Goal: Information Seeking & Learning: Learn about a topic

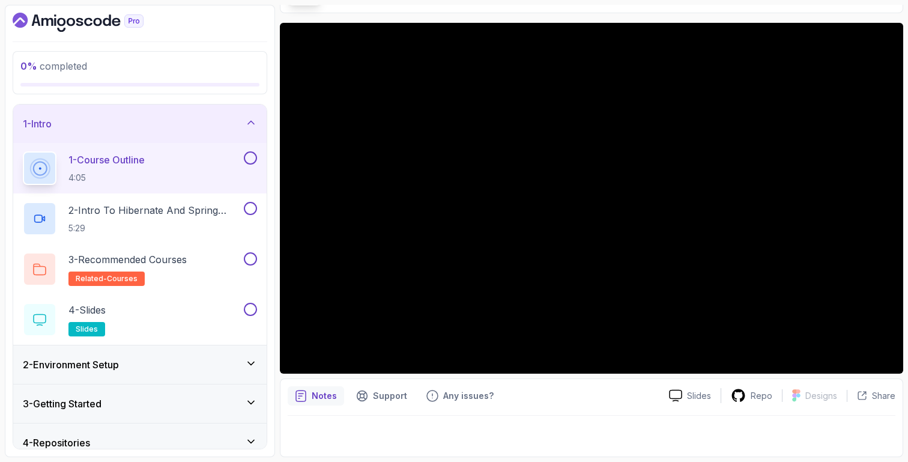
scroll to position [47, 0]
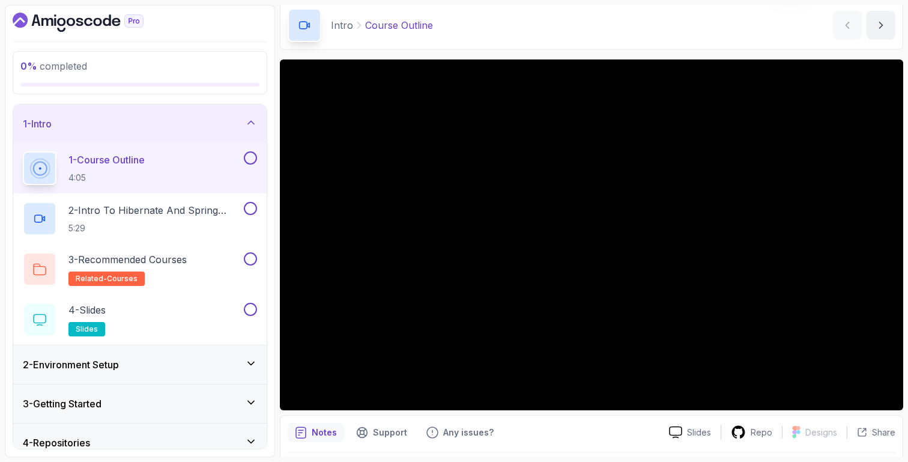
click at [675, 2] on section "0 % completed 1 - Intro 1 - Course Outline 4:05 2 - Intro To Hibernate And Spri…" at bounding box center [454, 231] width 908 height 462
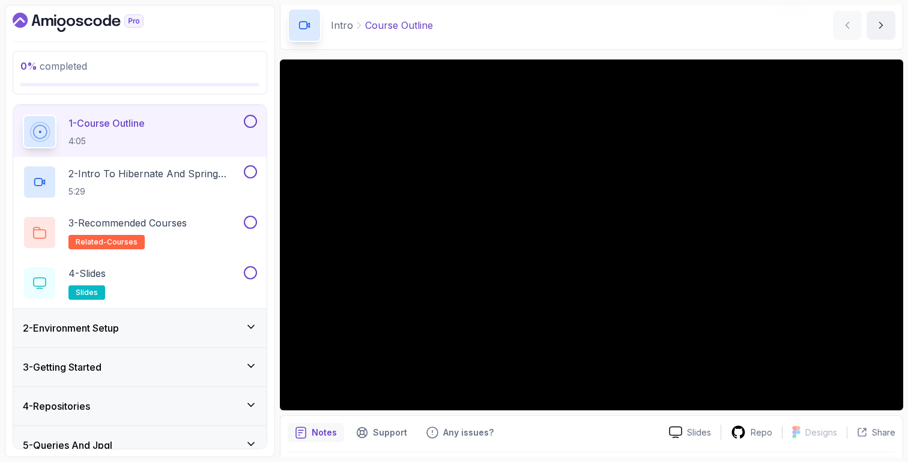
scroll to position [0, 0]
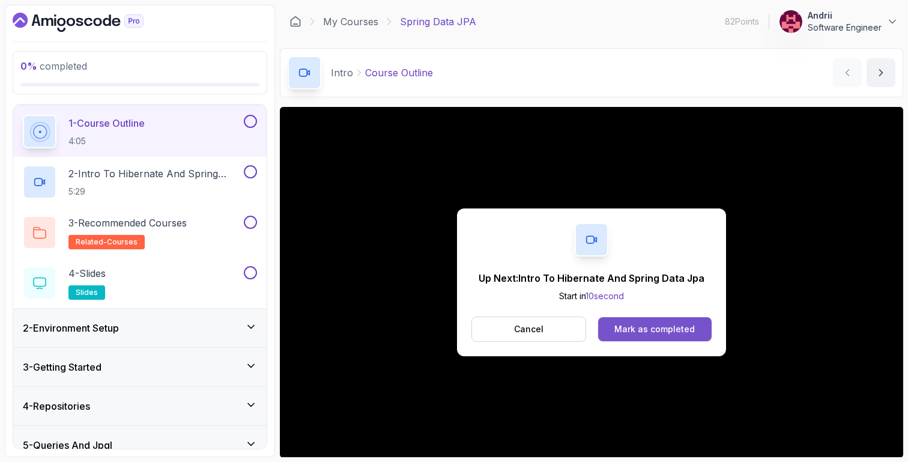
click at [671, 338] on button "Mark as completed" at bounding box center [655, 329] width 114 height 24
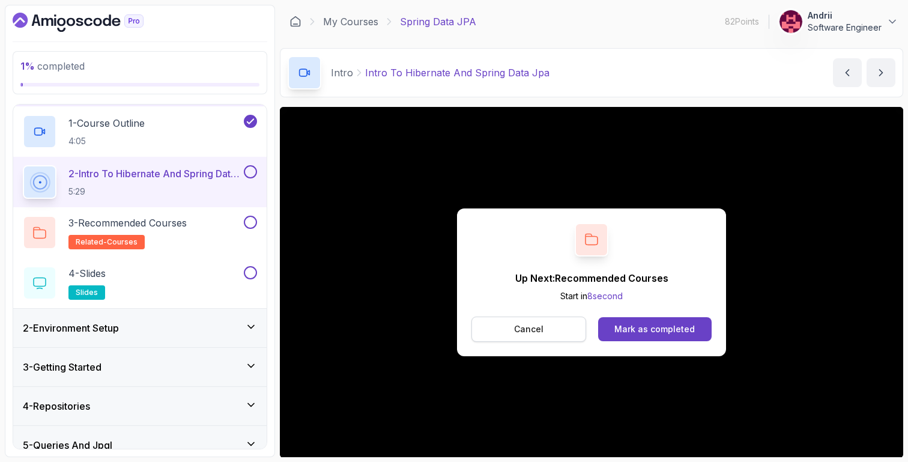
click at [512, 336] on button "Cancel" at bounding box center [529, 329] width 115 height 25
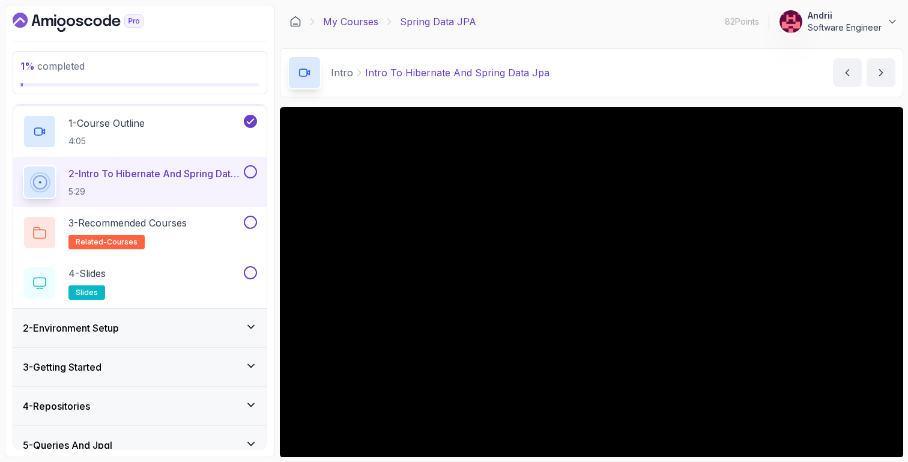
click at [348, 23] on link "My Courses" at bounding box center [350, 21] width 55 height 14
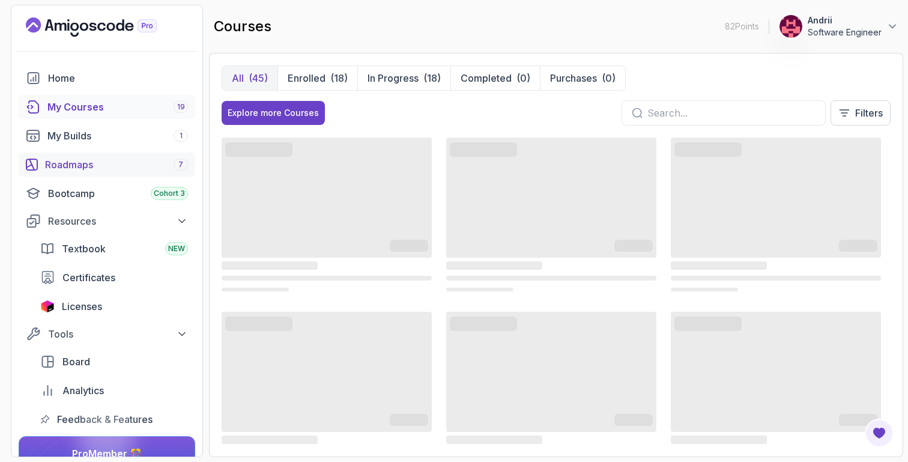
click at [122, 162] on div "Roadmaps 7" at bounding box center [116, 164] width 143 height 14
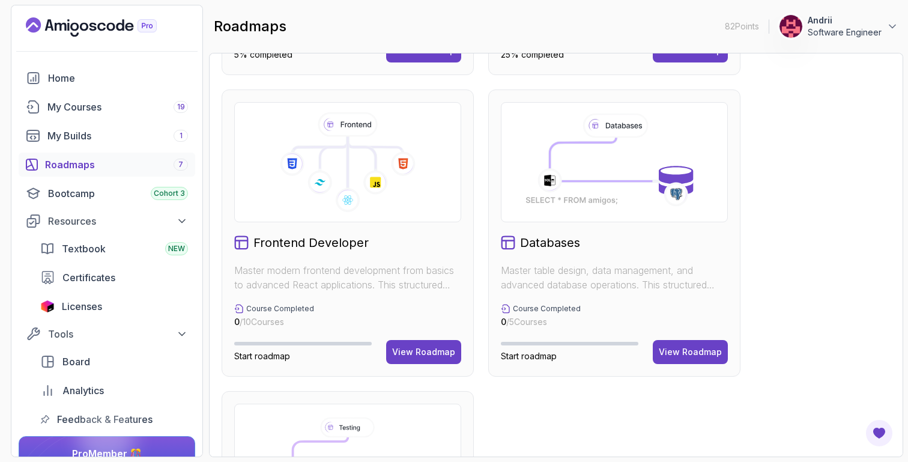
scroll to position [478, 0]
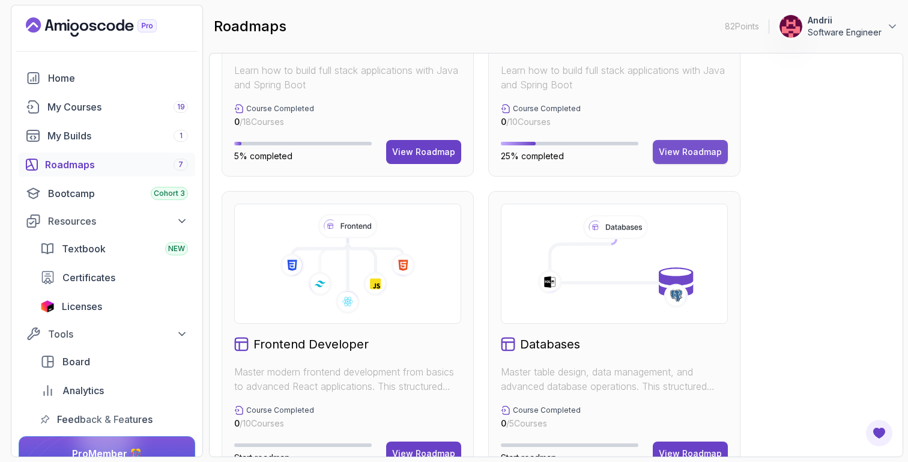
click at [681, 146] on div "View Roadmap" at bounding box center [690, 152] width 63 height 12
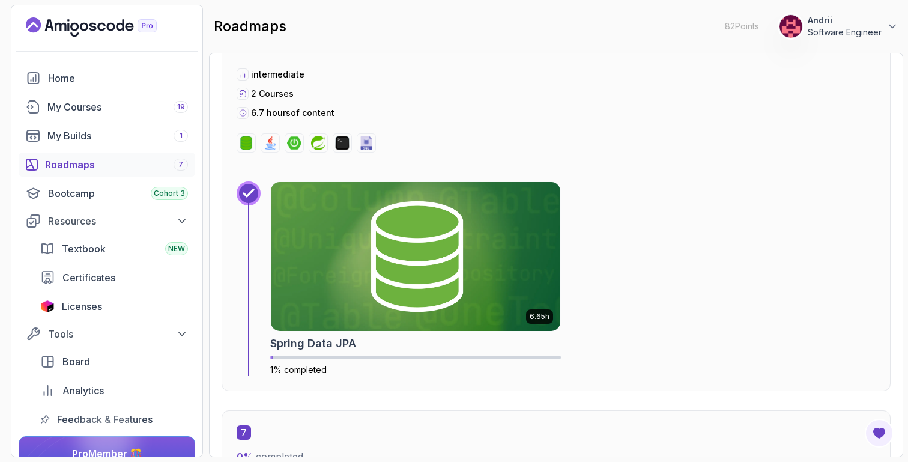
scroll to position [2766, 0]
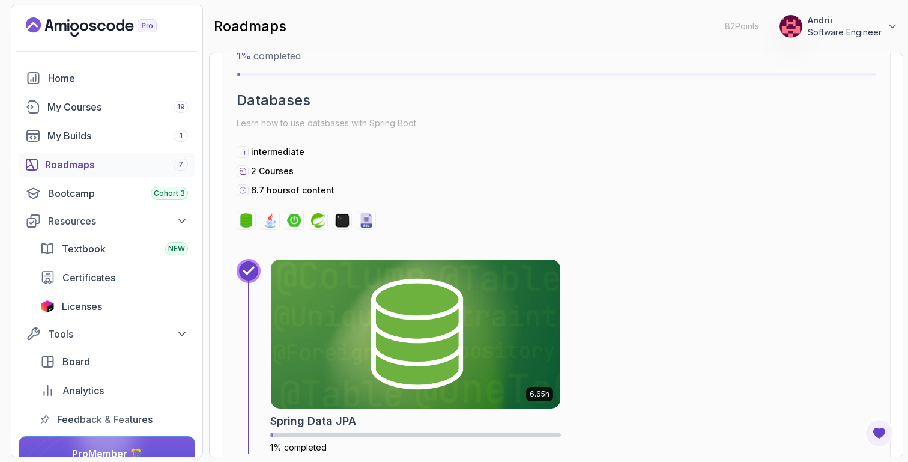
click at [105, 172] on link "Roadmaps 7" at bounding box center [107, 165] width 177 height 24
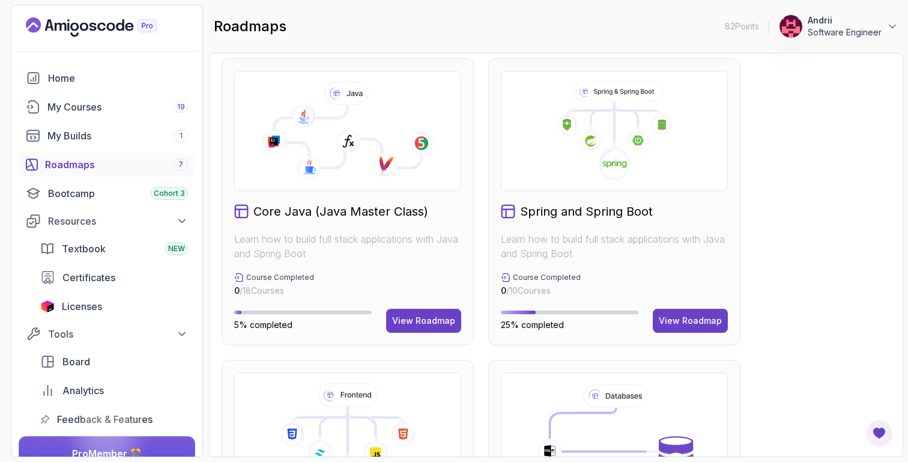
scroll to position [399, 0]
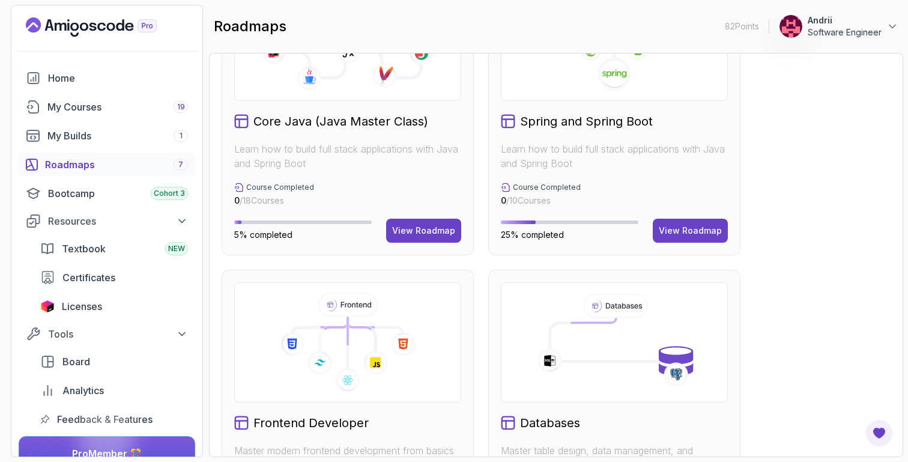
click at [826, 266] on div "Full Stack Professional v2 Master modern full-stack development with React, Nod…" at bounding box center [556, 263] width 669 height 1192
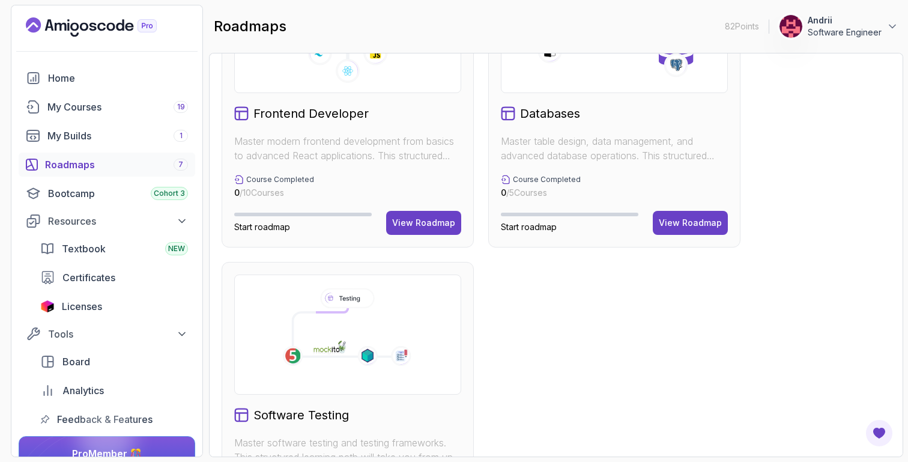
scroll to position [636, 0]
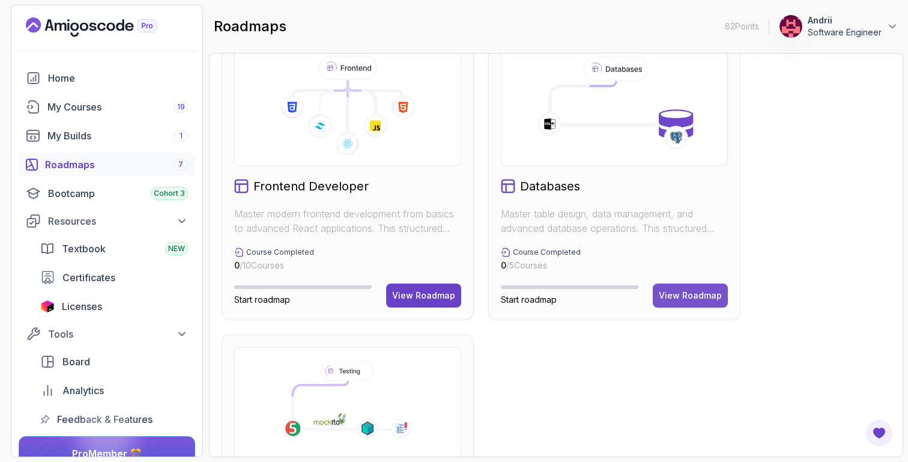
click at [718, 302] on button "View Roadmap" at bounding box center [690, 296] width 75 height 24
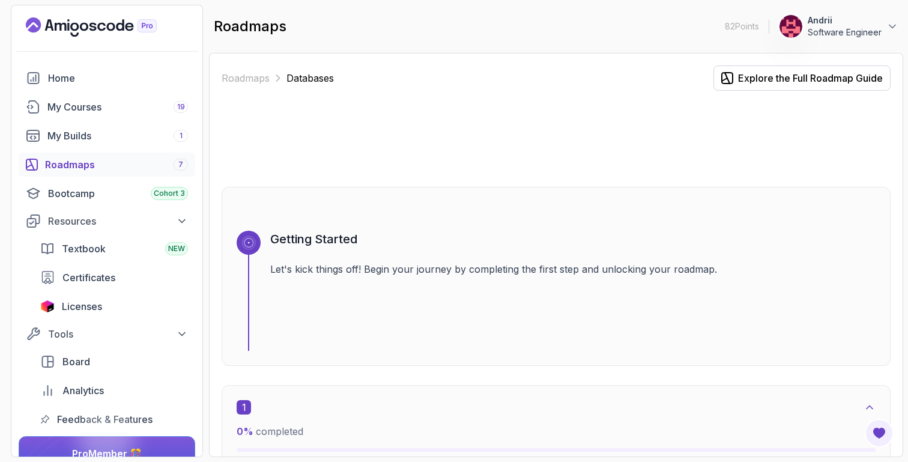
click at [118, 166] on div "Roadmaps 7" at bounding box center [116, 164] width 143 height 14
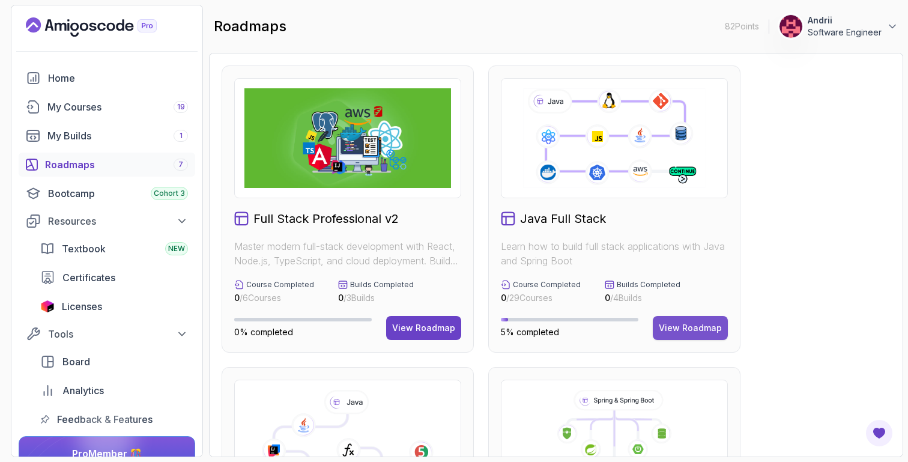
click at [709, 326] on div "View Roadmap" at bounding box center [690, 328] width 63 height 12
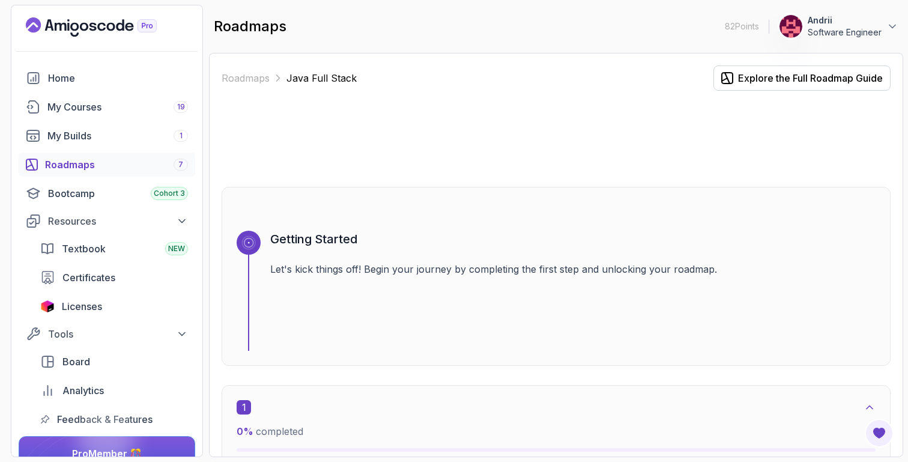
scroll to position [458, 0]
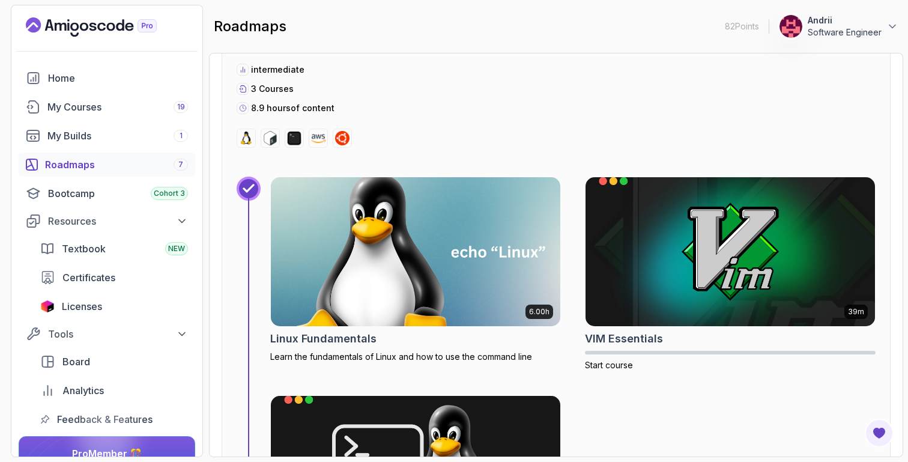
click at [413, 275] on img at bounding box center [416, 252] width 304 height 156
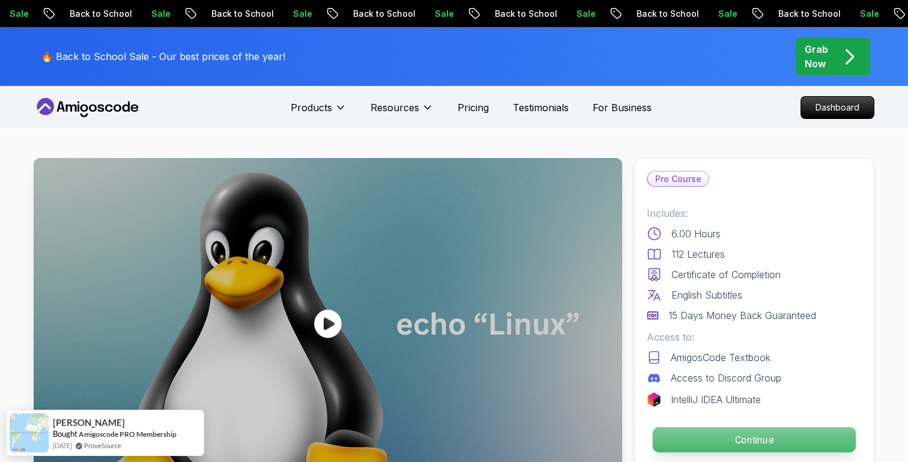
click at [736, 432] on p "Continue" at bounding box center [754, 439] width 203 height 25
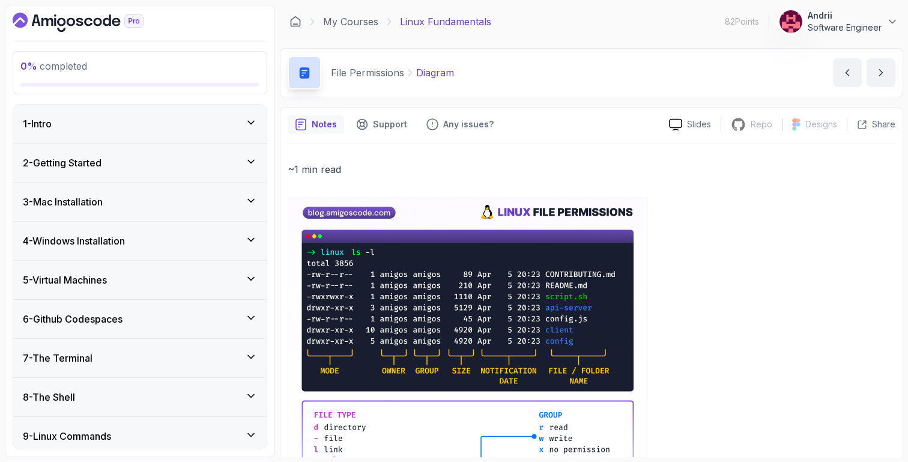
click at [199, 105] on div "1 - Intro" at bounding box center [140, 124] width 254 height 38
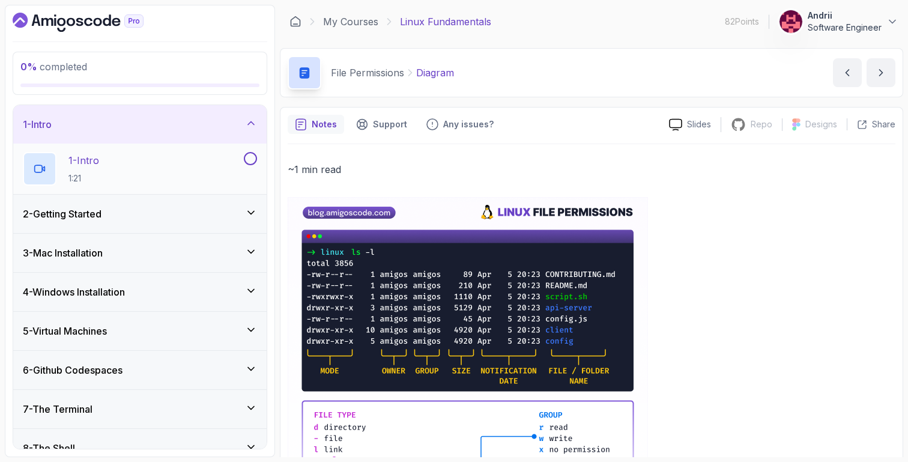
click at [196, 157] on div "1 - Intro 1:21" at bounding box center [132, 169] width 219 height 34
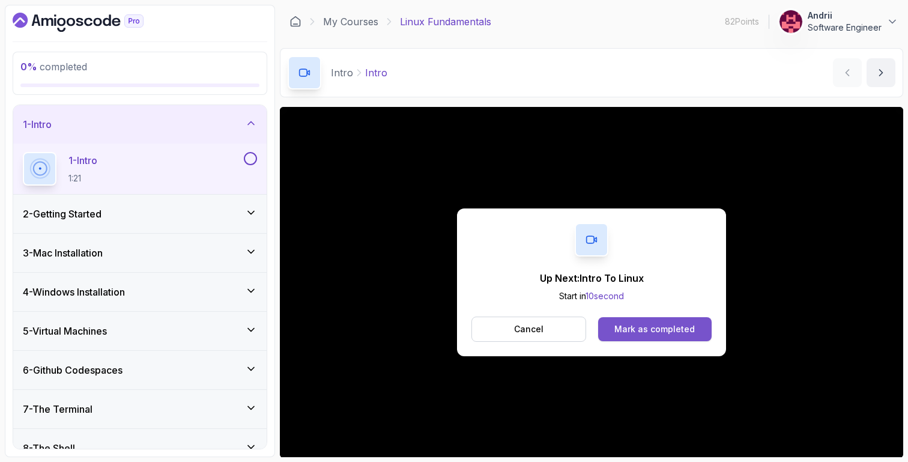
click at [676, 323] on div "Mark as completed" at bounding box center [655, 329] width 80 height 12
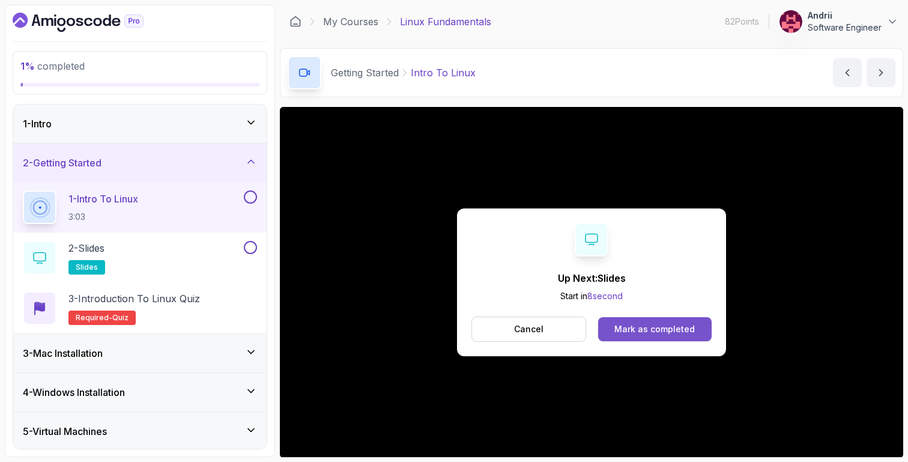
click at [690, 332] on div "Mark as completed" at bounding box center [655, 329] width 80 height 12
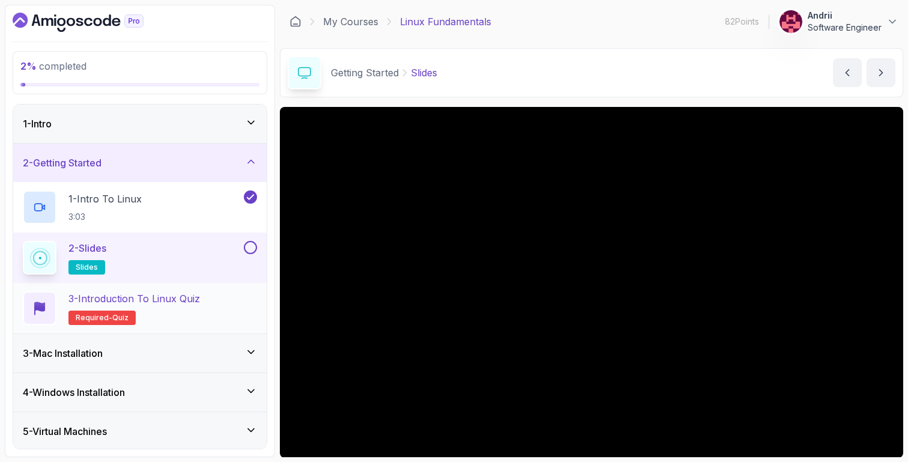
click at [193, 308] on h2 "3 - Introduction to Linux Quiz Required- quiz" at bounding box center [134, 308] width 132 height 34
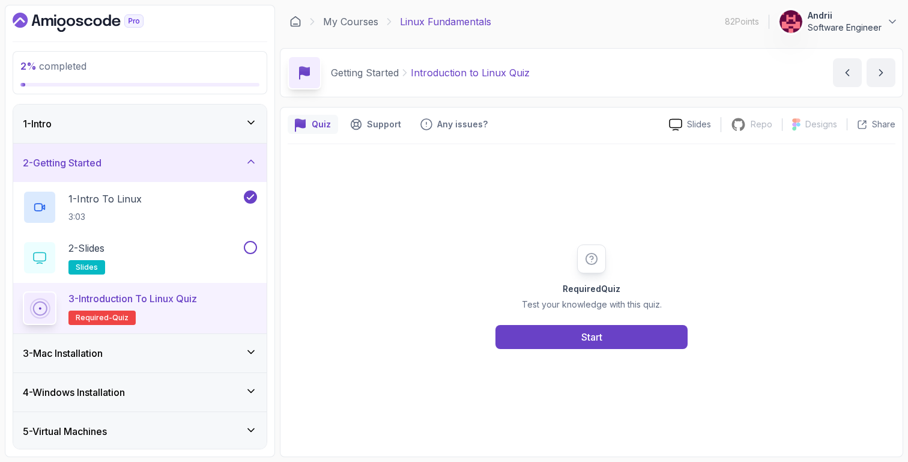
click at [565, 351] on div "Required Quiz Test your knowledge with this quiz. Start" at bounding box center [592, 296] width 608 height 305
click at [575, 334] on button "Start" at bounding box center [592, 337] width 192 height 24
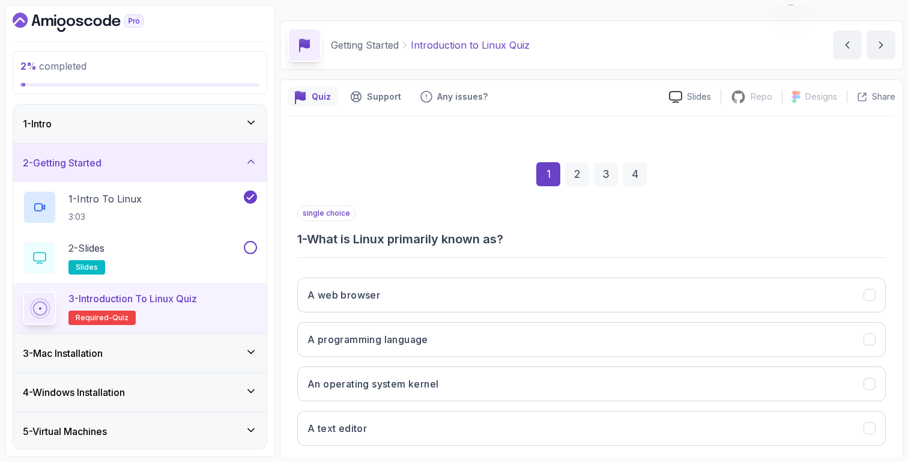
scroll to position [94, 0]
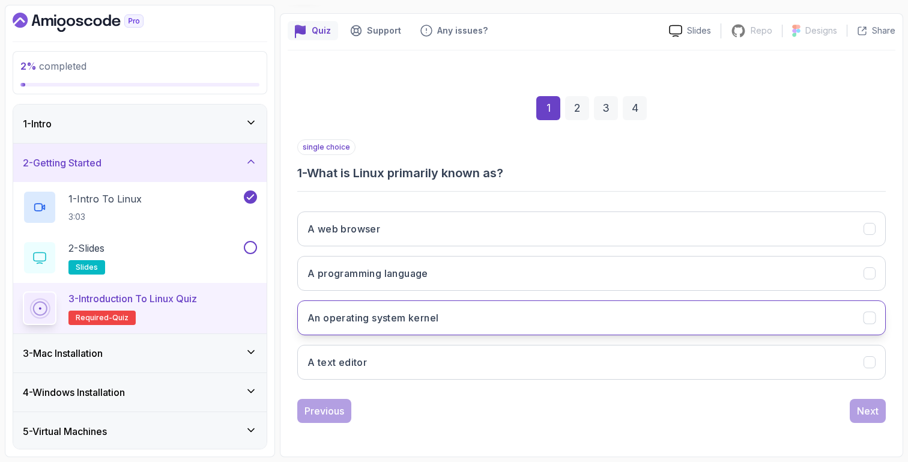
click at [368, 317] on h3 "An operating system kernel" at bounding box center [373, 318] width 131 height 14
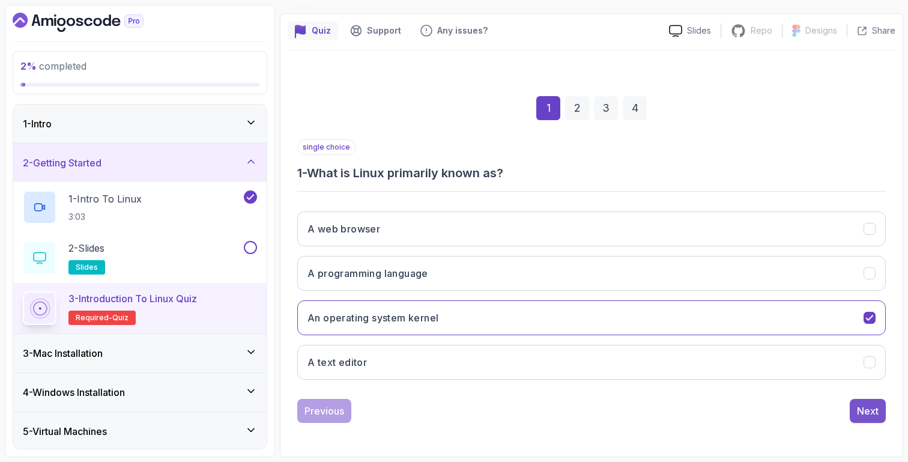
click at [882, 415] on button "Next" at bounding box center [868, 411] width 36 height 24
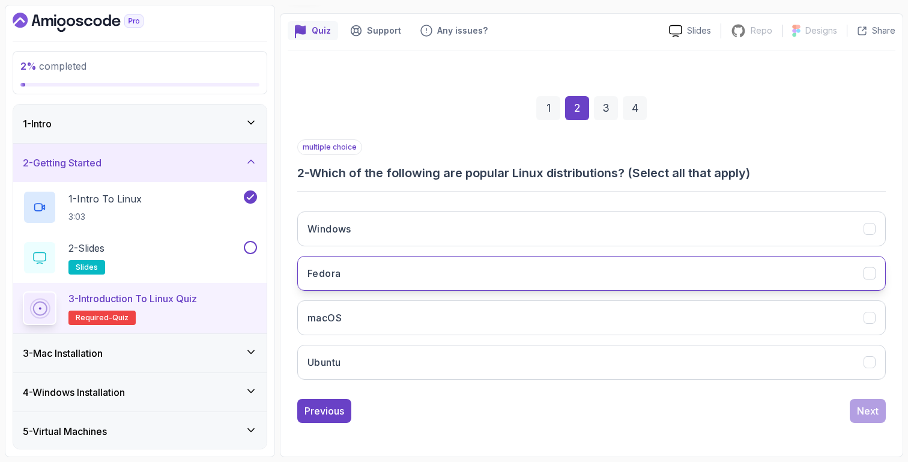
click at [483, 290] on button "Fedora" at bounding box center [591, 273] width 589 height 35
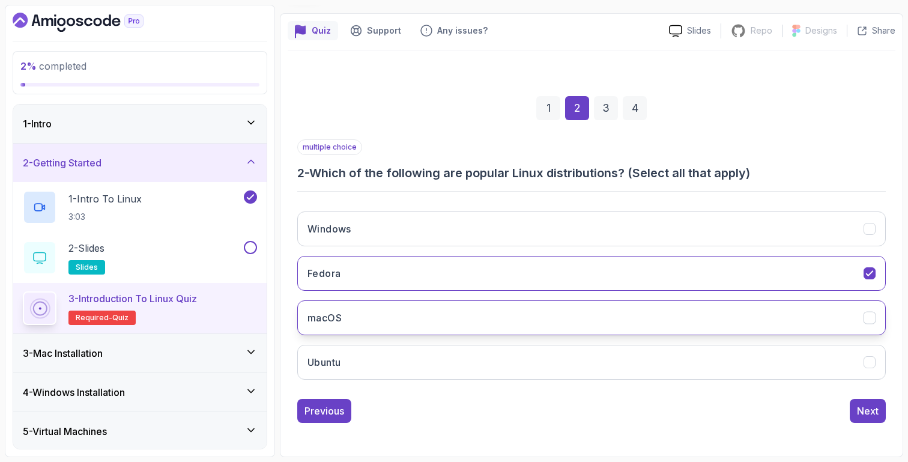
click at [478, 318] on button "macOS" at bounding box center [591, 317] width 589 height 35
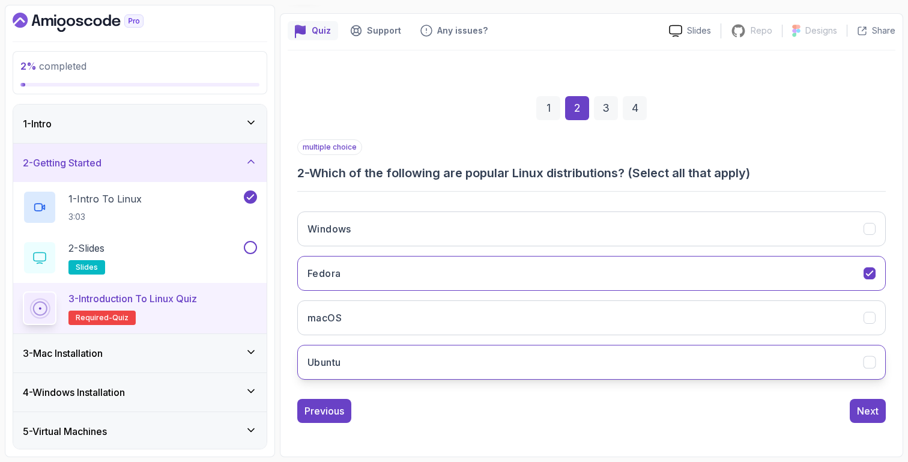
click at [821, 366] on button "Ubuntu" at bounding box center [591, 362] width 589 height 35
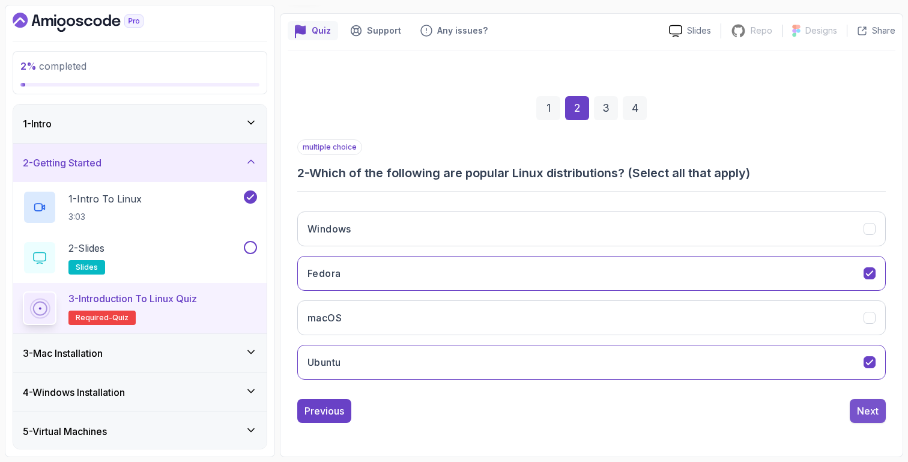
click at [864, 406] on div "Next" at bounding box center [868, 411] width 22 height 14
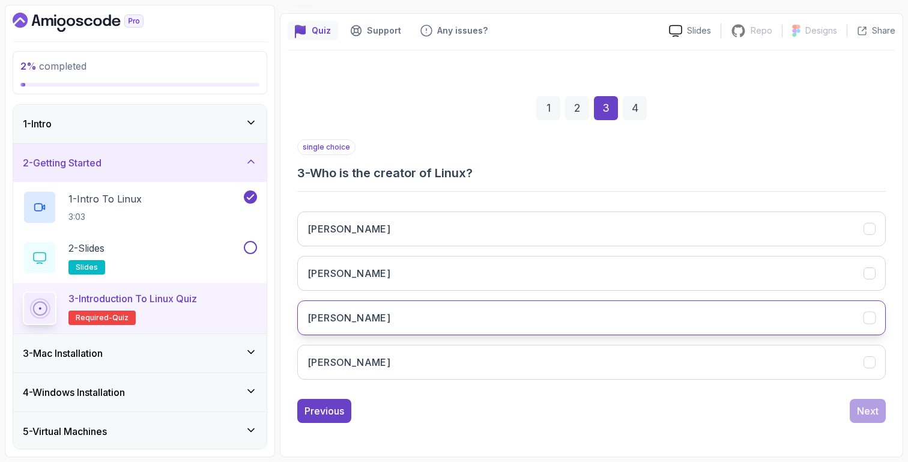
click at [719, 323] on button "Linus Torvalds" at bounding box center [591, 317] width 589 height 35
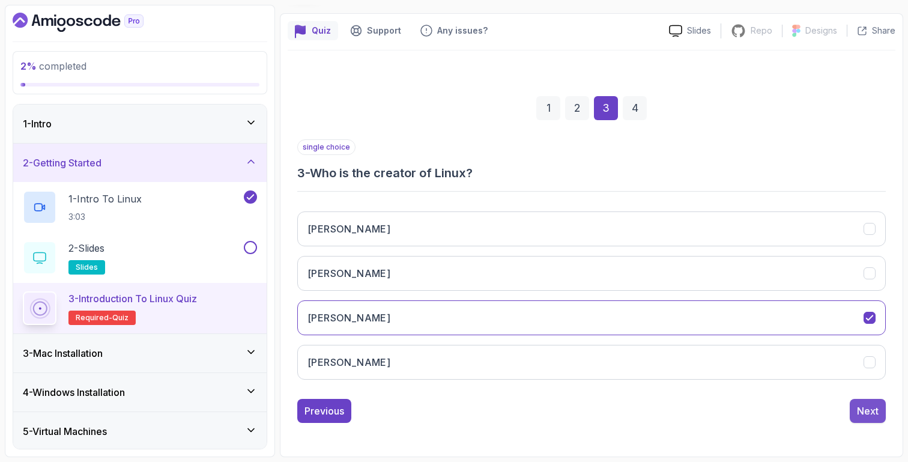
click at [878, 413] on div "Next" at bounding box center [868, 411] width 22 height 14
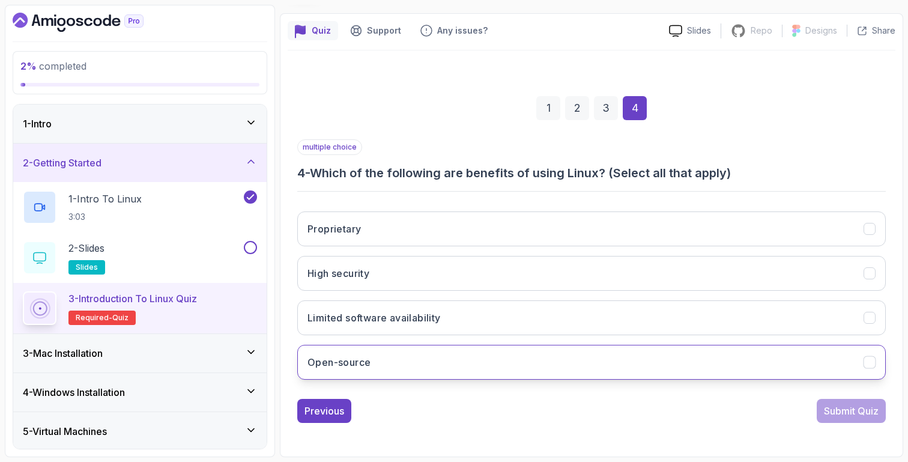
click at [621, 363] on button "Open-source" at bounding box center [591, 362] width 589 height 35
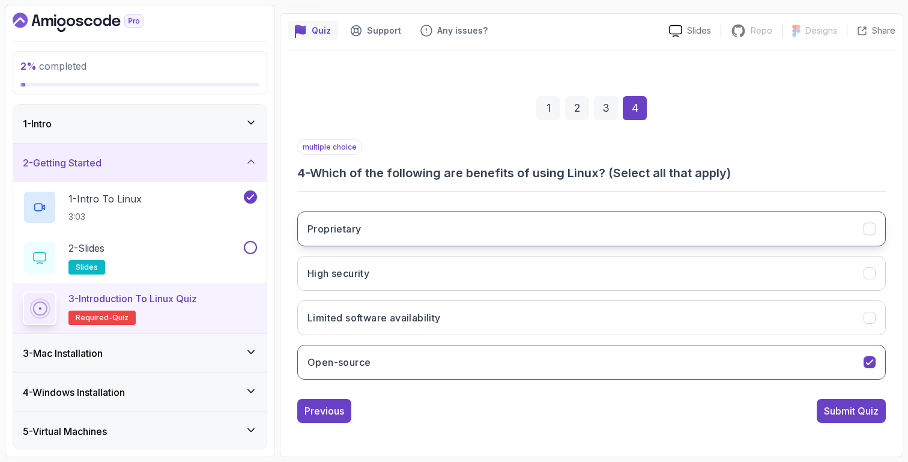
click at [709, 229] on button "Proprietary" at bounding box center [591, 228] width 589 height 35
click at [709, 227] on button "Proprietary" at bounding box center [591, 228] width 589 height 35
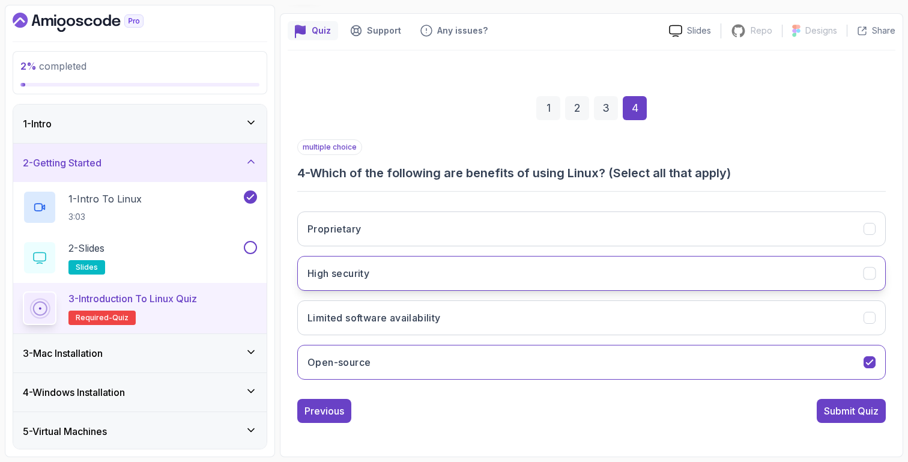
click at [692, 270] on button "High security" at bounding box center [591, 273] width 589 height 35
click at [689, 298] on div "Proprietary High security Limited software availability Open-source" at bounding box center [591, 295] width 589 height 187
click at [864, 395] on div "multiple choice 4 - Which of the following are benefits of using Linux? (Select…" at bounding box center [591, 281] width 589 height 284
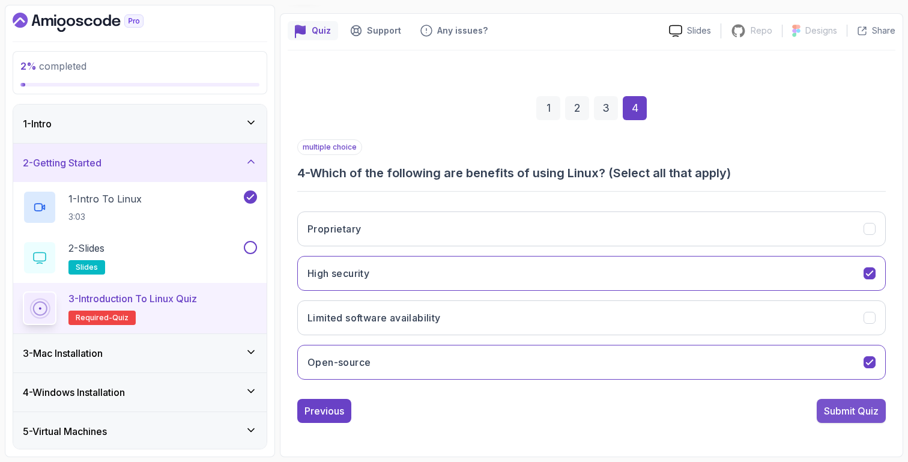
click at [864, 406] on div "Submit Quiz" at bounding box center [851, 411] width 55 height 14
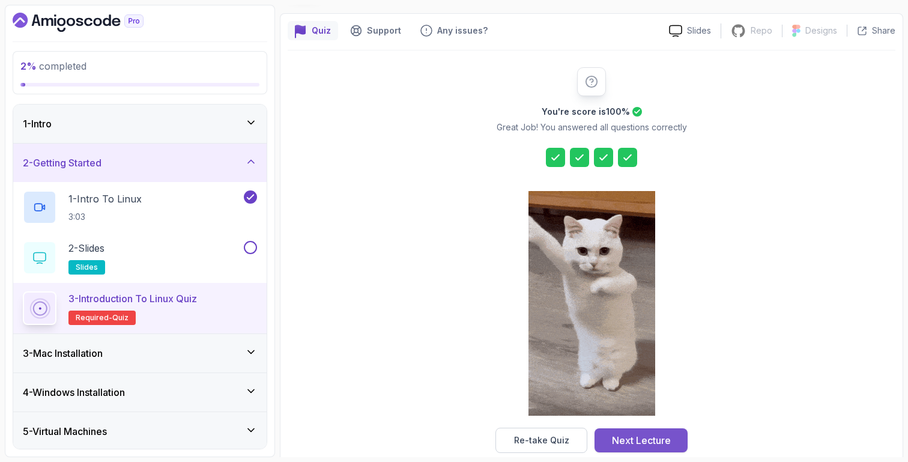
click at [669, 440] on div "Next Lecture" at bounding box center [641, 440] width 59 height 14
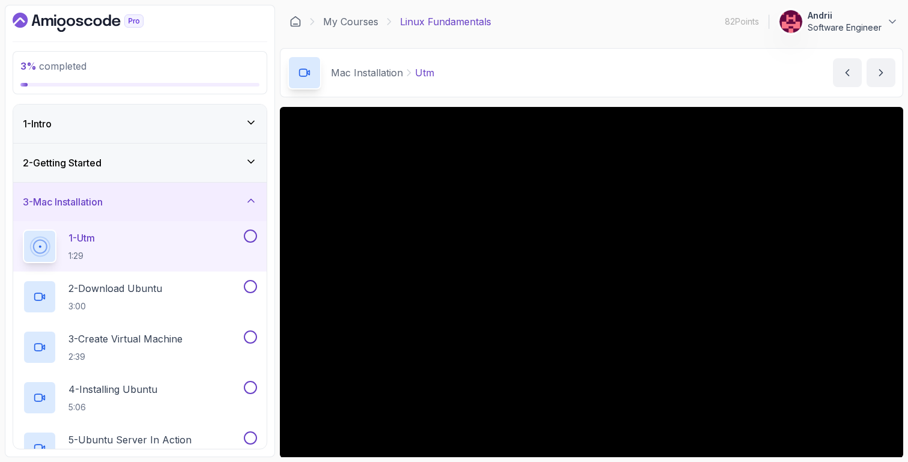
click at [213, 179] on div "2 - Getting Started" at bounding box center [140, 163] width 254 height 38
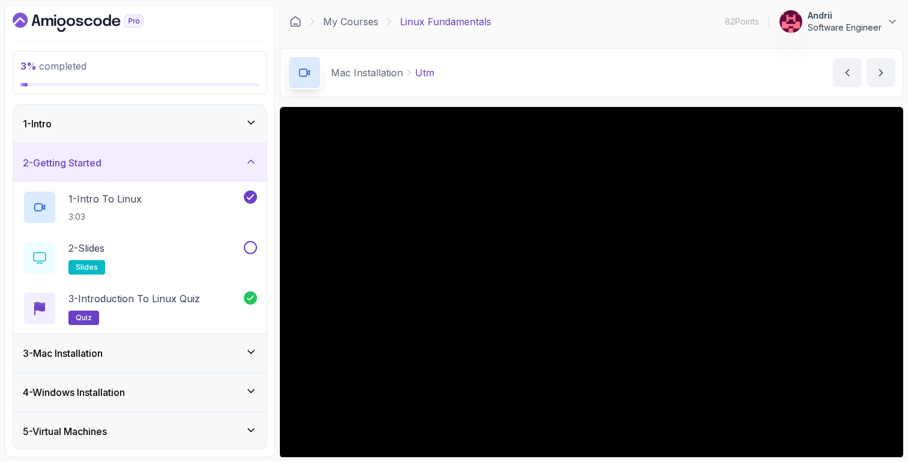
click at [217, 176] on div "2 - Getting Started" at bounding box center [140, 163] width 254 height 38
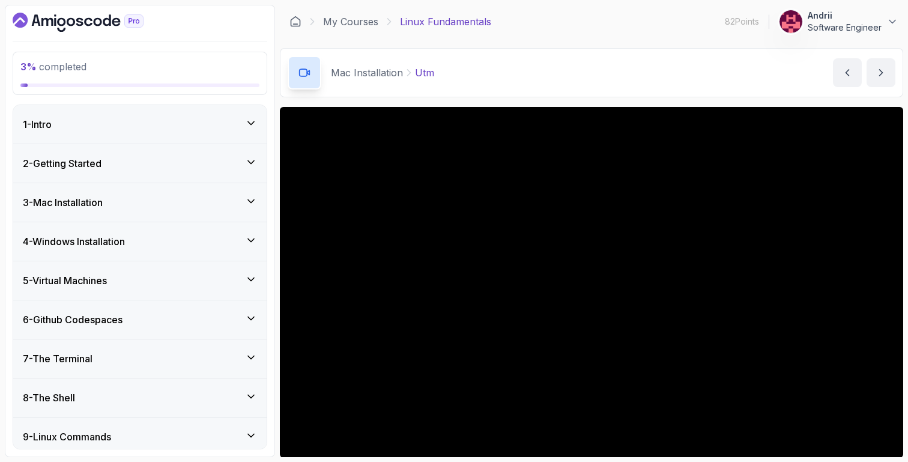
click at [180, 175] on div "2 - Getting Started" at bounding box center [140, 163] width 254 height 38
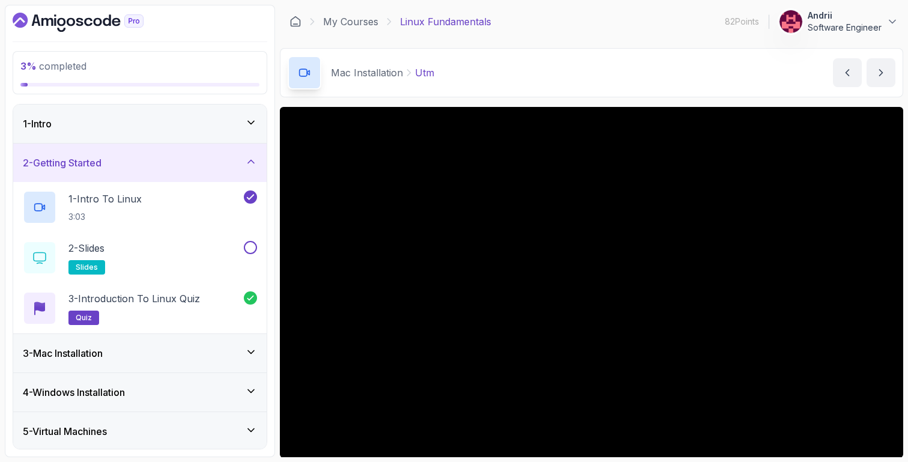
click at [189, 341] on div "3 - Mac Installation" at bounding box center [140, 353] width 254 height 38
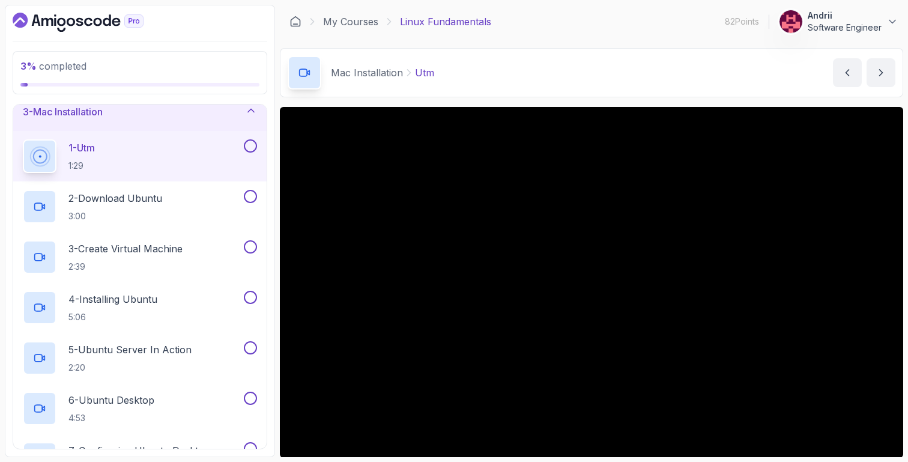
scroll to position [100, 0]
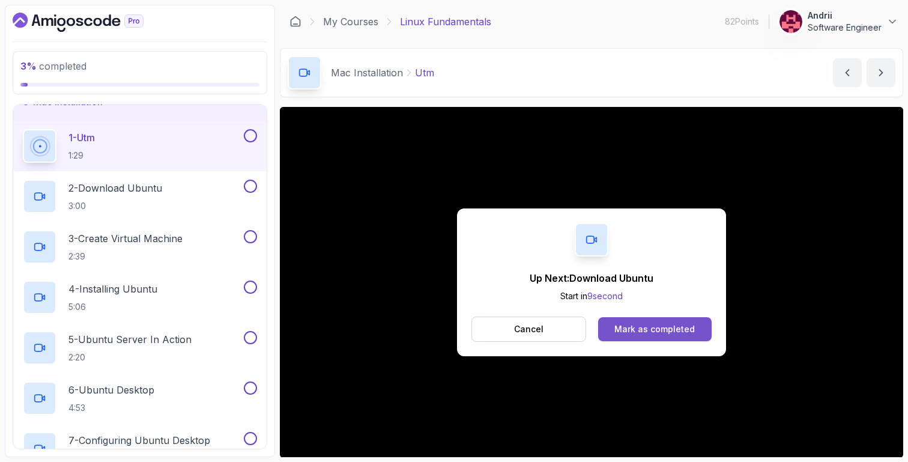
click at [696, 337] on button "Mark as completed" at bounding box center [655, 329] width 114 height 24
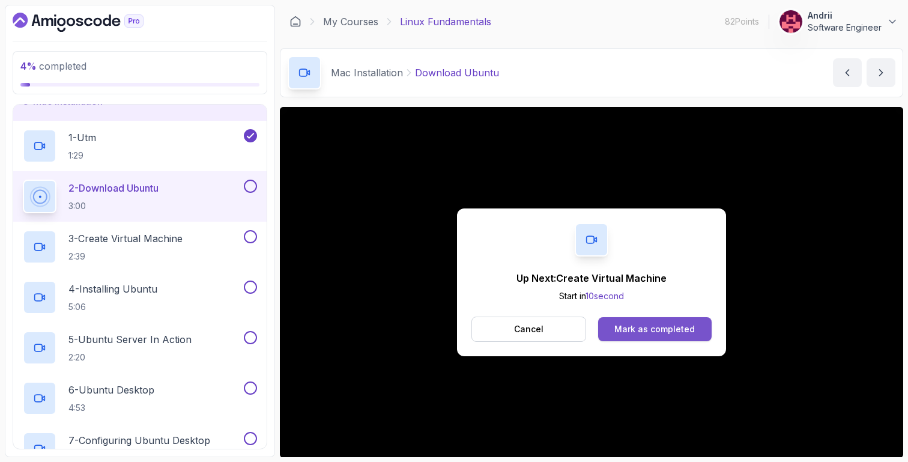
click at [664, 329] on div "Mark as completed" at bounding box center [655, 329] width 80 height 12
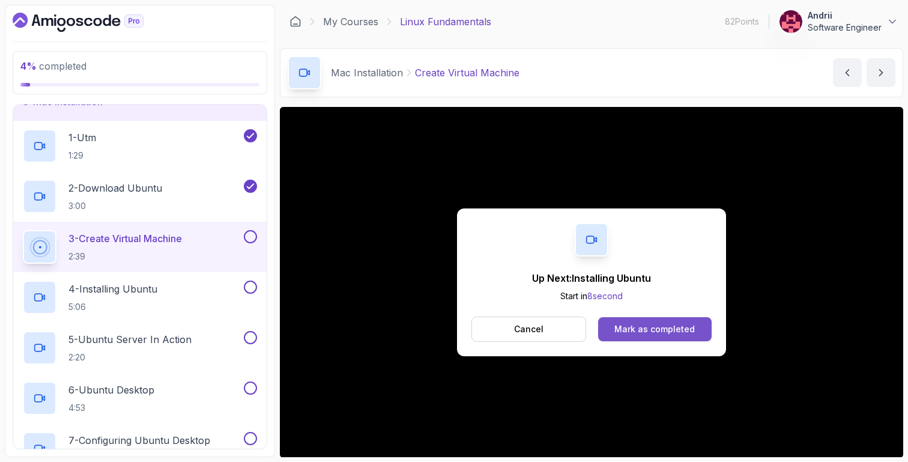
click at [697, 323] on button "Mark as completed" at bounding box center [655, 329] width 114 height 24
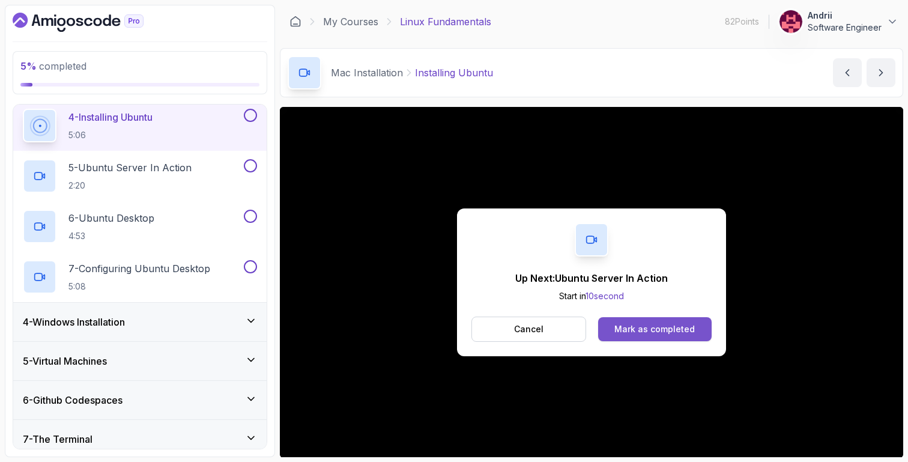
click at [681, 338] on button "Mark as completed" at bounding box center [655, 329] width 114 height 24
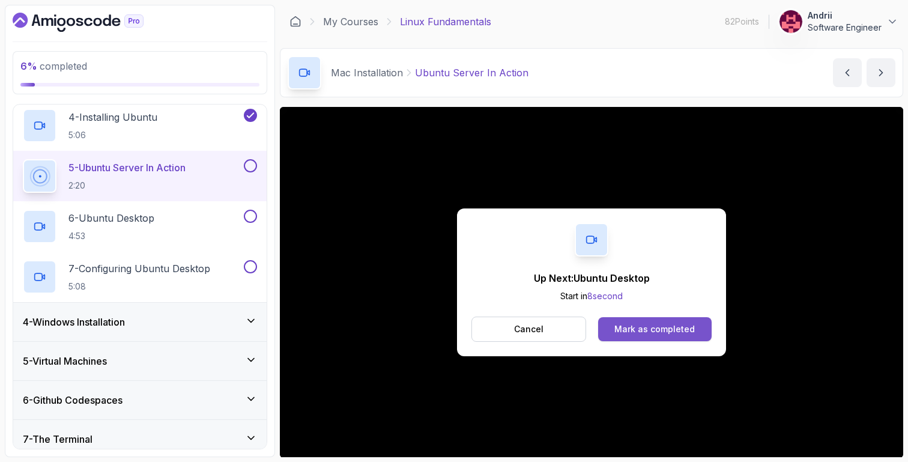
click at [667, 334] on div "Mark as completed" at bounding box center [655, 329] width 80 height 12
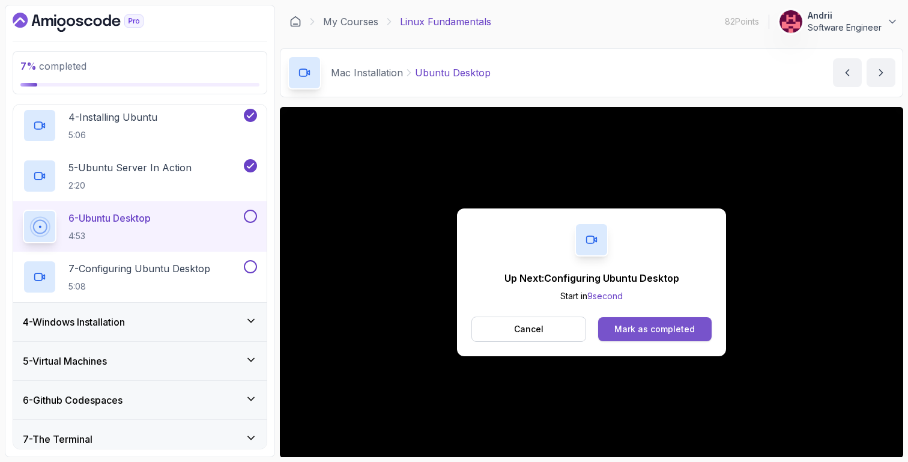
click at [655, 326] on div "Mark as completed" at bounding box center [655, 329] width 80 height 12
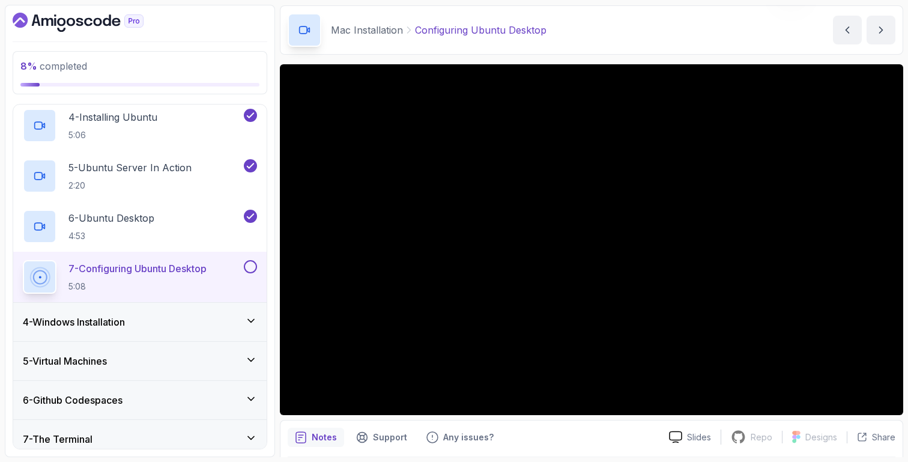
scroll to position [51, 0]
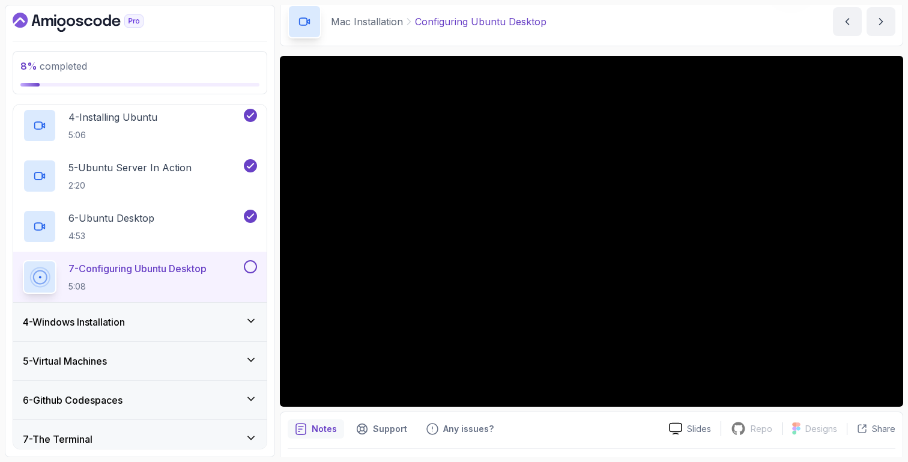
click at [236, 316] on div "4 - Windows Installation" at bounding box center [140, 322] width 234 height 14
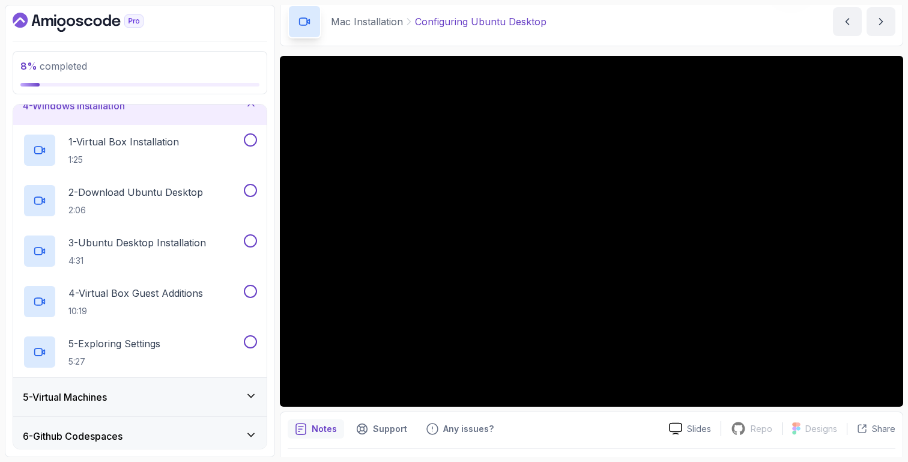
scroll to position [136, 0]
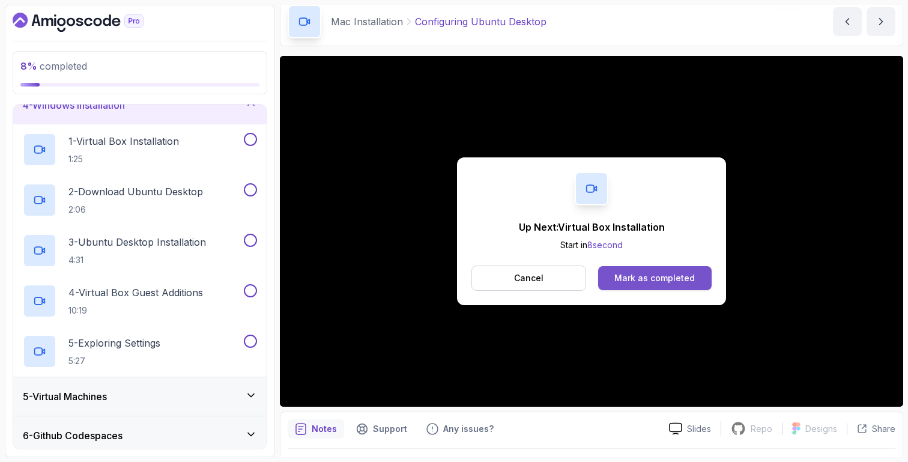
click at [611, 275] on button "Mark as completed" at bounding box center [655, 278] width 114 height 24
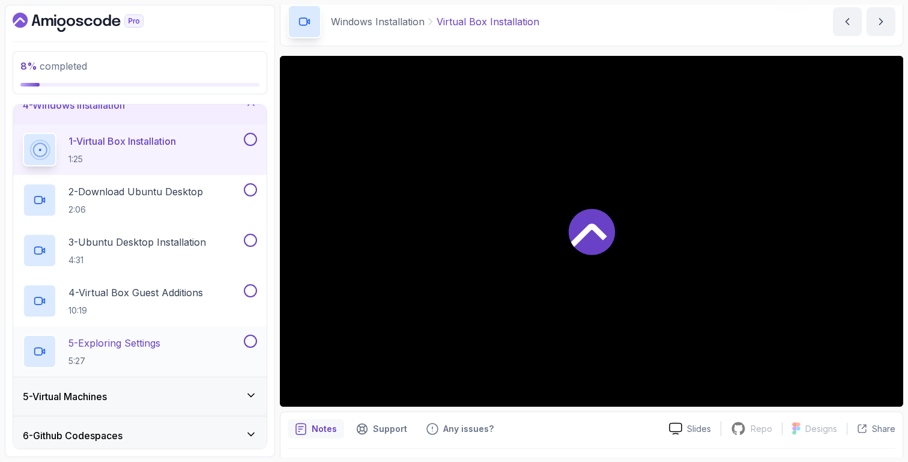
click at [176, 363] on div "5 - Exploring Settings 5:27" at bounding box center [132, 352] width 219 height 34
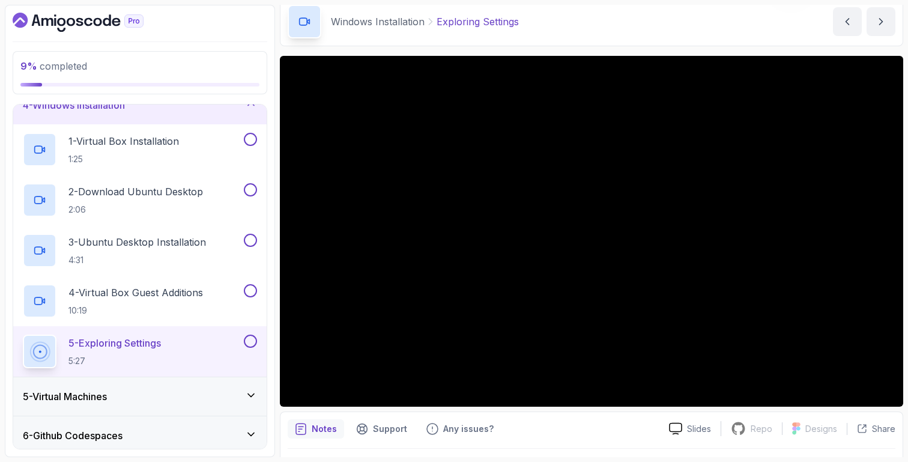
click at [158, 388] on div "5 - Virtual Machines" at bounding box center [140, 396] width 254 height 38
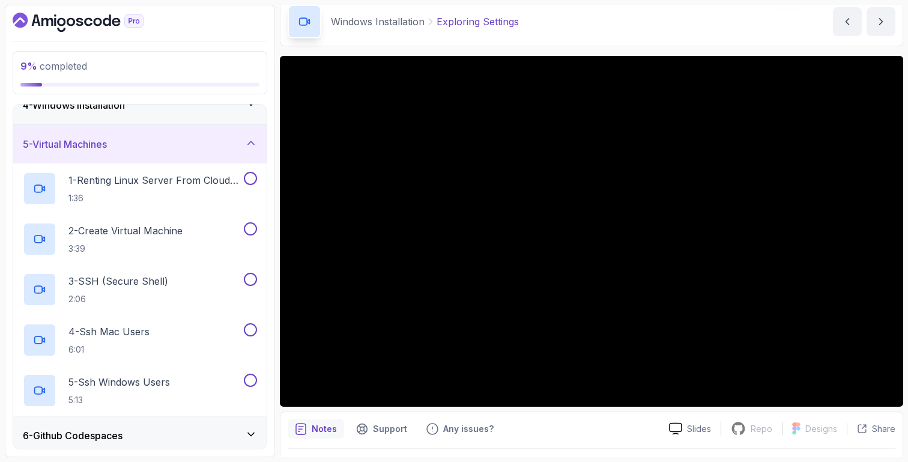
click at [131, 120] on div "4 - Windows Installation" at bounding box center [140, 105] width 254 height 38
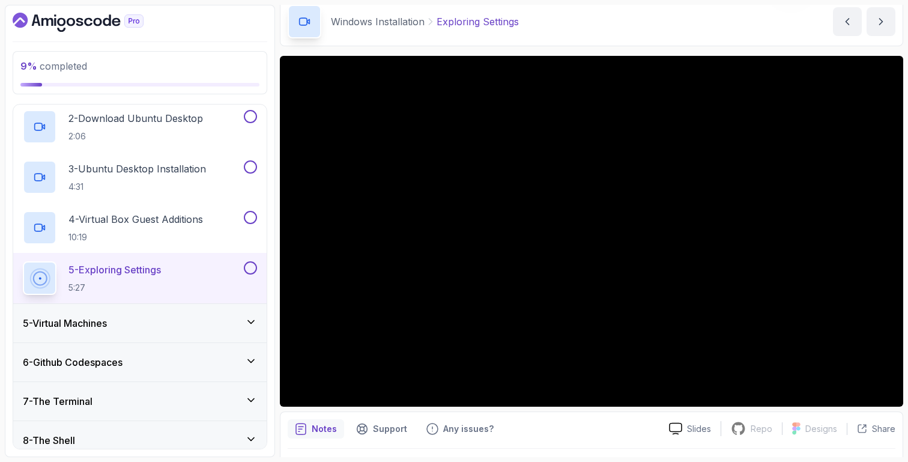
click at [107, 317] on h3 "5 - Virtual Machines" at bounding box center [65, 323] width 84 height 14
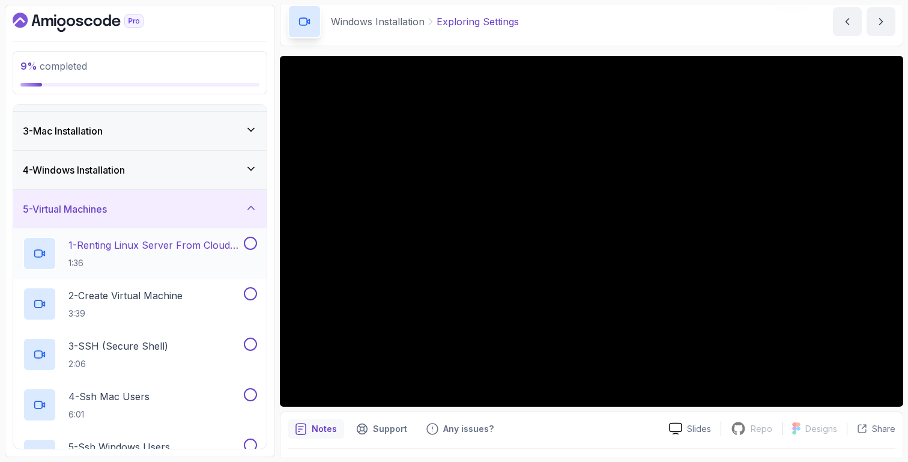
scroll to position [51, 0]
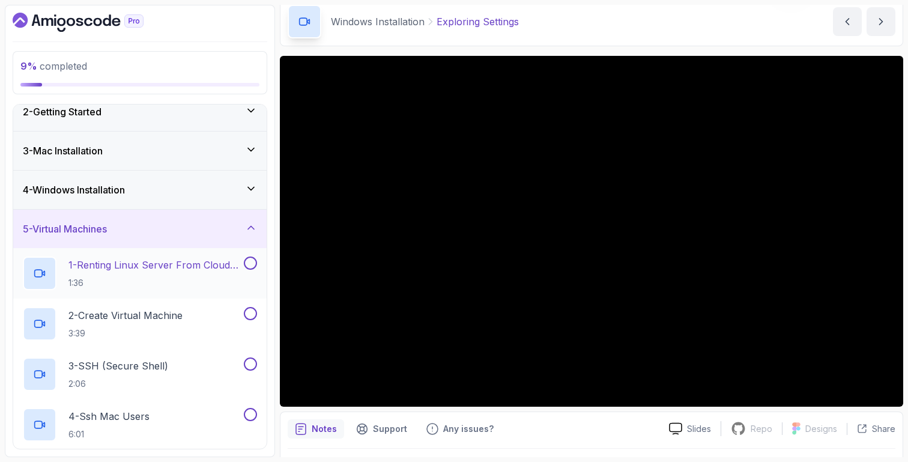
click at [162, 269] on p "1 - Renting Linux Server From Cloud Providers" at bounding box center [154, 265] width 173 height 14
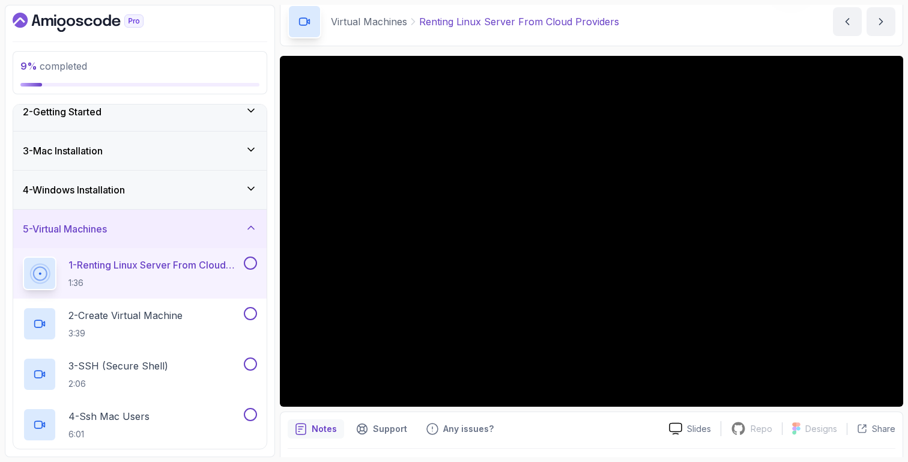
click at [203, 180] on div "4 - Windows Installation" at bounding box center [140, 190] width 254 height 38
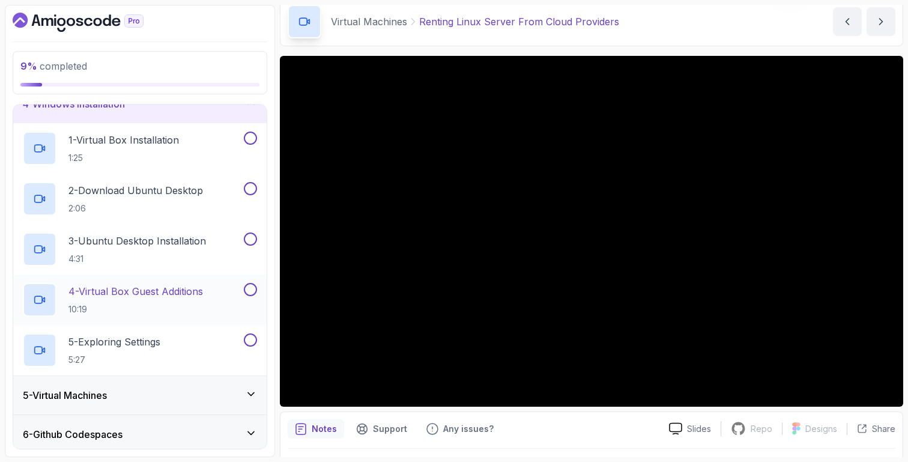
scroll to position [98, 0]
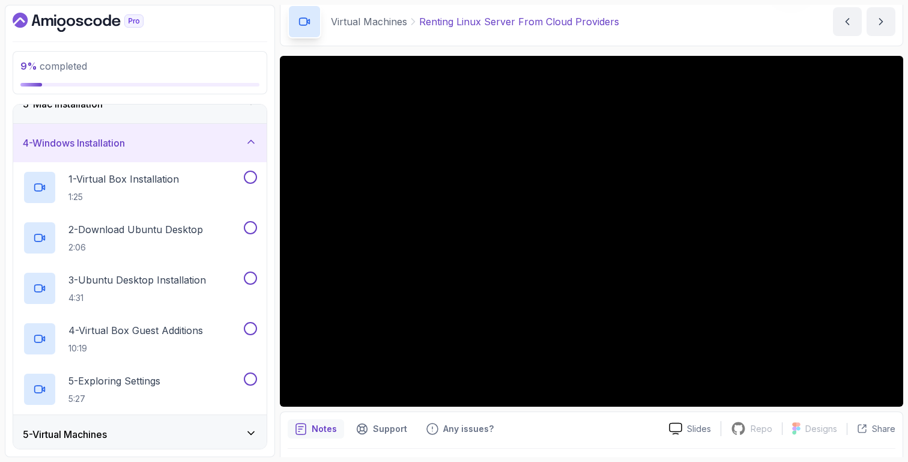
click at [169, 425] on div "5 - Virtual Machines" at bounding box center [140, 434] width 254 height 38
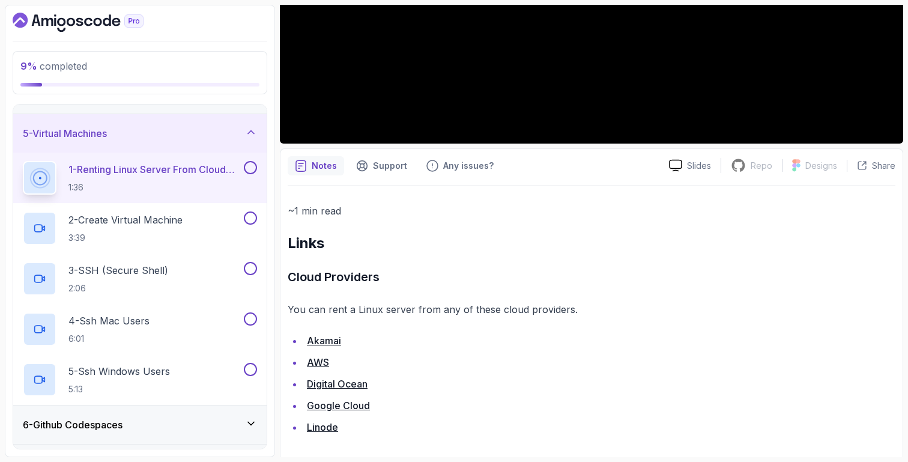
scroll to position [322, 0]
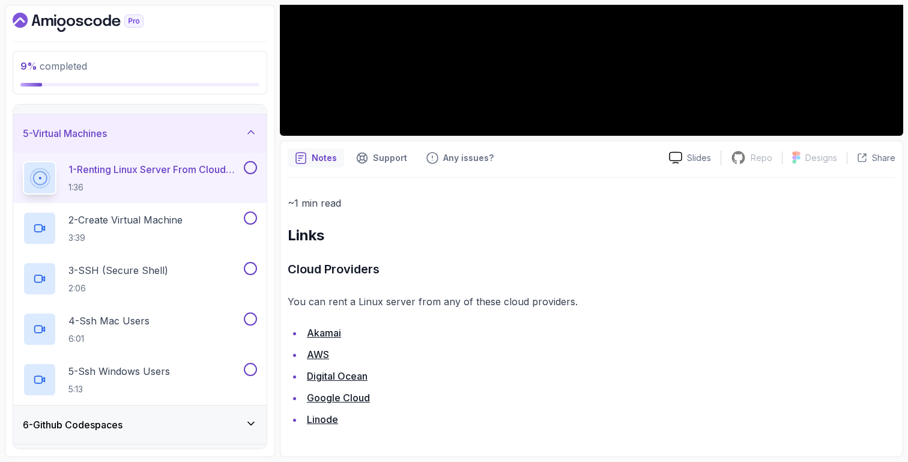
click at [341, 324] on li "Akamai" at bounding box center [599, 332] width 592 height 17
click at [337, 327] on link "Akamai" at bounding box center [324, 333] width 34 height 12
click at [328, 417] on link "Linode" at bounding box center [322, 419] width 31 height 12
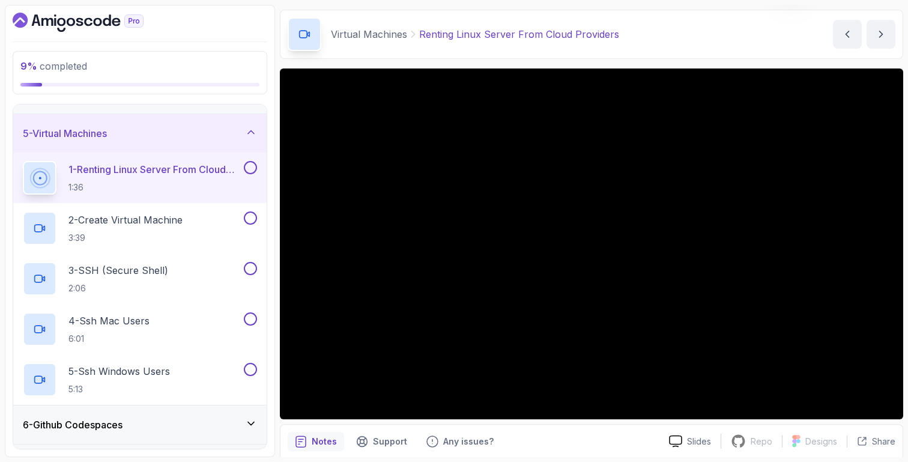
scroll to position [0, 0]
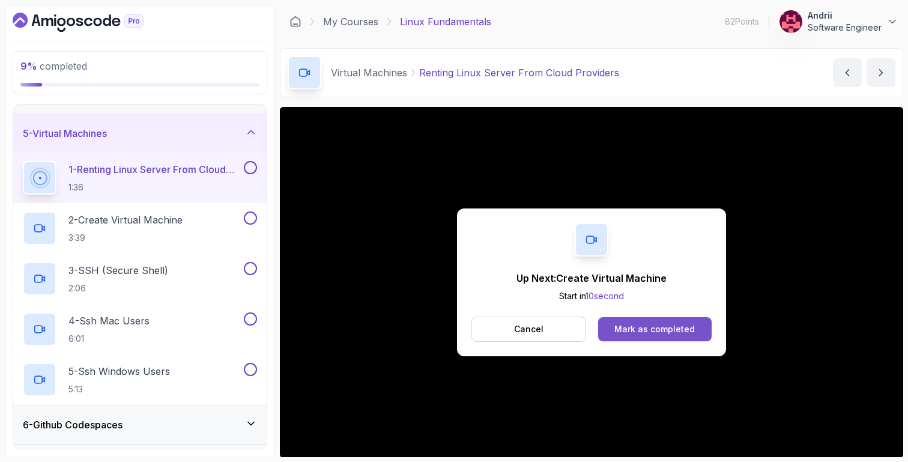
click at [678, 336] on button "Mark as completed" at bounding box center [655, 329] width 114 height 24
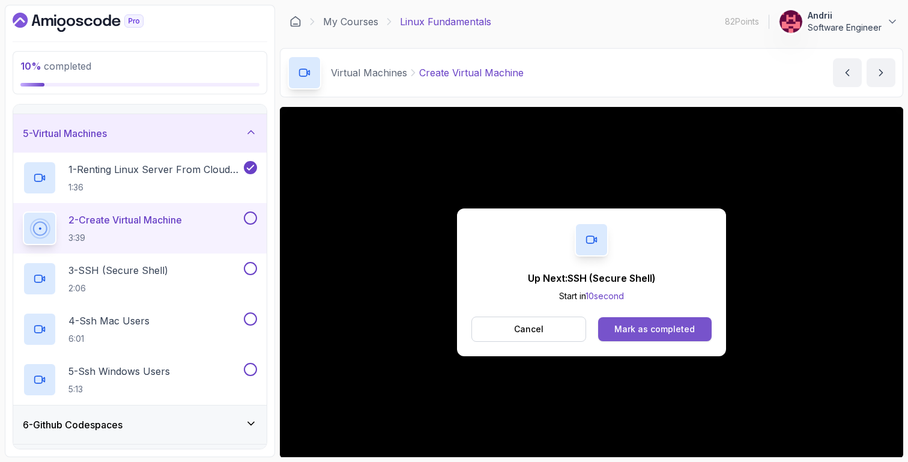
click at [661, 336] on button "Mark as completed" at bounding box center [655, 329] width 114 height 24
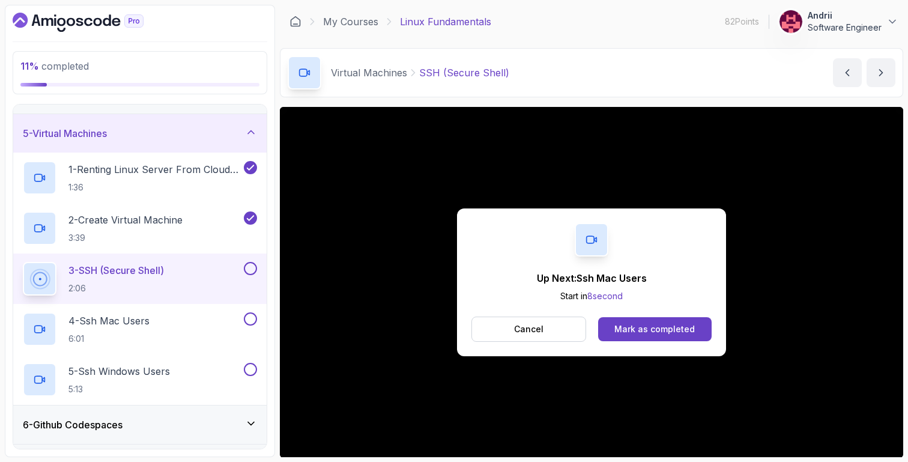
click at [640, 346] on div "Up Next: Ssh Mac Users Start in 8 second Cancel Mark as completed" at bounding box center [591, 282] width 269 height 148
click at [643, 339] on button "Mark as completed" at bounding box center [655, 329] width 114 height 24
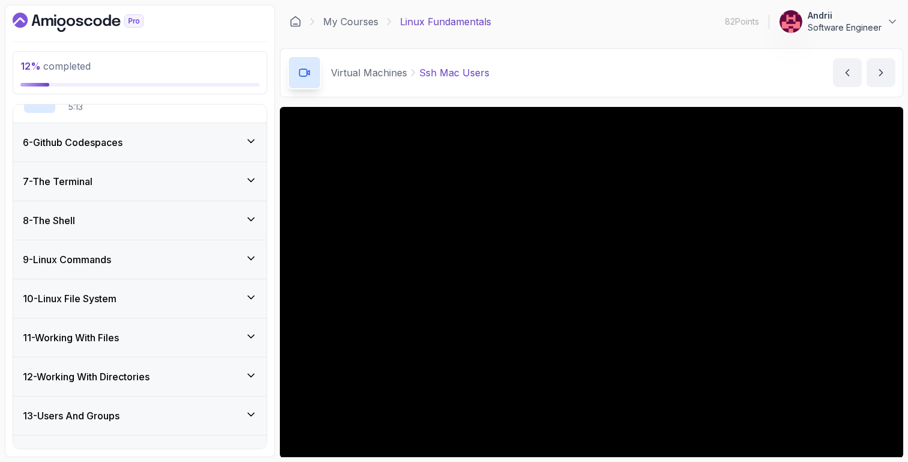
scroll to position [425, 0]
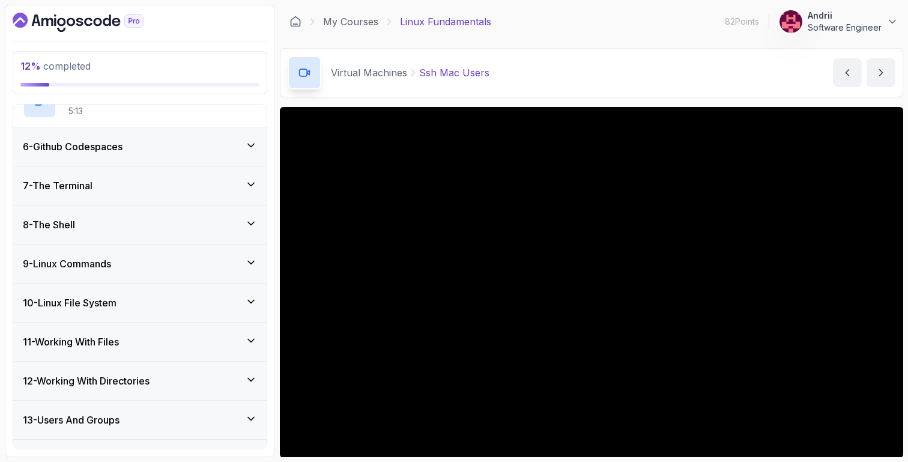
click at [243, 153] on div "6 - Github Codespaces" at bounding box center [140, 146] width 234 height 14
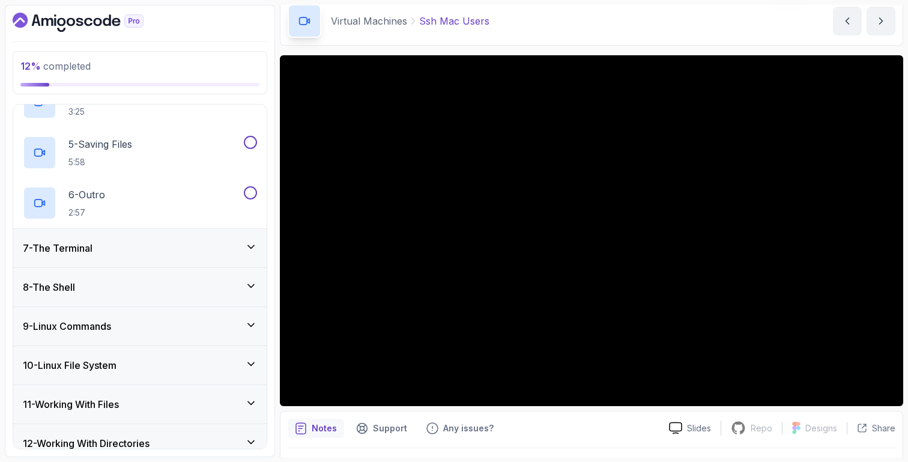
scroll to position [53, 0]
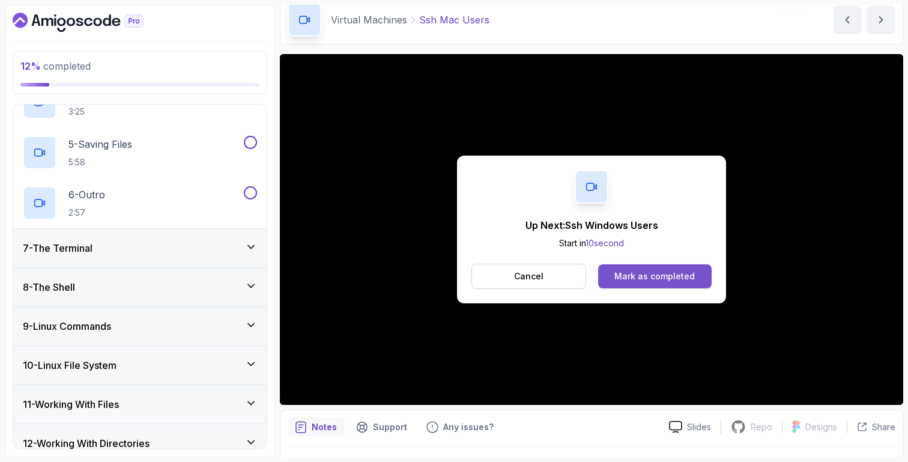
click at [682, 276] on div "Mark as completed" at bounding box center [655, 276] width 80 height 12
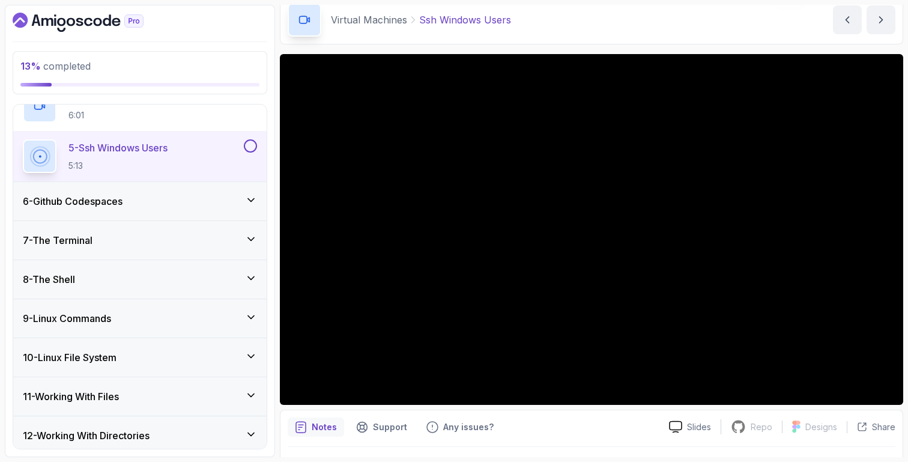
scroll to position [339, 0]
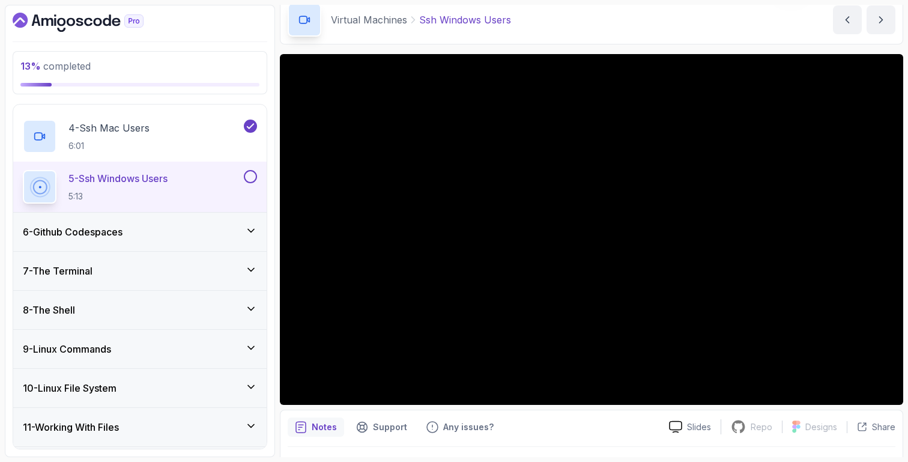
click at [174, 232] on div "6 - Github Codespaces" at bounding box center [140, 232] width 234 height 14
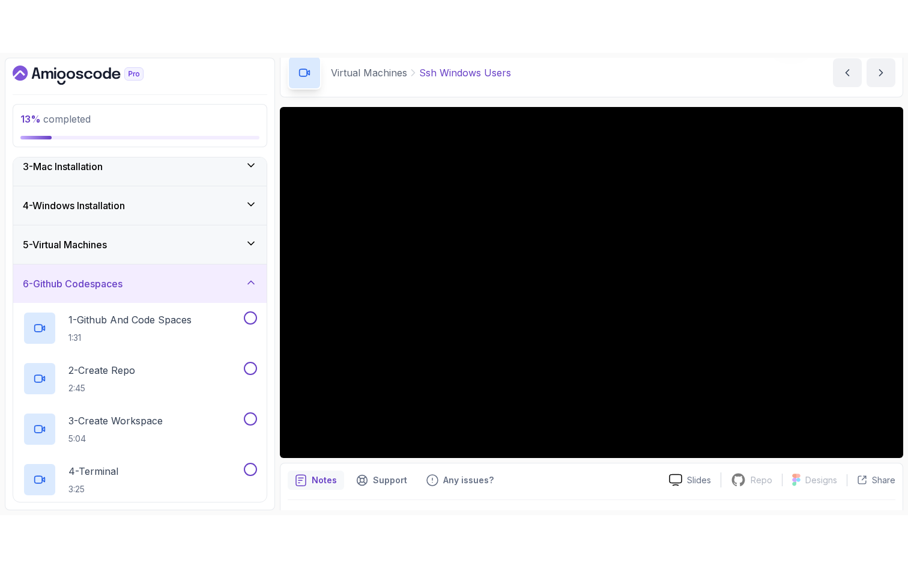
scroll to position [86, 0]
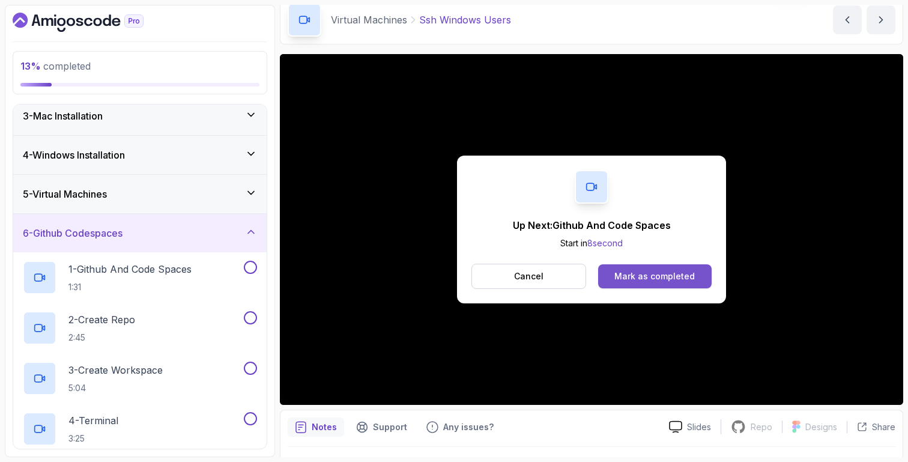
click at [684, 275] on div "Mark as completed" at bounding box center [655, 276] width 80 height 12
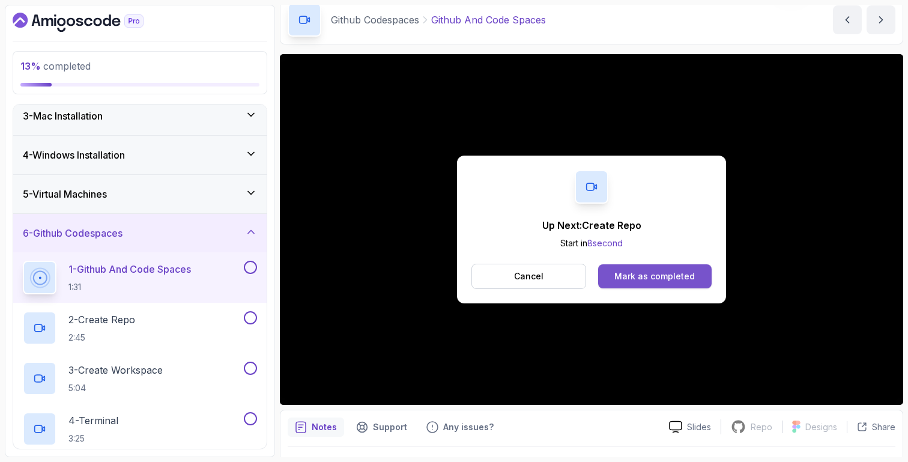
click at [679, 273] on div "Mark as completed" at bounding box center [655, 276] width 80 height 12
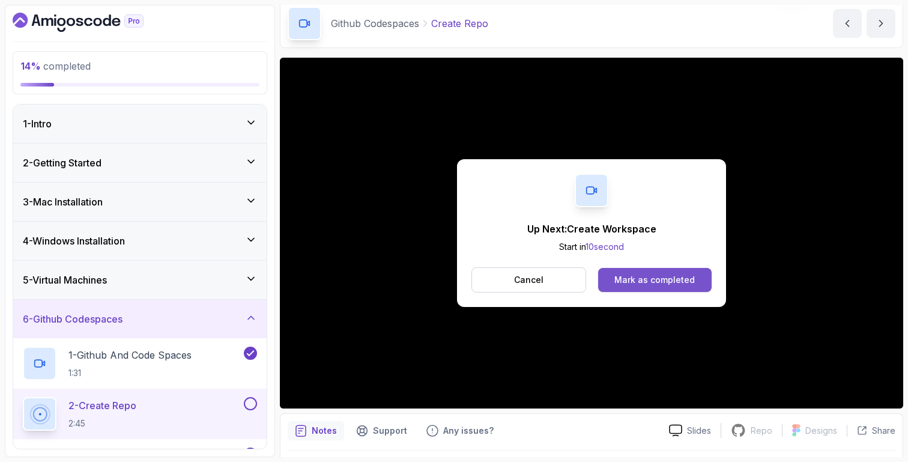
click at [645, 283] on div "Mark as completed" at bounding box center [655, 280] width 80 height 12
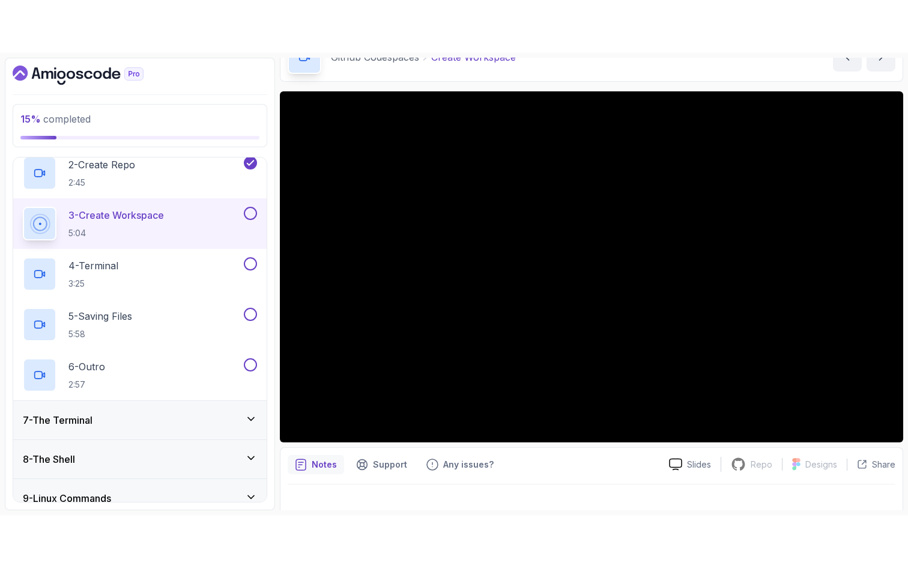
scroll to position [257, 0]
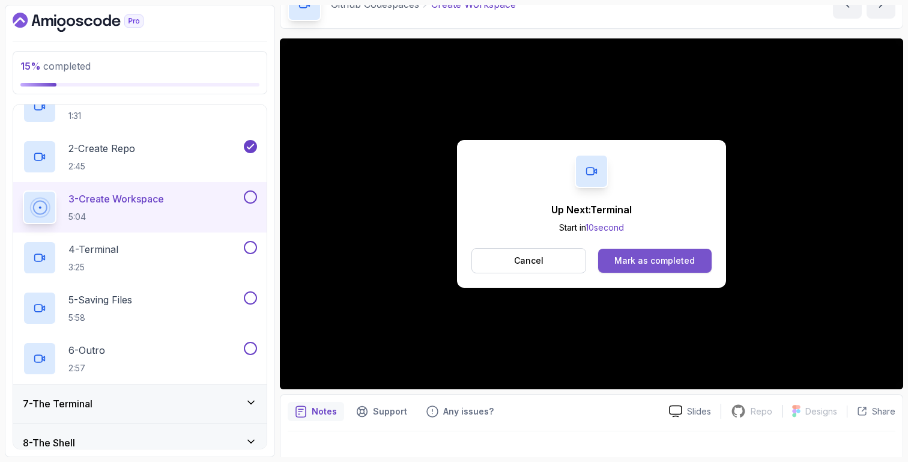
click at [628, 264] on div "Mark as completed" at bounding box center [655, 261] width 80 height 12
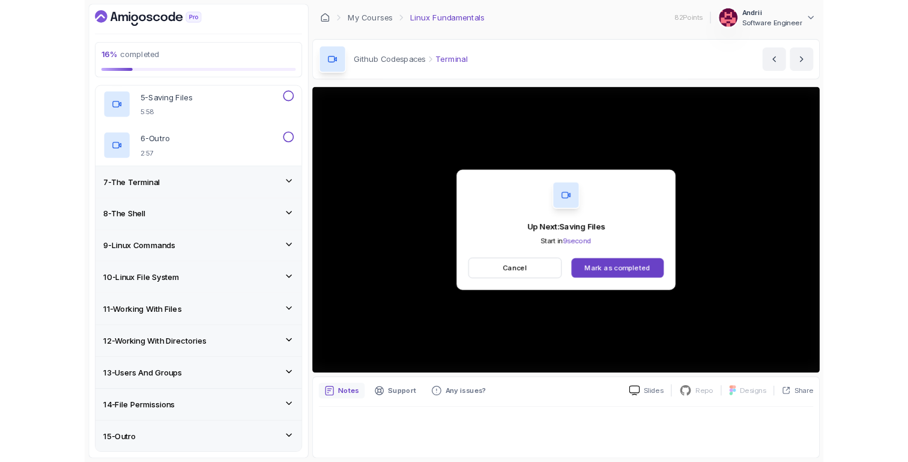
scroll to position [544, 0]
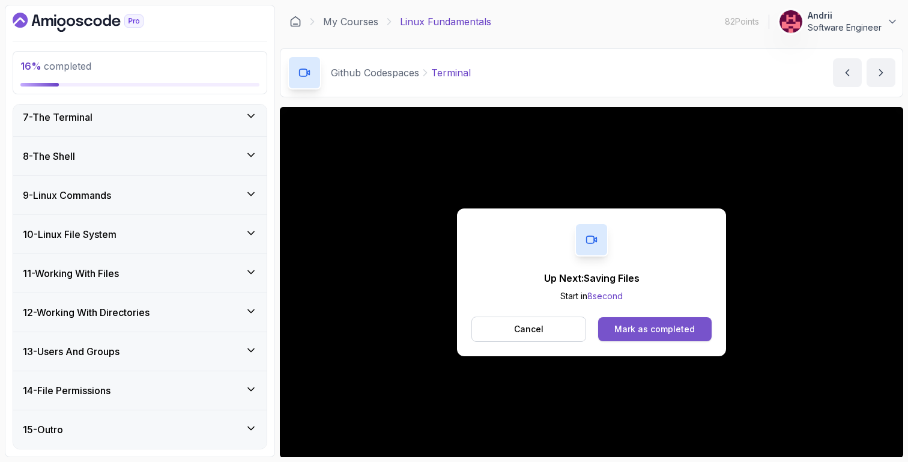
click at [645, 327] on div "Mark as completed" at bounding box center [655, 329] width 80 height 12
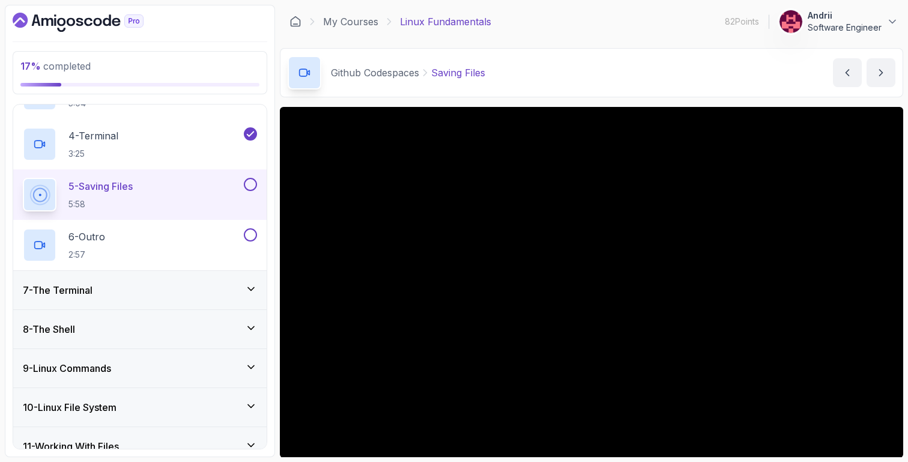
scroll to position [84, 0]
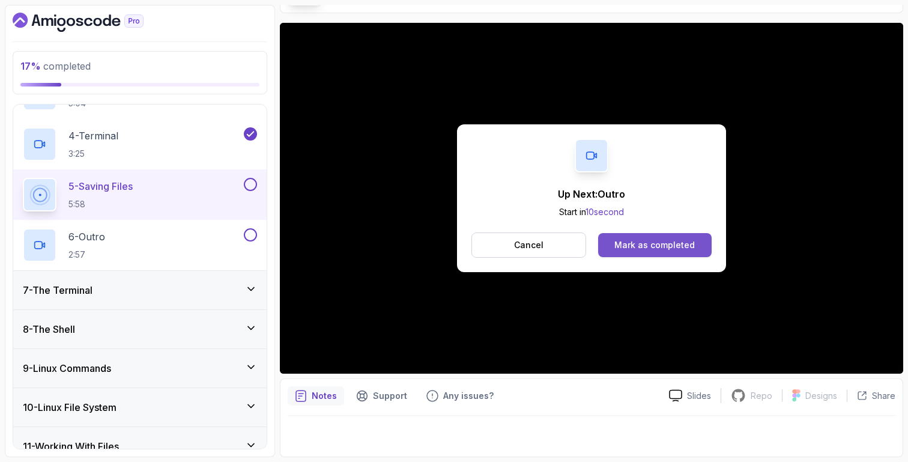
click at [642, 251] on div "Mark as completed" at bounding box center [655, 245] width 80 height 12
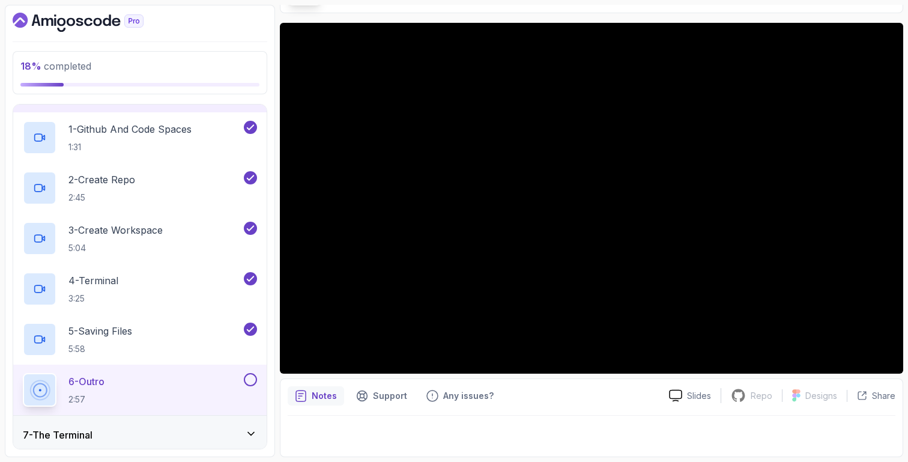
scroll to position [258, 0]
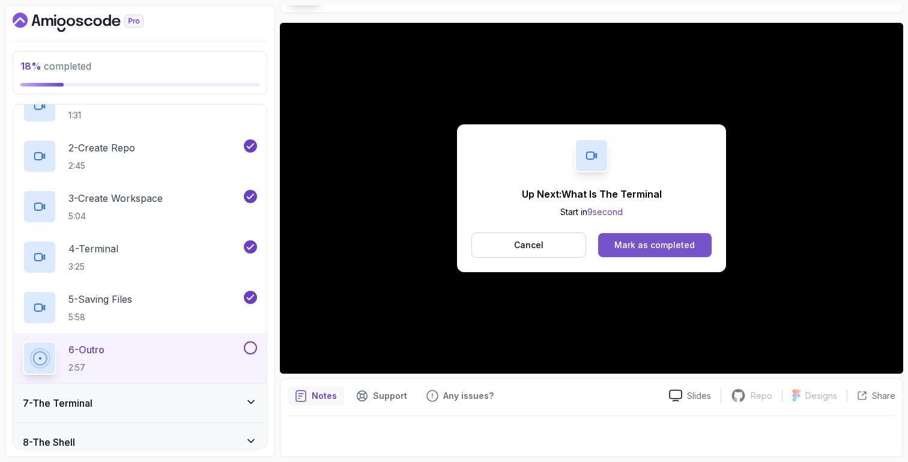
click at [664, 243] on div "Mark as completed" at bounding box center [655, 245] width 80 height 12
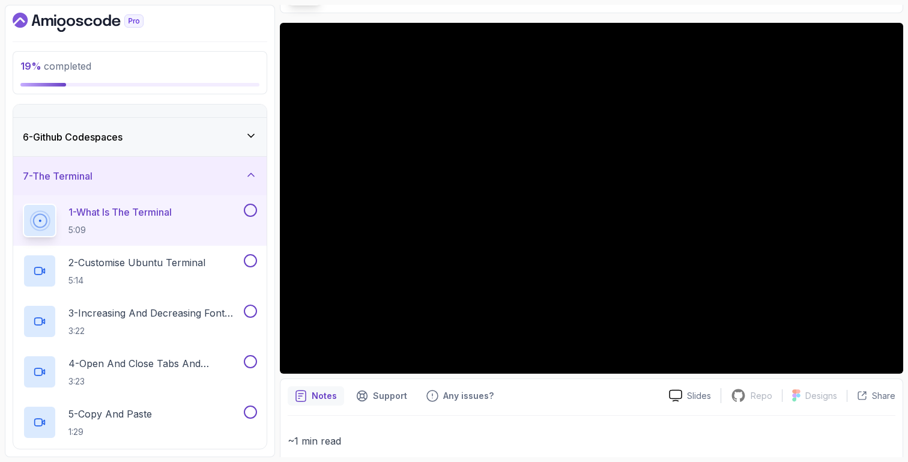
scroll to position [178, 0]
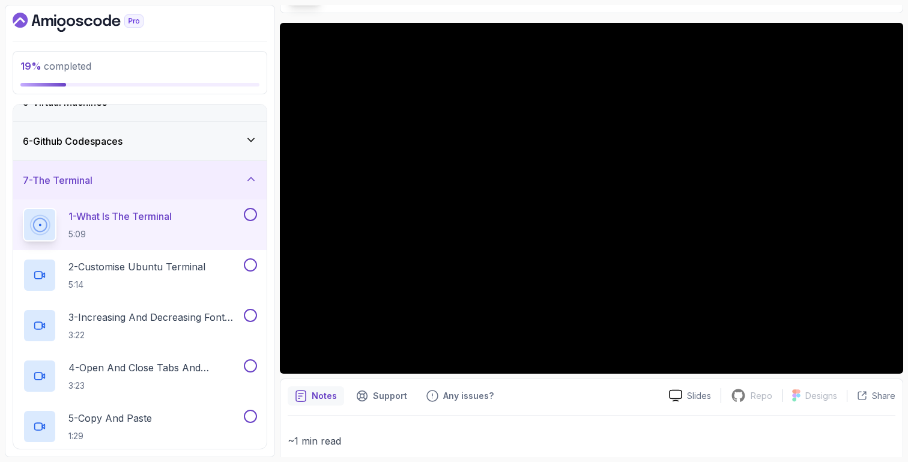
click at [165, 145] on div "6 - Github Codespaces" at bounding box center [140, 141] width 234 height 14
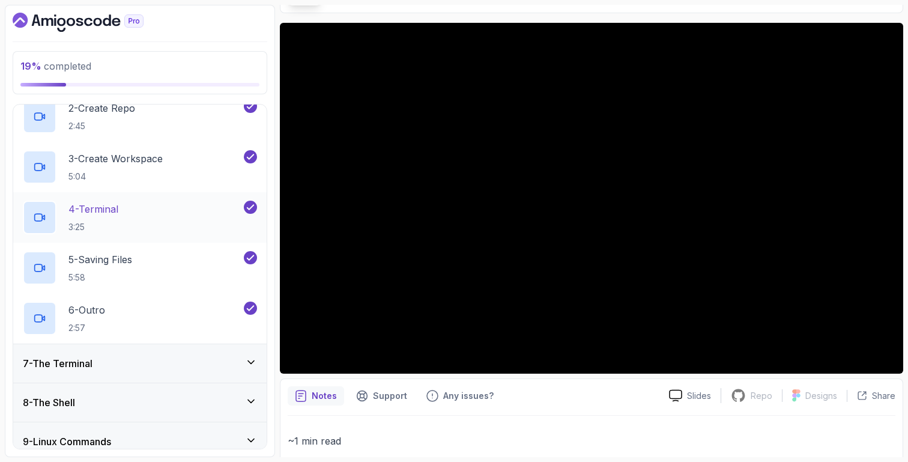
scroll to position [302, 0]
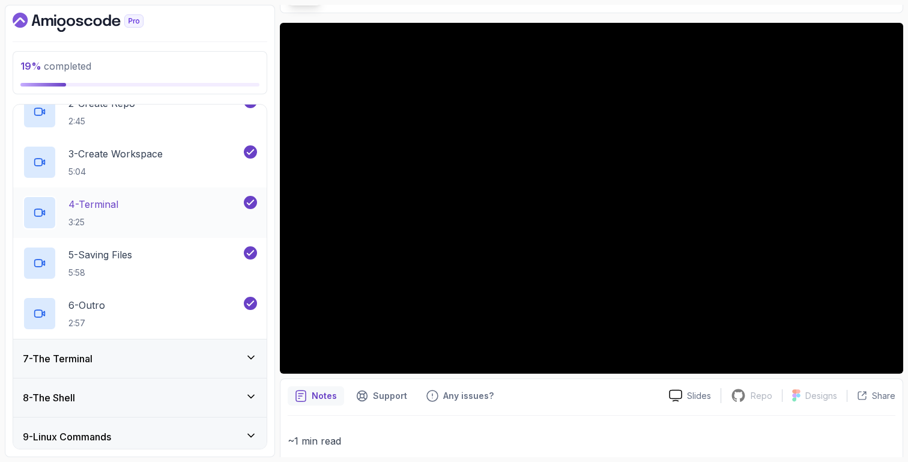
click at [147, 312] on div "6 - Outro 2:57" at bounding box center [132, 314] width 219 height 34
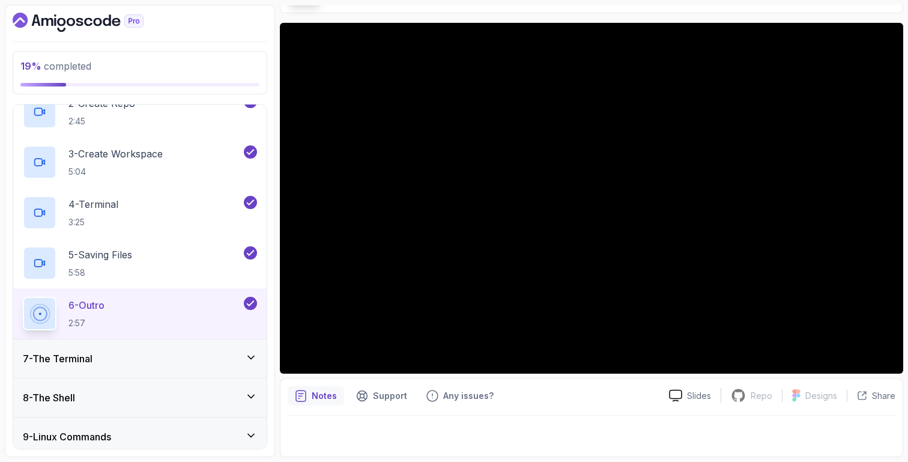
click at [171, 379] on div "8 - The Shell" at bounding box center [140, 397] width 254 height 38
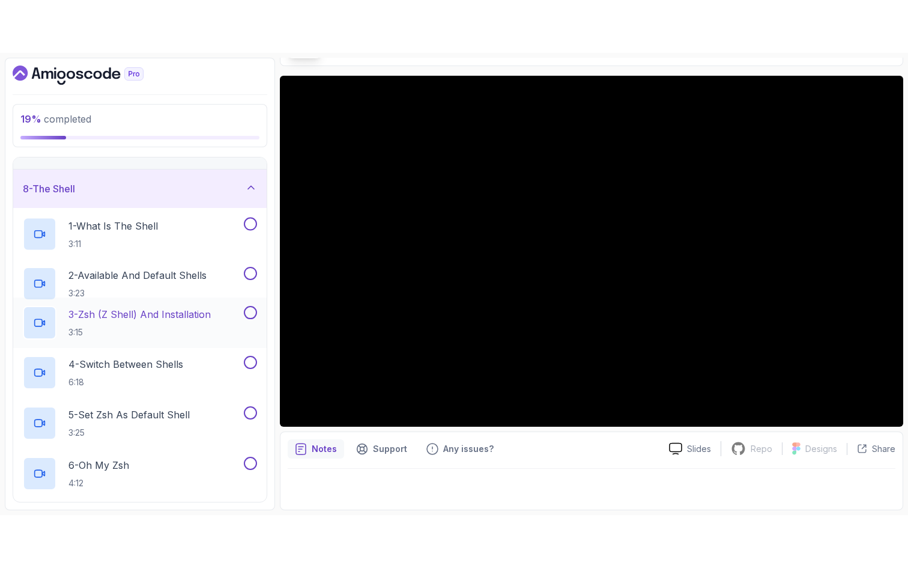
scroll to position [241, 0]
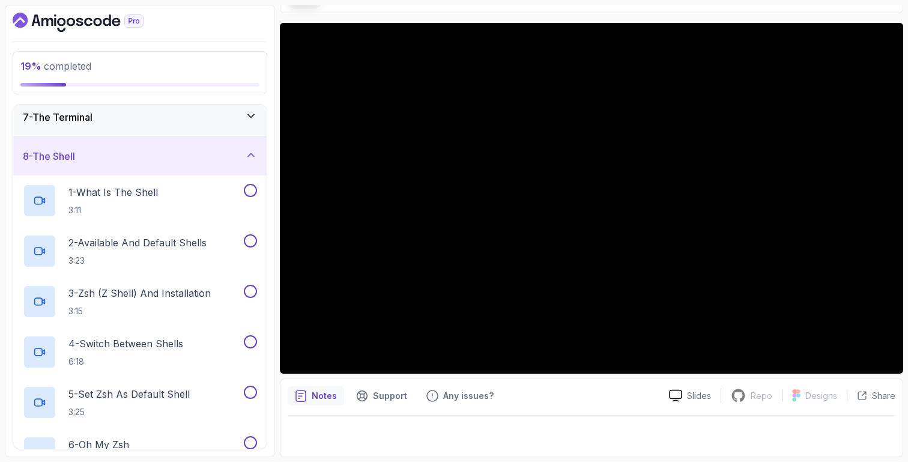
click at [159, 127] on div "7 - The Terminal" at bounding box center [140, 117] width 254 height 38
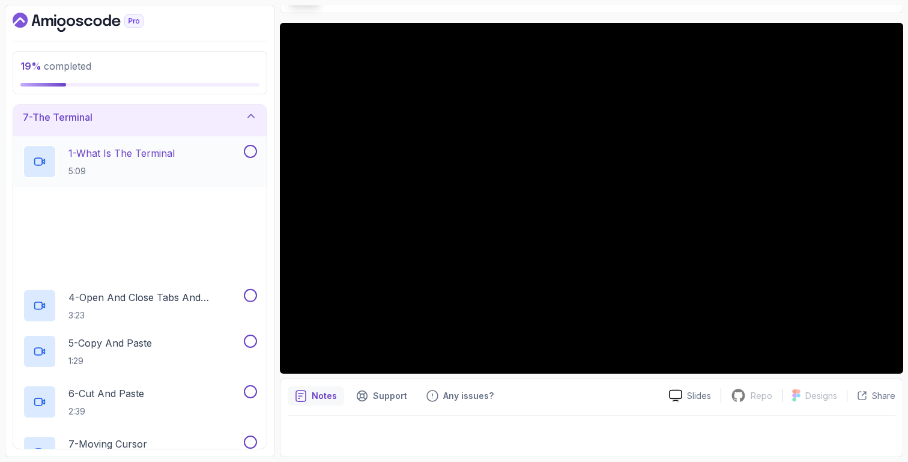
click at [148, 158] on p "1 - What Is The Terminal" at bounding box center [121, 153] width 106 height 14
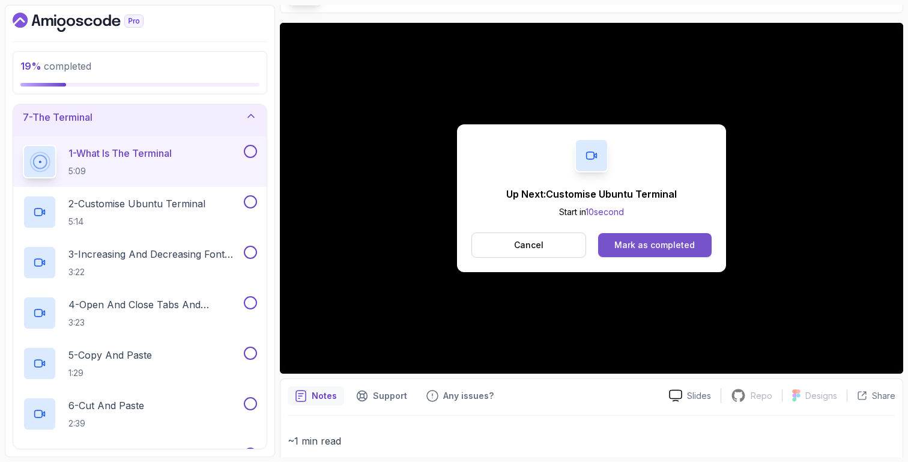
click at [664, 255] on button "Mark as completed" at bounding box center [655, 245] width 114 height 24
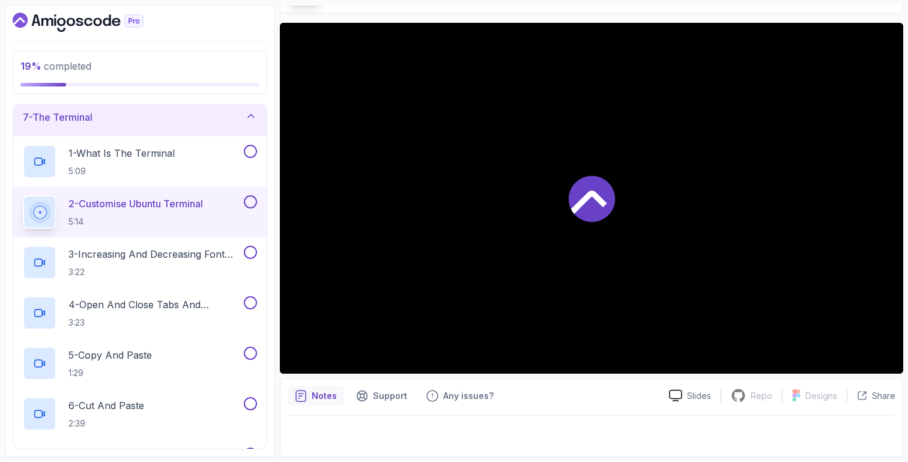
click at [667, 249] on div at bounding box center [592, 198] width 624 height 351
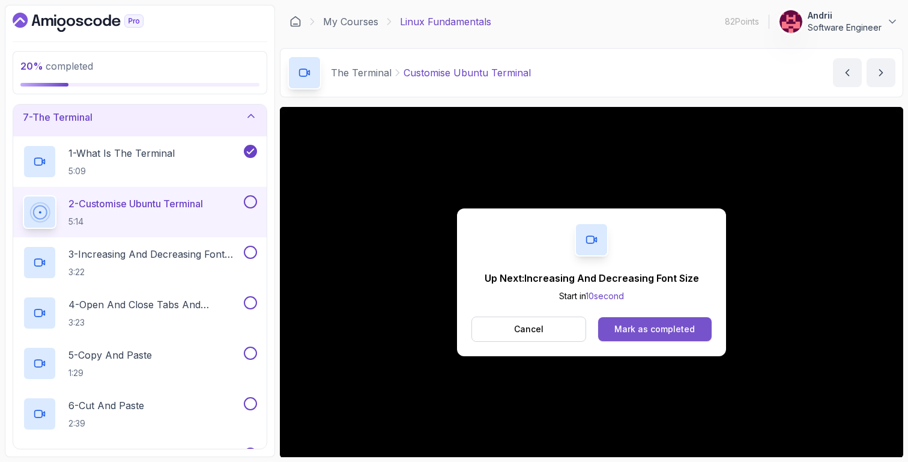
click at [646, 332] on div "Mark as completed" at bounding box center [655, 329] width 80 height 12
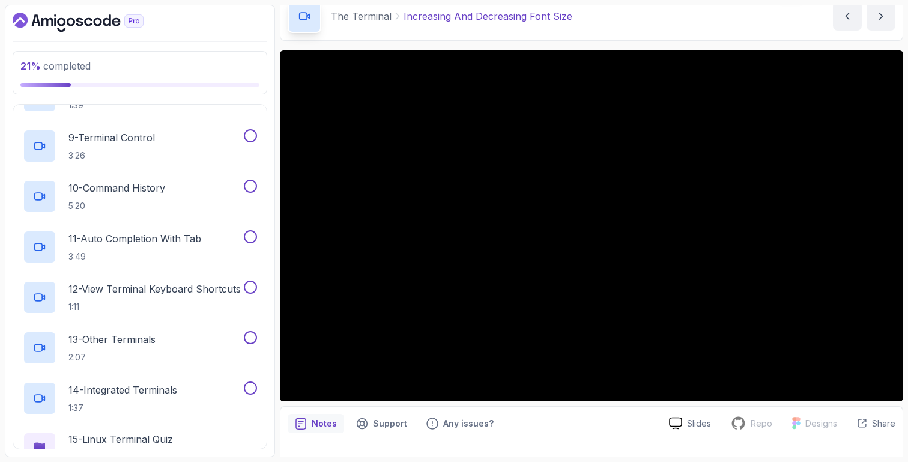
scroll to position [323, 0]
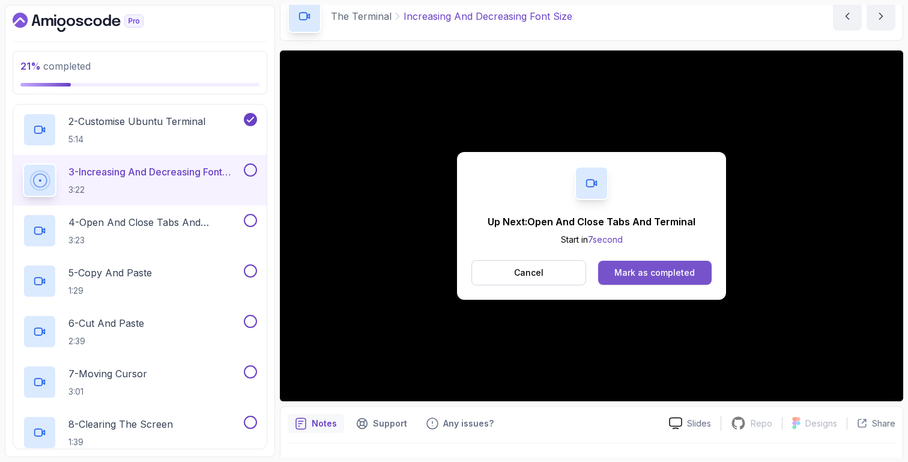
click at [626, 267] on div "Mark as completed" at bounding box center [655, 273] width 80 height 12
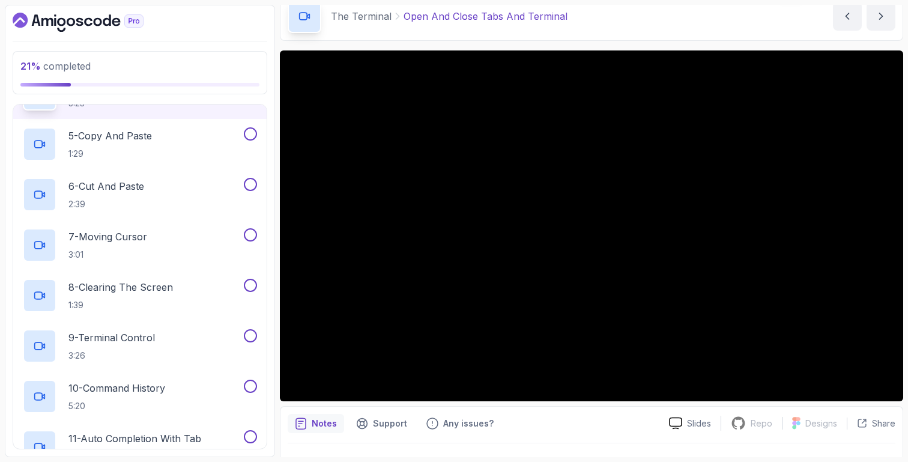
scroll to position [461, 0]
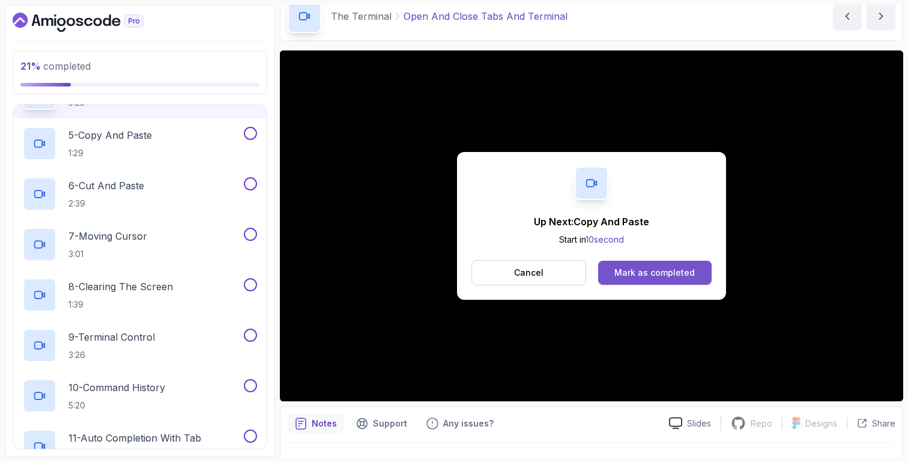
click at [637, 278] on div "Mark as completed" at bounding box center [655, 273] width 80 height 12
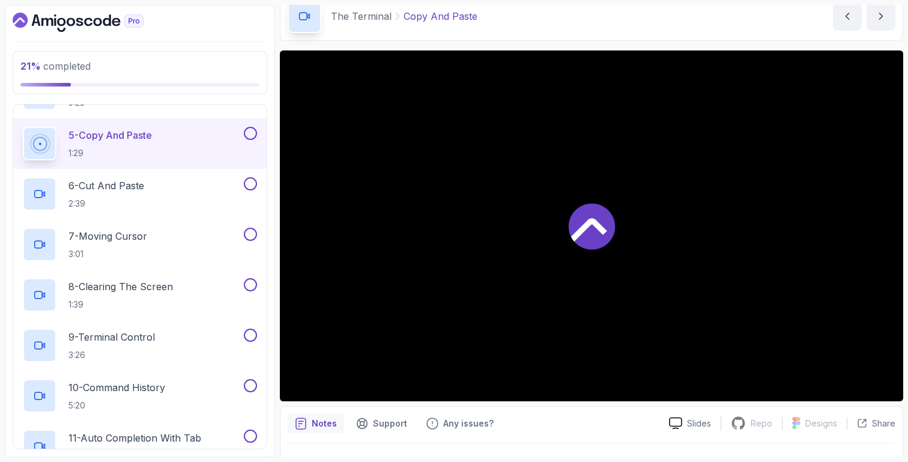
scroll to position [469, 0]
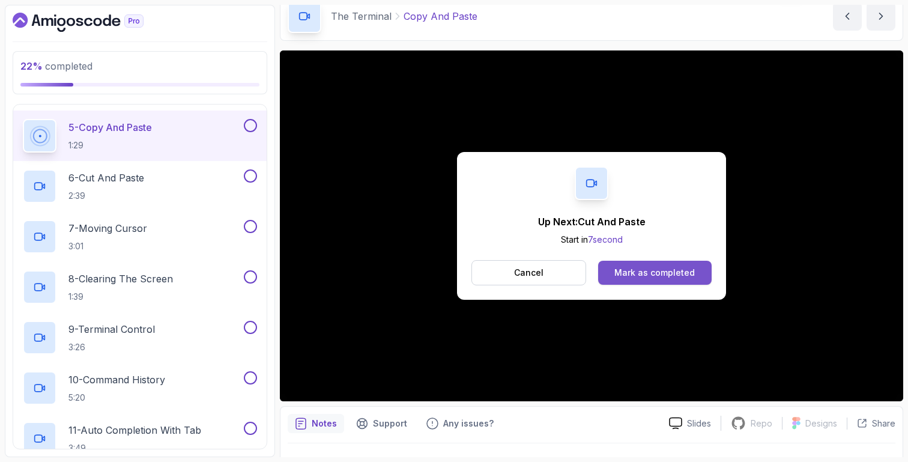
click at [652, 269] on div "Mark as completed" at bounding box center [655, 273] width 80 height 12
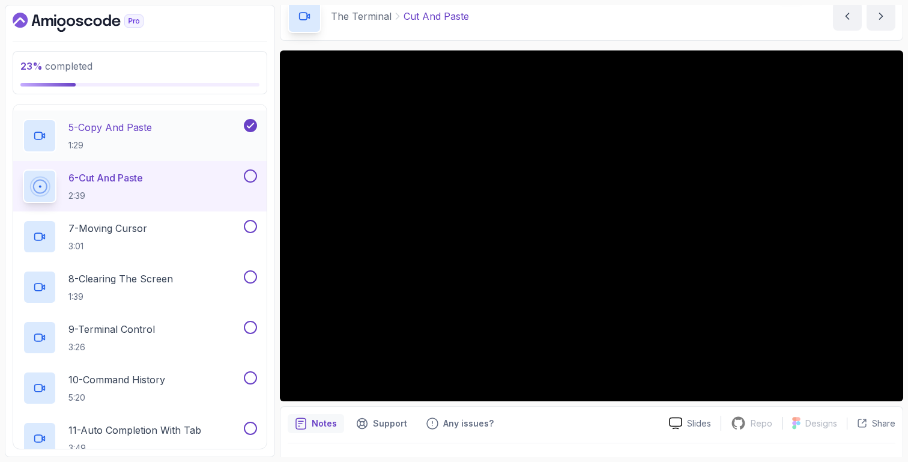
click at [149, 131] on p "5 - Copy And Paste" at bounding box center [110, 127] width 84 height 14
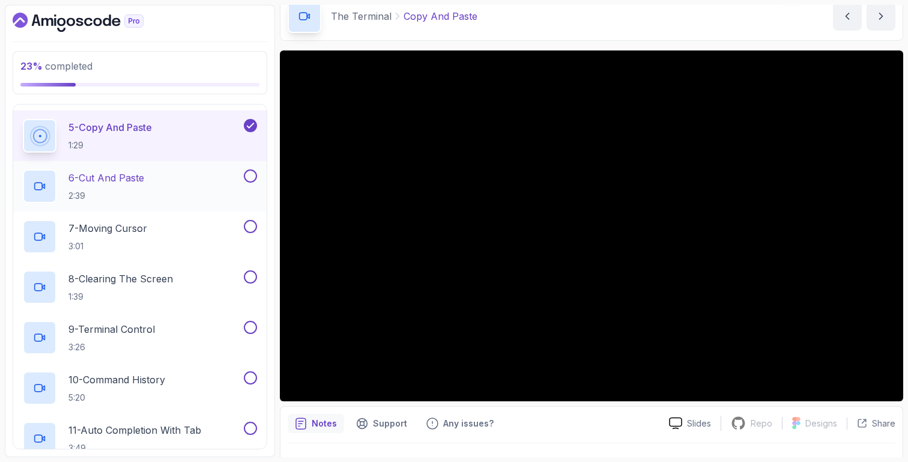
click at [187, 200] on div "6 - Cut And Paste 2:39" at bounding box center [132, 186] width 219 height 34
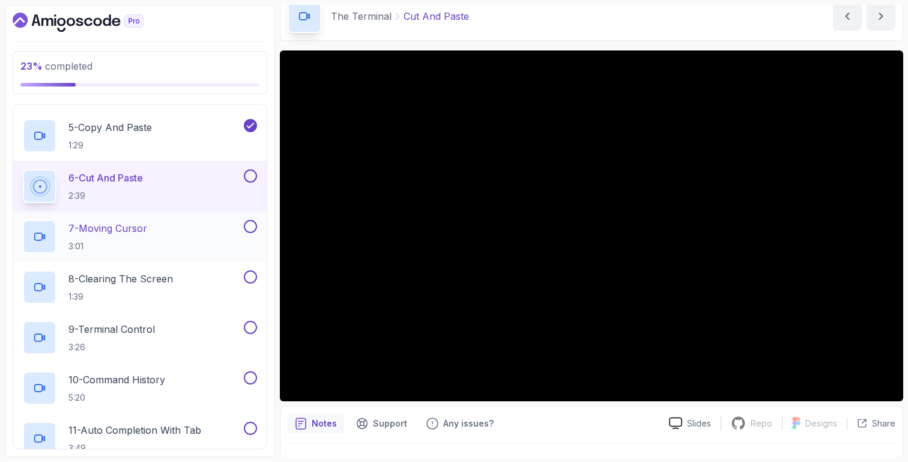
click at [217, 239] on div "7 - Moving Cursor 3:01" at bounding box center [132, 237] width 219 height 34
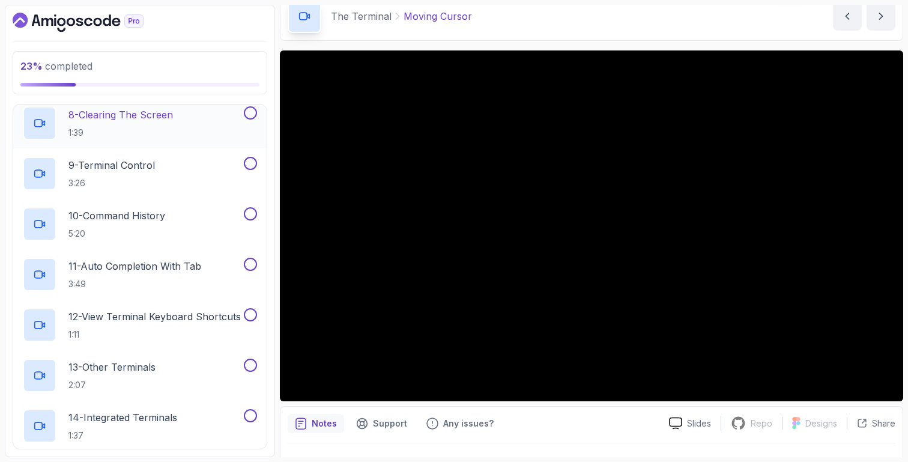
scroll to position [627, 0]
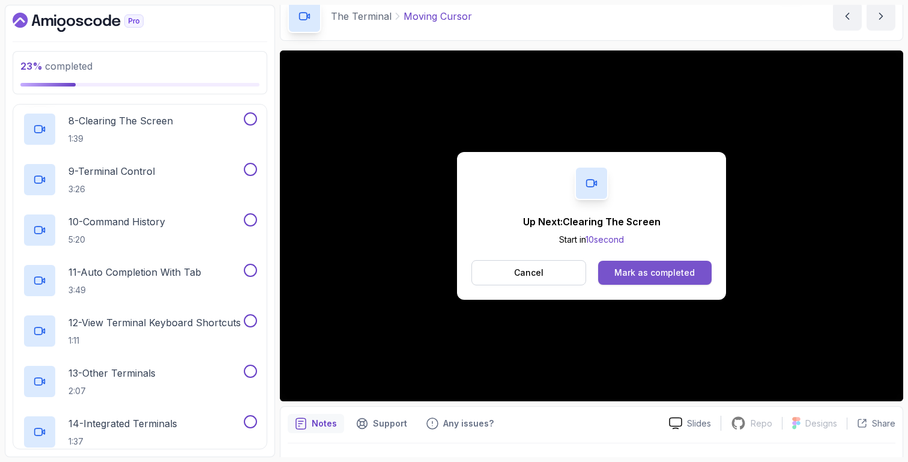
click at [627, 279] on button "Mark as completed" at bounding box center [655, 273] width 114 height 24
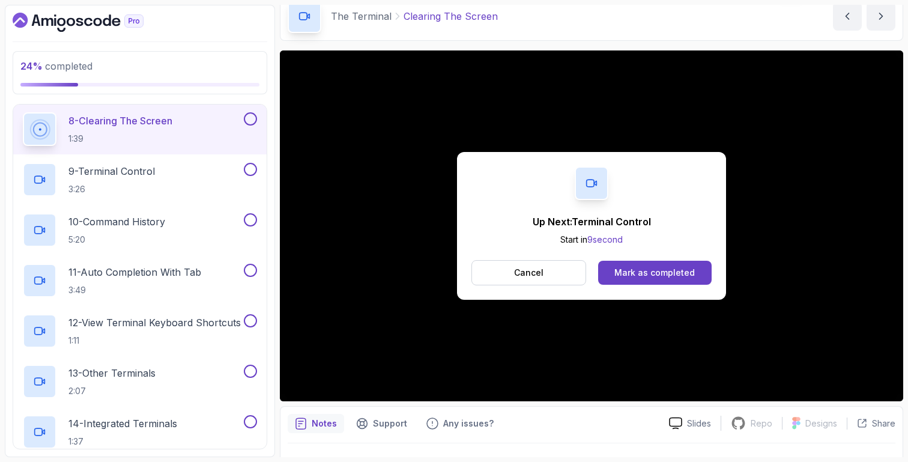
click at [627, 279] on button "Mark as completed" at bounding box center [655, 273] width 114 height 24
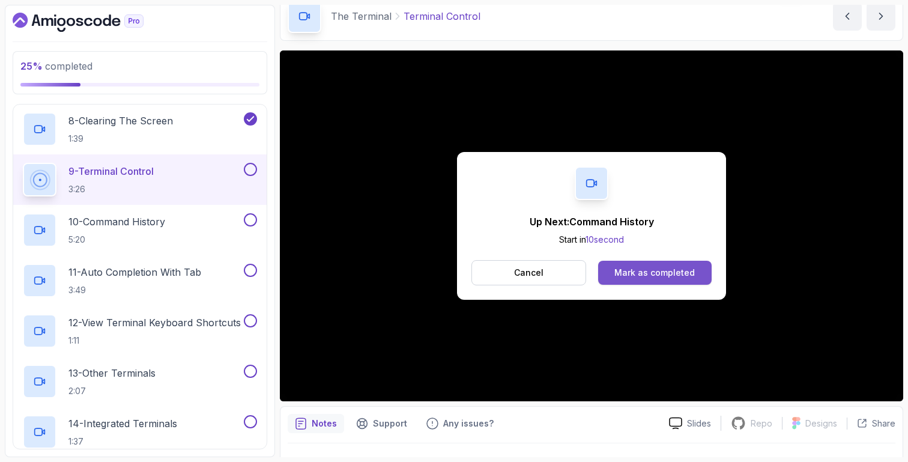
click at [678, 270] on div "Mark as completed" at bounding box center [655, 273] width 80 height 12
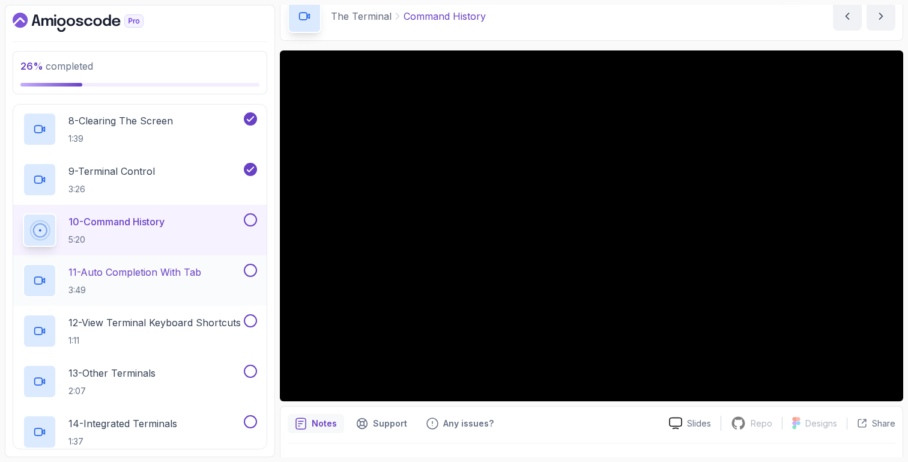
click at [160, 283] on h2 "11 - Auto Completion With Tab 3:49" at bounding box center [134, 280] width 133 height 31
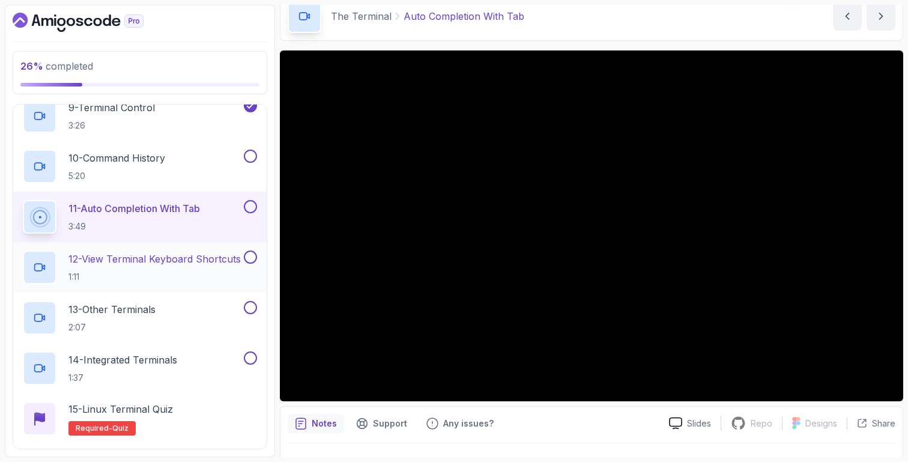
scroll to position [701, 0]
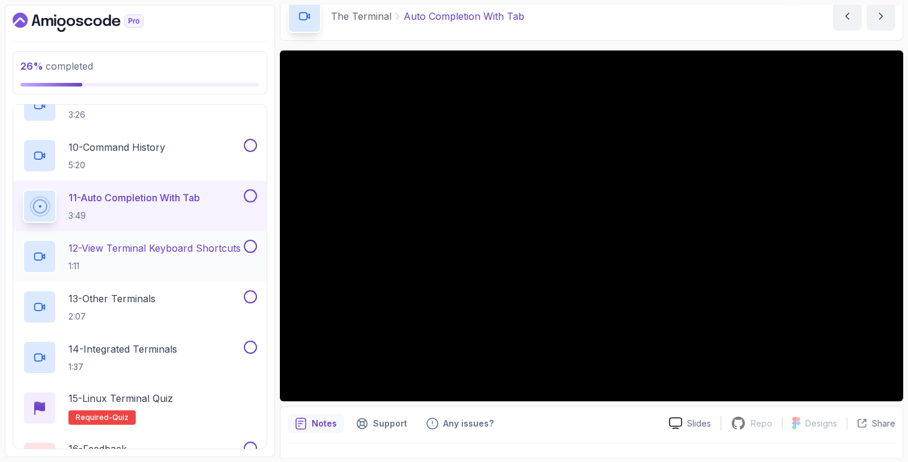
click at [199, 250] on p "12 - View Terminal Keyboard Shortcuts" at bounding box center [154, 248] width 172 height 14
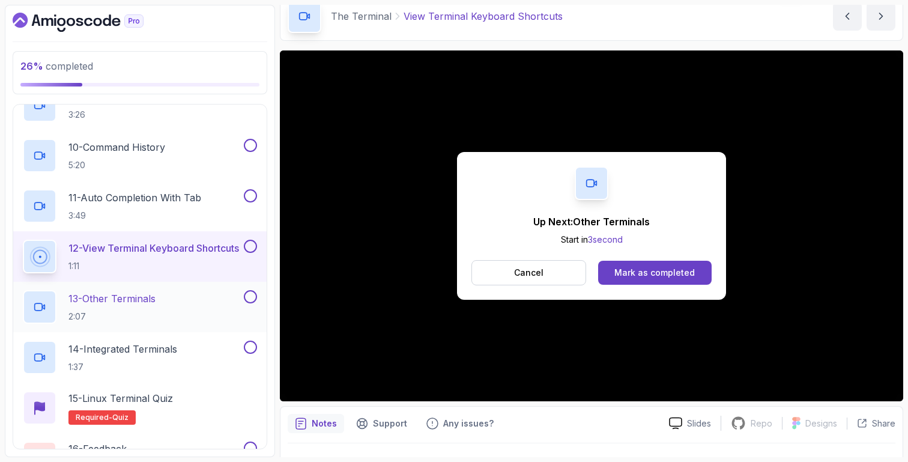
click at [185, 300] on div "13 - Other Terminals 2:07" at bounding box center [132, 307] width 219 height 34
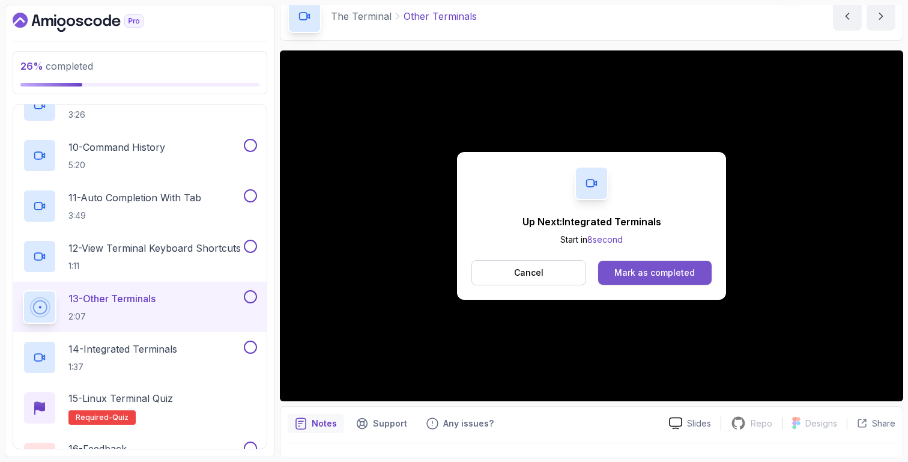
click at [669, 279] on button "Mark as completed" at bounding box center [655, 273] width 114 height 24
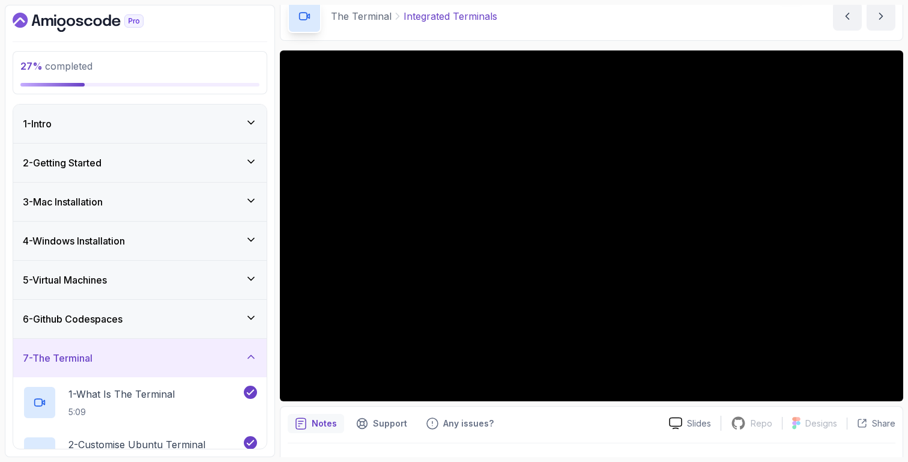
click at [172, 353] on div "7 - The Terminal" at bounding box center [140, 358] width 234 height 14
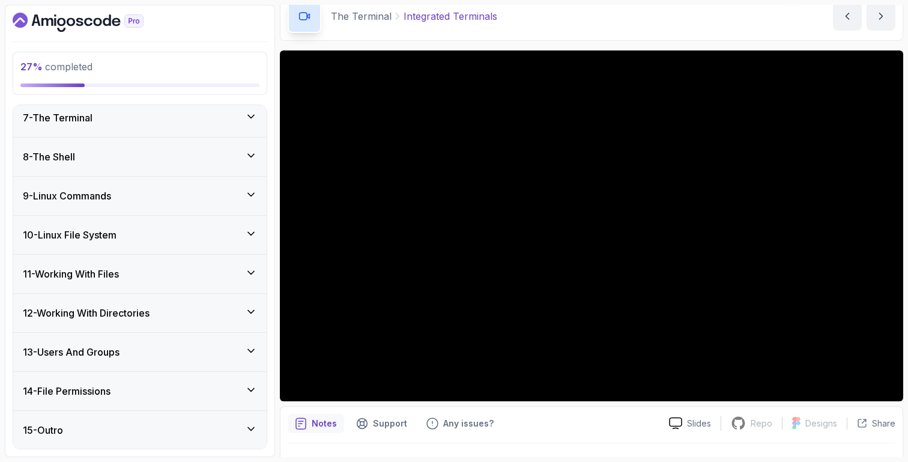
scroll to position [241, 0]
click at [135, 120] on div "7 - The Terminal" at bounding box center [140, 118] width 234 height 14
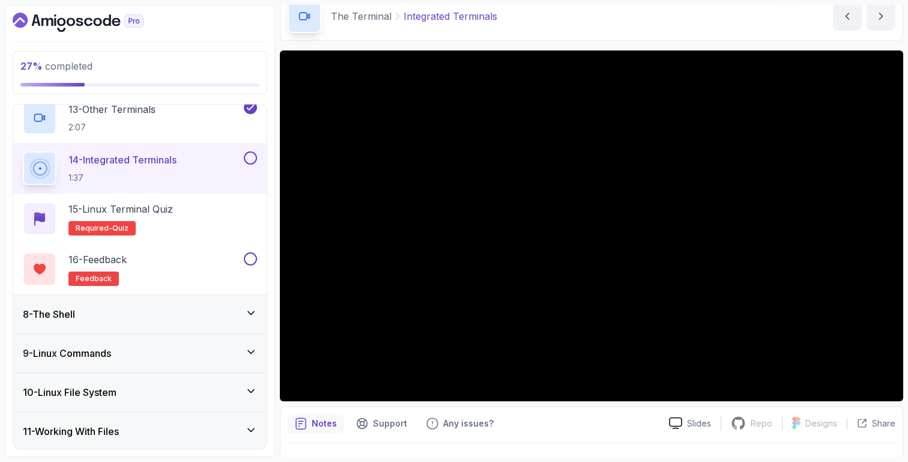
scroll to position [906, 0]
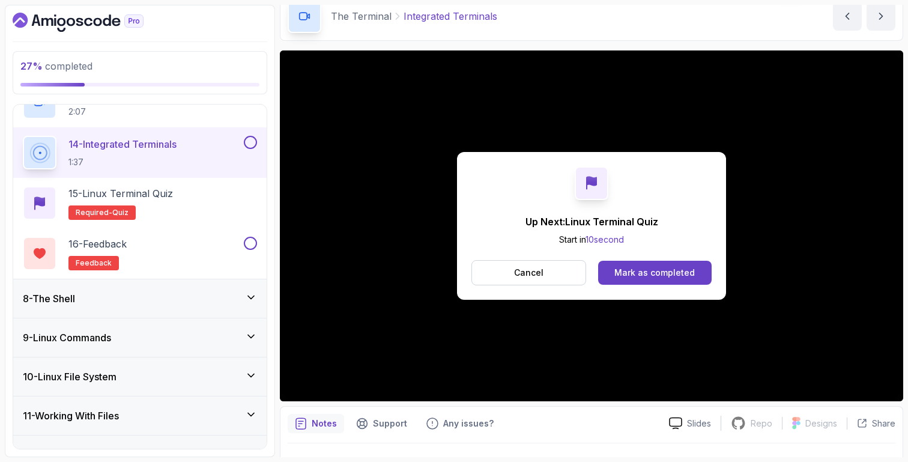
click at [219, 288] on div "8 - The Shell" at bounding box center [140, 298] width 254 height 38
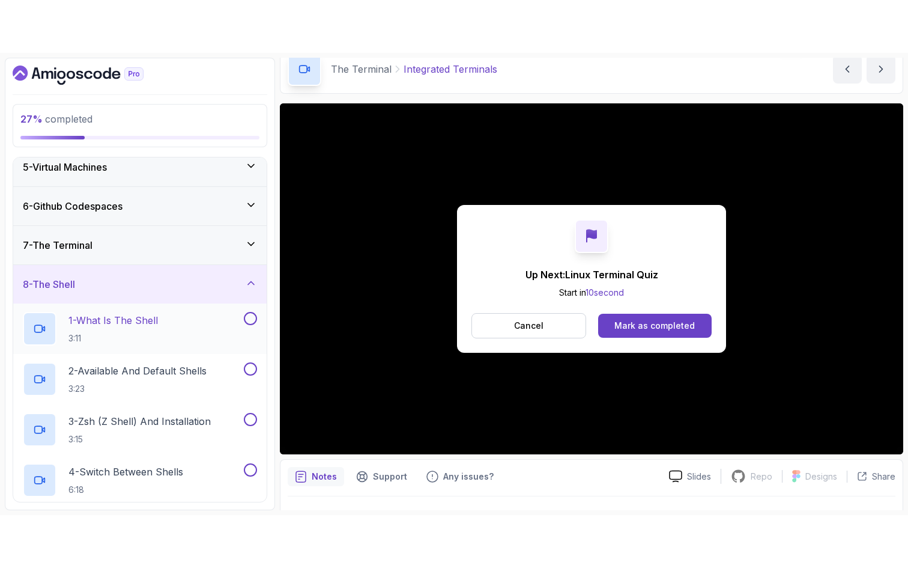
scroll to position [160, 0]
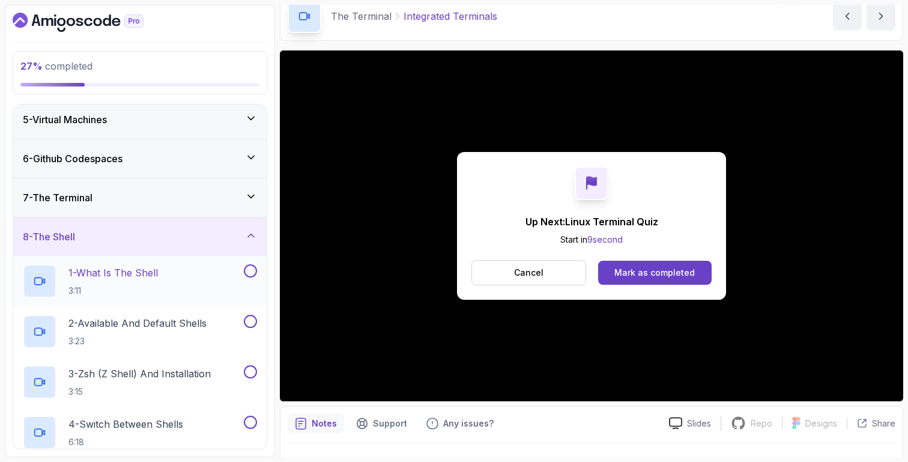
click at [136, 290] on p "3:11" at bounding box center [113, 291] width 90 height 12
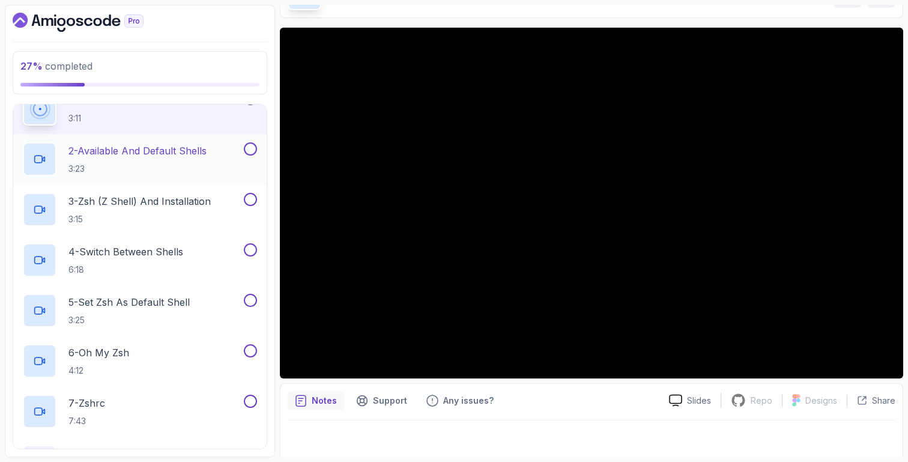
scroll to position [311, 0]
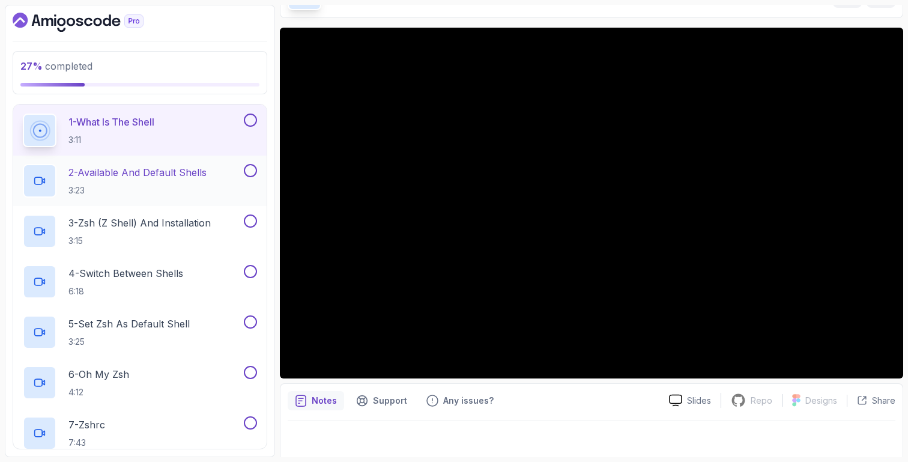
click at [171, 165] on p "2 - Available And Default Shells" at bounding box center [137, 172] width 138 height 14
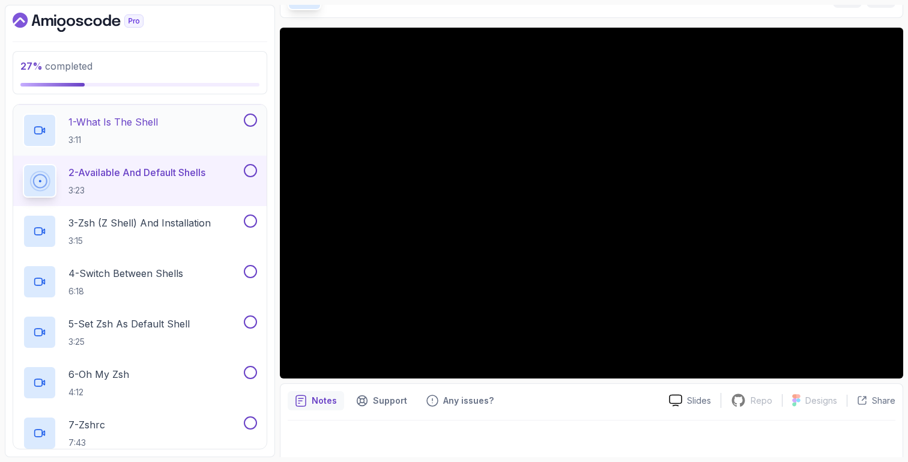
click at [204, 132] on div "1 - What Is The Shell 3:11" at bounding box center [132, 131] width 219 height 34
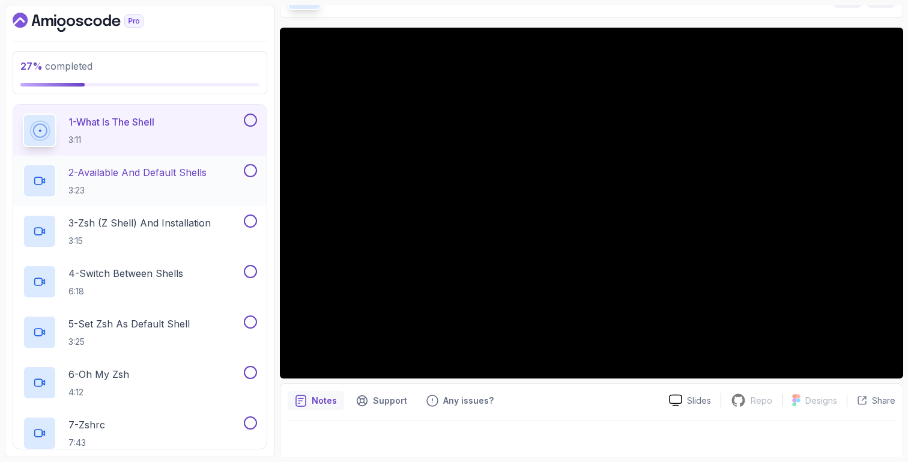
click at [179, 188] on p "3:23" at bounding box center [137, 190] width 138 height 12
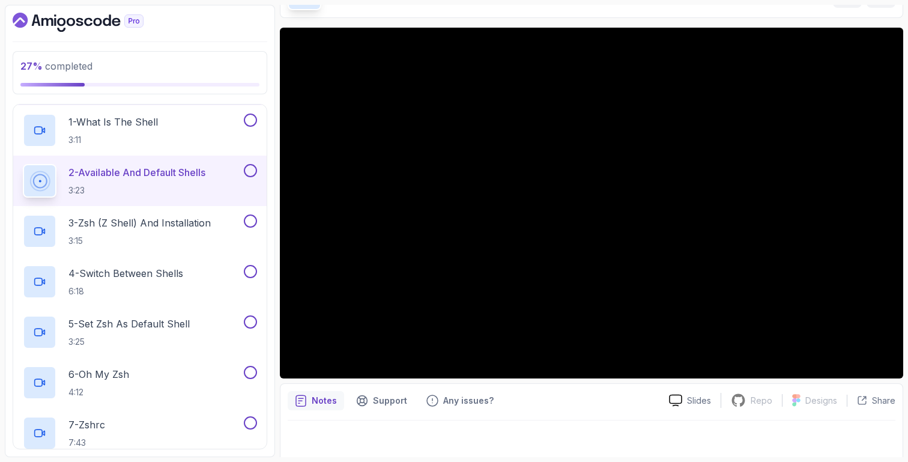
click at [501, 388] on div "Notes Support Any issues? Slides Repo Repository not available Designs Design n…" at bounding box center [592, 422] width 624 height 79
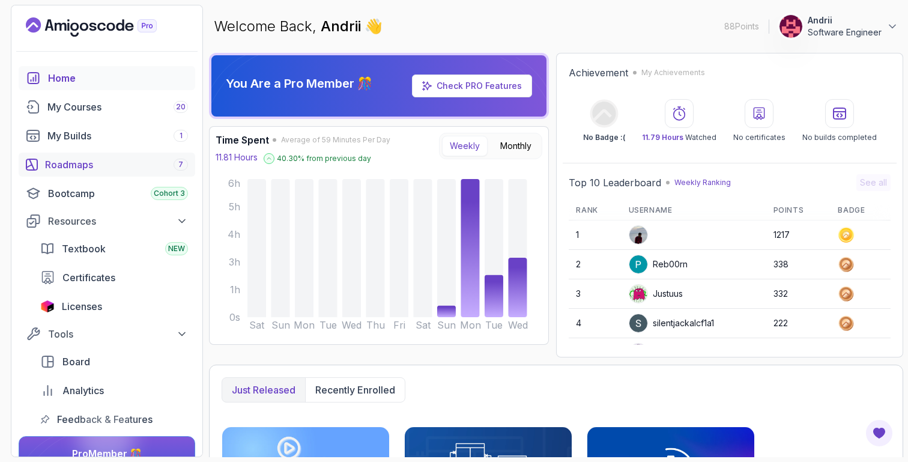
click at [112, 168] on div "Roadmaps 7" at bounding box center [116, 164] width 143 height 14
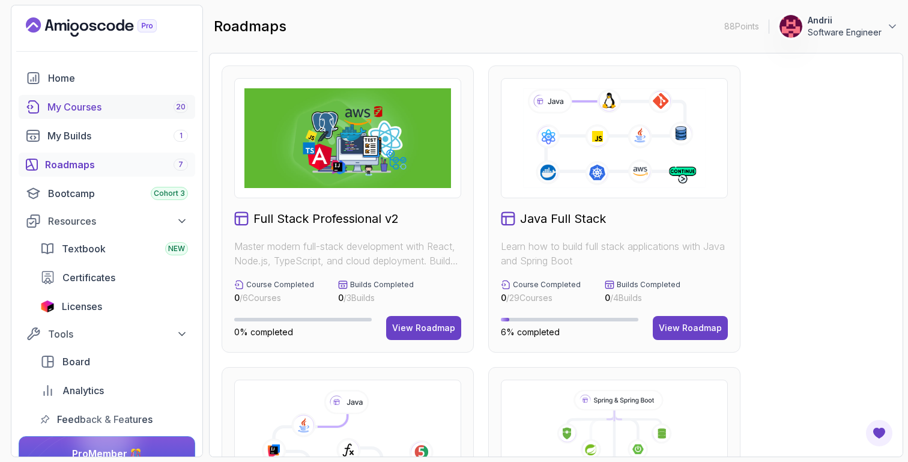
click at [112, 99] on link "My Courses 20" at bounding box center [107, 107] width 177 height 24
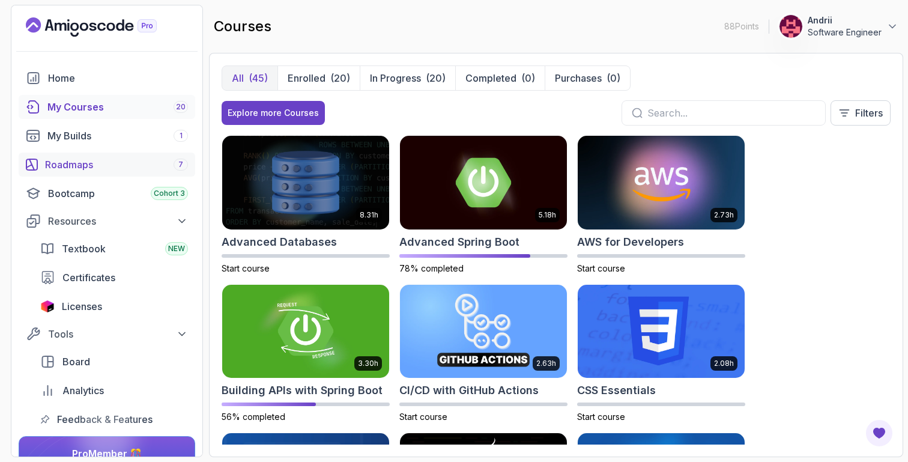
click at [131, 165] on div "Roadmaps 7" at bounding box center [116, 164] width 143 height 14
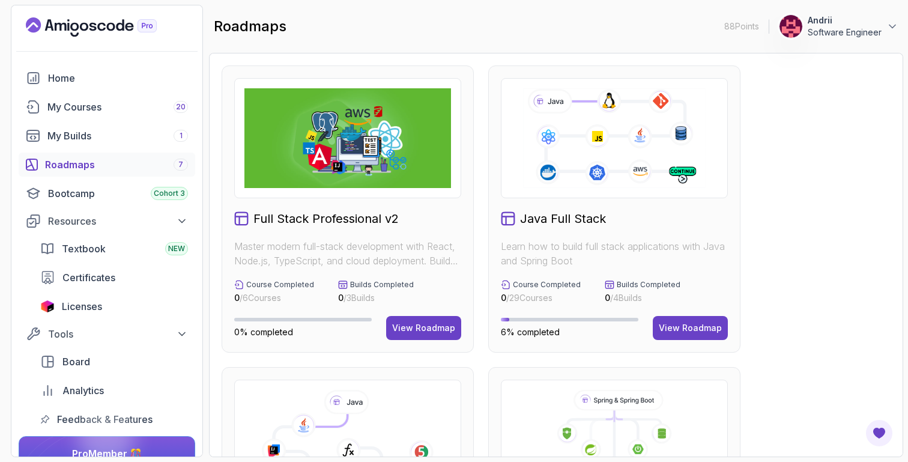
click at [557, 154] on icon at bounding box center [614, 138] width 186 height 103
click at [706, 316] on button "View Roadmap" at bounding box center [690, 328] width 75 height 24
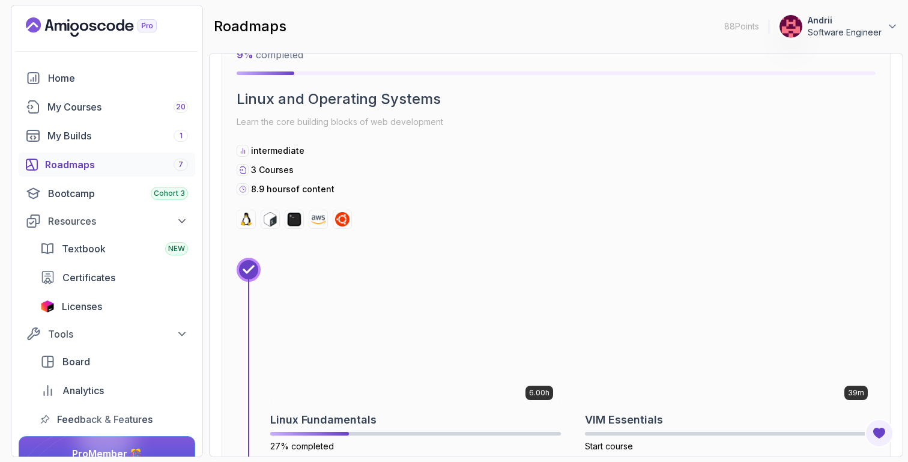
scroll to position [380, 0]
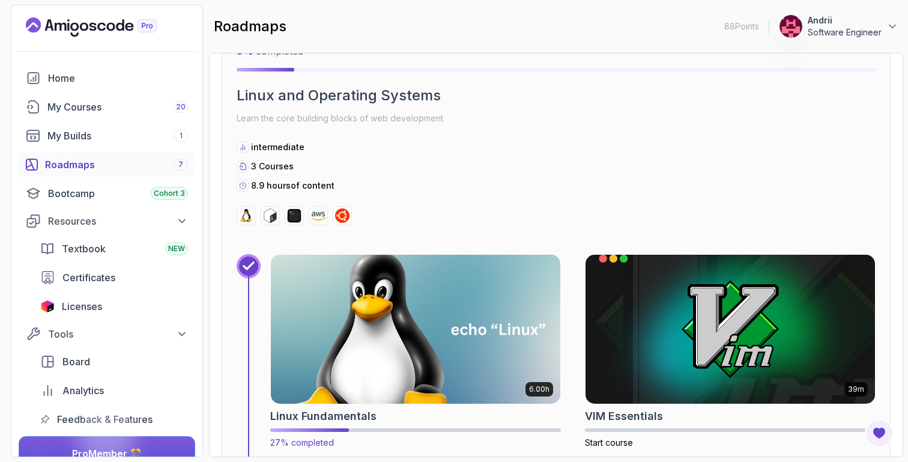
click at [405, 298] on img at bounding box center [416, 329] width 304 height 156
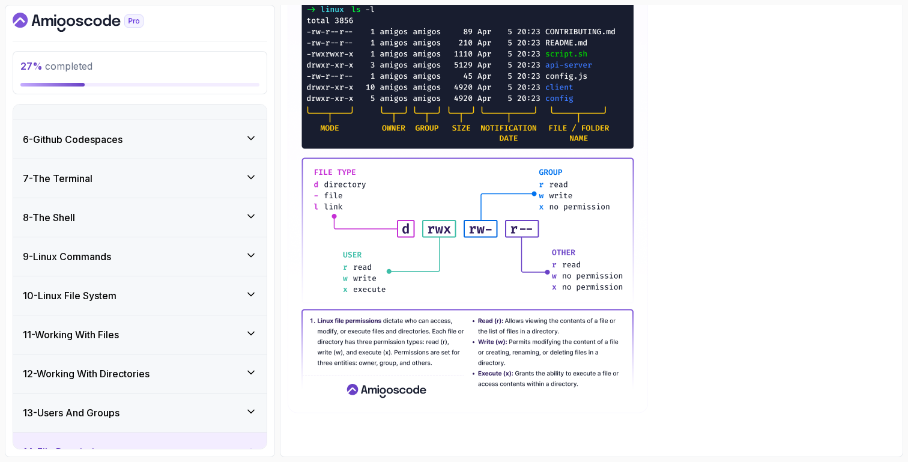
scroll to position [180, 0]
click at [93, 216] on div "8 - The Shell" at bounding box center [140, 217] width 234 height 14
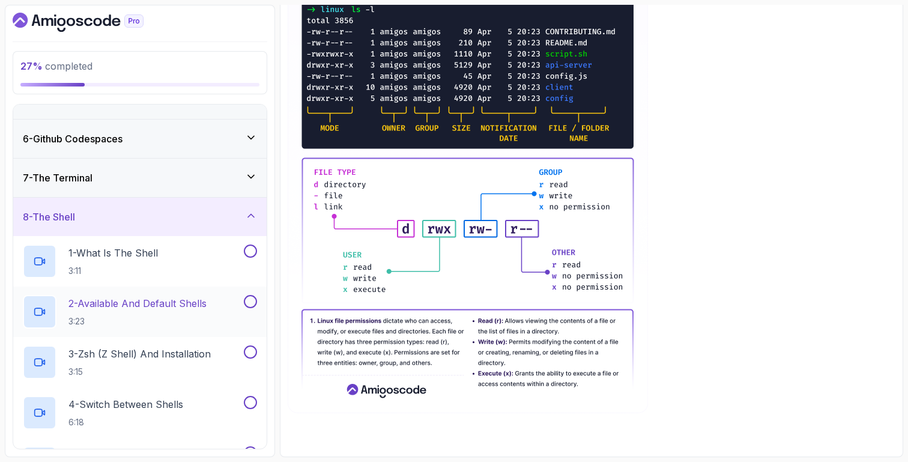
click at [161, 318] on p "3:23" at bounding box center [137, 321] width 138 height 12
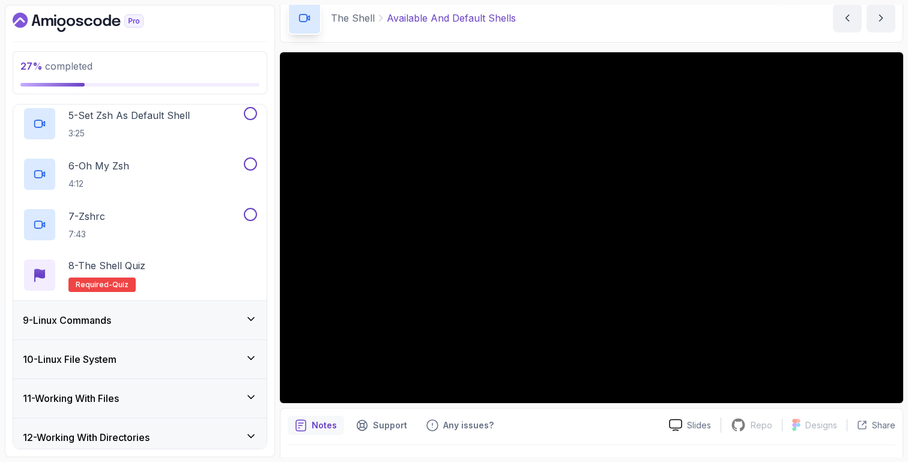
scroll to position [645, 0]
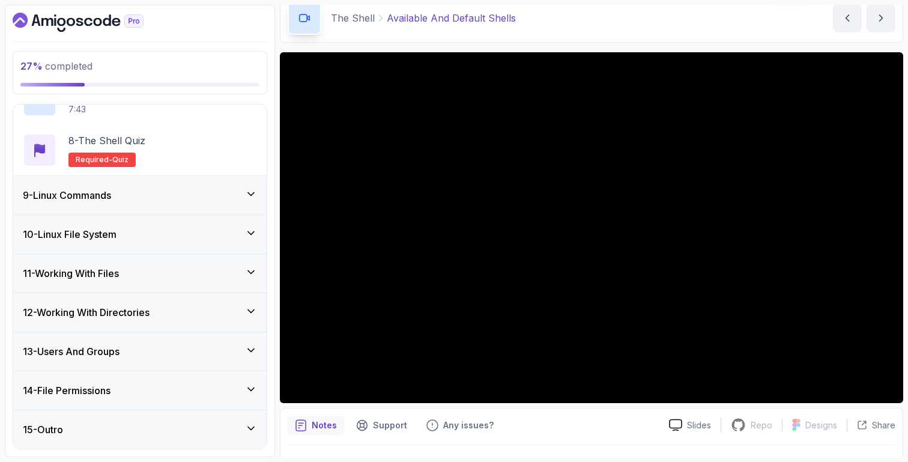
click at [171, 196] on div "9 - Linux Commands" at bounding box center [140, 195] width 234 height 14
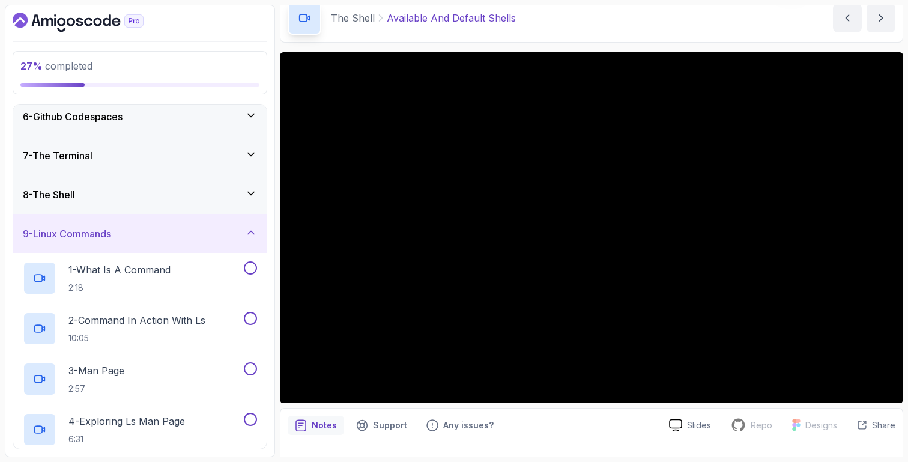
scroll to position [198, 0]
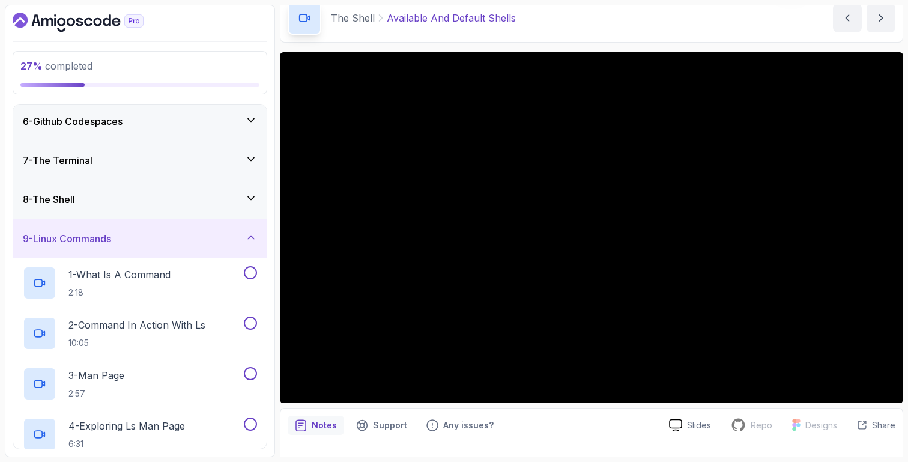
click at [171, 196] on div "8 - The Shell" at bounding box center [140, 199] width 234 height 14
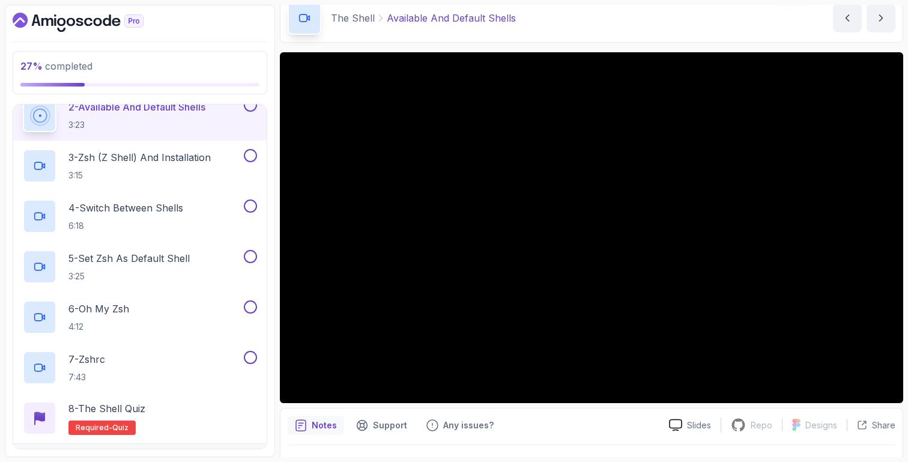
scroll to position [0, 0]
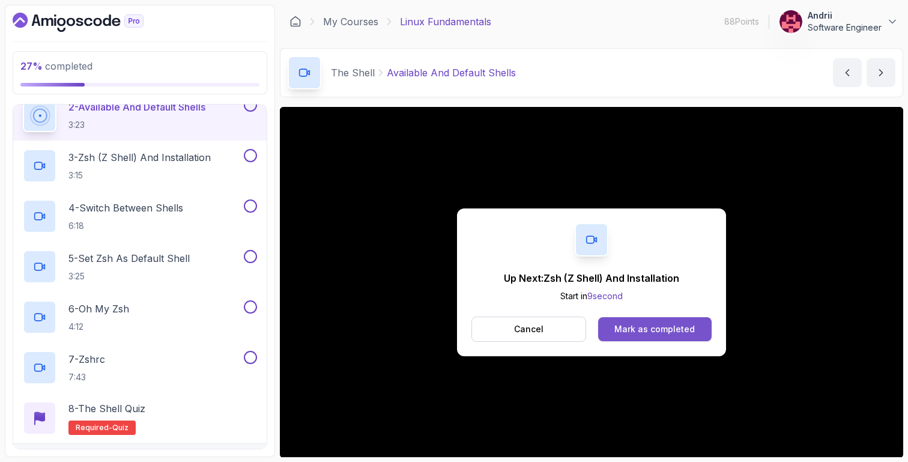
click at [655, 318] on button "Mark as completed" at bounding box center [655, 329] width 114 height 24
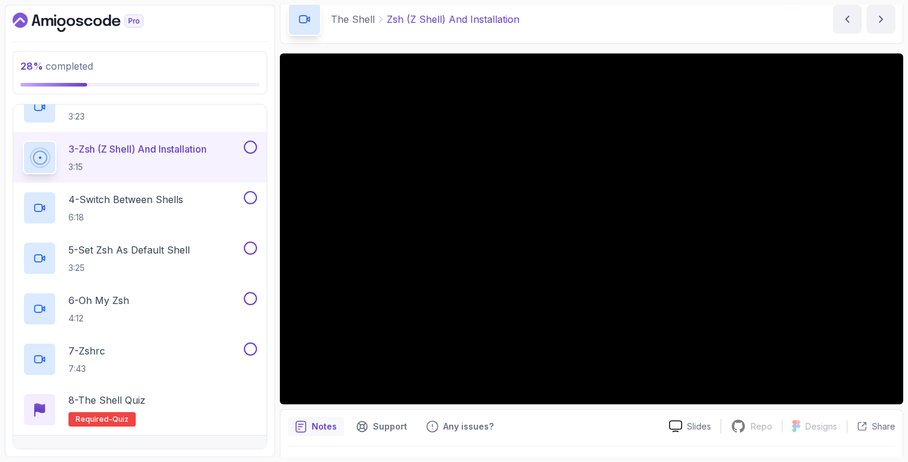
scroll to position [63, 0]
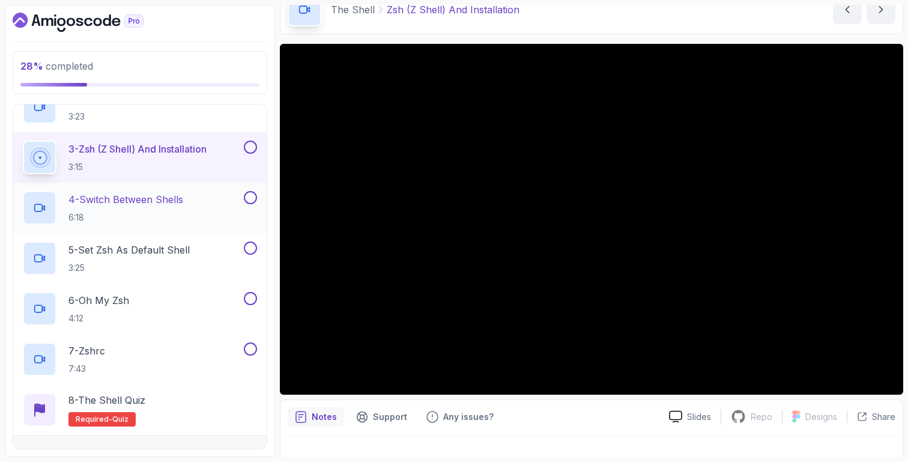
click at [180, 226] on div "4 - Switch Between Shells 6:18" at bounding box center [140, 208] width 254 height 50
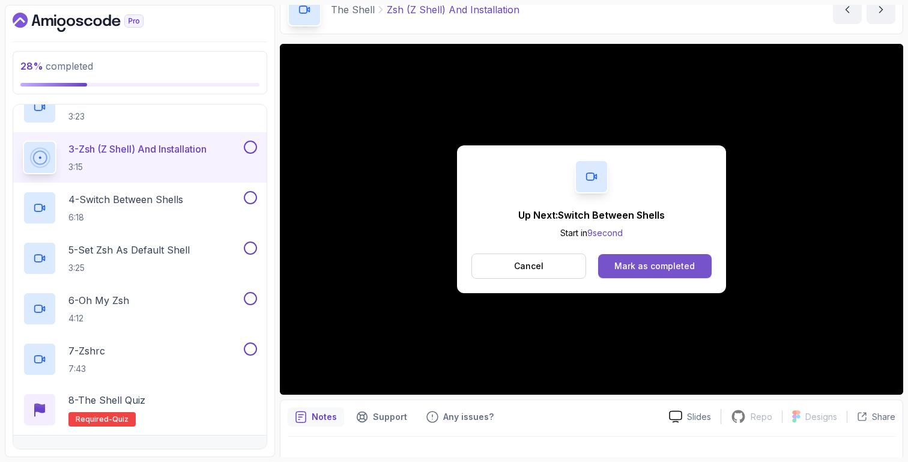
click at [642, 274] on button "Mark as completed" at bounding box center [655, 266] width 114 height 24
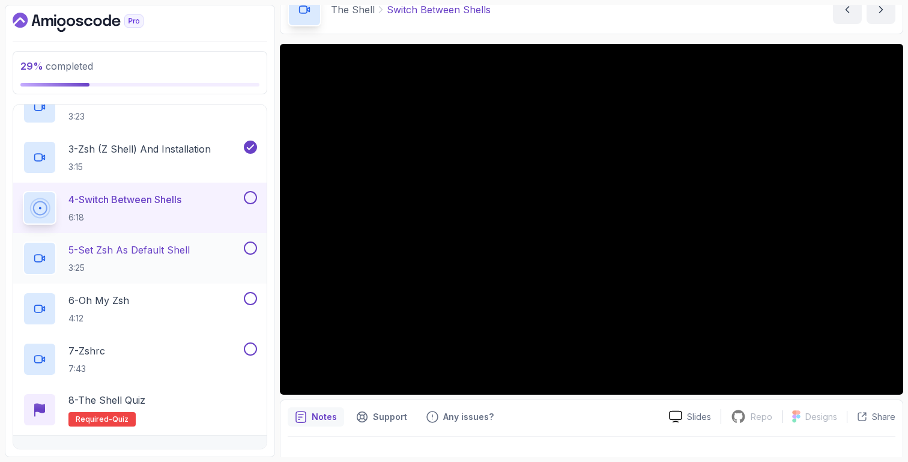
click at [207, 261] on div "5 - Set Zsh As Default Shell 3:25" at bounding box center [132, 258] width 219 height 34
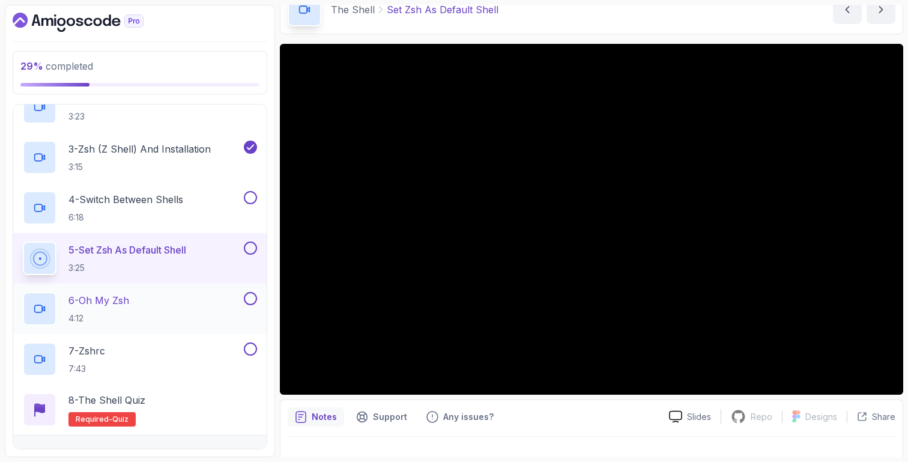
click at [160, 299] on div "6 - Oh My Zsh 4:12" at bounding box center [132, 309] width 219 height 34
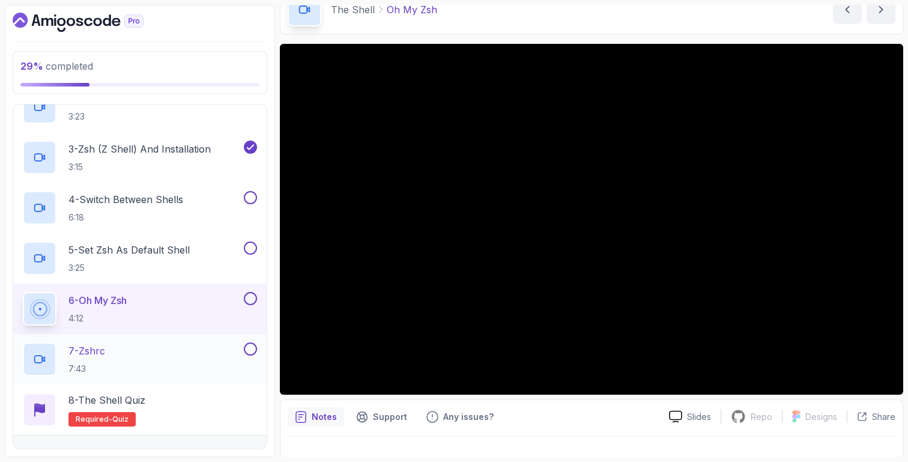
click at [232, 348] on div "7 - Zshrc 7:43" at bounding box center [132, 359] width 219 height 34
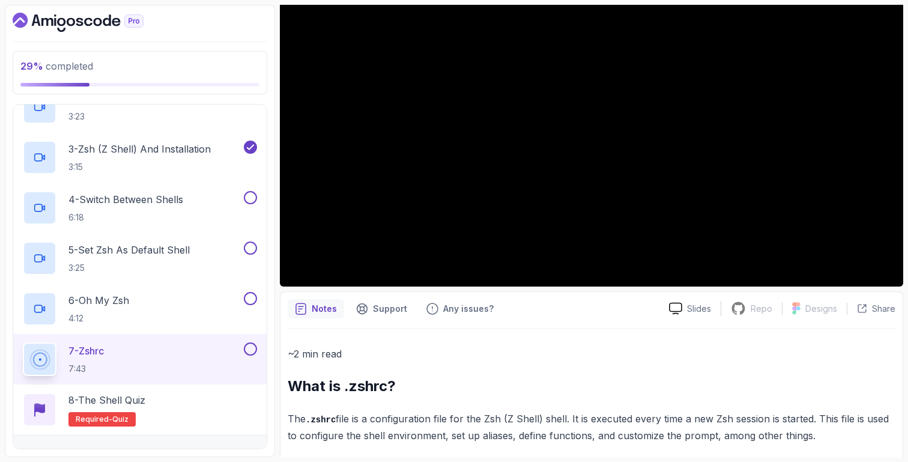
scroll to position [226, 0]
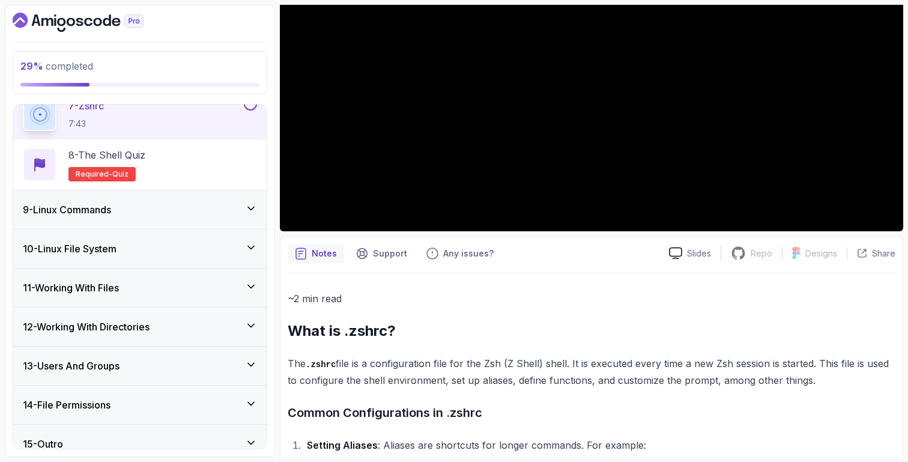
click at [176, 213] on div "9 - Linux Commands" at bounding box center [140, 209] width 234 height 14
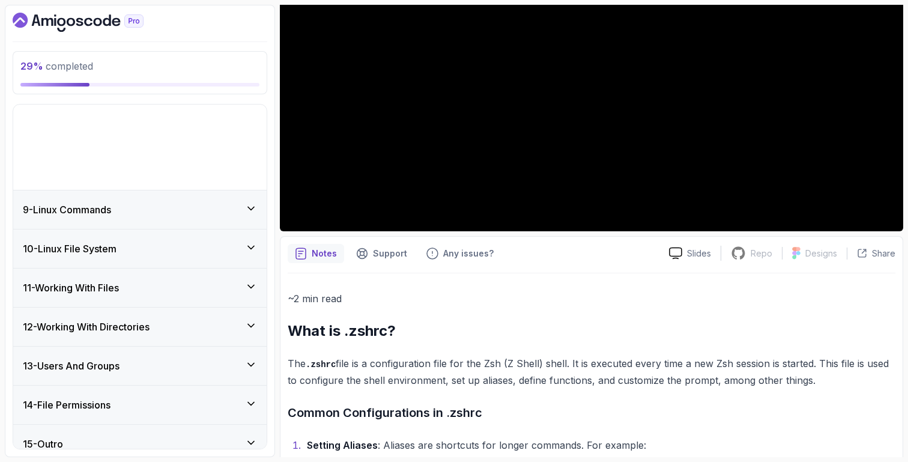
scroll to position [241, 0]
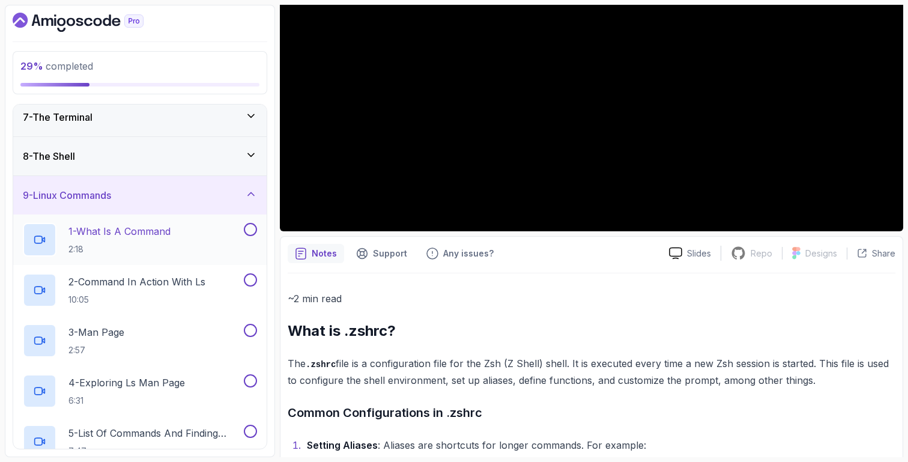
click at [170, 238] on p "1 - What Is A Command" at bounding box center [119, 231] width 102 height 14
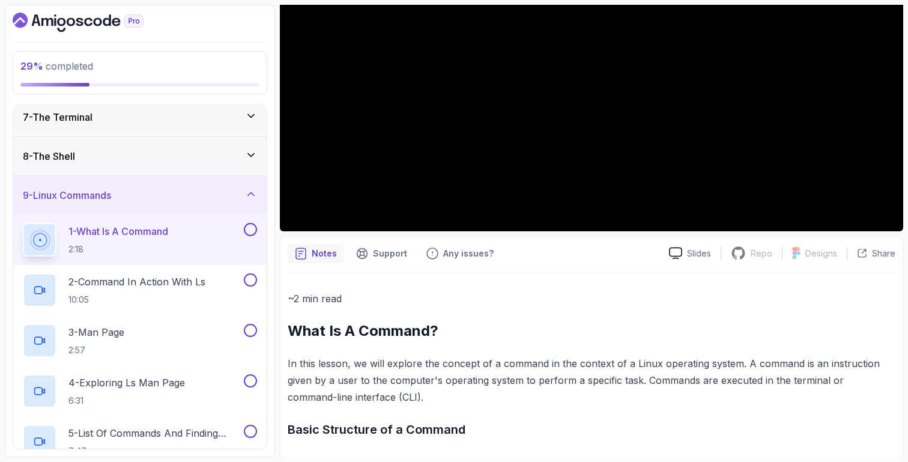
click at [201, 151] on div "8 - The Shell" at bounding box center [140, 156] width 234 height 14
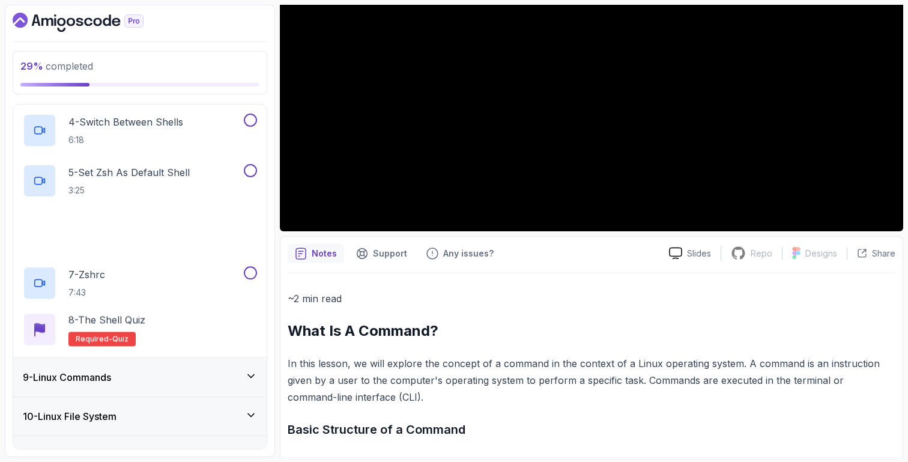
scroll to position [464, 0]
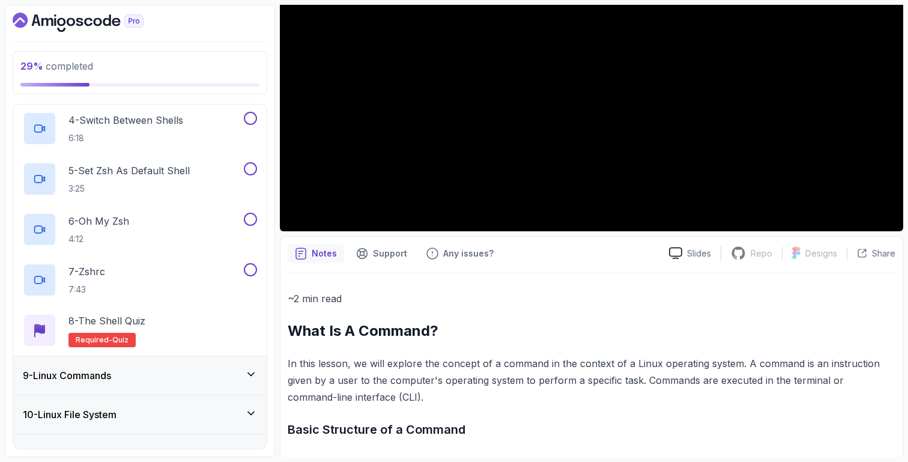
click at [193, 374] on div "9 - Linux Commands" at bounding box center [140, 375] width 234 height 14
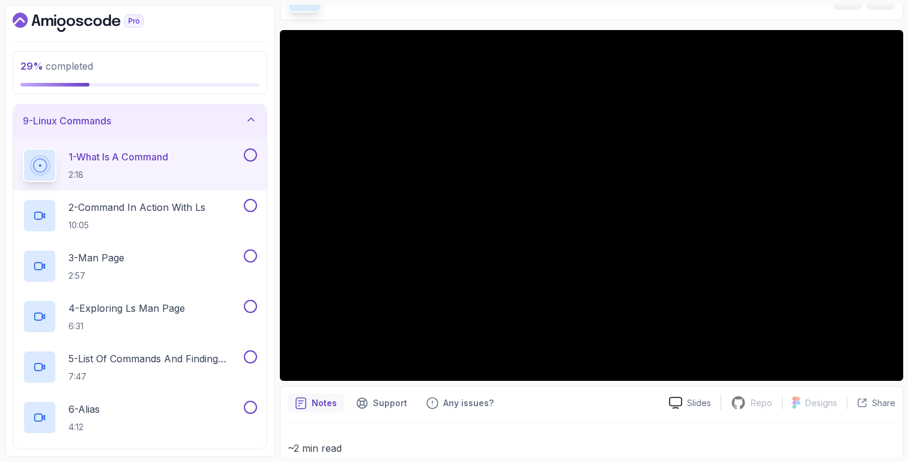
scroll to position [0, 0]
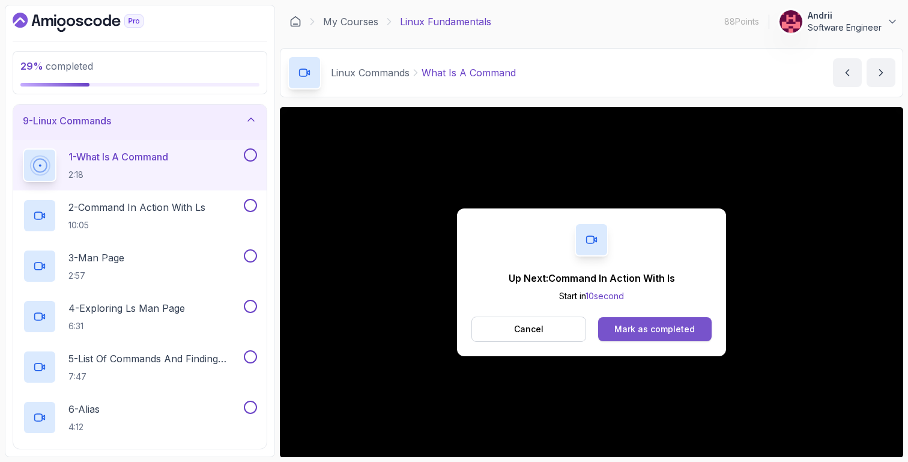
click at [699, 326] on button "Mark as completed" at bounding box center [655, 329] width 114 height 24
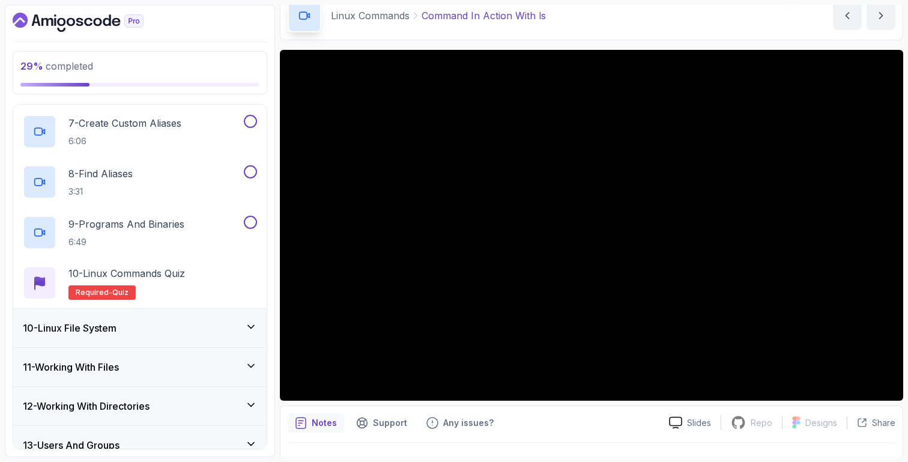
scroll to position [745, 0]
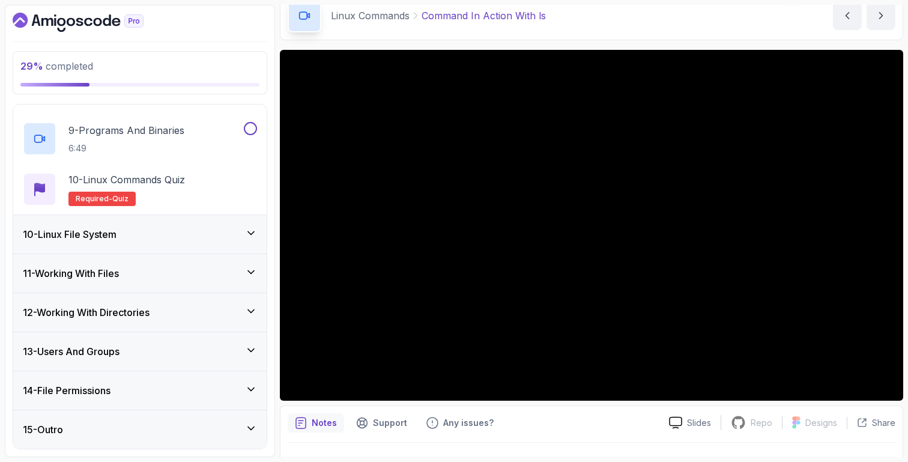
click at [243, 238] on div "10 - Linux File System" at bounding box center [140, 234] width 234 height 14
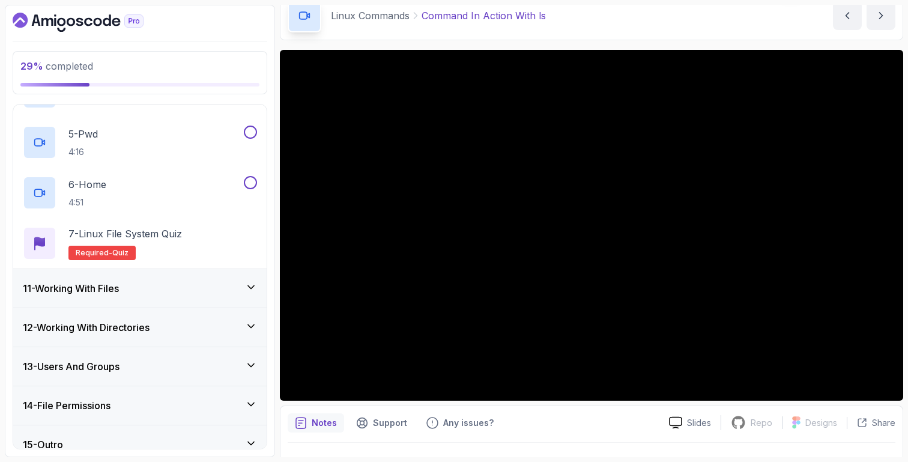
scroll to position [594, 0]
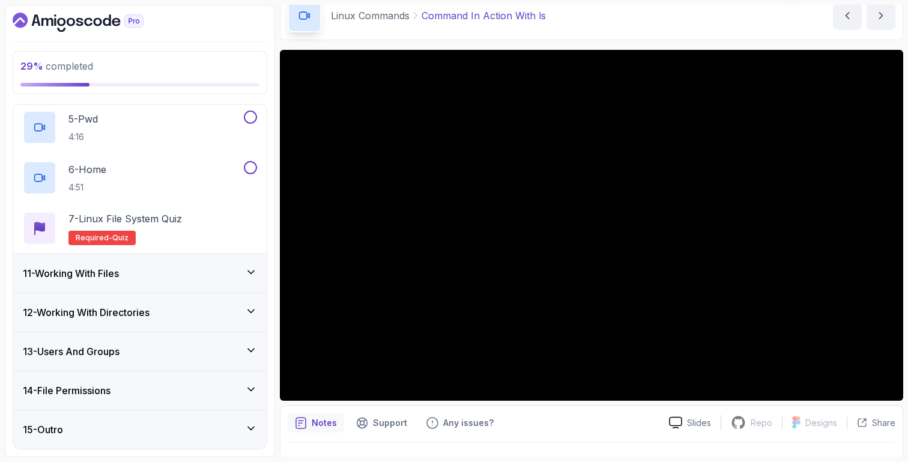
click at [236, 270] on div "11 - Working With Files" at bounding box center [140, 273] width 234 height 14
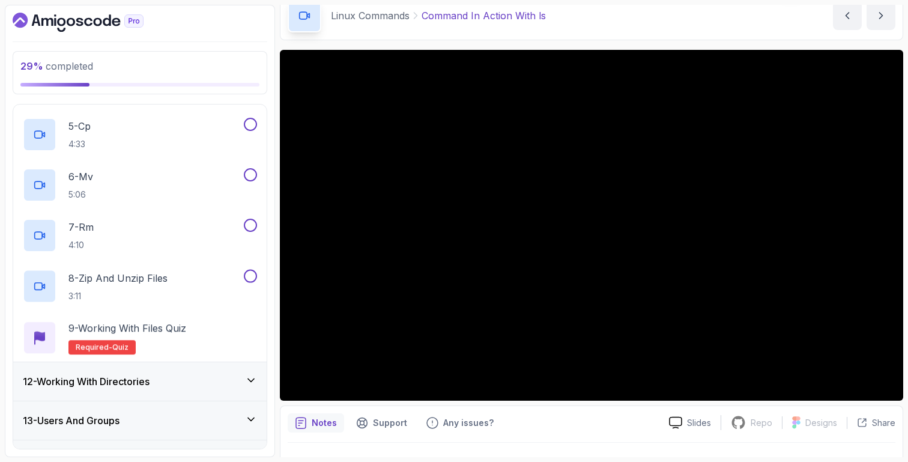
scroll to position [695, 0]
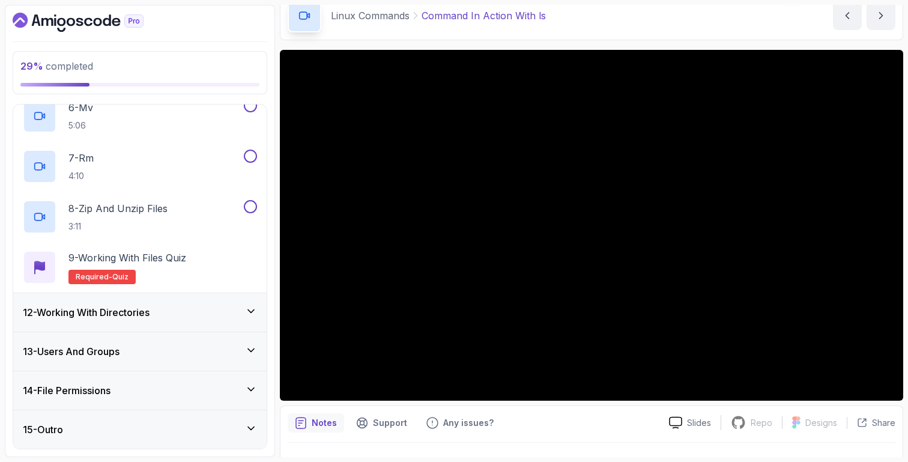
click at [236, 307] on div "12 - Working With Directories" at bounding box center [140, 312] width 234 height 14
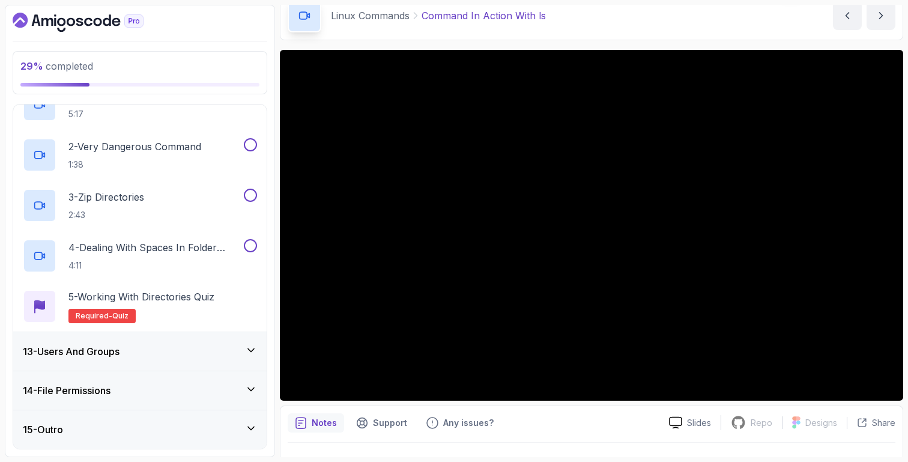
click at [231, 351] on div "13 - Users And Groups" at bounding box center [140, 351] width 234 height 14
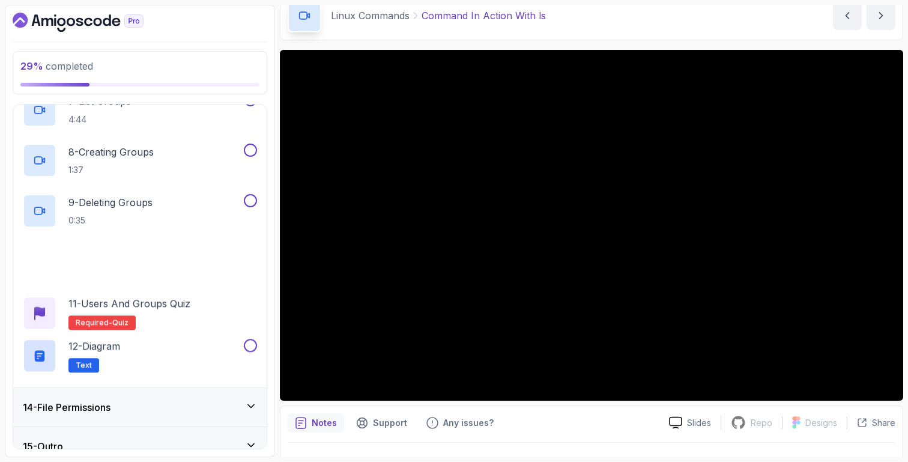
scroll to position [846, 0]
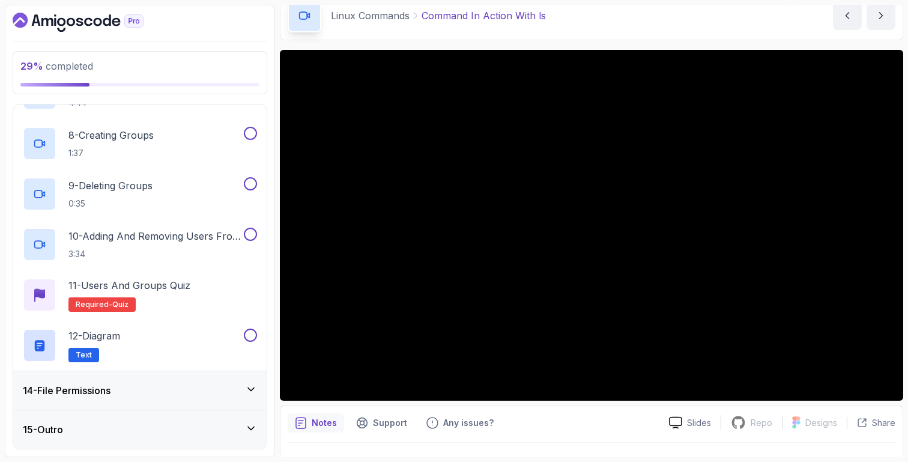
click at [222, 393] on div "14 - File Permissions" at bounding box center [140, 390] width 234 height 14
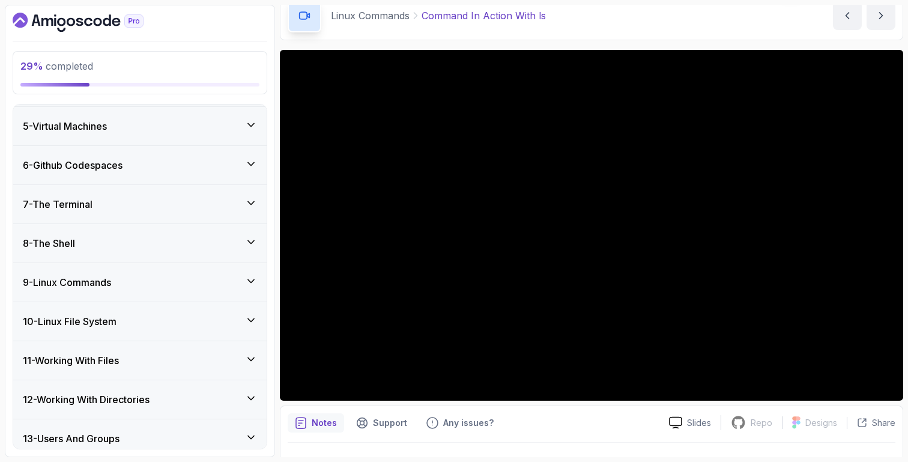
scroll to position [156, 0]
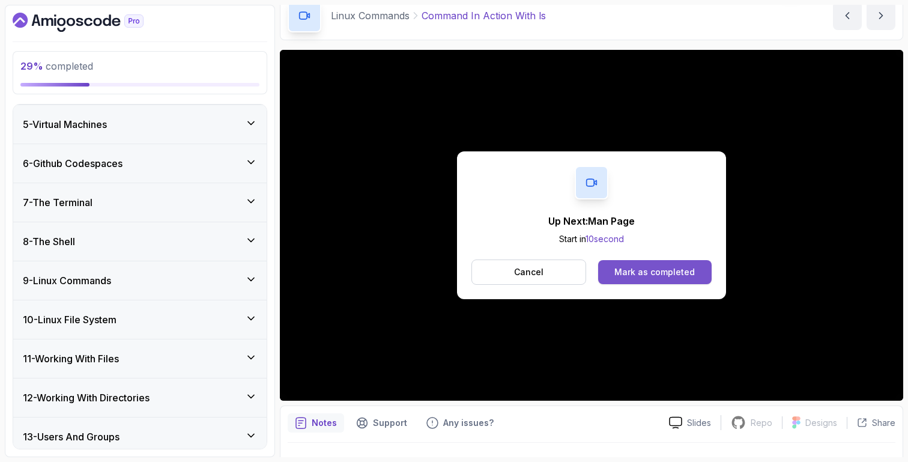
click at [693, 276] on div "Mark as completed" at bounding box center [655, 272] width 80 height 12
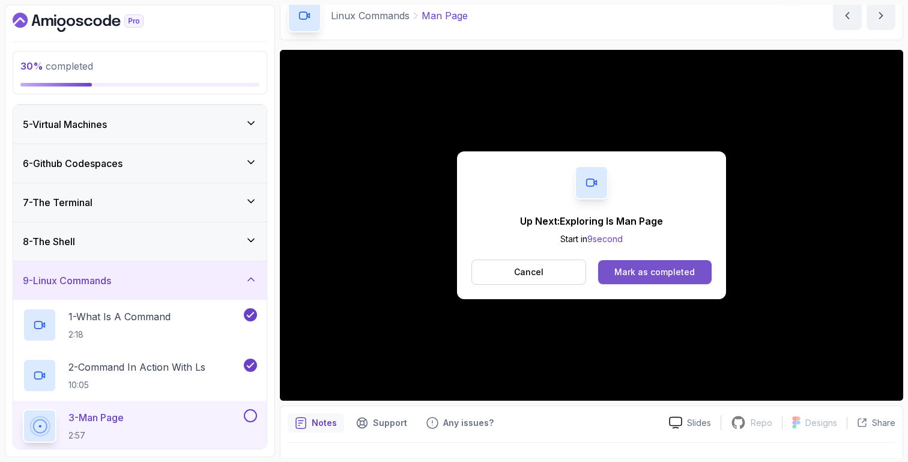
click at [638, 276] on div "Mark as completed" at bounding box center [655, 272] width 80 height 12
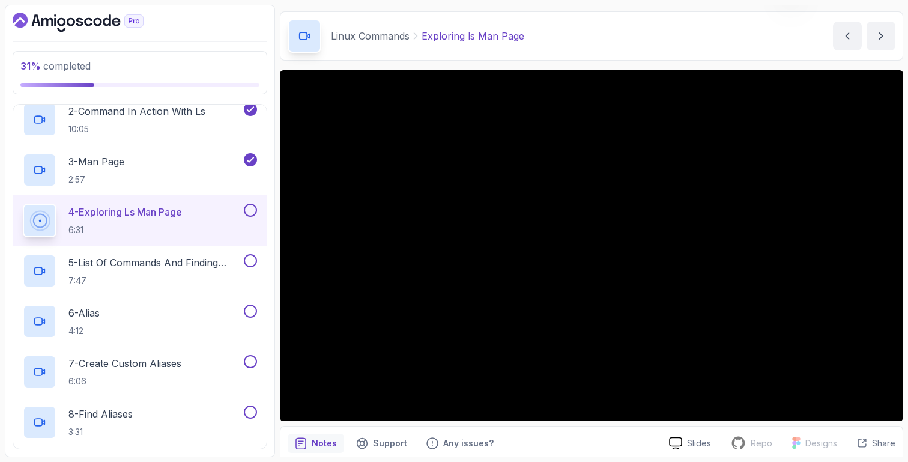
scroll to position [84, 0]
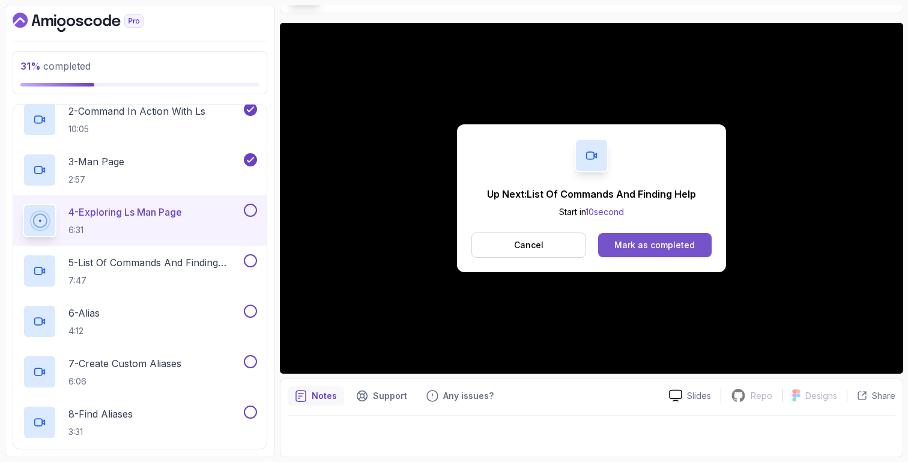
click at [654, 257] on button "Mark as completed" at bounding box center [655, 245] width 114 height 24
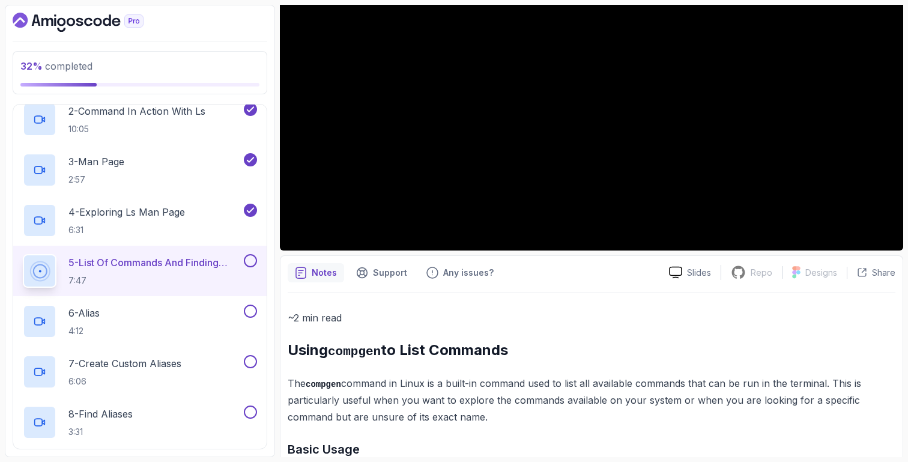
scroll to position [209, 0]
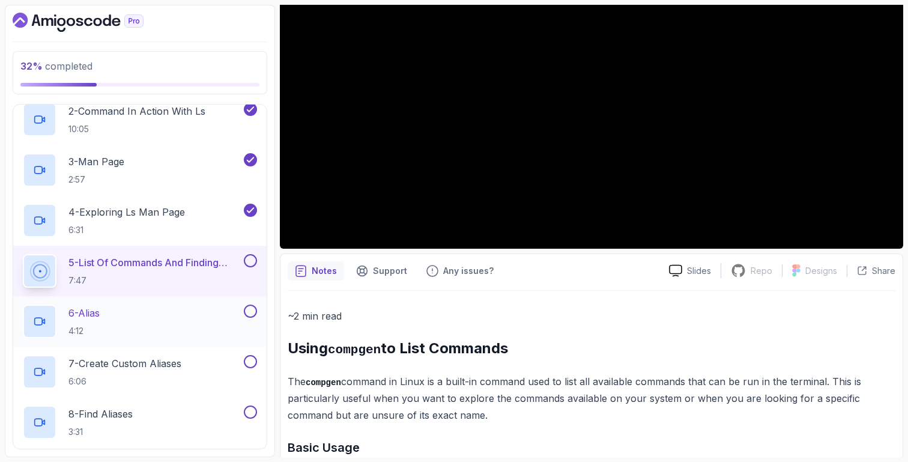
click at [194, 317] on div "6 - Alias 4:12" at bounding box center [132, 322] width 219 height 34
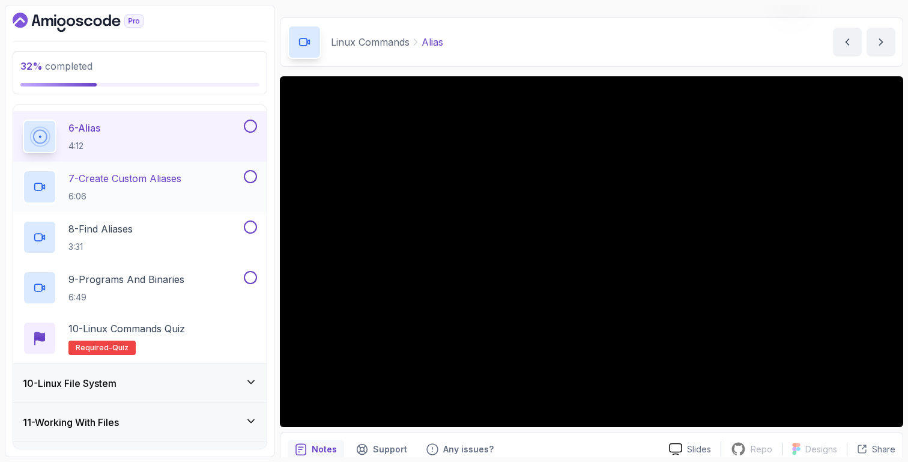
scroll to position [601, 0]
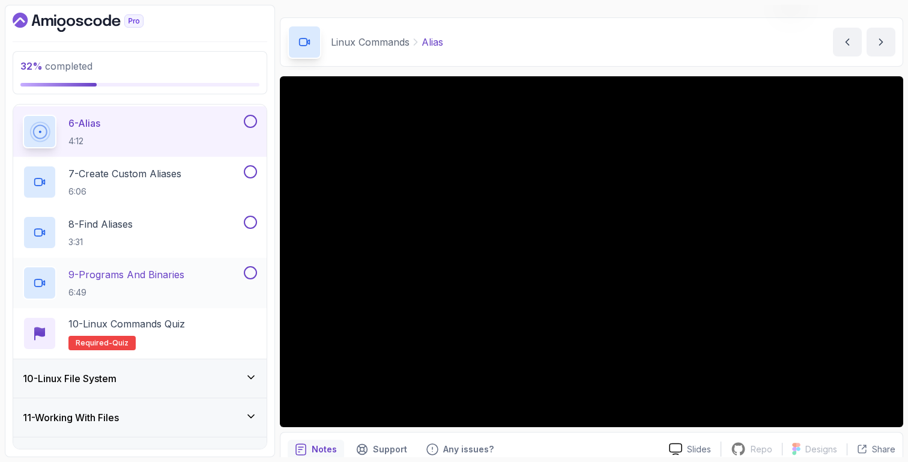
click at [182, 277] on p "9 - Programs And Binaries" at bounding box center [126, 274] width 116 height 14
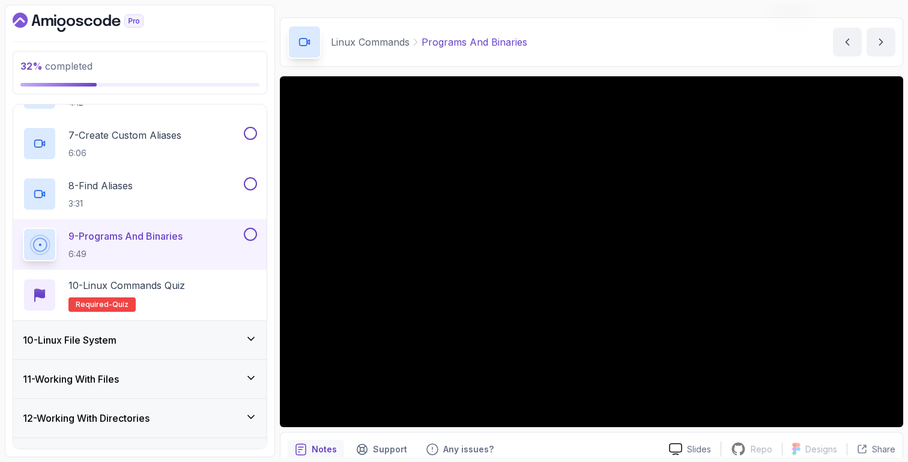
scroll to position [745, 0]
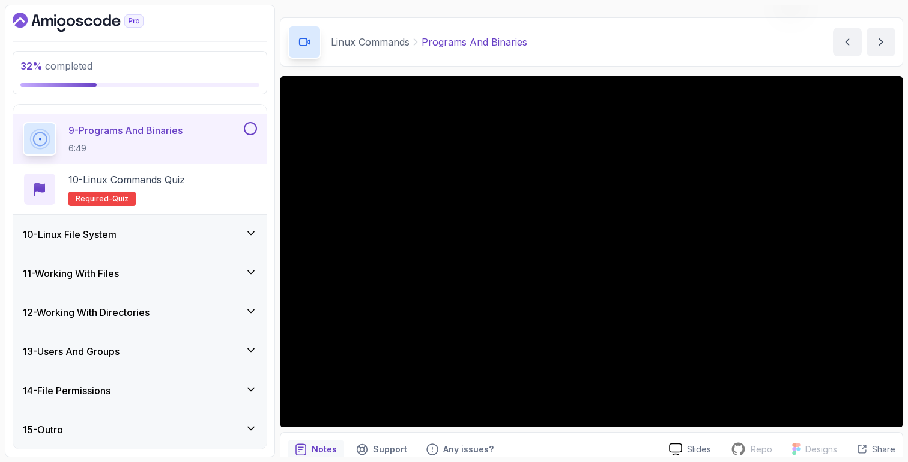
click at [244, 226] on div "10 - Linux File System" at bounding box center [140, 234] width 254 height 38
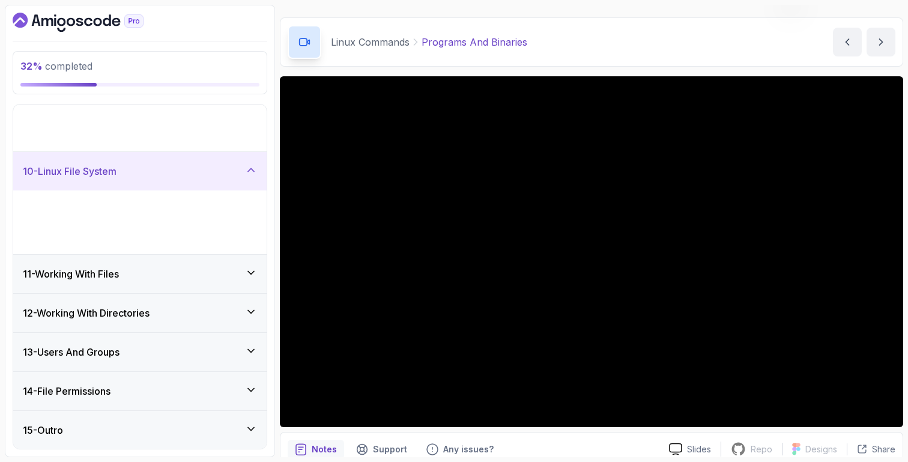
scroll to position [241, 0]
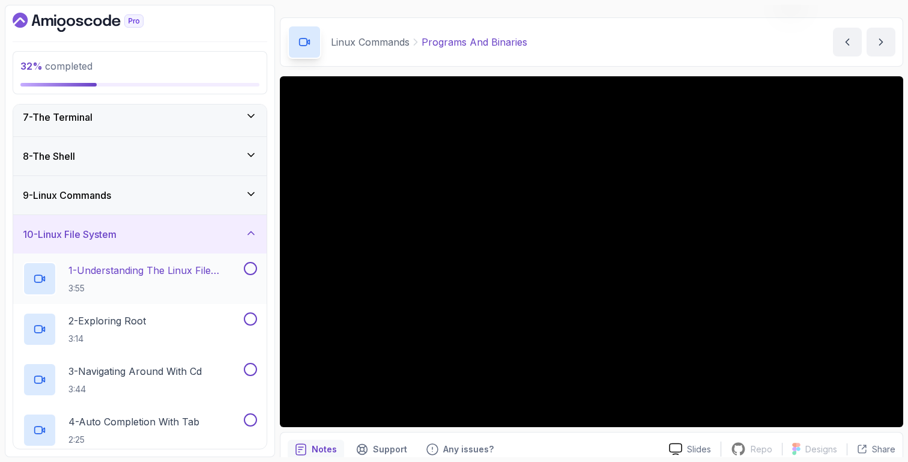
click at [232, 270] on p "1 - Understanding The Linux File System" at bounding box center [154, 270] width 173 height 14
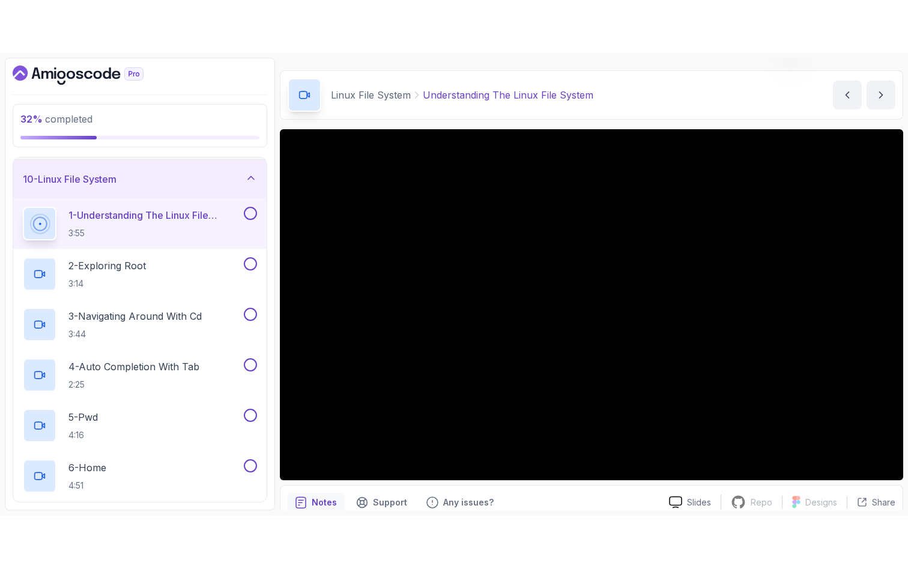
scroll to position [349, 0]
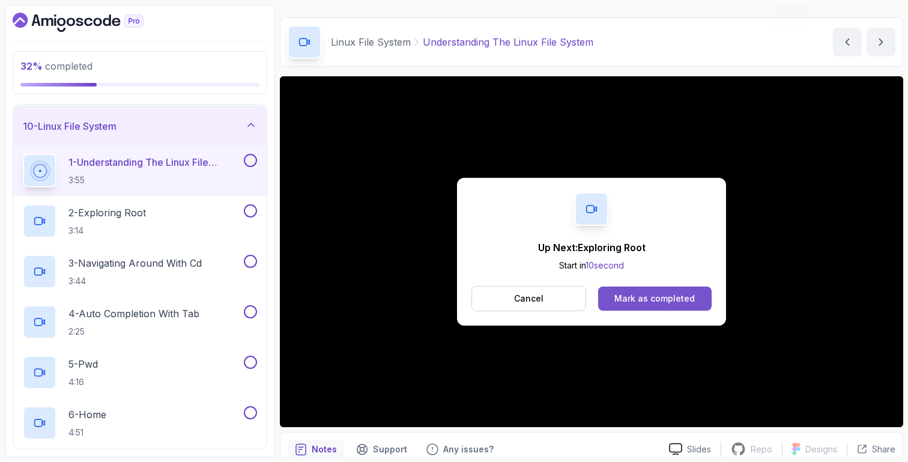
click at [652, 306] on button "Mark as completed" at bounding box center [655, 299] width 114 height 24
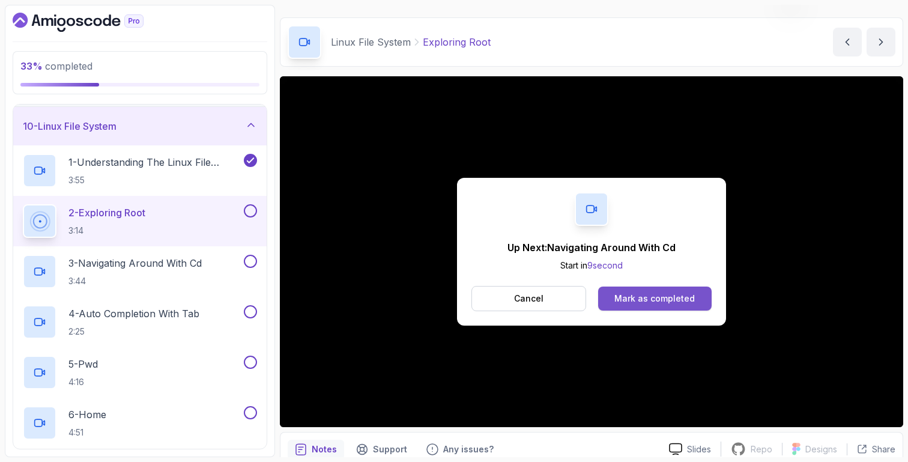
click at [636, 300] on div "Mark as completed" at bounding box center [655, 299] width 80 height 12
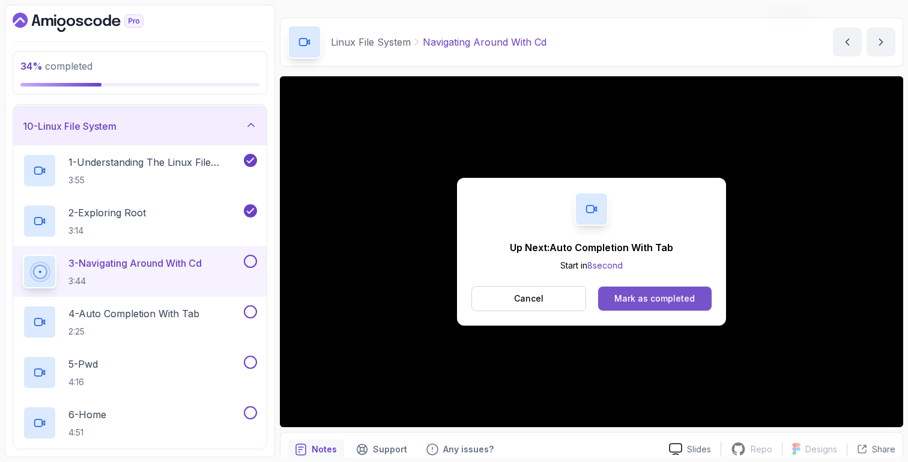
click at [625, 294] on div "Mark as completed" at bounding box center [655, 299] width 80 height 12
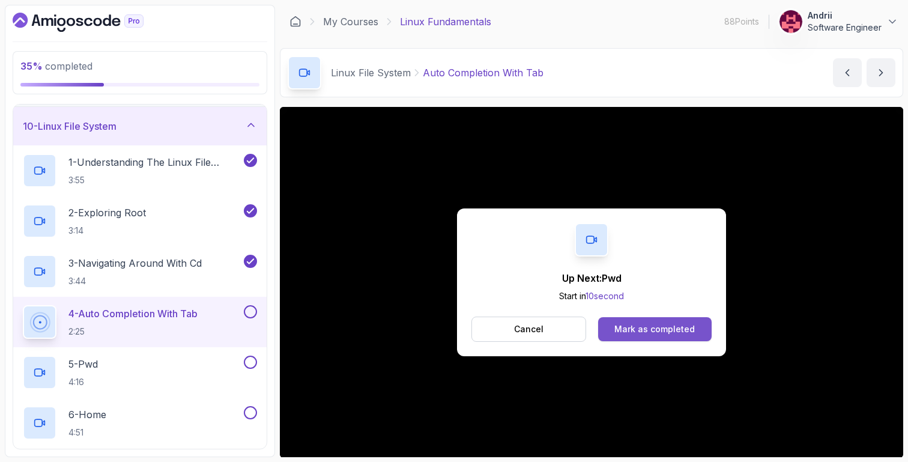
click at [668, 319] on button "Mark as completed" at bounding box center [655, 329] width 114 height 24
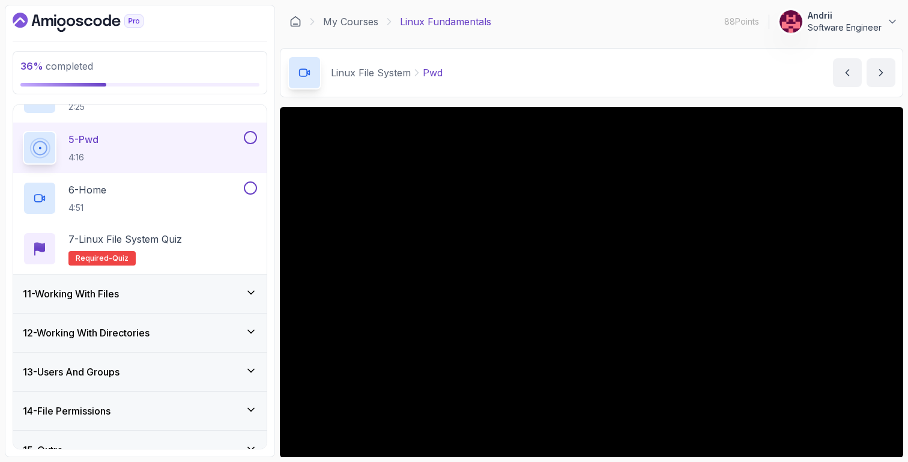
scroll to position [594, 0]
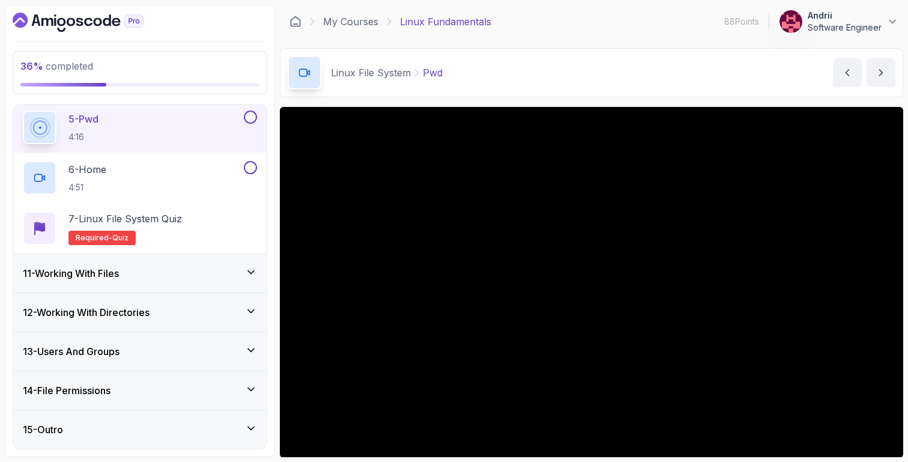
click at [219, 275] on div "11 - Working With Files" at bounding box center [140, 273] width 234 height 14
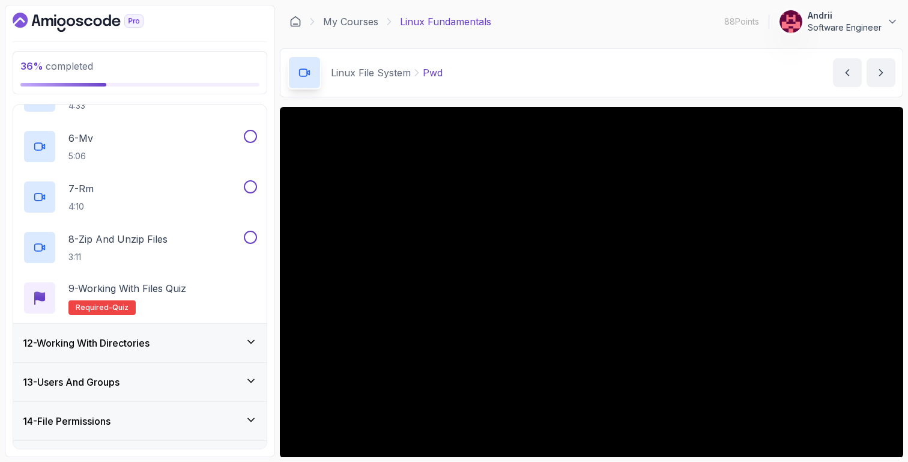
scroll to position [695, 0]
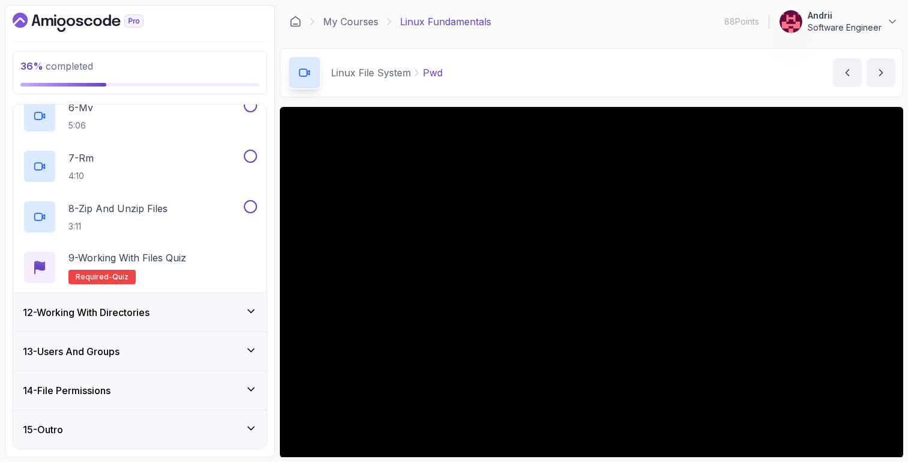
click at [195, 317] on div "12 - Working With Directories" at bounding box center [140, 312] width 234 height 14
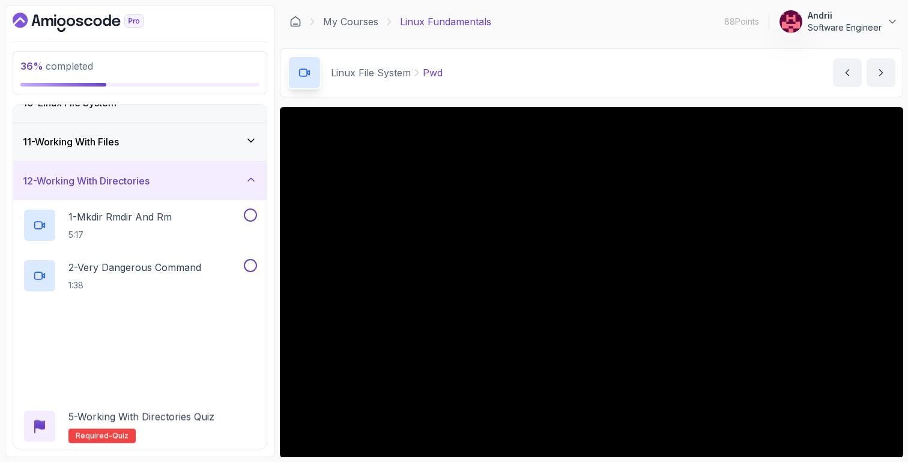
scroll to position [493, 0]
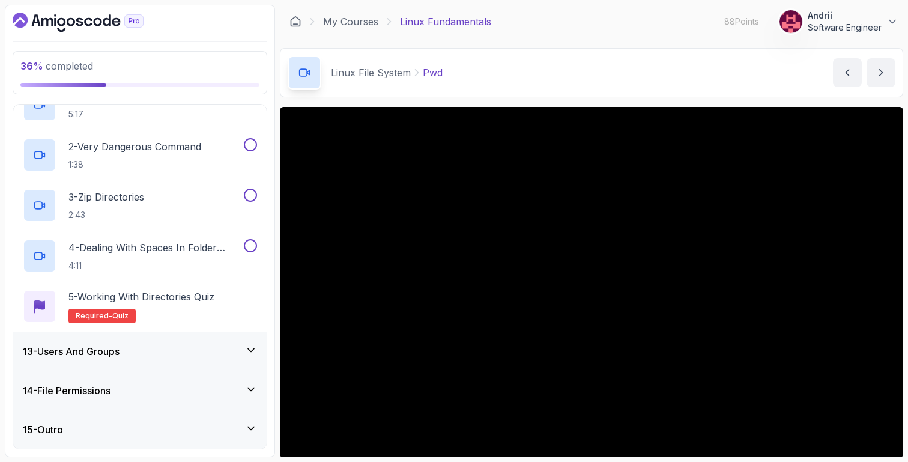
click at [186, 347] on div "13 - Users And Groups" at bounding box center [140, 351] width 234 height 14
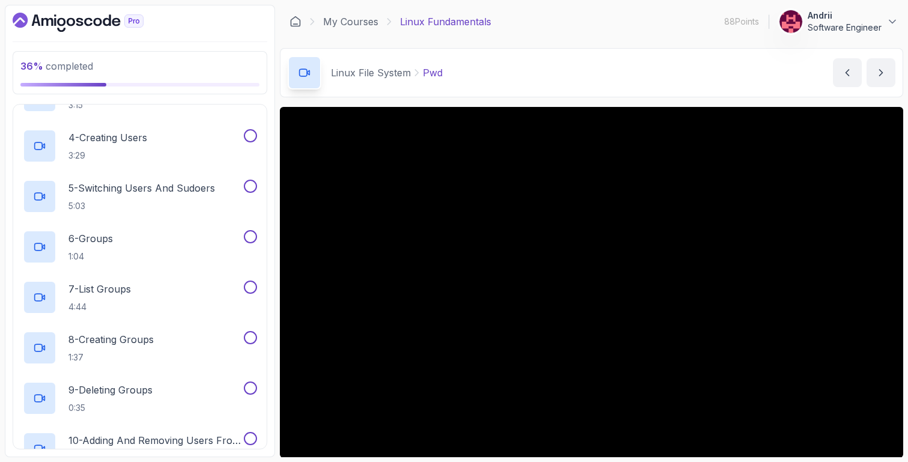
scroll to position [846, 0]
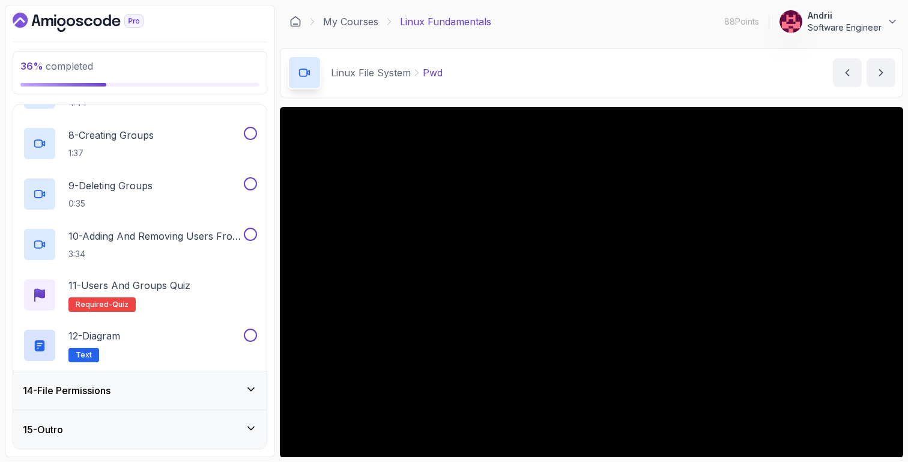
click at [171, 380] on div "14 - File Permissions" at bounding box center [140, 390] width 254 height 38
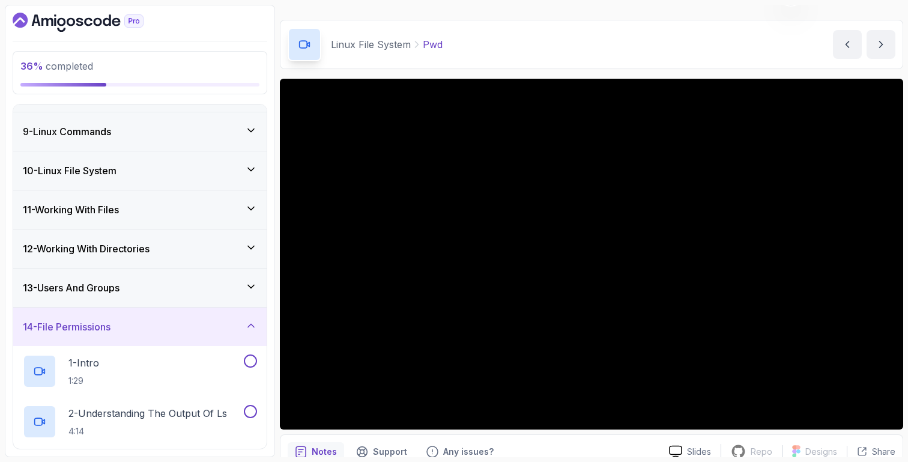
scroll to position [264, 0]
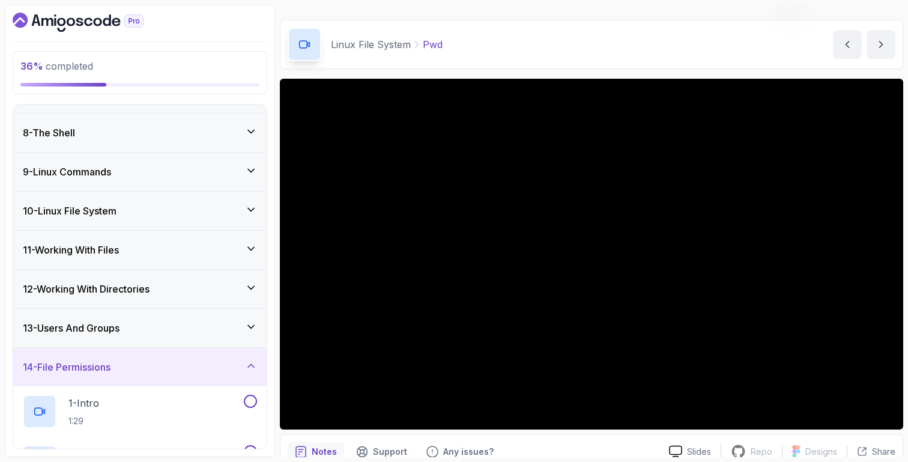
click at [202, 261] on div "11 - Working With Files" at bounding box center [140, 250] width 254 height 38
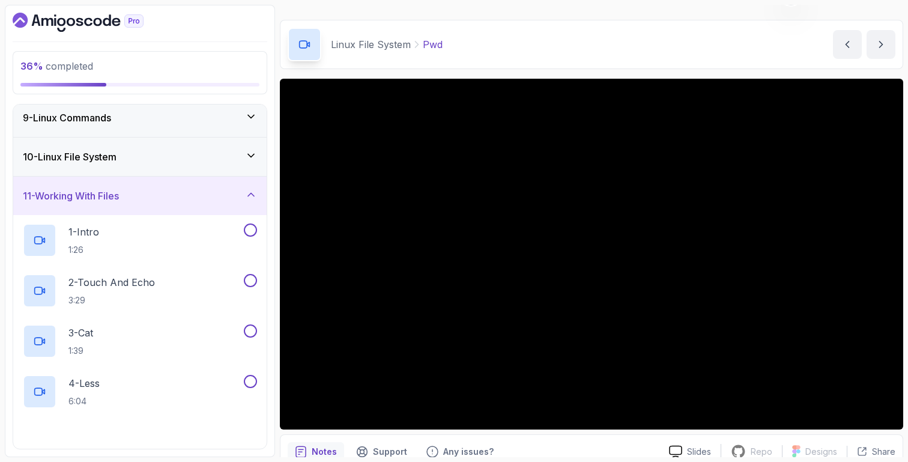
scroll to position [311, 0]
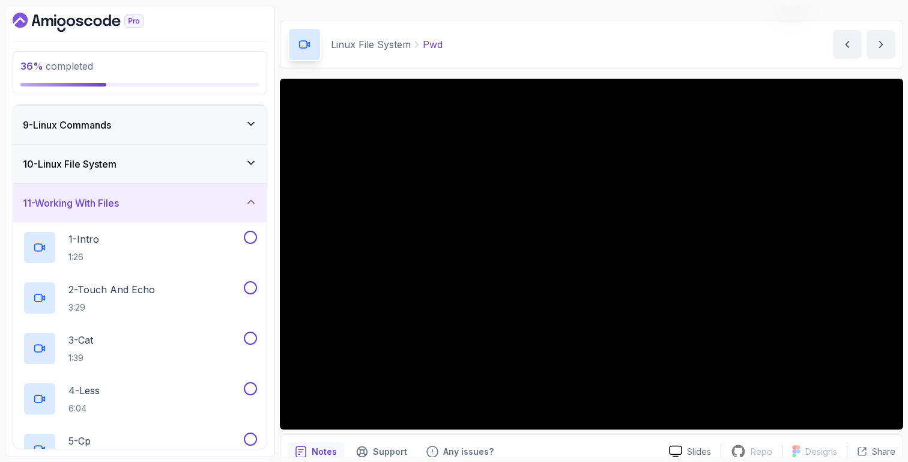
click at [184, 174] on div "10 - Linux File System" at bounding box center [140, 164] width 254 height 38
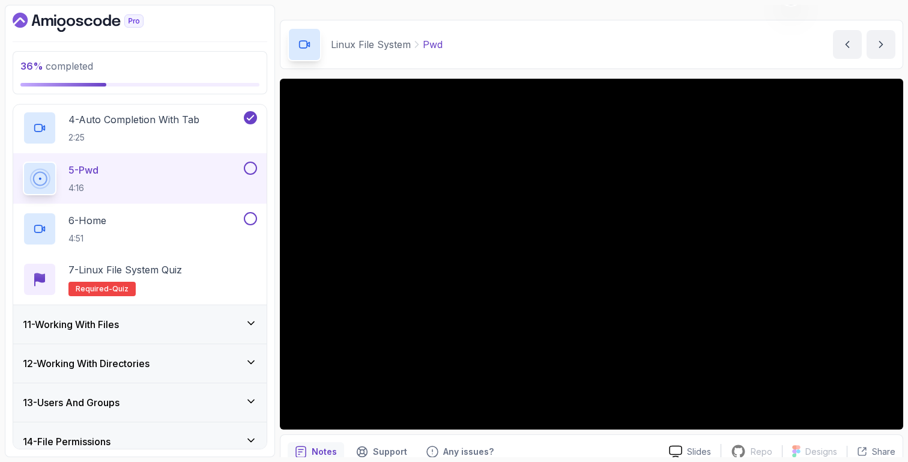
scroll to position [540, 0]
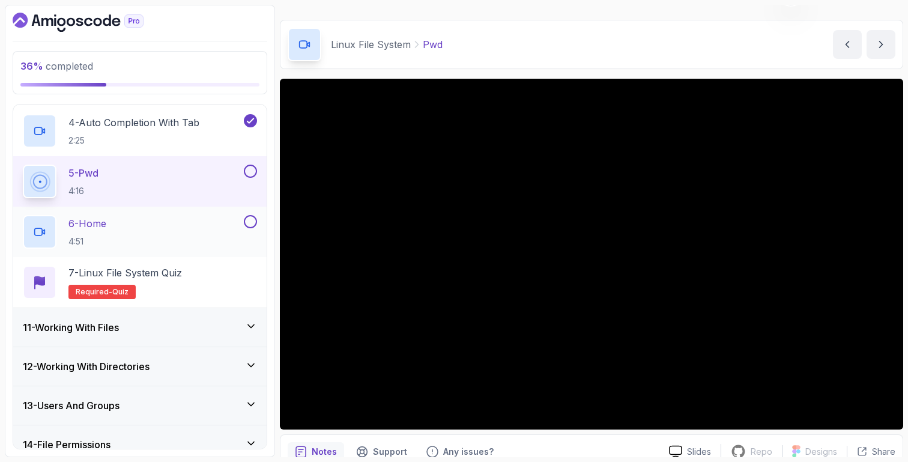
click at [181, 236] on div "6 - Home 4:51" at bounding box center [132, 232] width 219 height 34
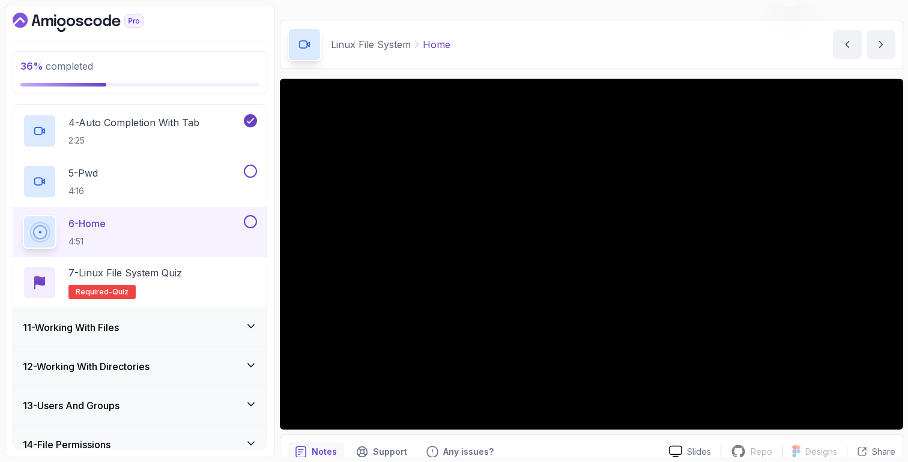
click at [231, 326] on div "11 - Working With Files" at bounding box center [140, 327] width 234 height 14
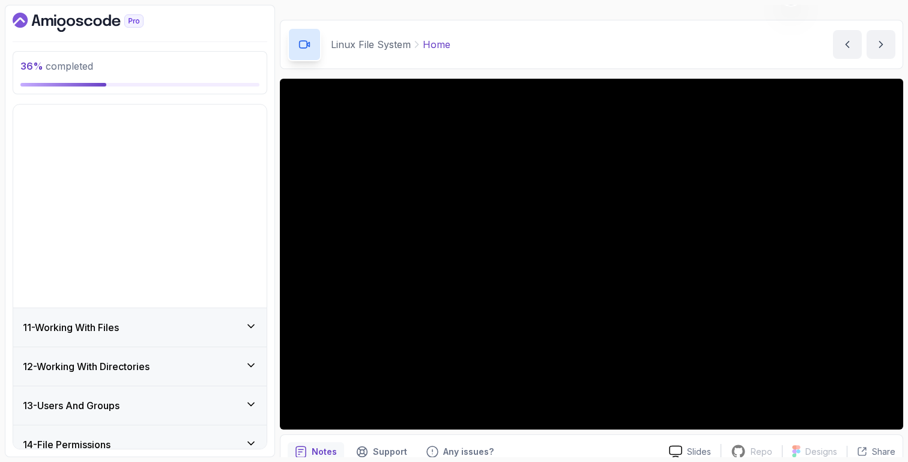
scroll to position [241, 0]
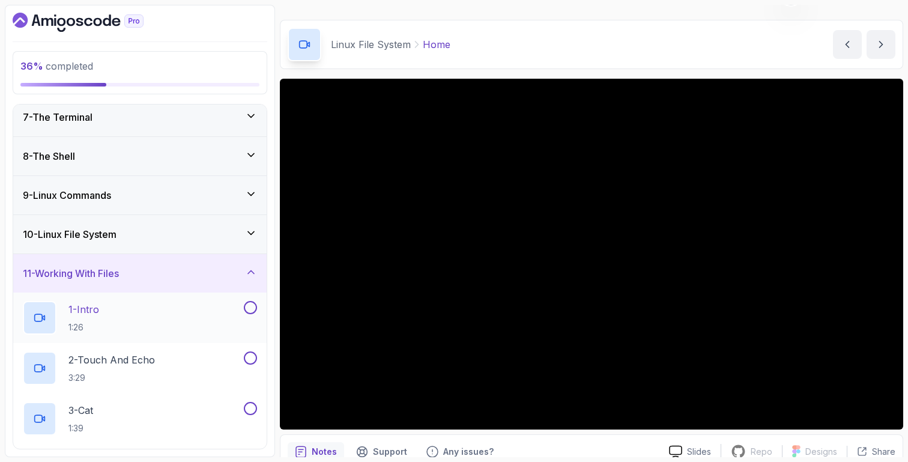
click at [181, 312] on div "1 - Intro 1:26" at bounding box center [132, 318] width 219 height 34
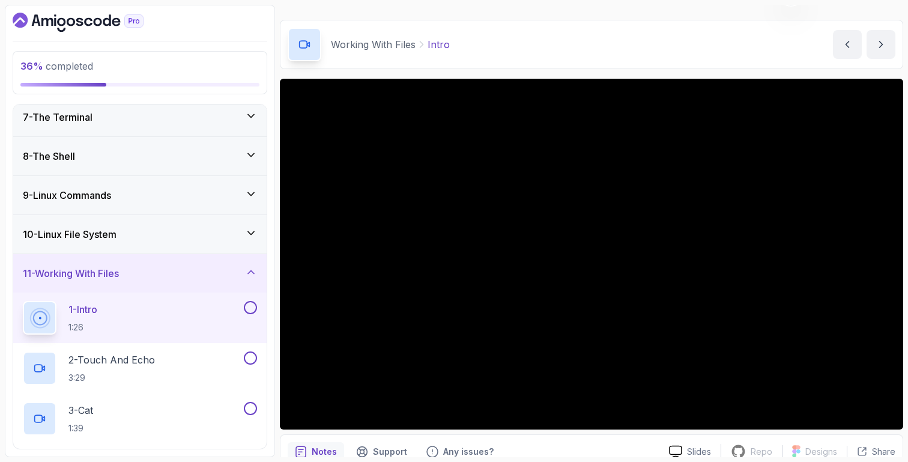
click at [159, 263] on div "11 - Working With Files" at bounding box center [140, 273] width 254 height 38
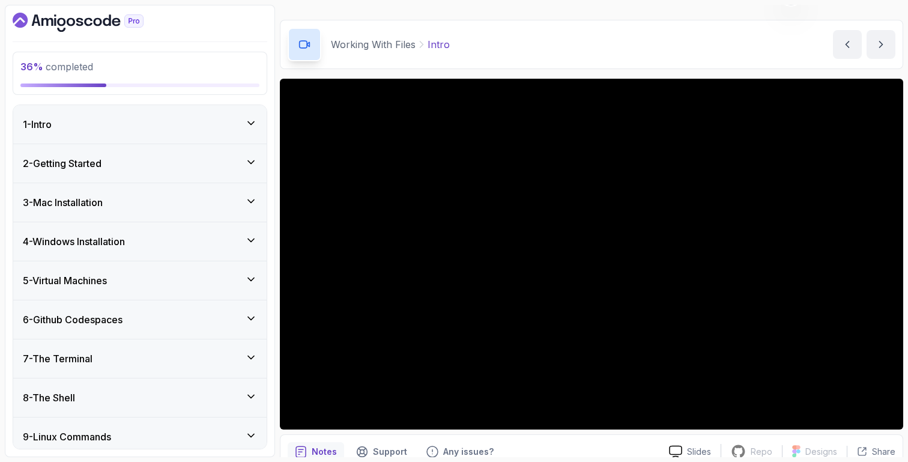
scroll to position [241, 0]
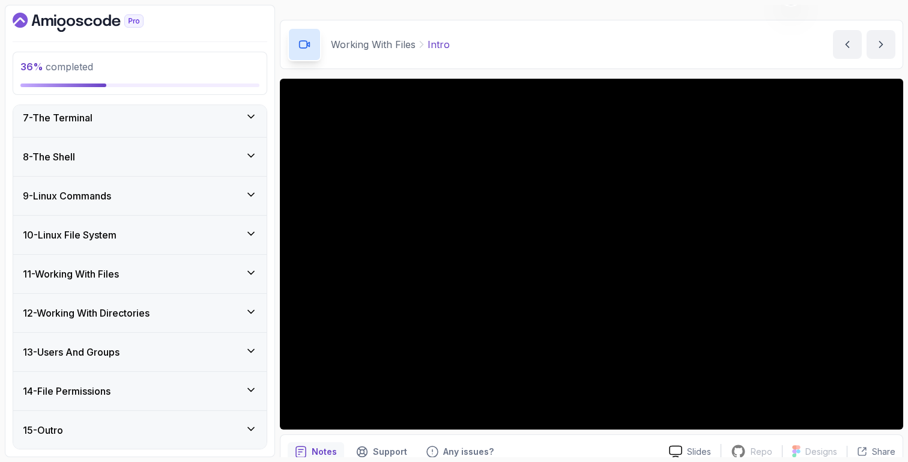
click at [159, 263] on div "11 - Working With Files" at bounding box center [140, 274] width 254 height 38
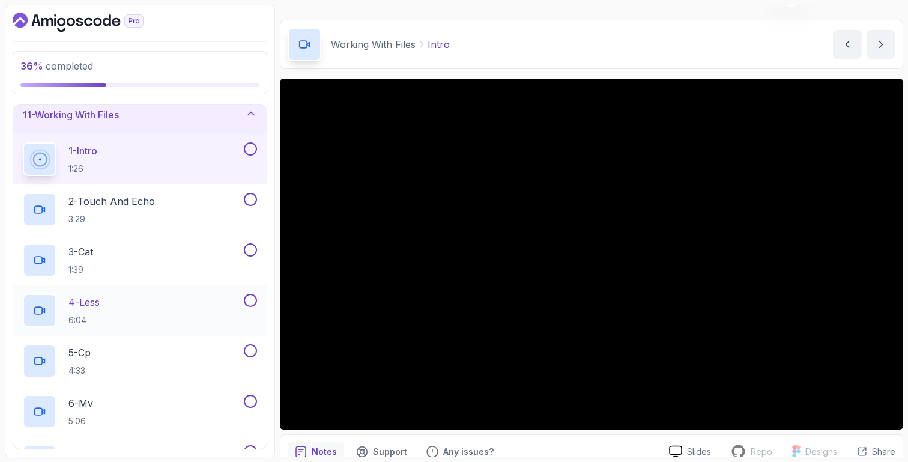
scroll to position [383, 0]
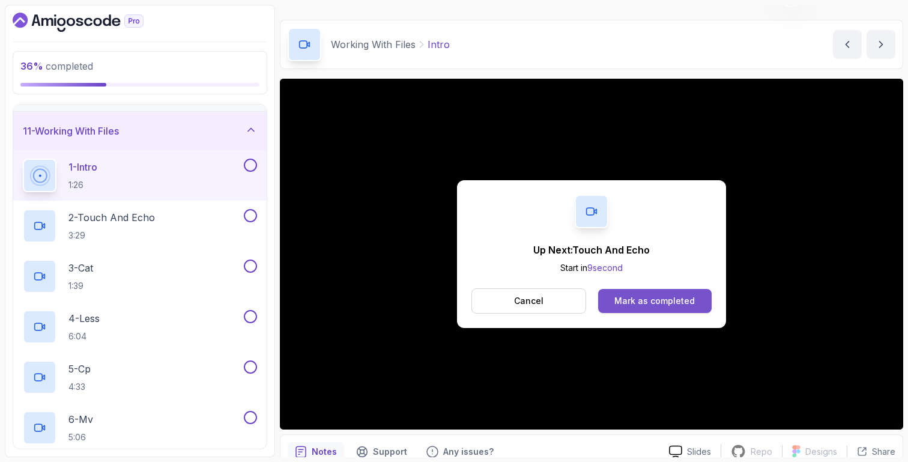
click at [667, 294] on button "Mark as completed" at bounding box center [655, 301] width 114 height 24
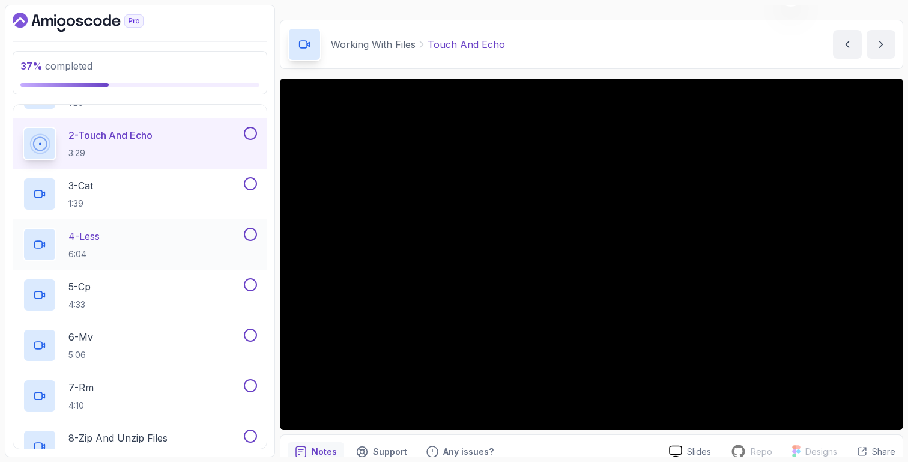
scroll to position [475, 0]
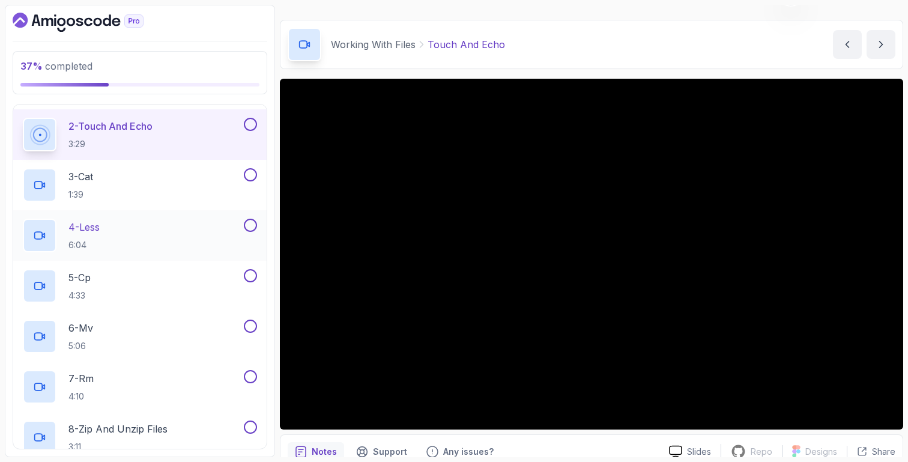
click at [185, 243] on div "4 - Less 6:04" at bounding box center [132, 236] width 219 height 34
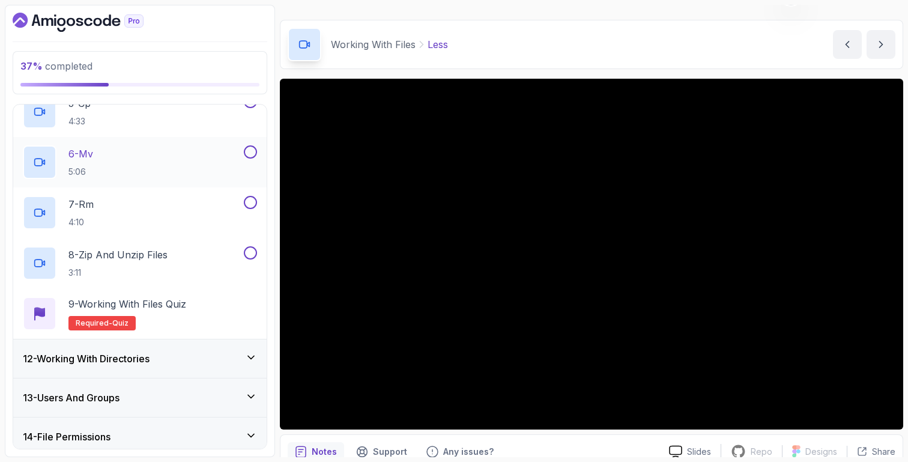
scroll to position [654, 0]
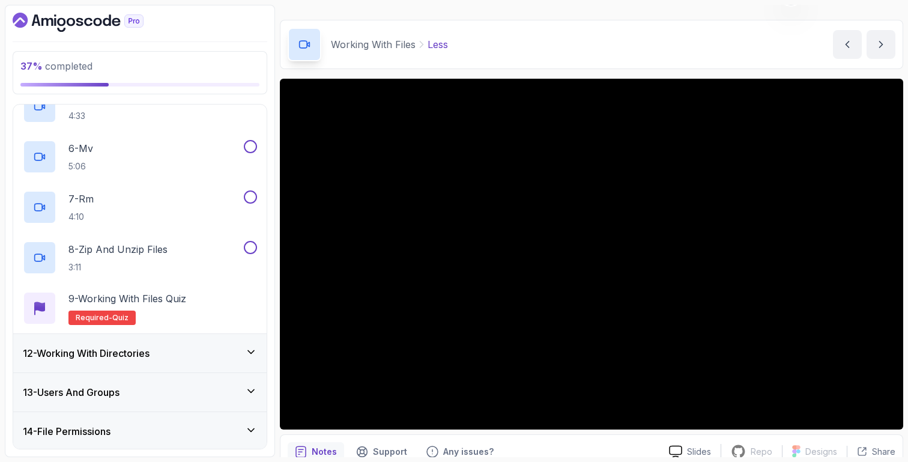
click at [157, 342] on div "12 - Working With Directories" at bounding box center [140, 353] width 254 height 38
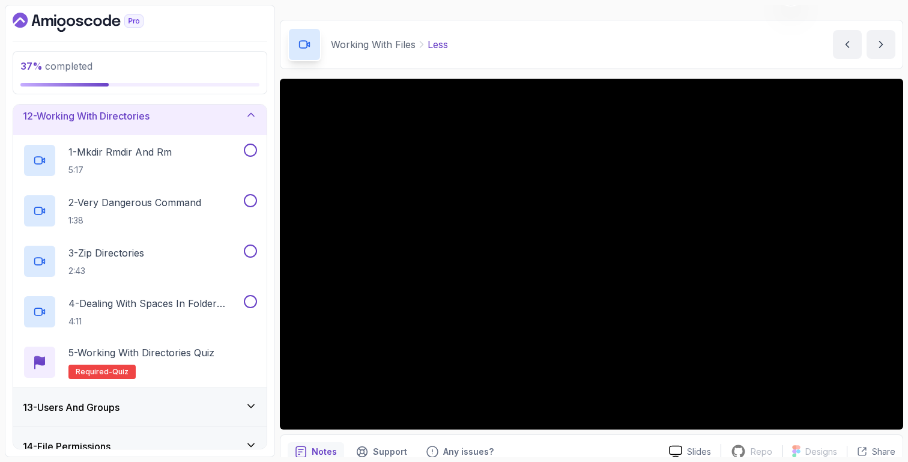
scroll to position [441, 0]
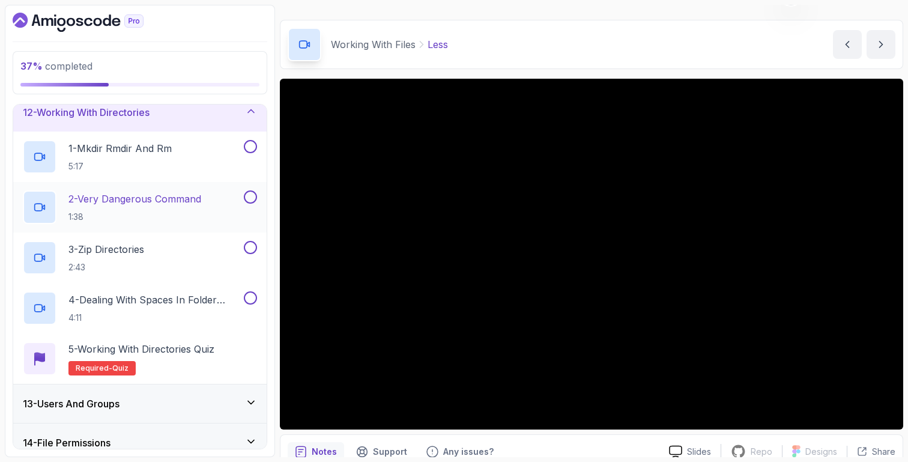
click at [181, 193] on p "2 - Very Dangerous Command" at bounding box center [134, 199] width 133 height 14
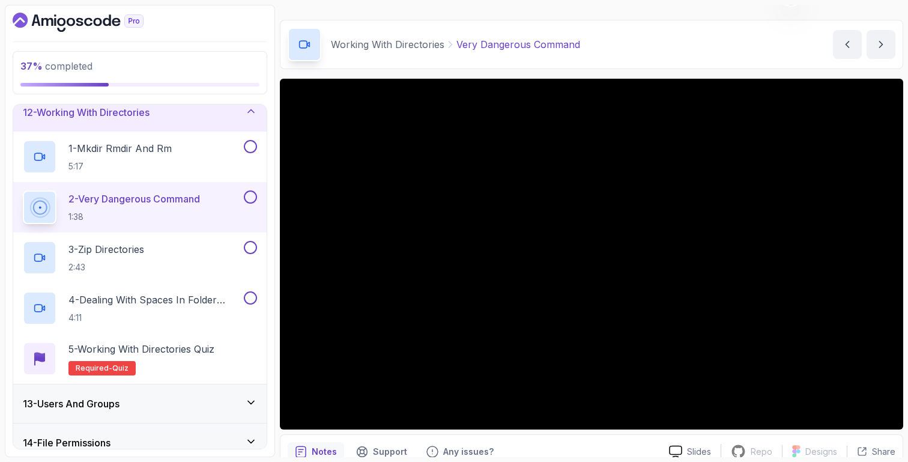
click at [144, 396] on div "13 - Users And Groups" at bounding box center [140, 403] width 234 height 14
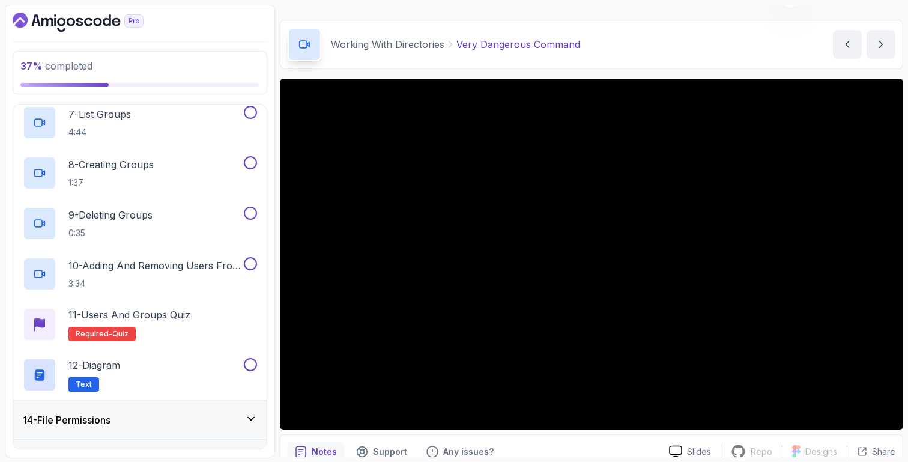
scroll to position [825, 0]
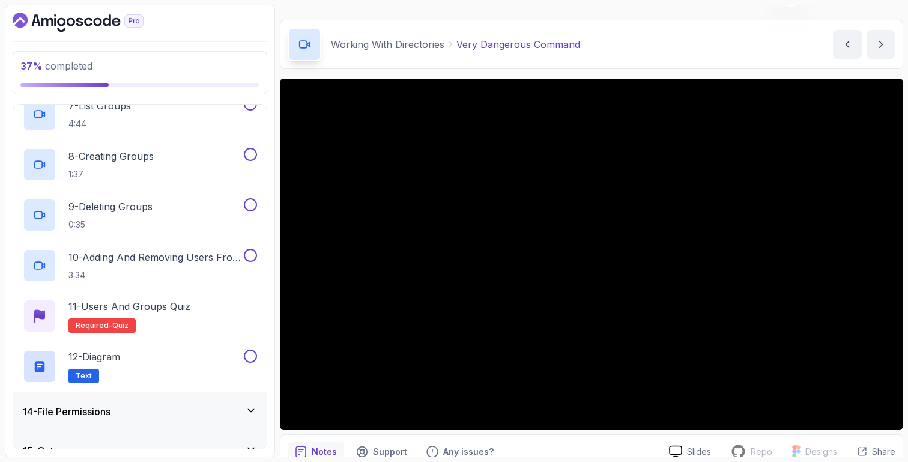
click at [140, 400] on div "14 - File Permissions" at bounding box center [140, 411] width 254 height 38
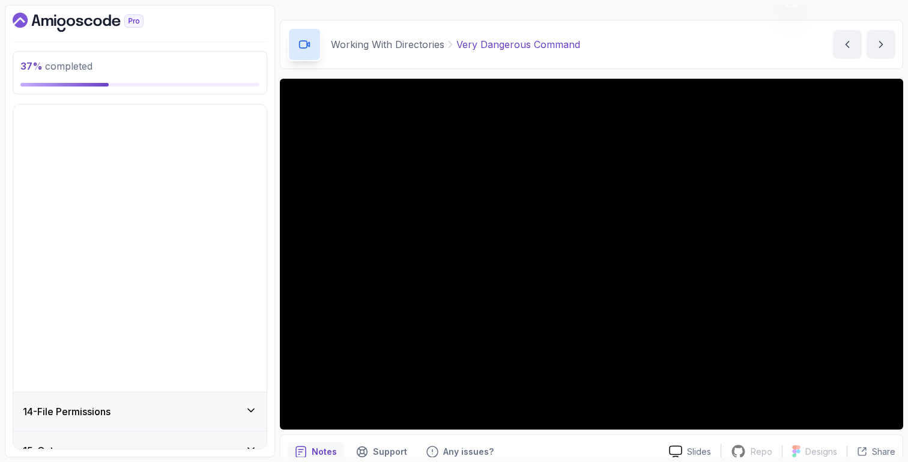
scroll to position [241, 0]
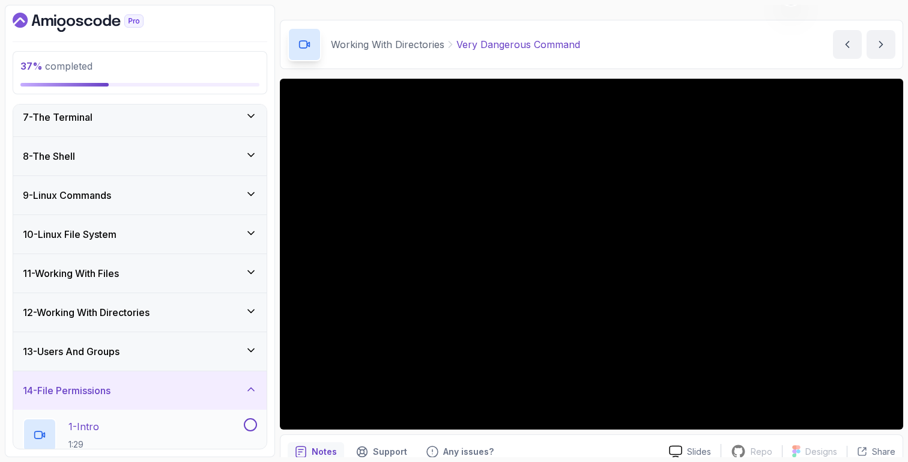
click at [125, 432] on div "1 - Intro 1:29" at bounding box center [132, 435] width 219 height 34
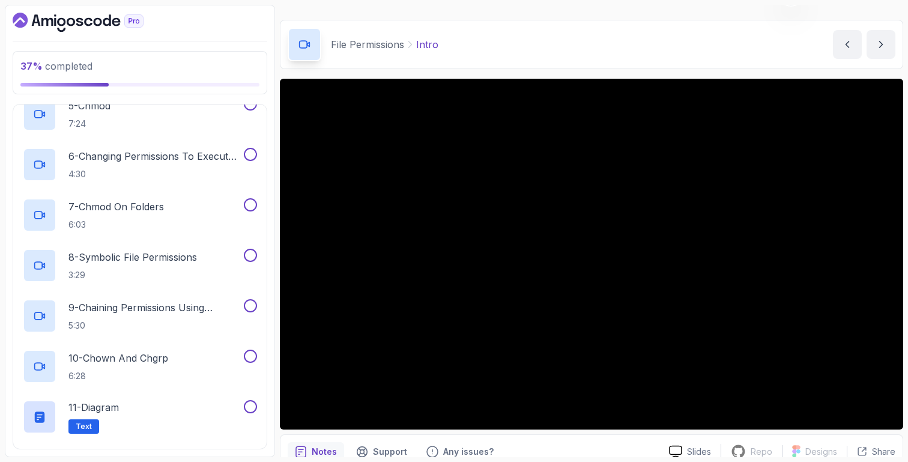
scroll to position [897, 0]
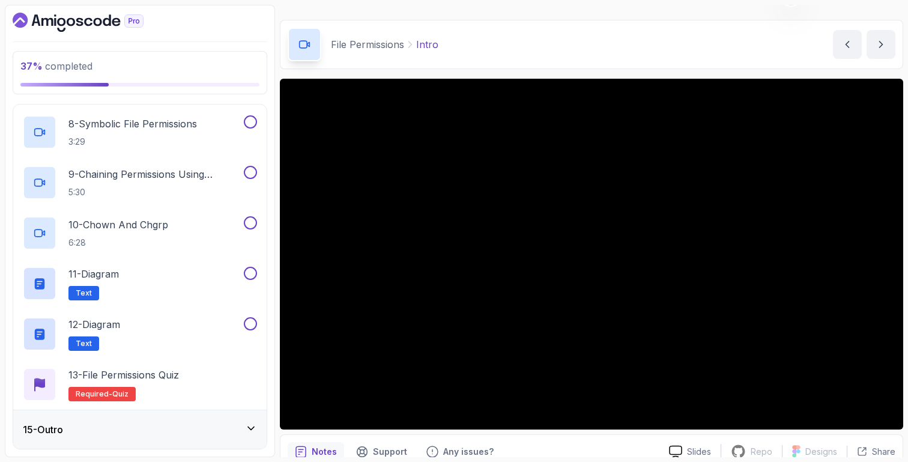
click at [233, 413] on div "15 - Outro" at bounding box center [140, 429] width 254 height 38
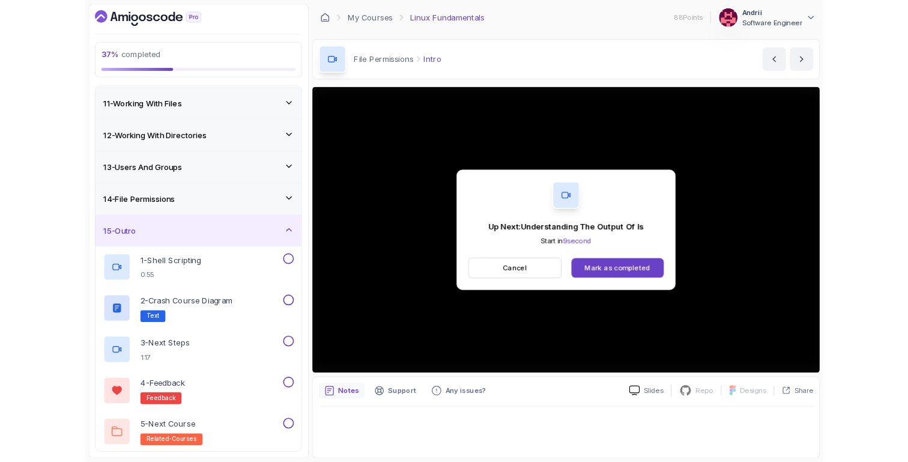
scroll to position [493, 0]
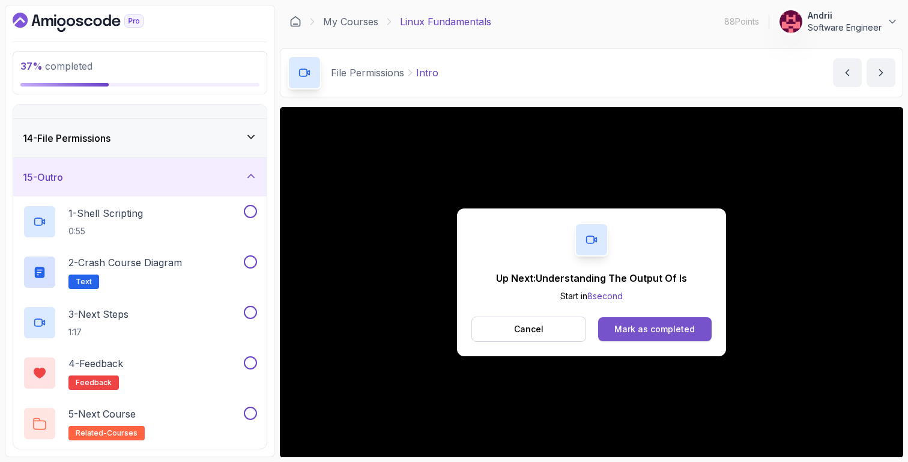
click at [664, 338] on button "Mark as completed" at bounding box center [655, 329] width 114 height 24
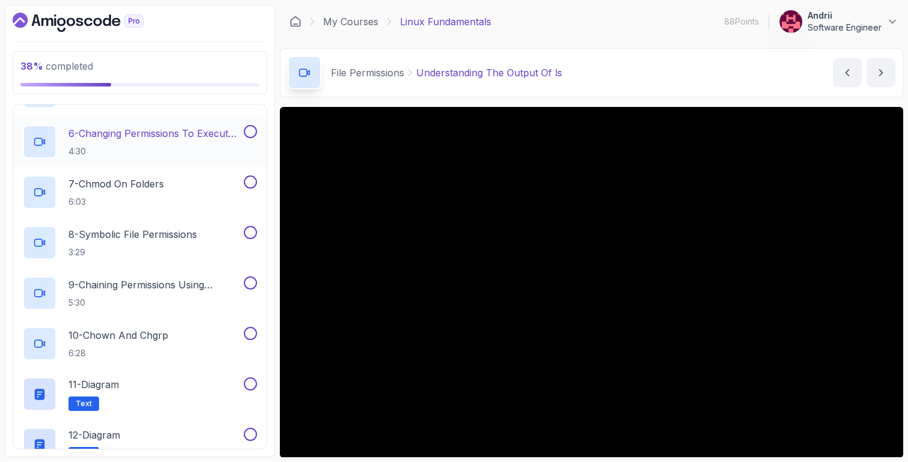
scroll to position [897, 0]
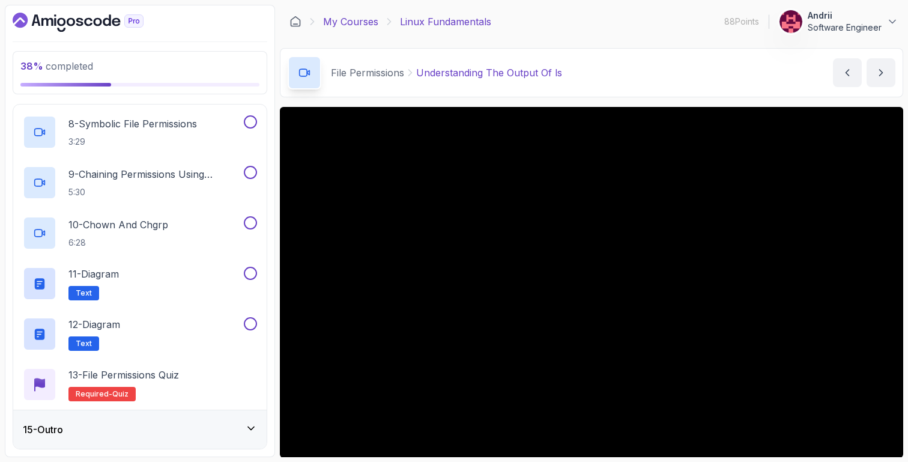
click at [347, 17] on link "My Courses" at bounding box center [350, 21] width 55 height 14
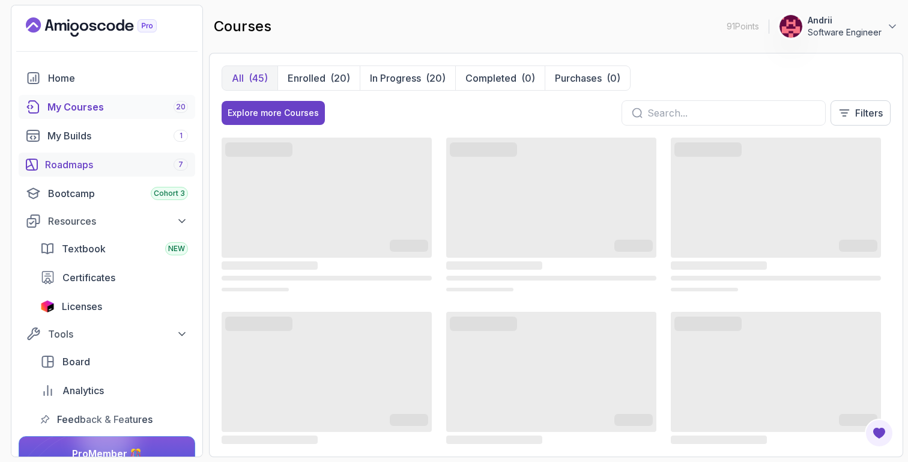
click at [132, 165] on div "Roadmaps 7" at bounding box center [116, 164] width 143 height 14
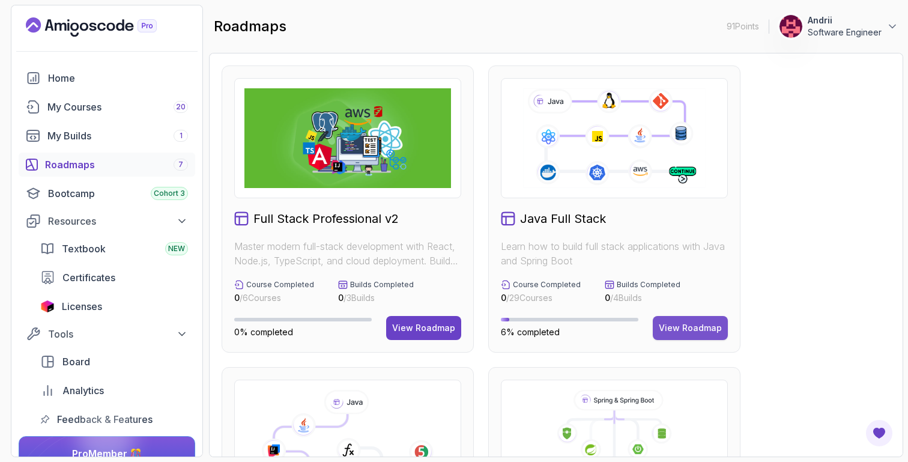
click at [693, 329] on div "View Roadmap" at bounding box center [690, 328] width 63 height 12
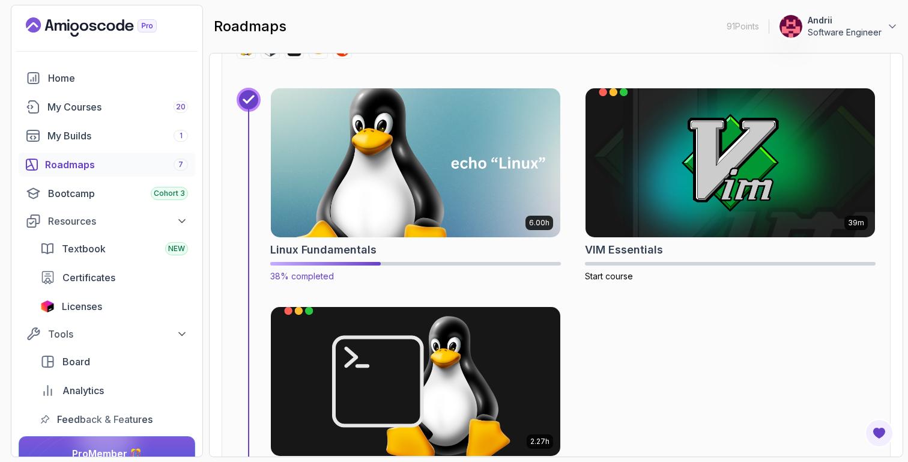
scroll to position [565, 0]
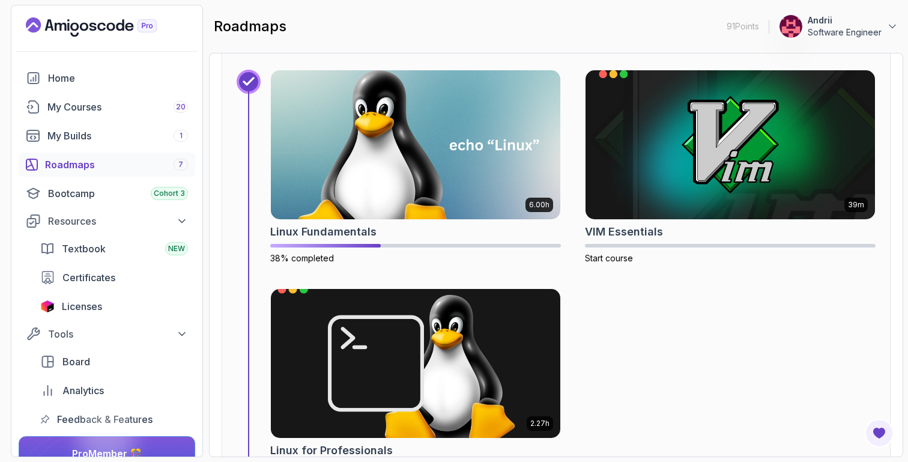
click at [466, 348] on img at bounding box center [416, 363] width 304 height 156
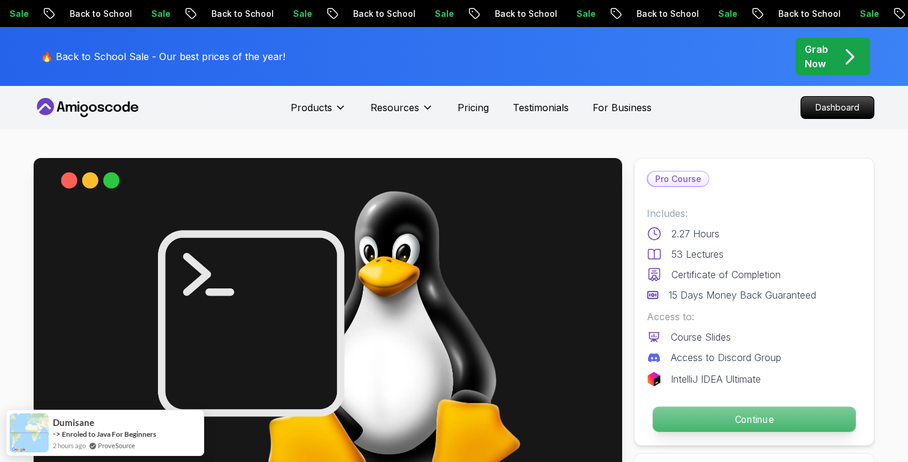
click at [766, 427] on p "Continue" at bounding box center [754, 419] width 203 height 25
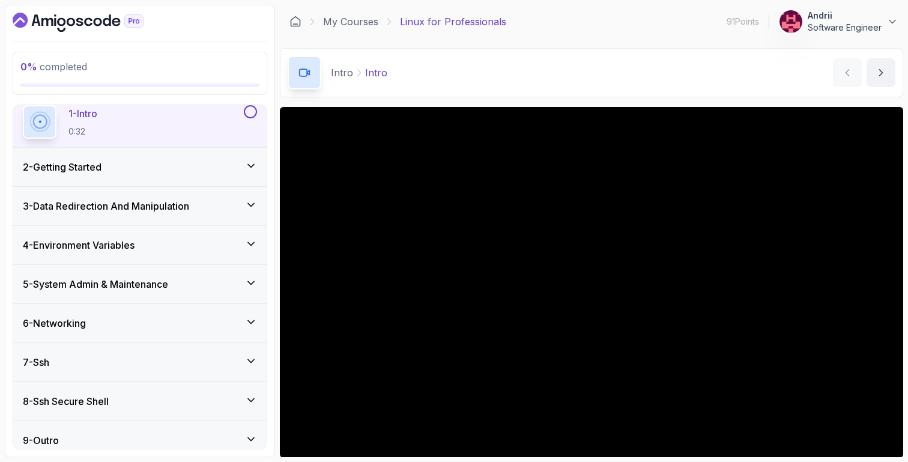
scroll to position [58, 0]
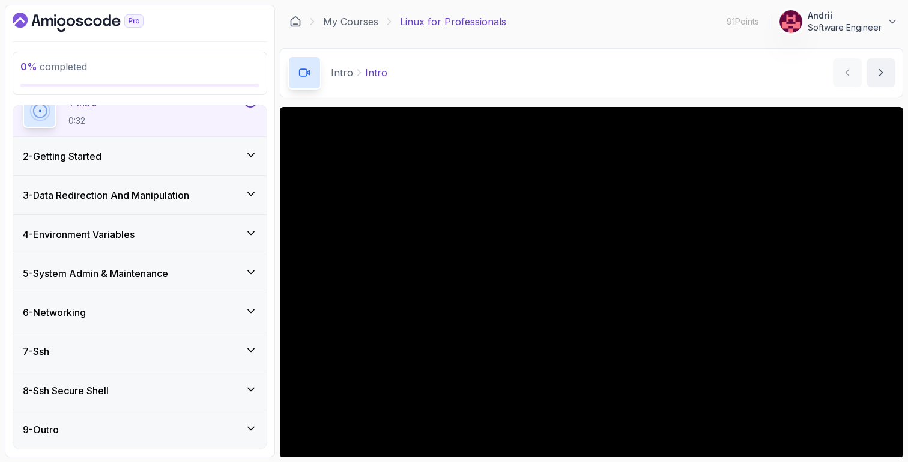
click at [231, 309] on div "6 - Networking" at bounding box center [140, 312] width 234 height 14
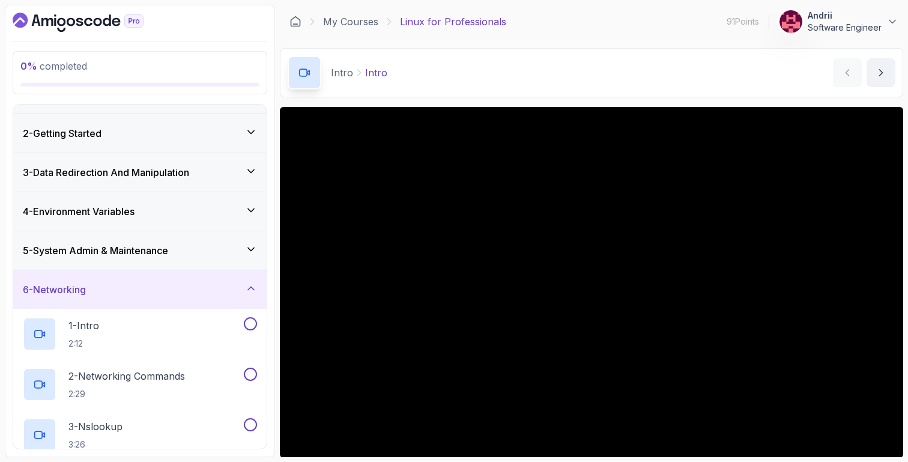
scroll to position [0, 0]
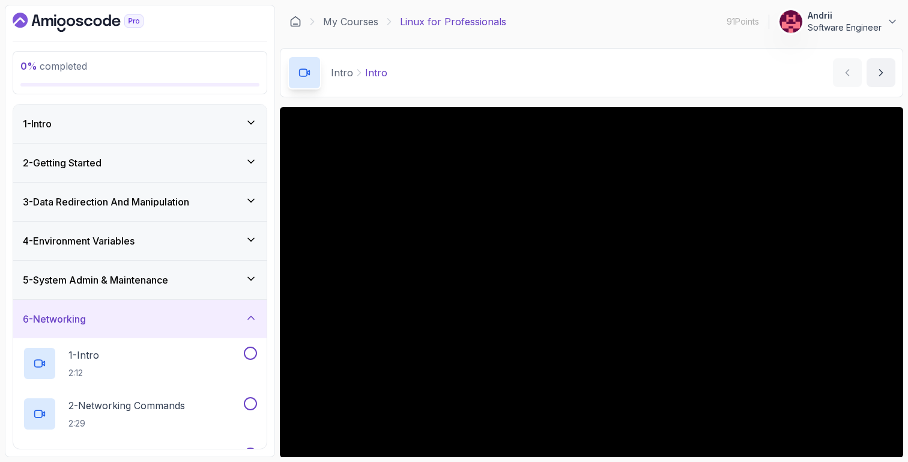
click at [170, 205] on h3 "3 - Data Redirection And Manipulation" at bounding box center [106, 202] width 166 height 14
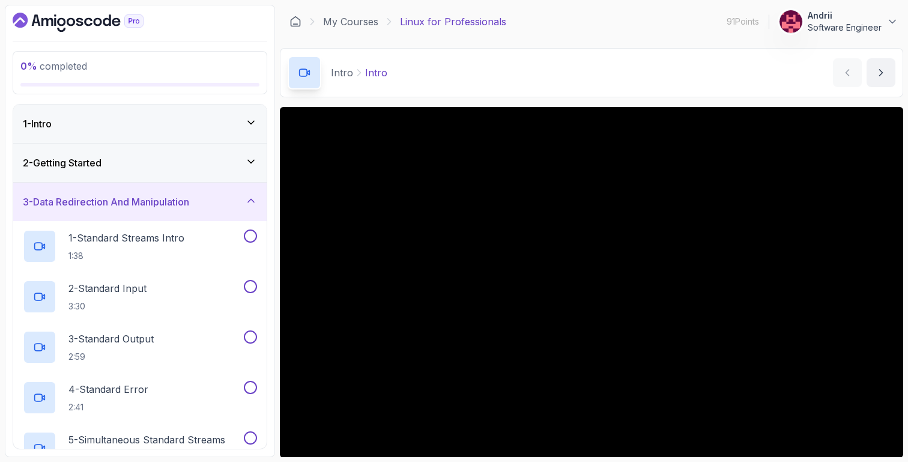
click at [144, 157] on div "2 - Getting Started" at bounding box center [140, 163] width 234 height 14
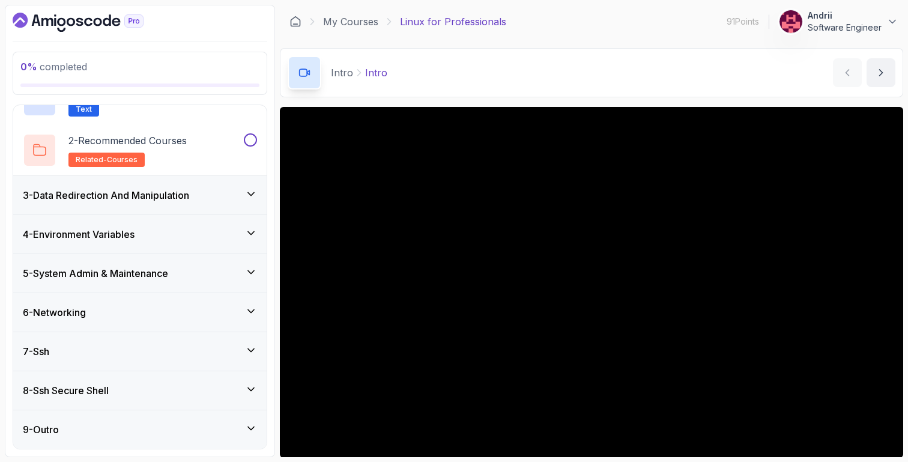
click at [141, 257] on div "5 - System Admin & Maintenance" at bounding box center [140, 273] width 254 height 38
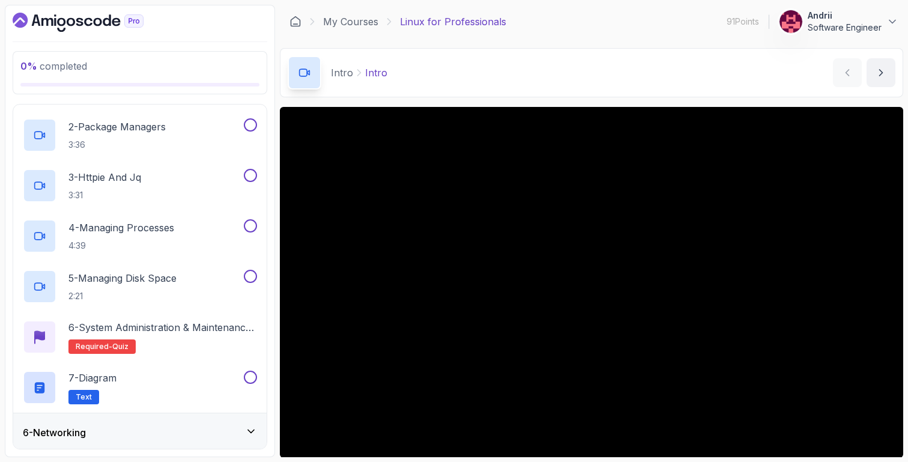
scroll to position [196, 0]
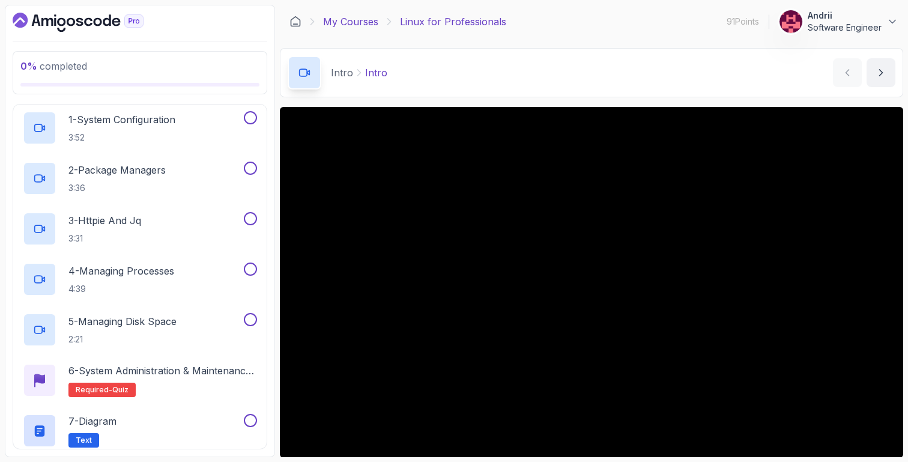
click at [359, 20] on link "My Courses" at bounding box center [350, 21] width 55 height 14
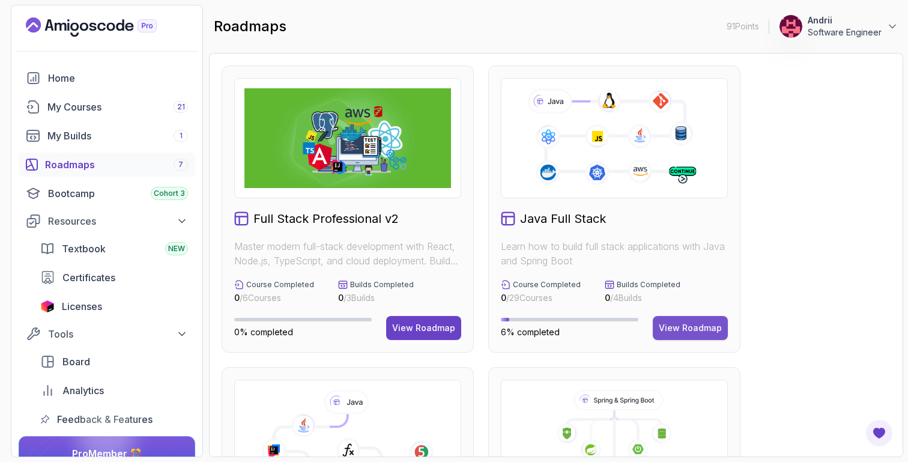
click at [711, 323] on div "View Roadmap" at bounding box center [690, 328] width 63 height 12
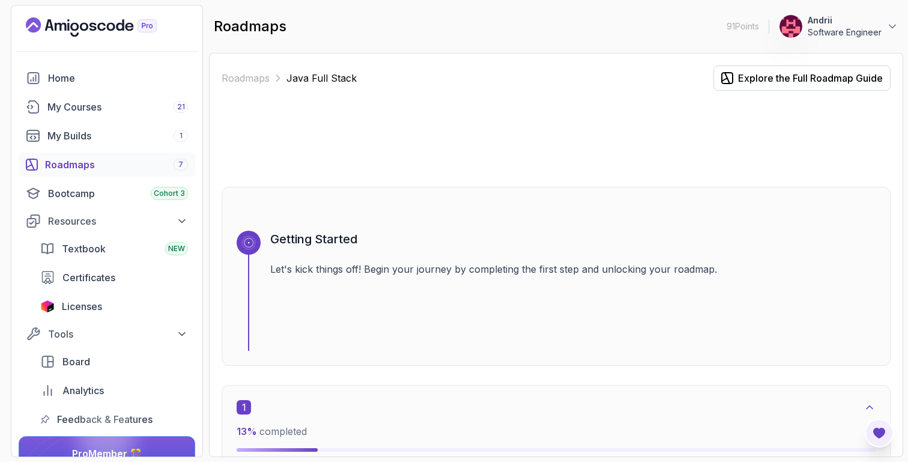
click at [883, 433] on icon "Open Feedback Button" at bounding box center [879, 433] width 12 height 11
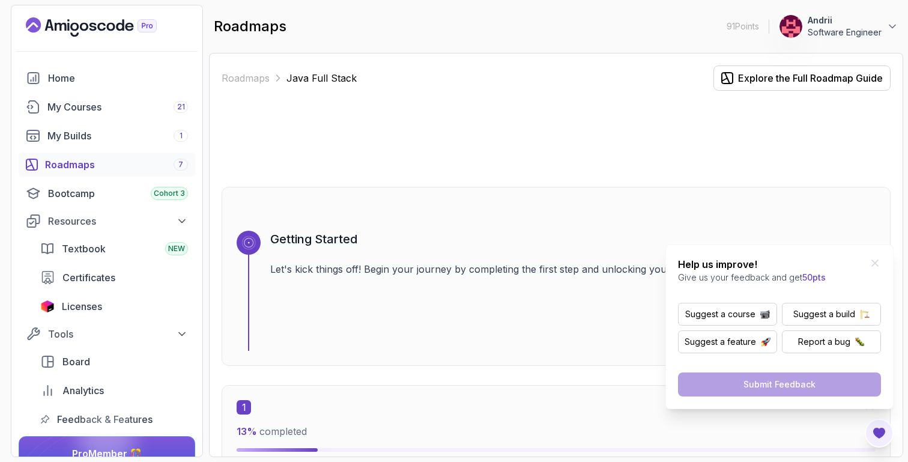
click at [883, 433] on icon "Open Feedback Button" at bounding box center [879, 433] width 12 height 11
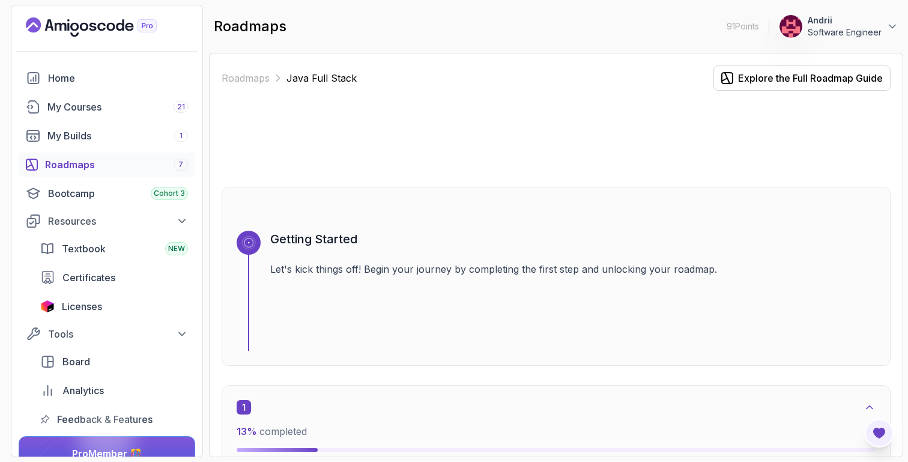
click at [879, 434] on icon "Open Feedback Button" at bounding box center [879, 433] width 12 height 11
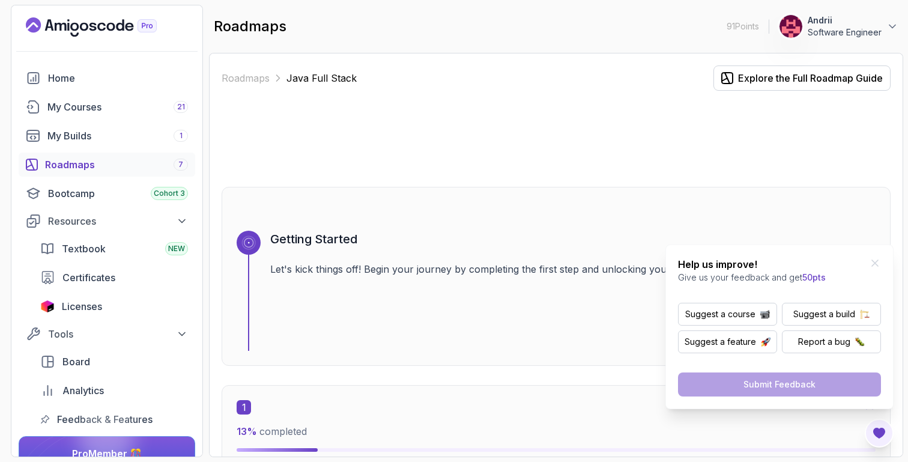
click at [879, 434] on icon "Open Feedback Button" at bounding box center [879, 433] width 12 height 11
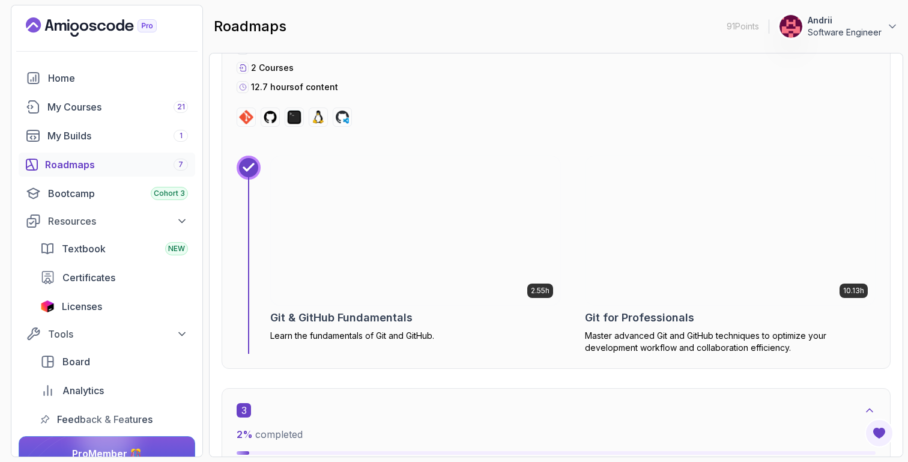
scroll to position [1183, 0]
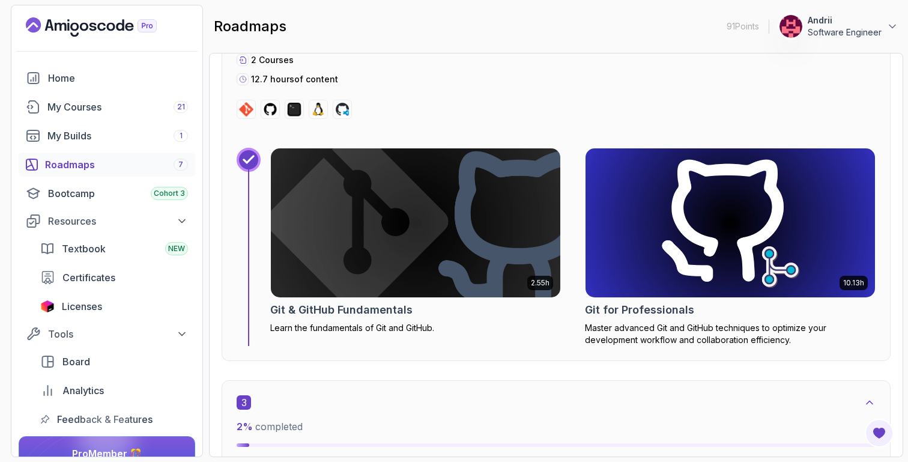
click at [660, 266] on img at bounding box center [730, 223] width 304 height 156
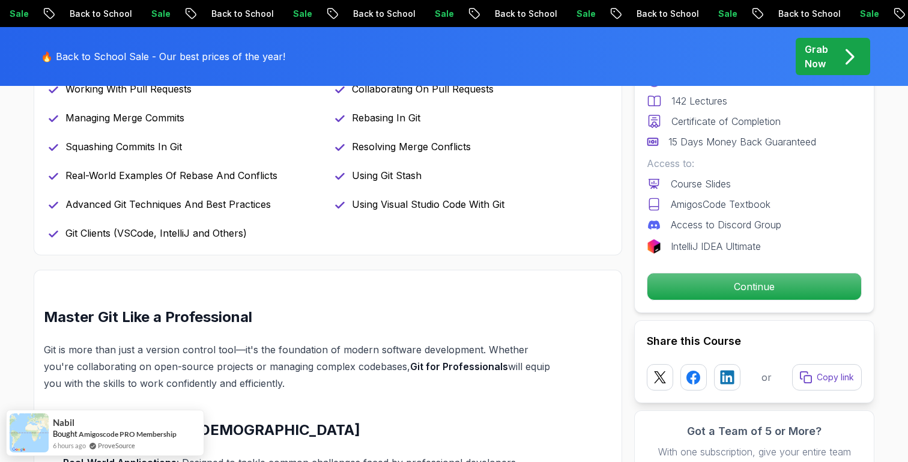
scroll to position [644, 0]
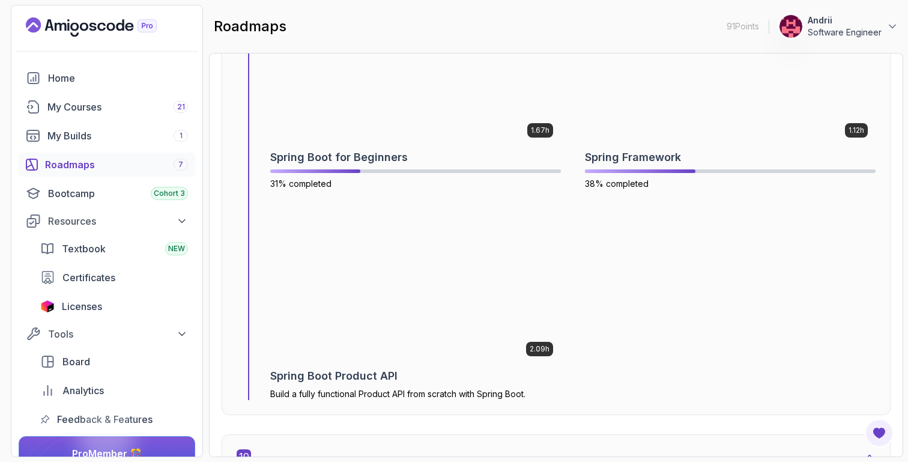
scroll to position [4695, 0]
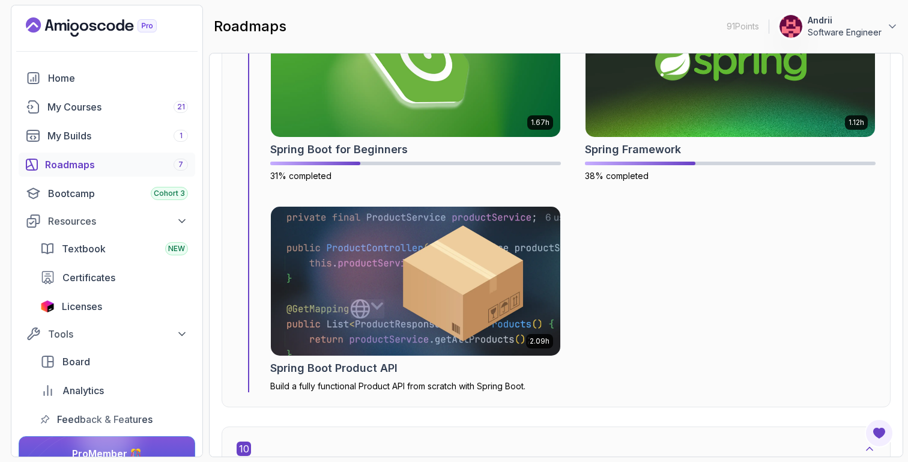
click at [475, 309] on img at bounding box center [416, 281] width 304 height 156
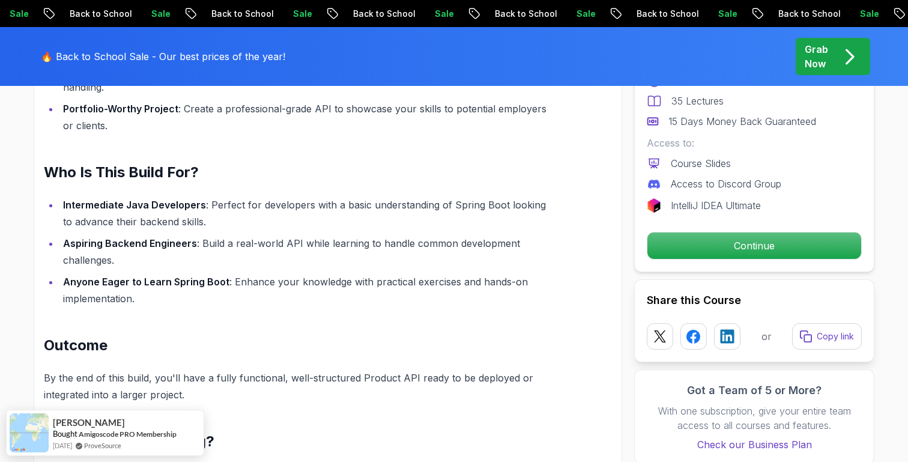
scroll to position [1081, 0]
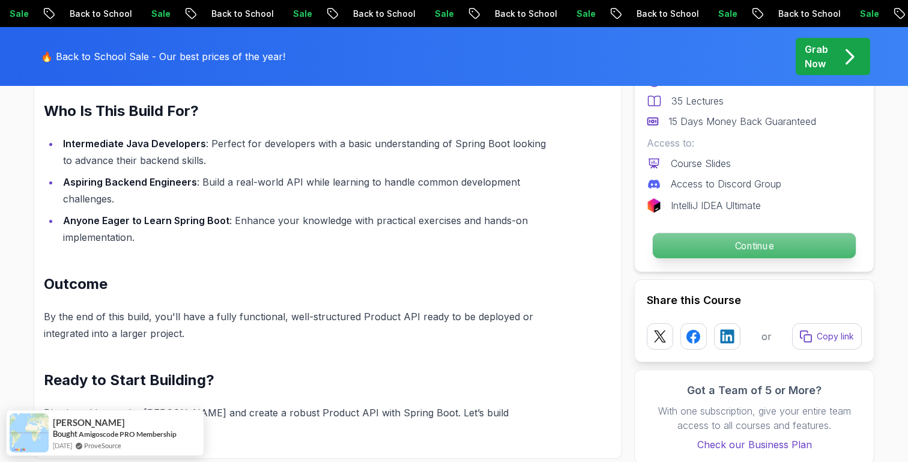
click at [758, 251] on p "Continue" at bounding box center [754, 245] width 203 height 25
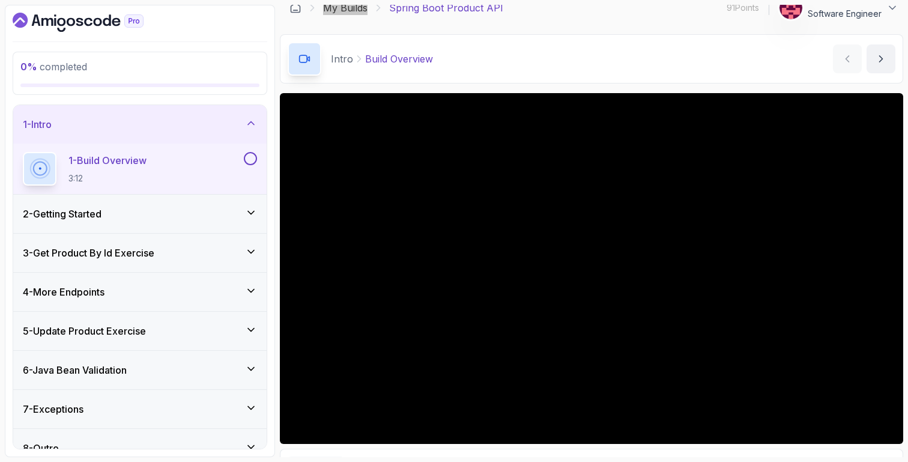
scroll to position [16, 0]
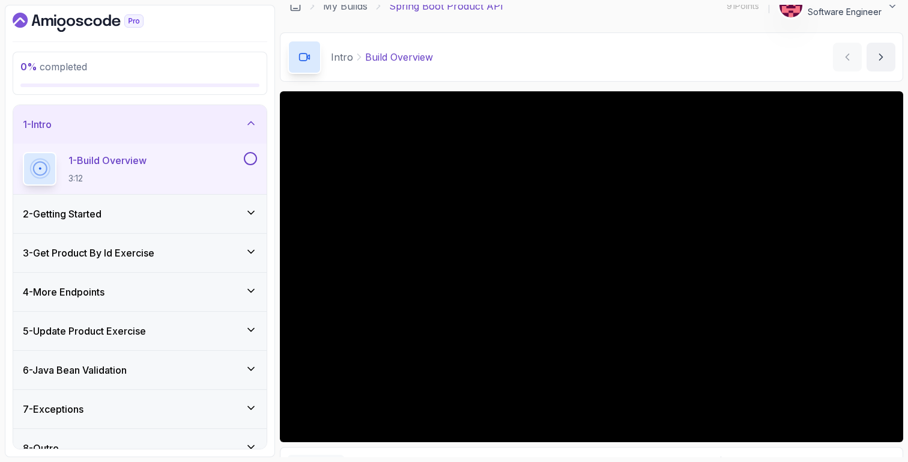
click at [214, 192] on div "1 - Build Overview 3:12" at bounding box center [140, 169] width 254 height 50
click at [214, 214] on div "2 - Getting Started" at bounding box center [140, 214] width 234 height 14
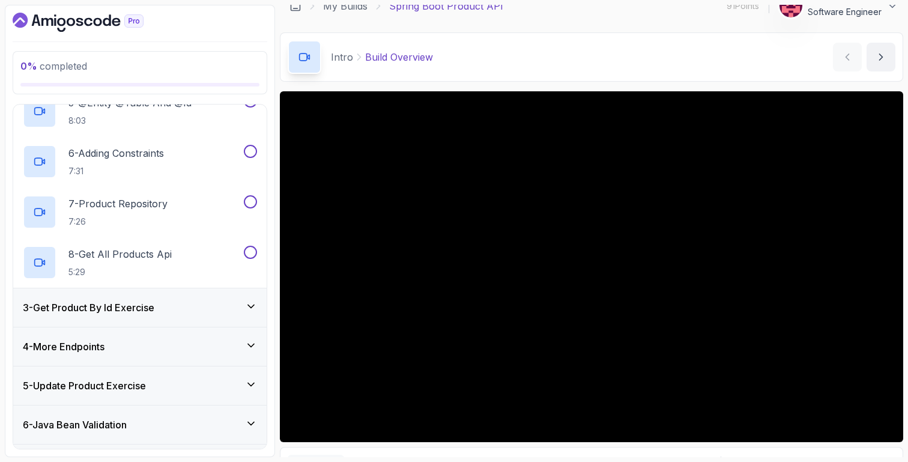
scroll to position [371, 0]
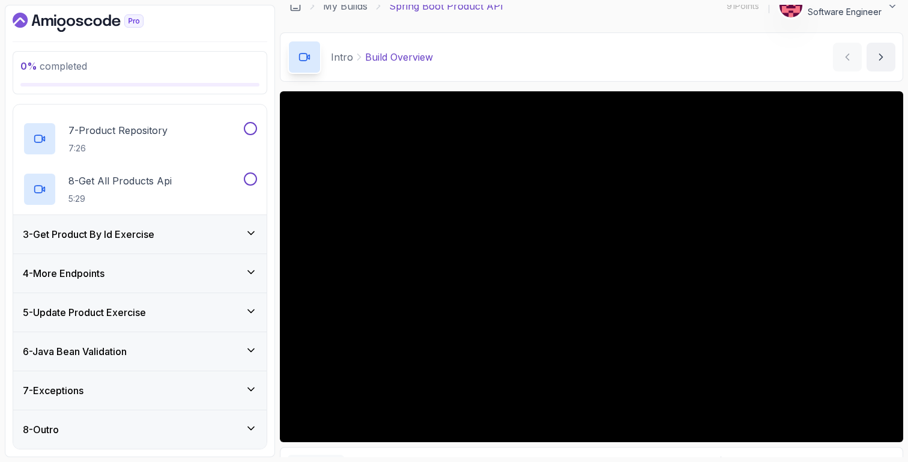
click at [170, 278] on div "4 - More Endpoints" at bounding box center [140, 273] width 234 height 14
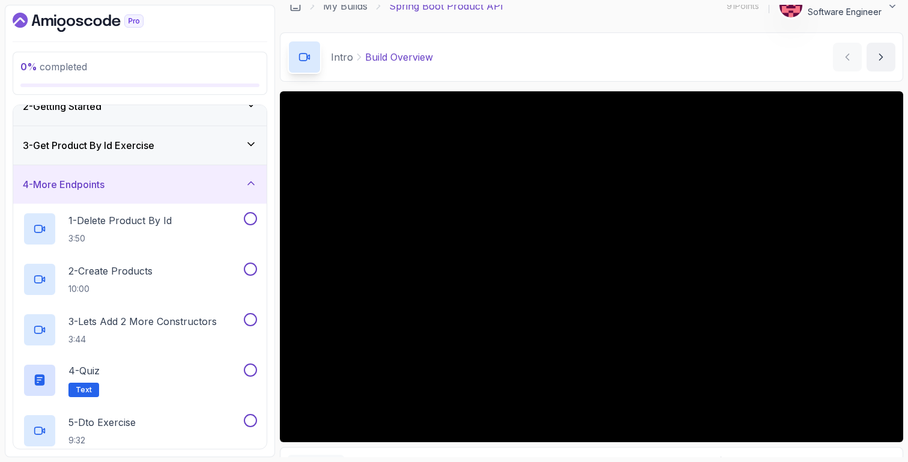
scroll to position [44, 0]
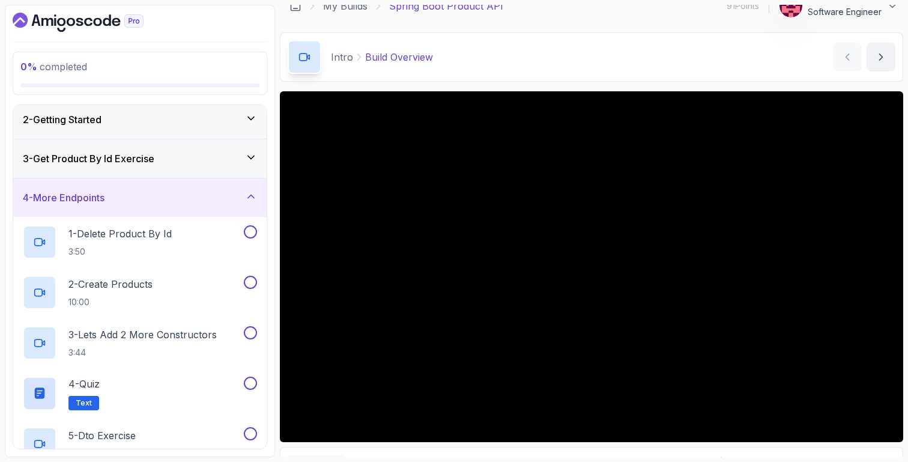
click at [158, 145] on div "3 - Get Product By Id Exercise" at bounding box center [140, 158] width 254 height 38
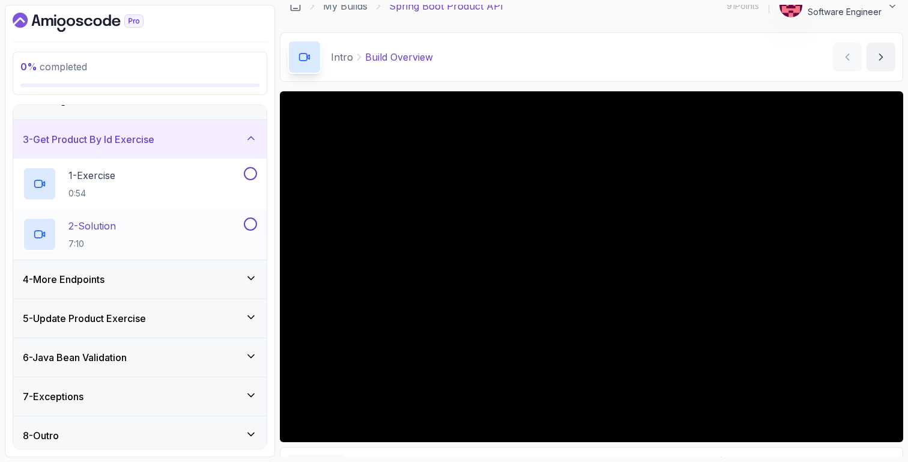
scroll to position [69, 0]
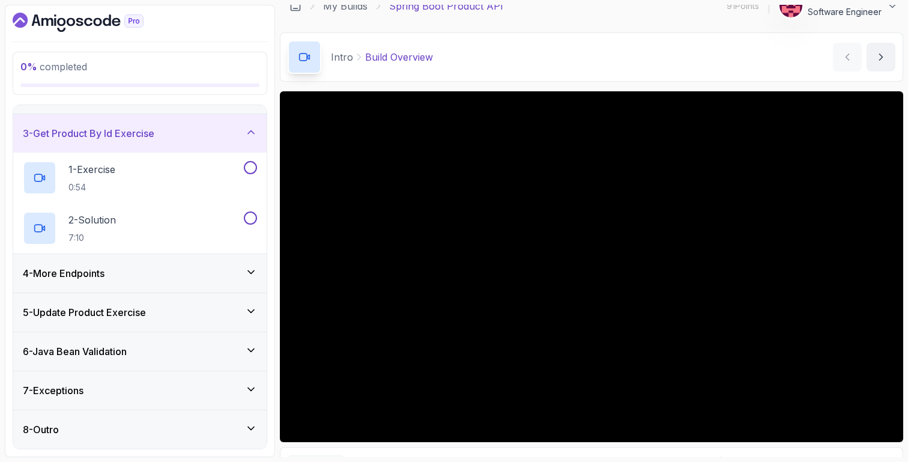
click at [172, 348] on div "6 - Java Bean Validation" at bounding box center [140, 351] width 234 height 14
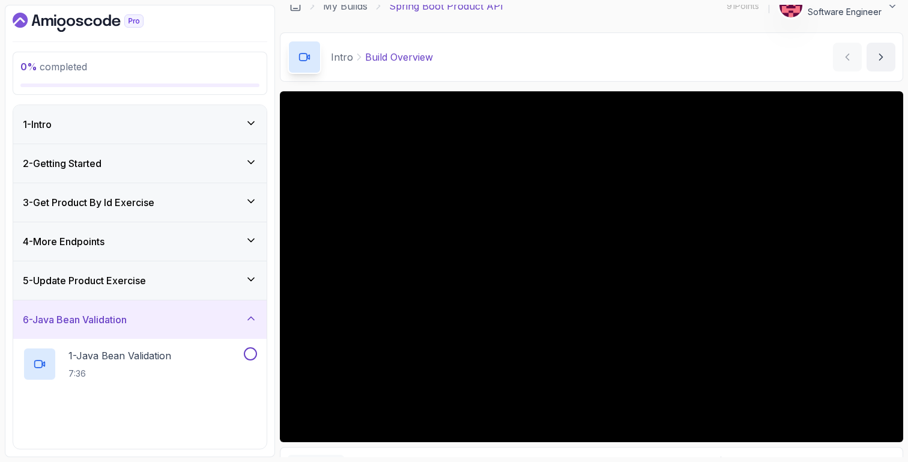
scroll to position [220, 0]
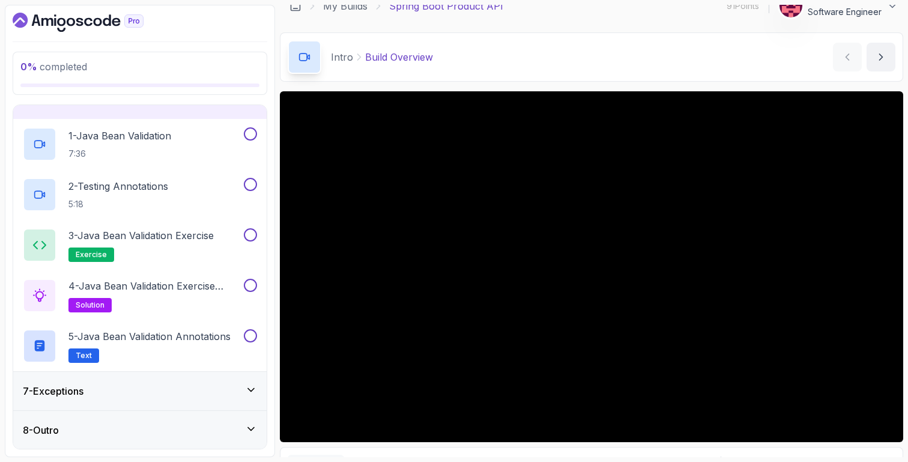
click at [161, 387] on div "7 - Exceptions" at bounding box center [140, 391] width 234 height 14
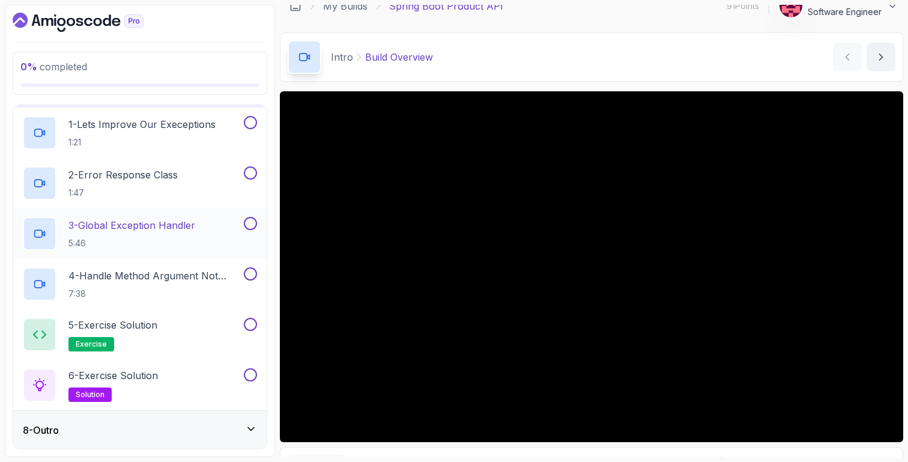
scroll to position [0, 0]
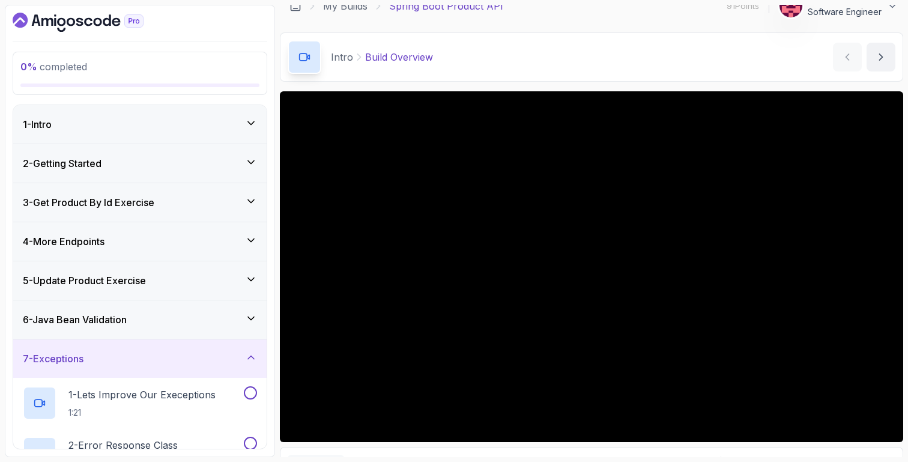
click at [166, 120] on div "1 - Intro" at bounding box center [140, 124] width 234 height 14
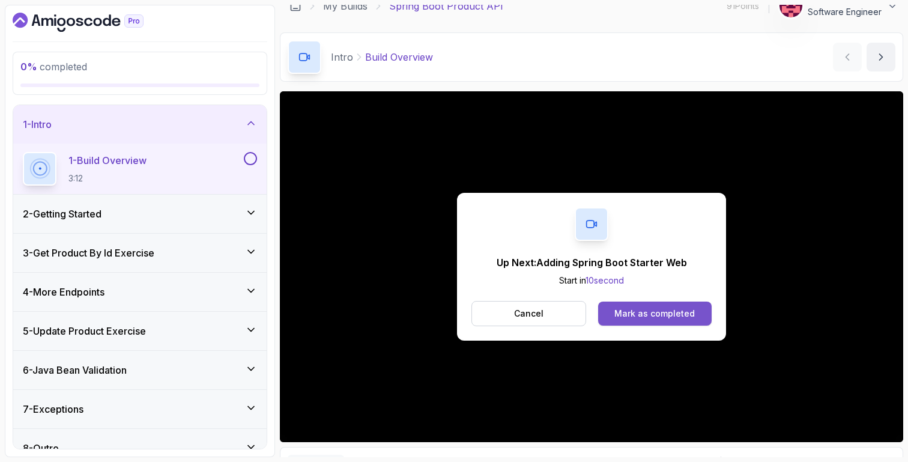
click at [678, 313] on div "Mark as completed" at bounding box center [655, 314] width 80 height 12
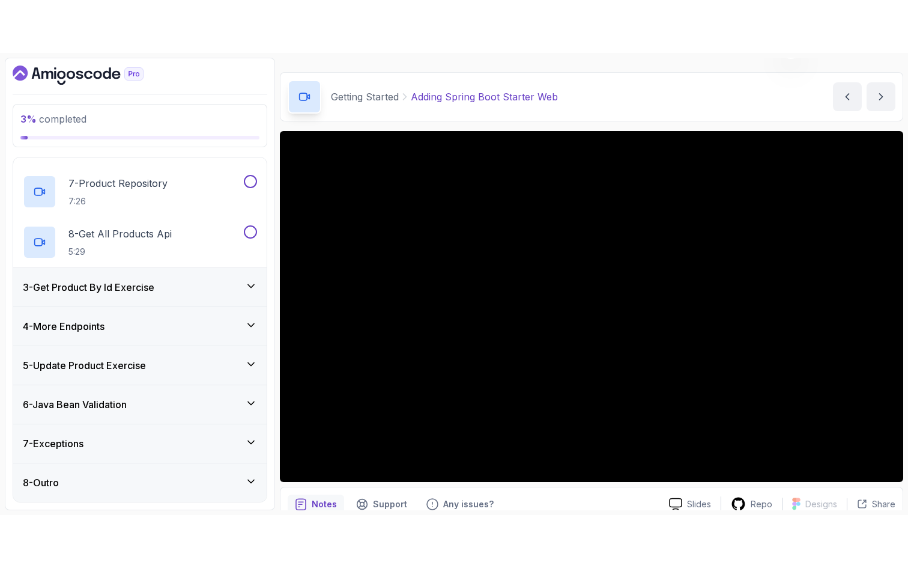
scroll to position [31, 0]
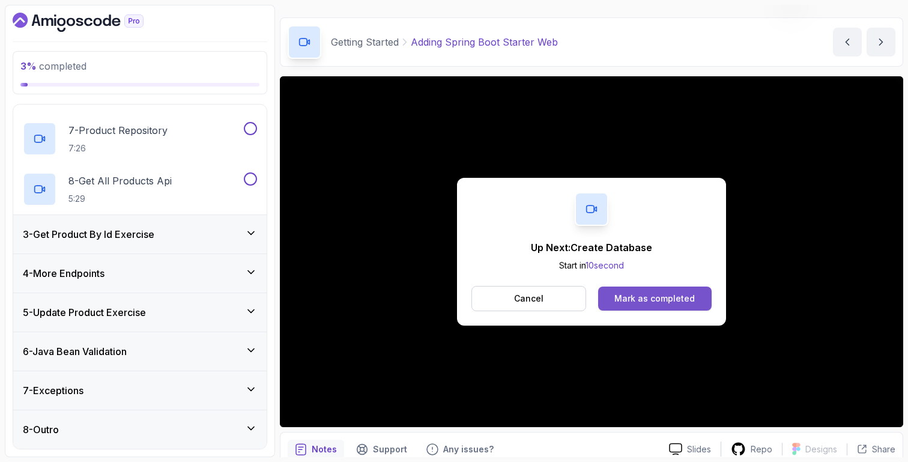
click at [664, 298] on div "Mark as completed" at bounding box center [655, 299] width 80 height 12
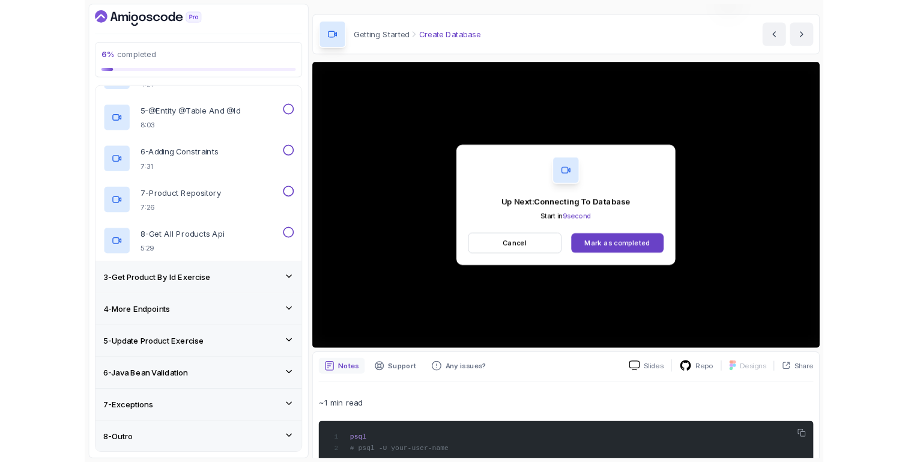
scroll to position [371, 0]
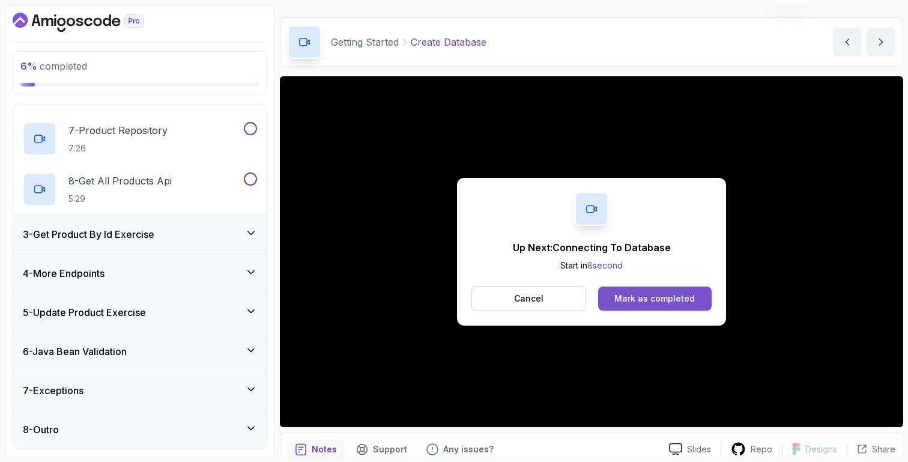
click at [710, 300] on button "Mark as completed" at bounding box center [655, 299] width 114 height 24
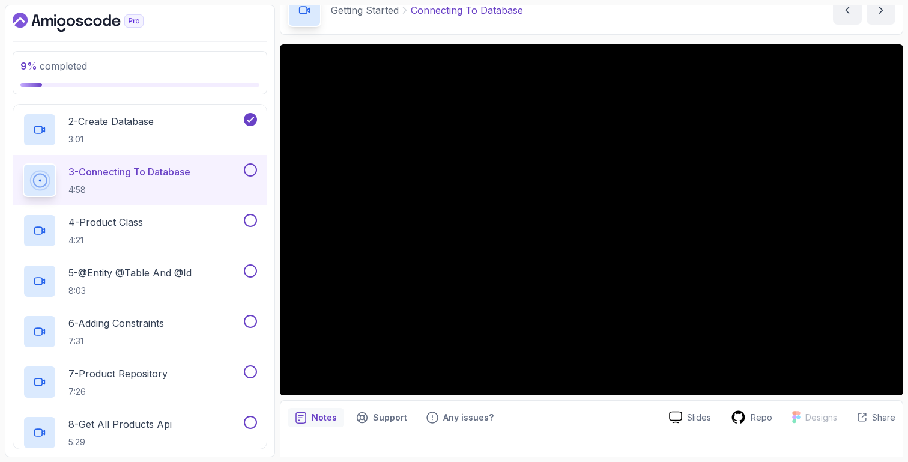
scroll to position [118, 0]
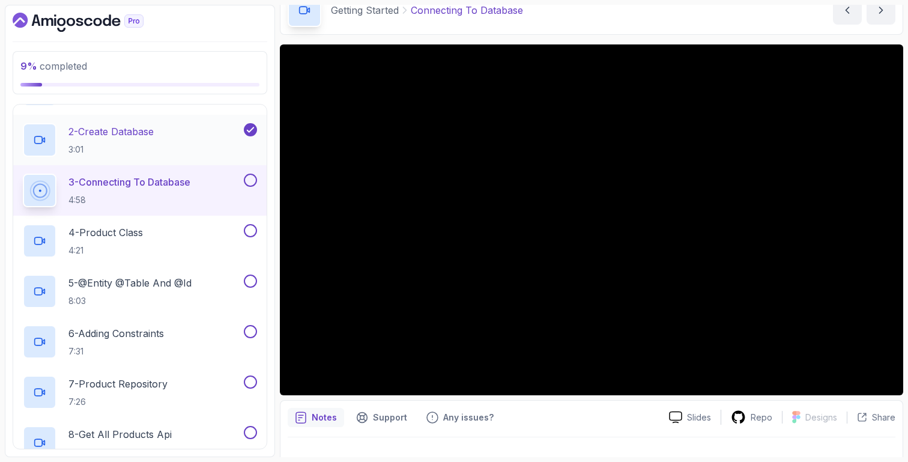
click at [146, 143] on h2 "2 - Create Database 3:01" at bounding box center [110, 139] width 85 height 31
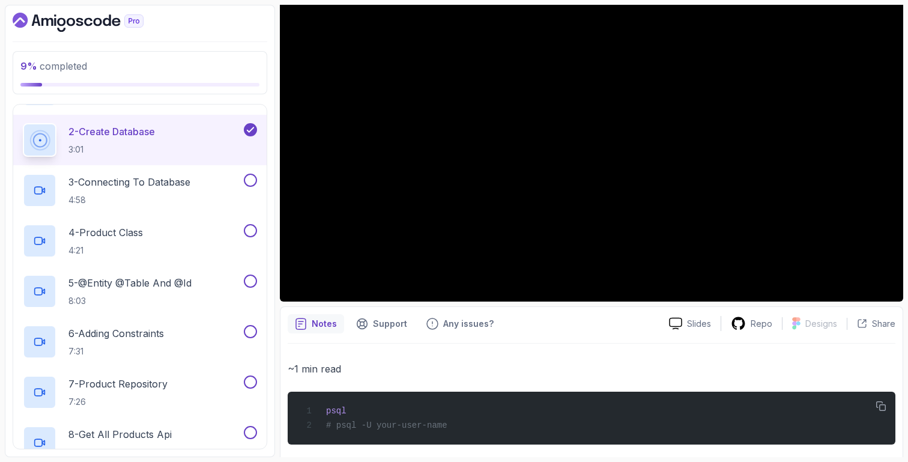
scroll to position [105, 0]
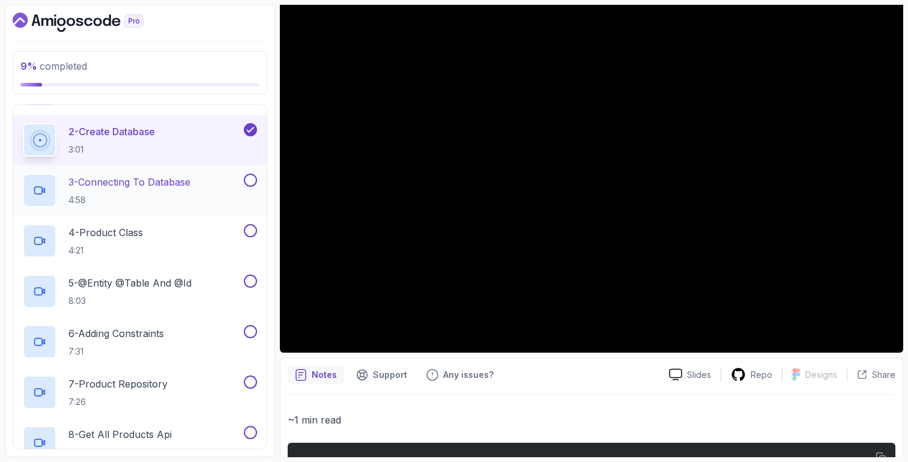
click at [158, 196] on p "4:58" at bounding box center [129, 200] width 122 height 12
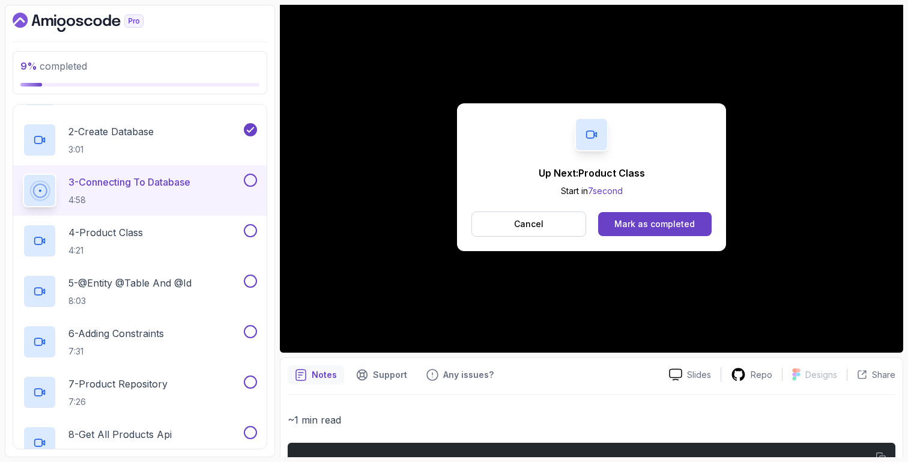
click at [631, 237] on div "Up Next: Product Class Start in 7 second Cancel Mark as completed" at bounding box center [591, 177] width 269 height 148
click at [649, 223] on div "Mark as completed" at bounding box center [655, 224] width 80 height 12
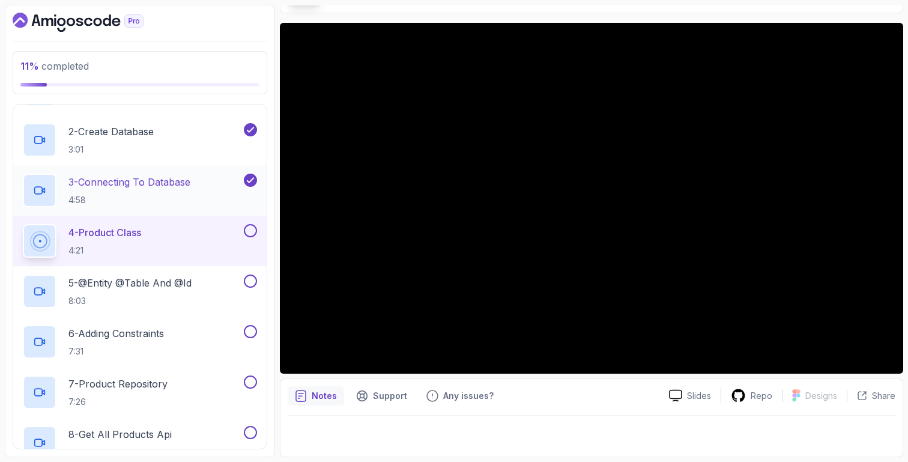
click at [200, 197] on div "3 - Connecting To Database 4:58" at bounding box center [132, 191] width 219 height 34
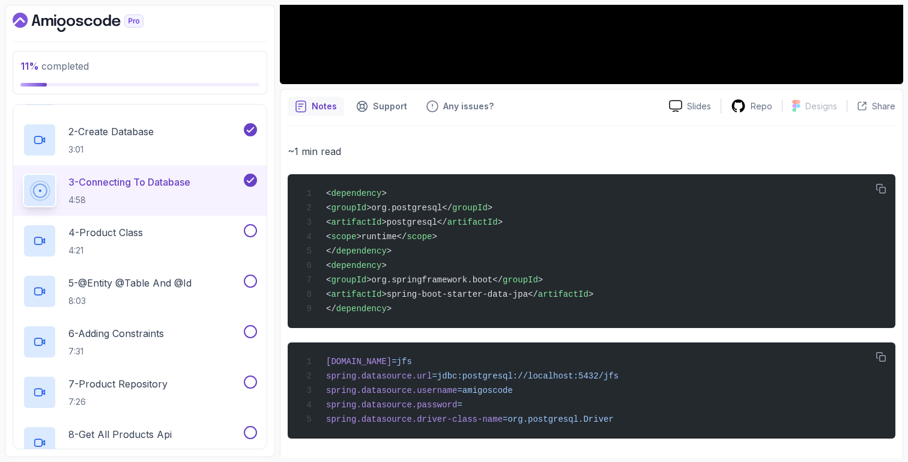
scroll to position [388, 0]
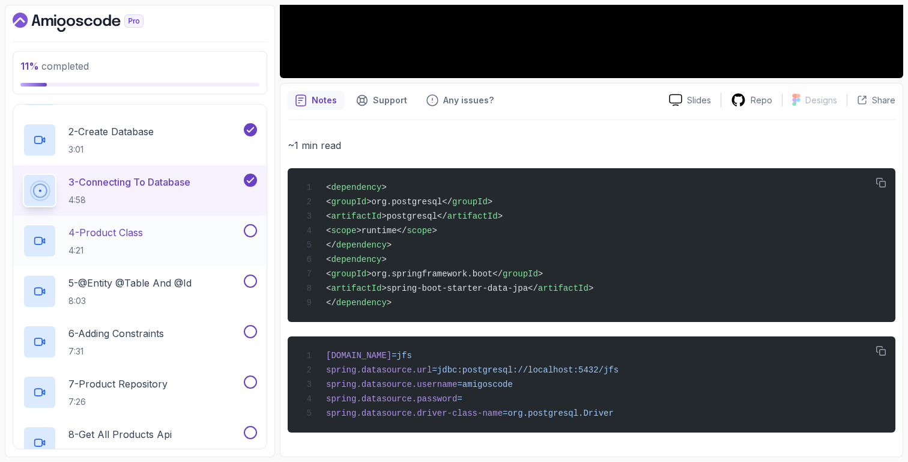
click at [156, 226] on div "4 - Product Class 4:21" at bounding box center [132, 241] width 219 height 34
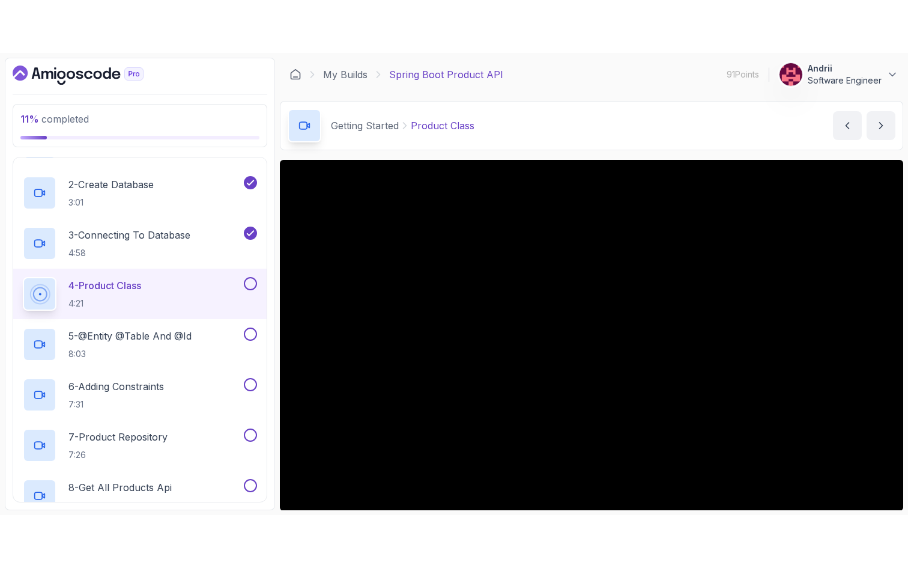
scroll to position [39, 0]
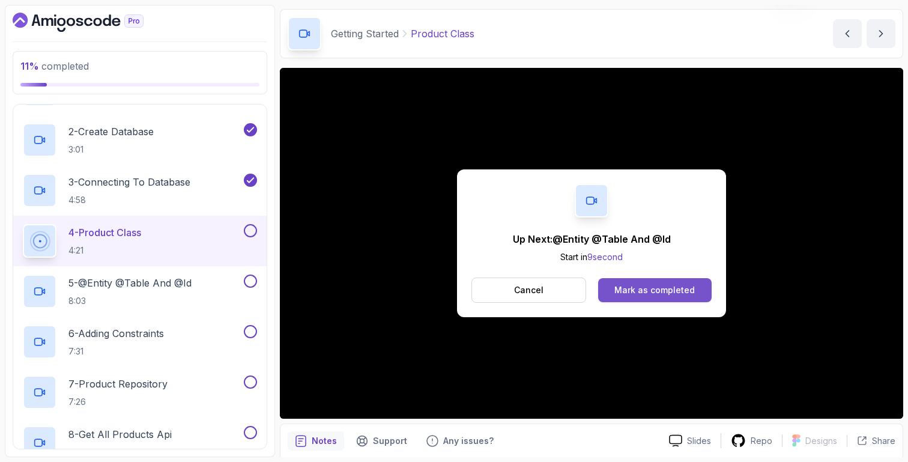
click at [691, 283] on button "Mark as completed" at bounding box center [655, 290] width 114 height 24
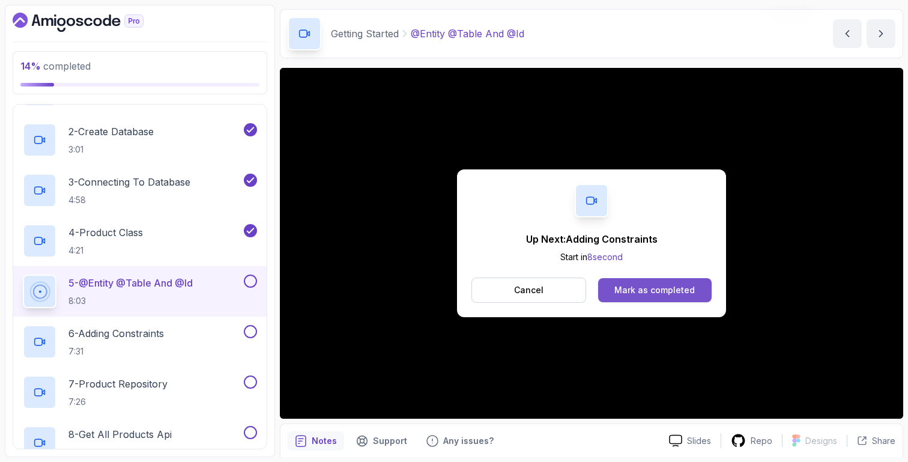
click at [685, 287] on div "Mark as completed" at bounding box center [655, 290] width 80 height 12
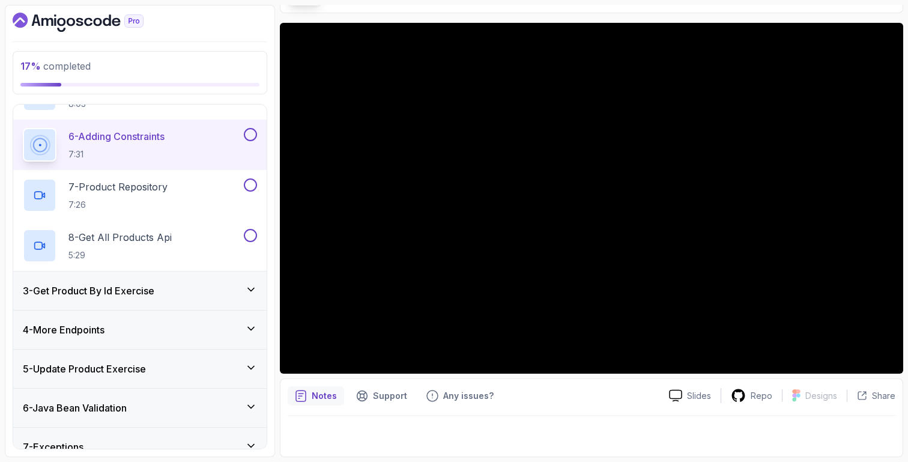
scroll to position [371, 0]
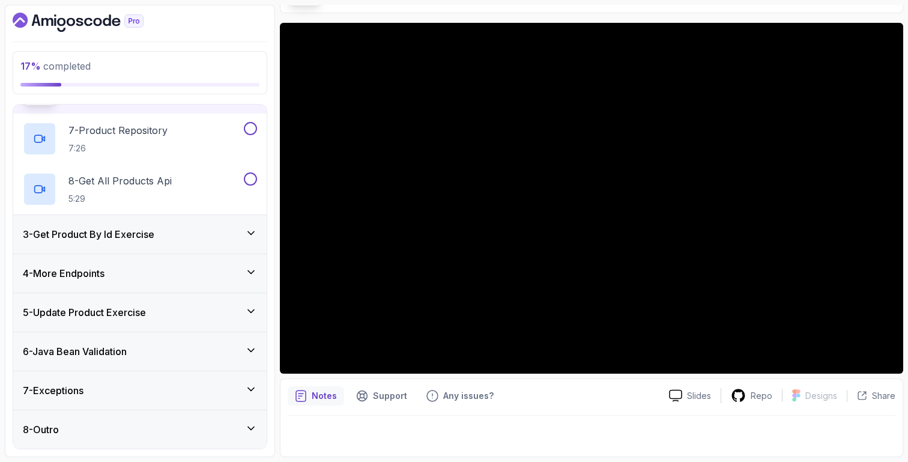
click at [247, 241] on div "3 - Get Product By Id Exercise" at bounding box center [140, 234] width 254 height 38
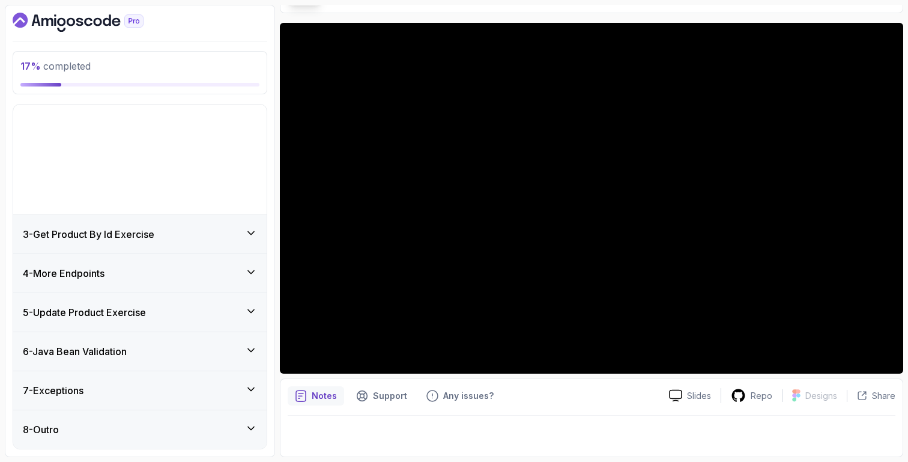
scroll to position [0, 0]
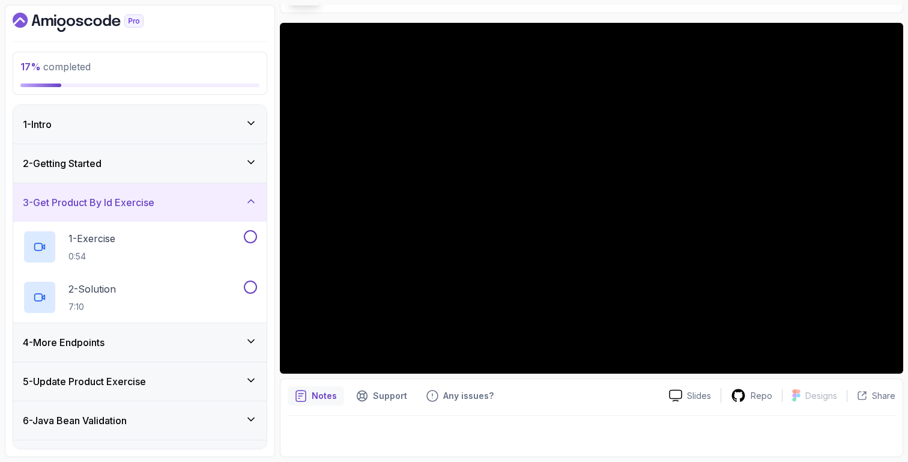
click at [253, 330] on div "4 - More Endpoints" at bounding box center [140, 342] width 254 height 38
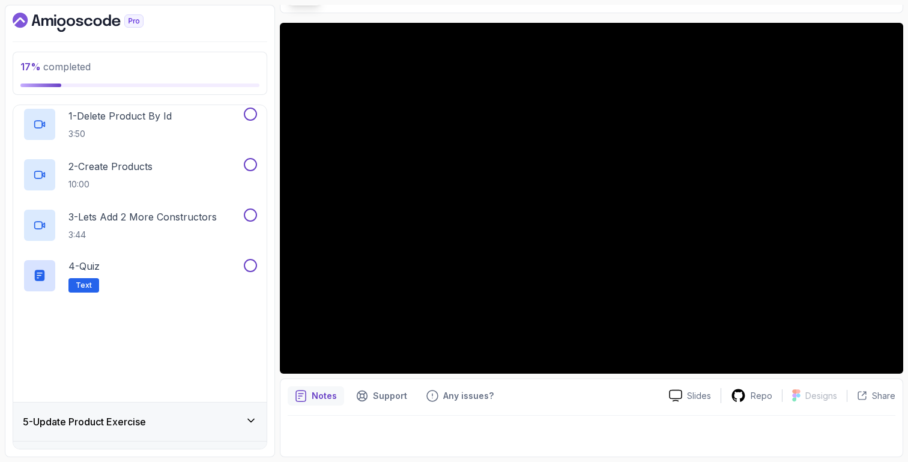
scroll to position [270, 0]
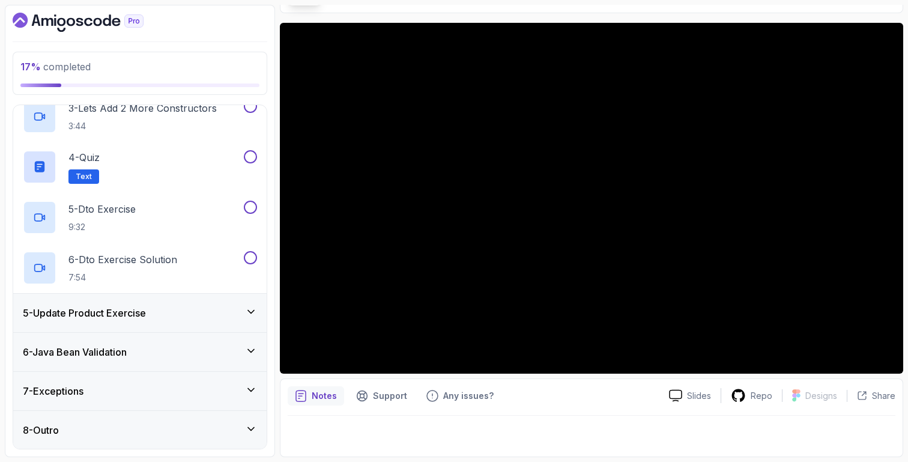
click at [253, 330] on div "5 - Update Product Exercise" at bounding box center [140, 313] width 254 height 38
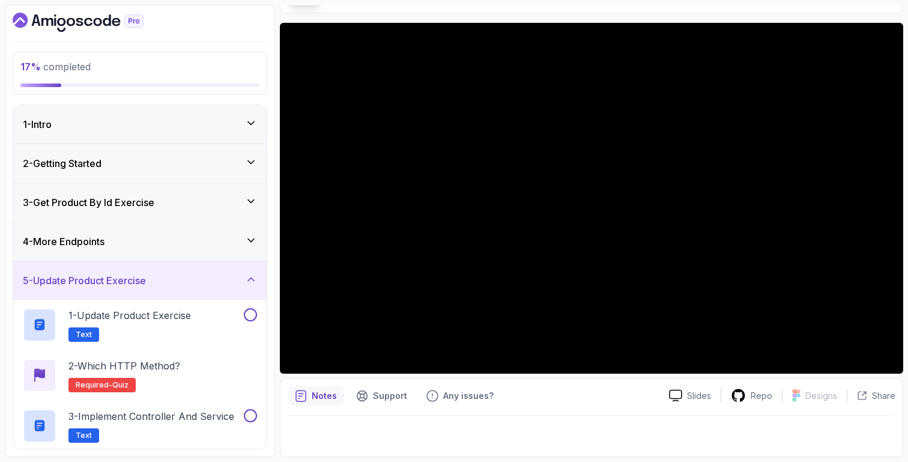
scroll to position [169, 0]
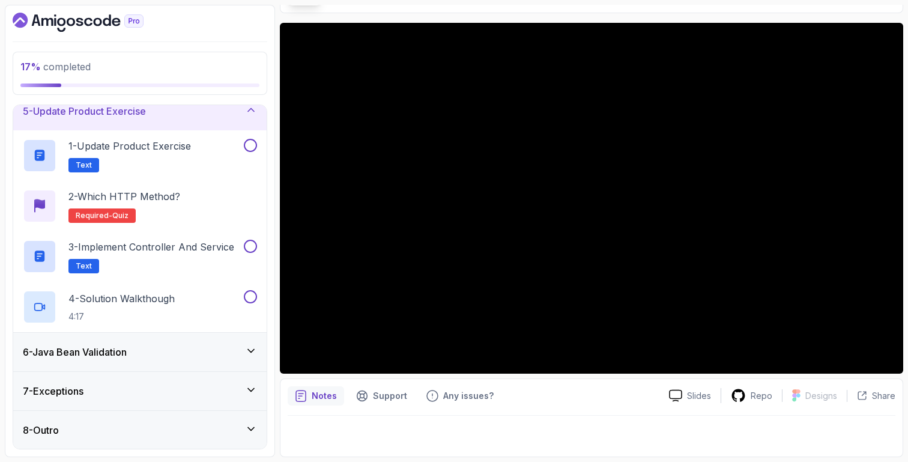
click at [251, 362] on div "6 - Java Bean Validation" at bounding box center [140, 352] width 254 height 38
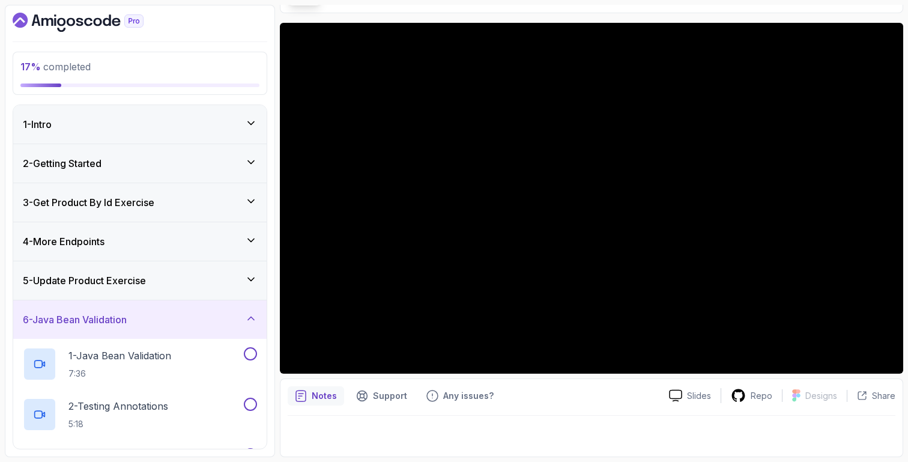
scroll to position [220, 0]
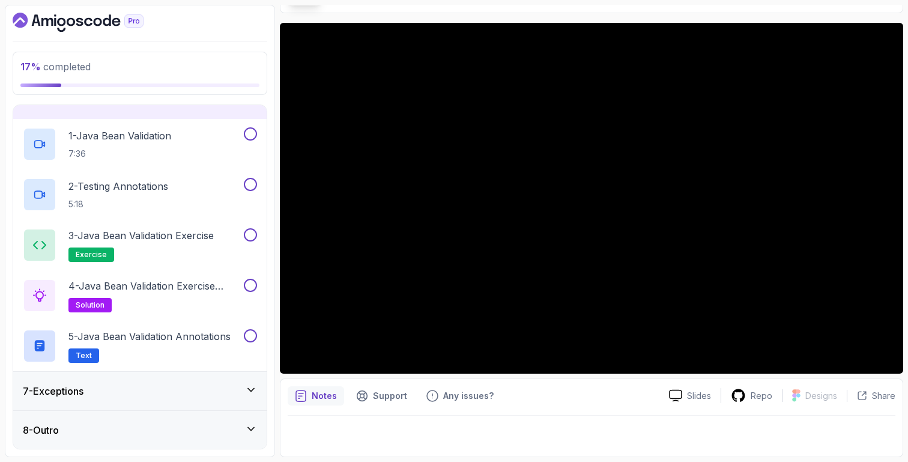
click at [250, 392] on icon at bounding box center [251, 390] width 12 height 12
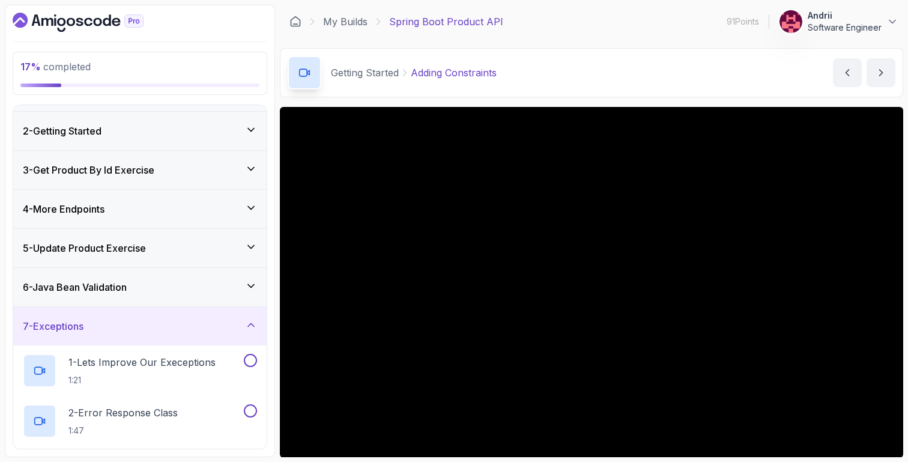
scroll to position [0, 0]
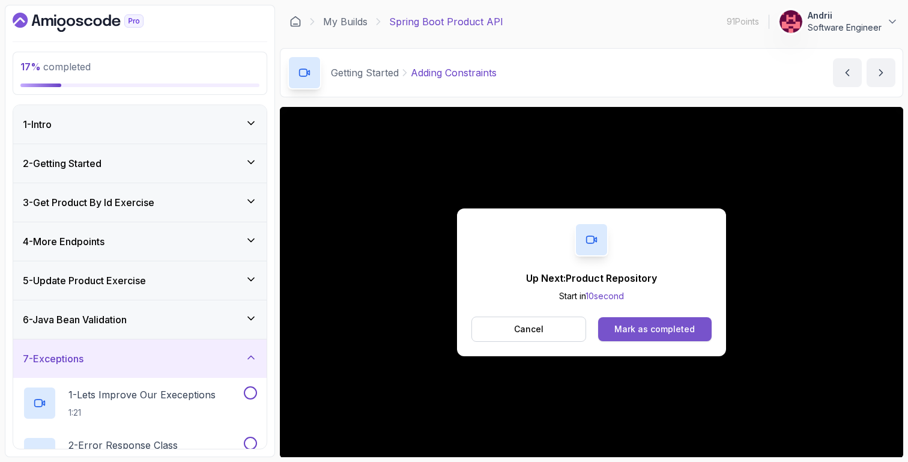
click at [621, 324] on div "Mark as completed" at bounding box center [655, 329] width 80 height 12
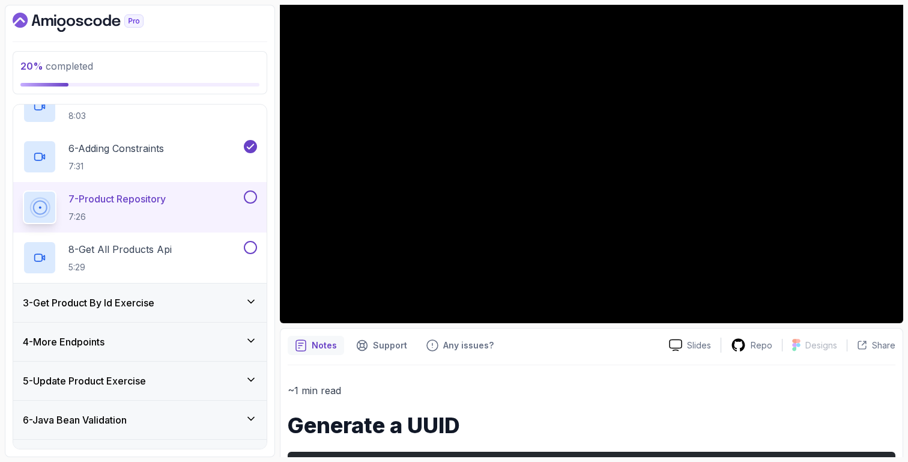
scroll to position [316, 0]
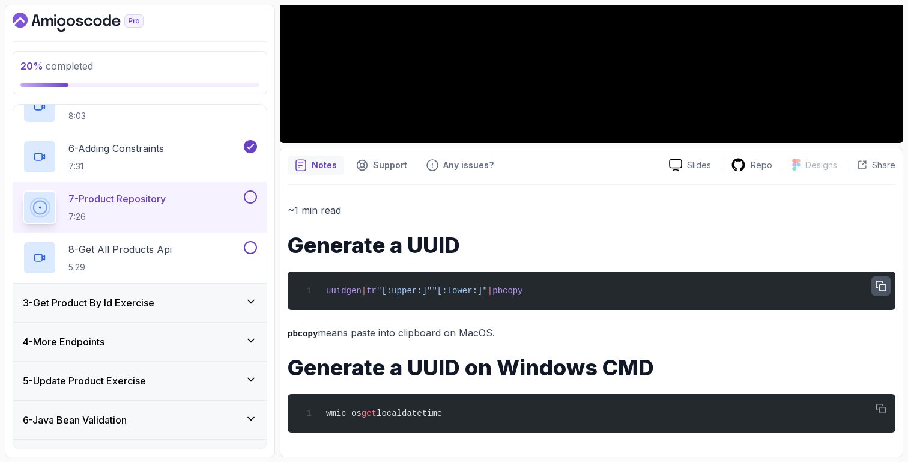
click at [880, 287] on icon "button" at bounding box center [881, 286] width 10 height 10
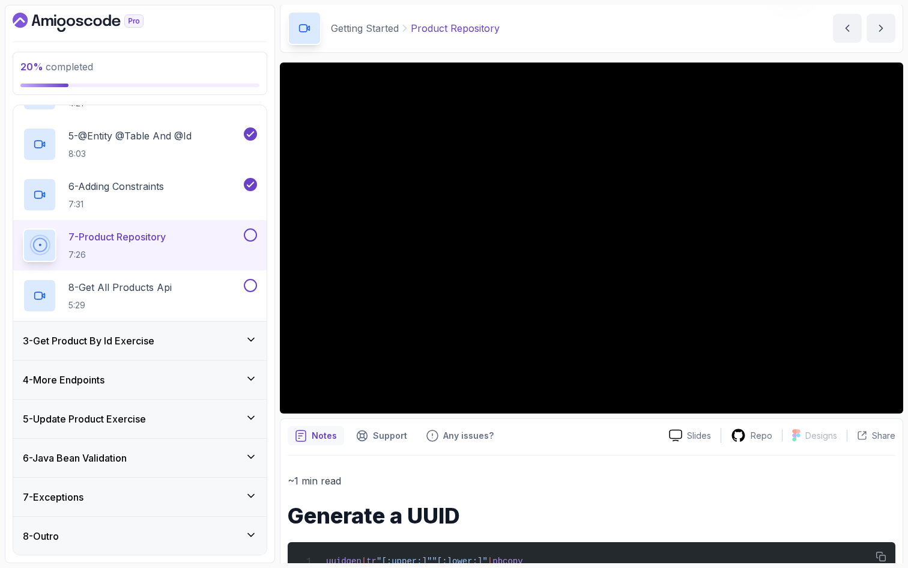
scroll to position [303, 0]
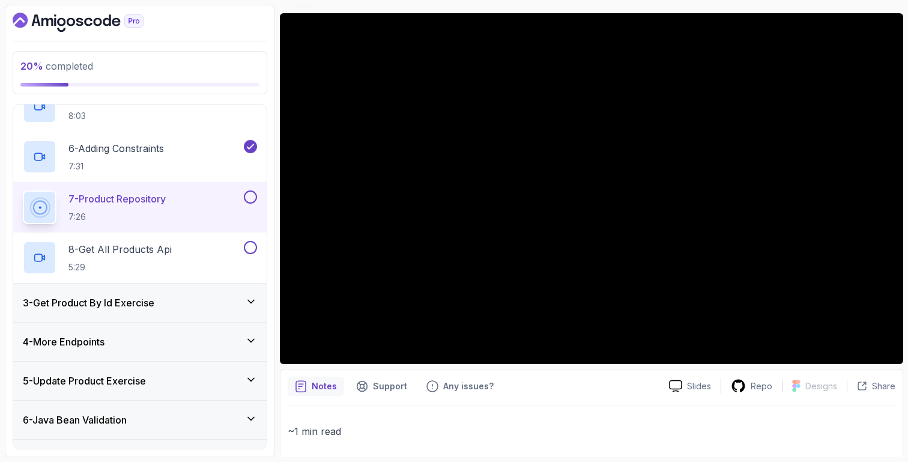
scroll to position [92, 0]
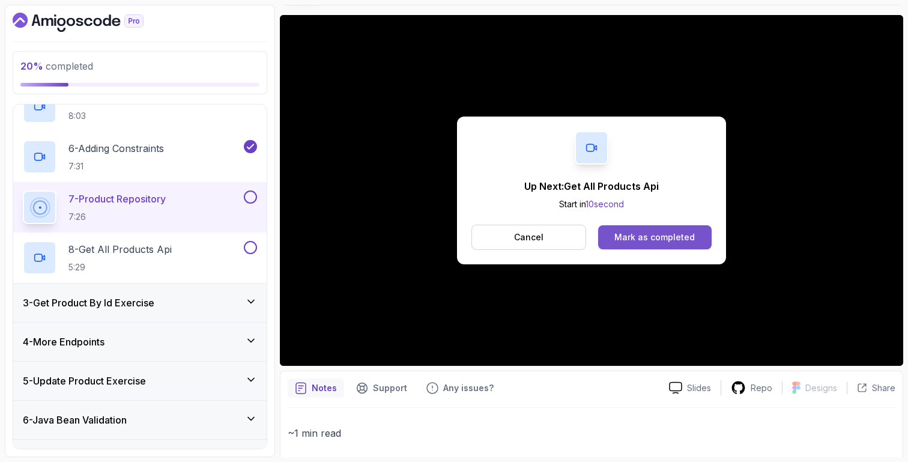
click at [686, 234] on div "Mark as completed" at bounding box center [655, 237] width 80 height 12
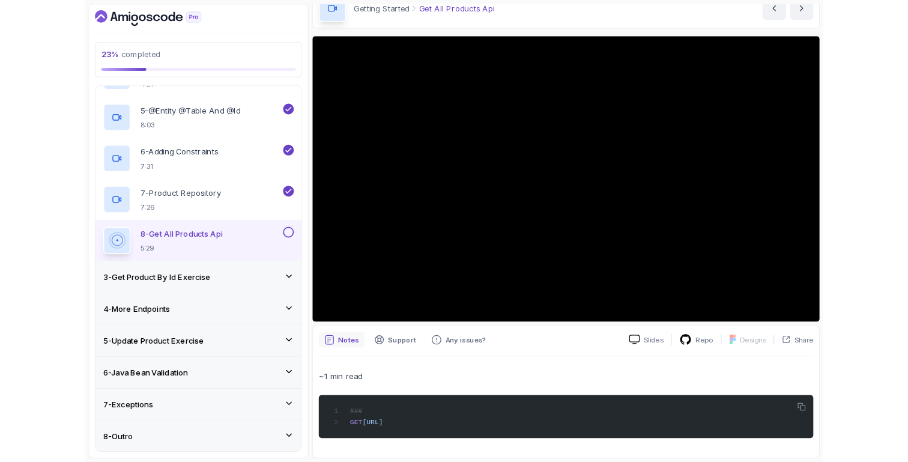
scroll to position [88, 0]
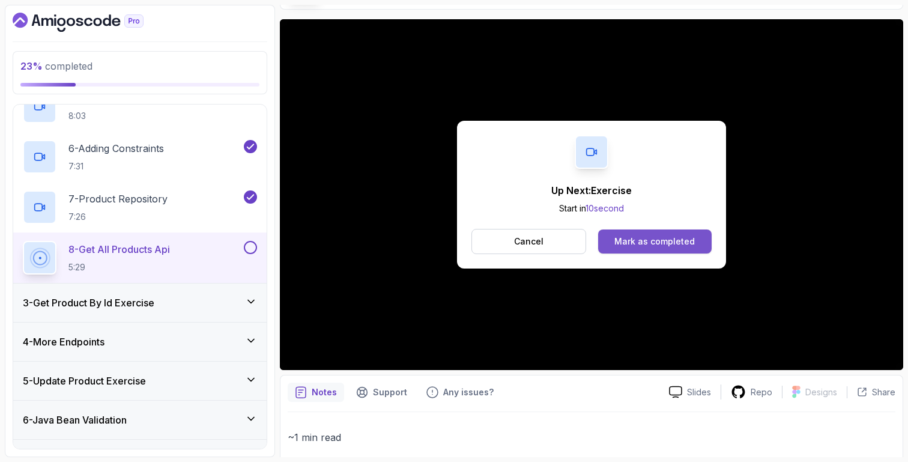
click at [673, 247] on button "Mark as completed" at bounding box center [655, 241] width 114 height 24
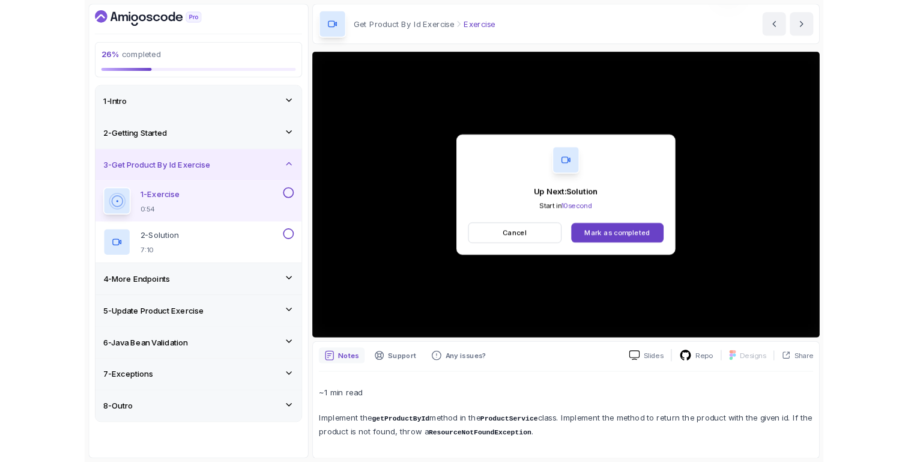
scroll to position [70, 0]
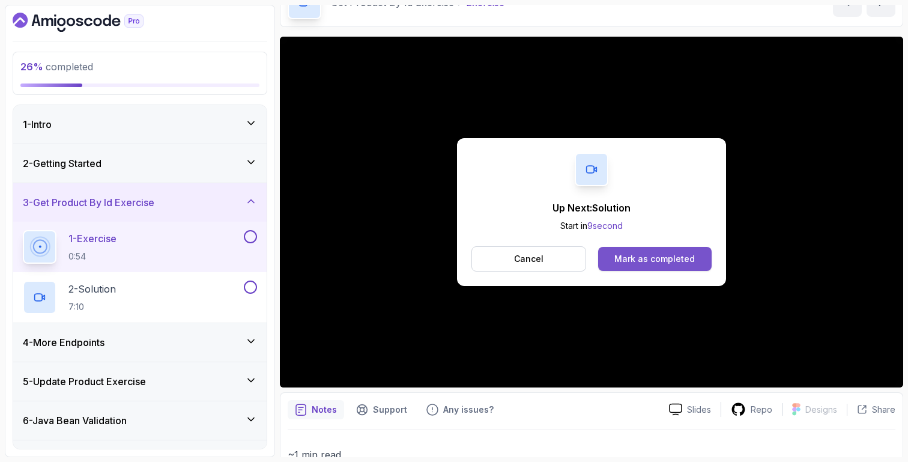
click at [698, 253] on button "Mark as completed" at bounding box center [655, 259] width 114 height 24
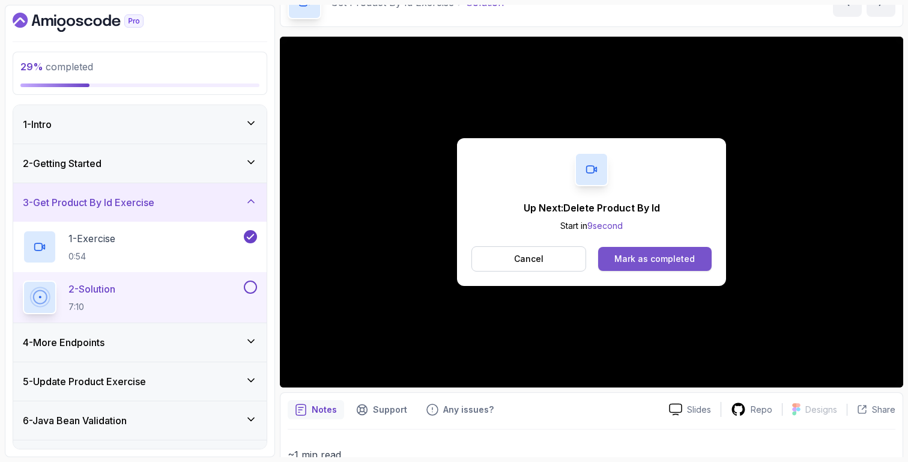
click at [675, 257] on div "Mark as completed" at bounding box center [655, 259] width 80 height 12
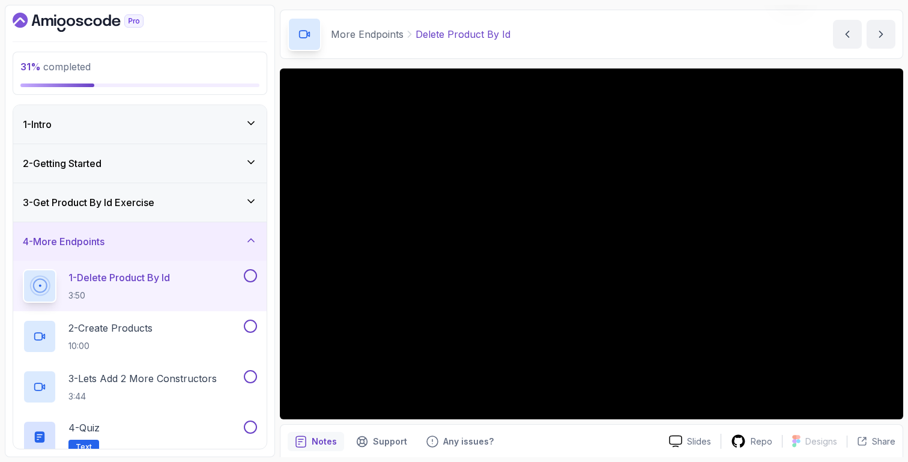
scroll to position [52, 0]
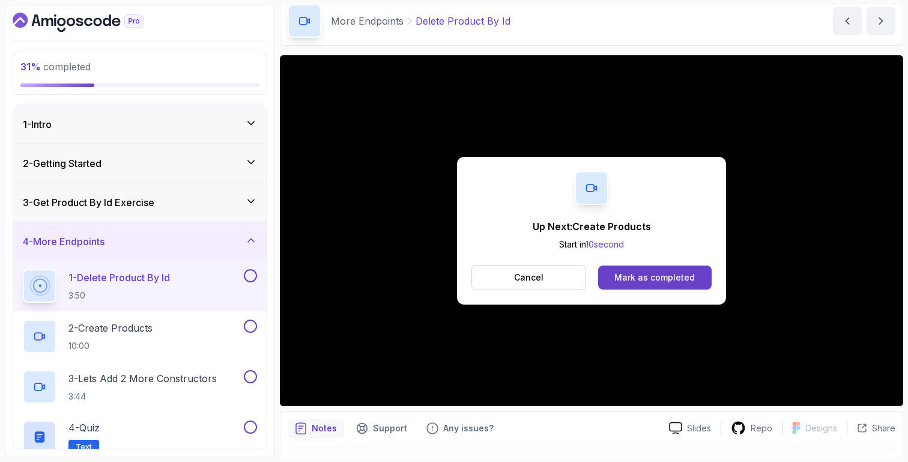
click at [666, 273] on div "Mark as completed" at bounding box center [655, 278] width 80 height 12
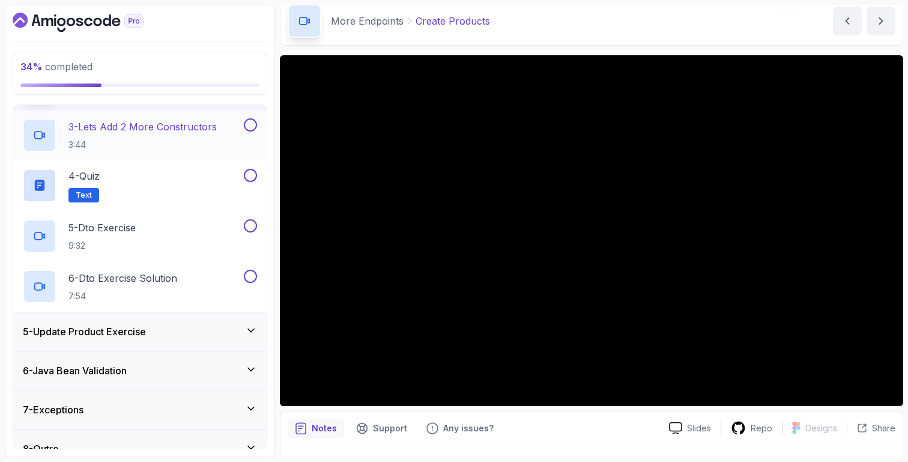
scroll to position [270, 0]
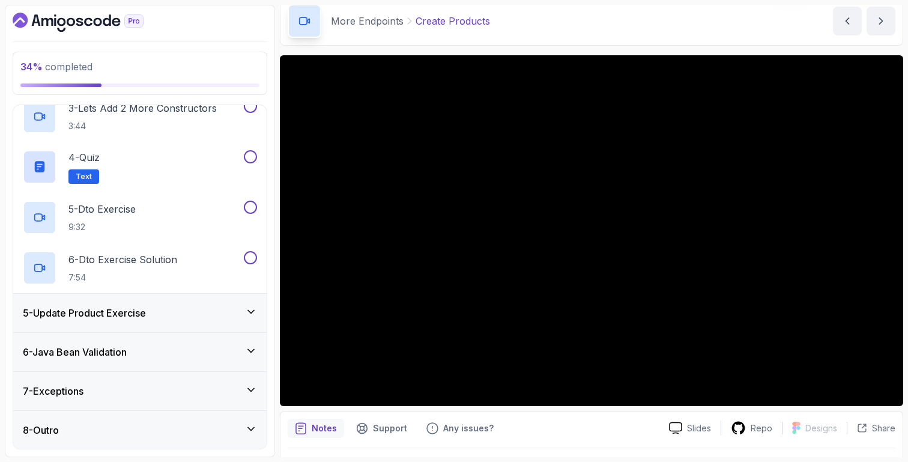
click at [217, 311] on div "5 - Update Product Exercise" at bounding box center [140, 313] width 234 height 14
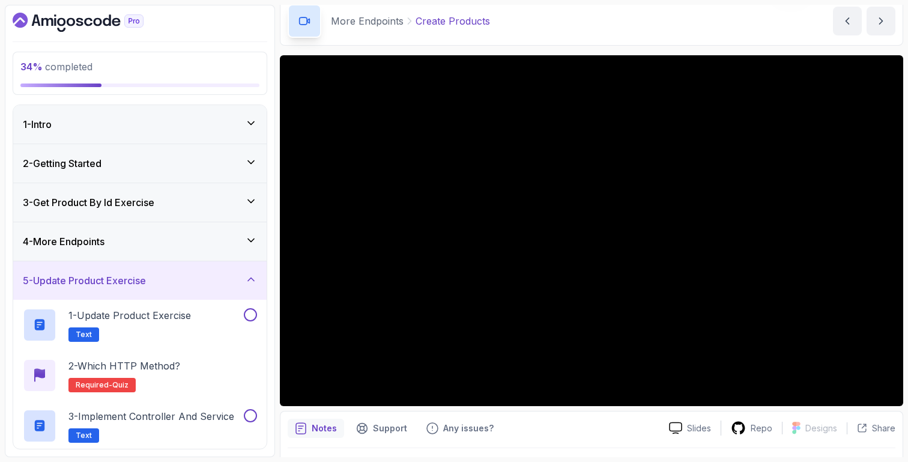
scroll to position [169, 0]
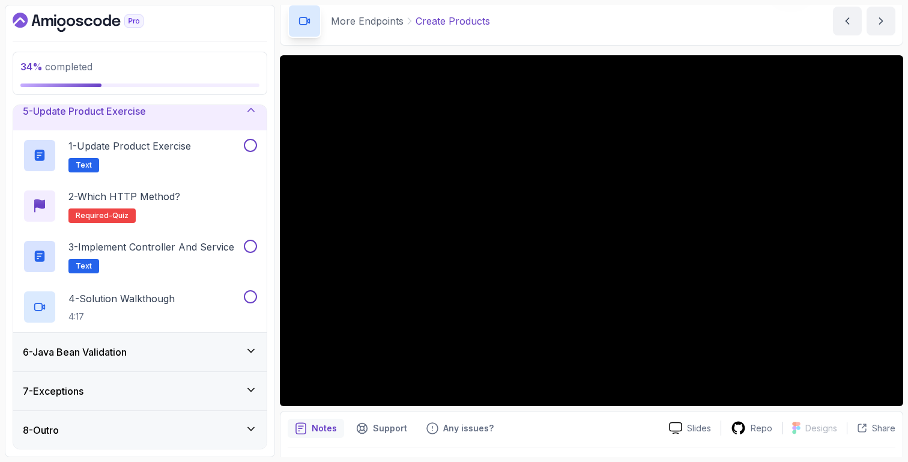
click at [218, 347] on div "6 - Java Bean Validation" at bounding box center [140, 352] width 234 height 14
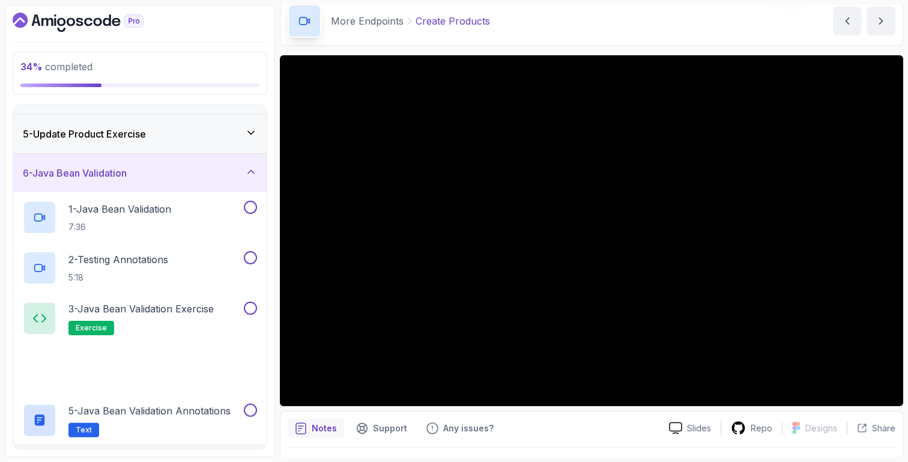
scroll to position [220, 0]
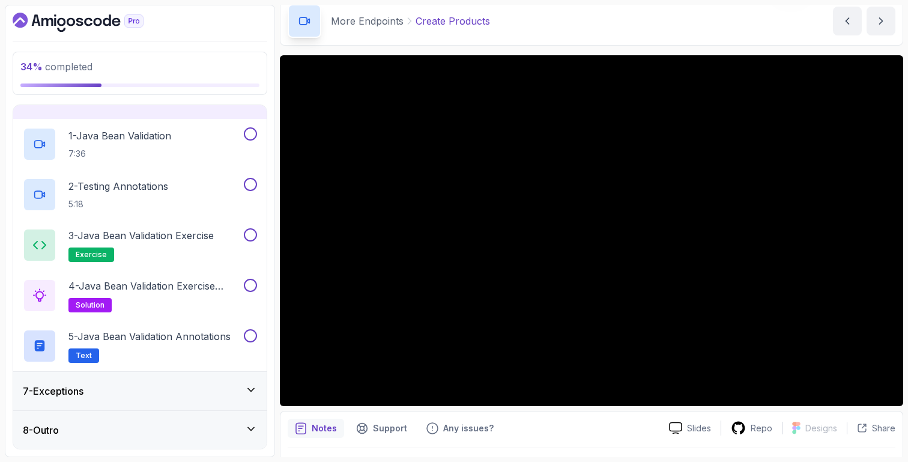
click at [222, 384] on div "7 - Exceptions" at bounding box center [140, 391] width 234 height 14
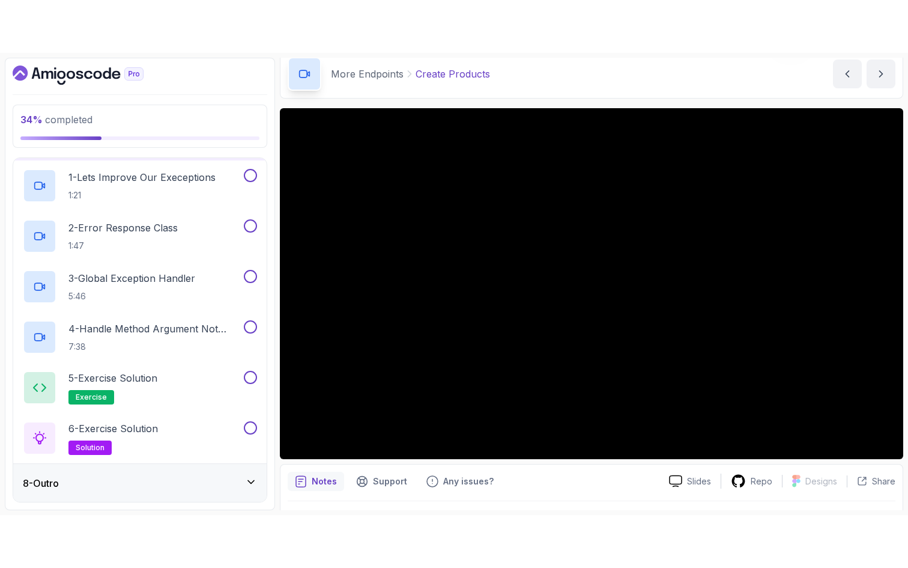
scroll to position [0, 0]
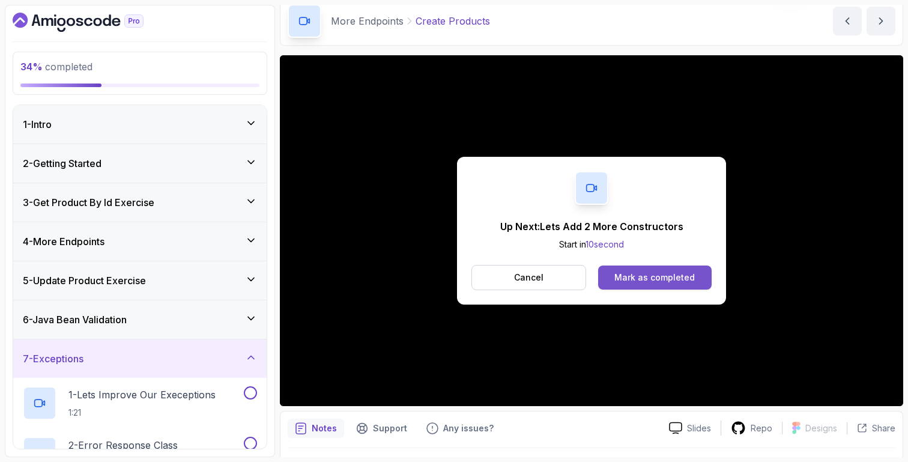
click at [687, 269] on button "Mark as completed" at bounding box center [655, 278] width 114 height 24
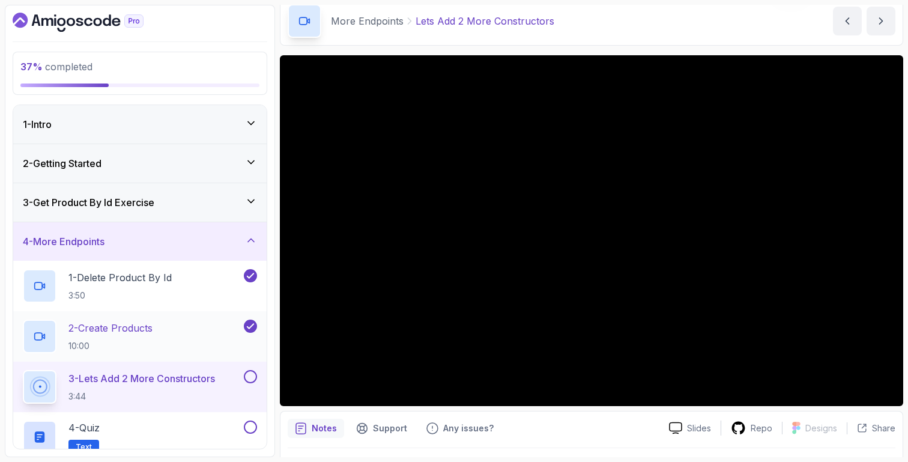
click at [186, 331] on div "2 - Create Products 10:00" at bounding box center [132, 337] width 219 height 34
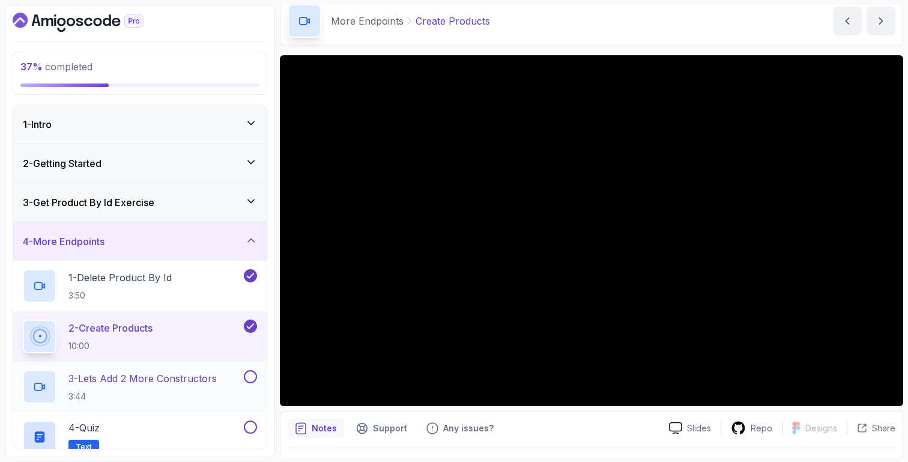
click at [157, 404] on div "3 - Lets Add 2 More Constructors 3:44" at bounding box center [140, 387] width 254 height 50
click at [168, 383] on p "3 - Lets Add 2 More Constructors" at bounding box center [142, 378] width 148 height 14
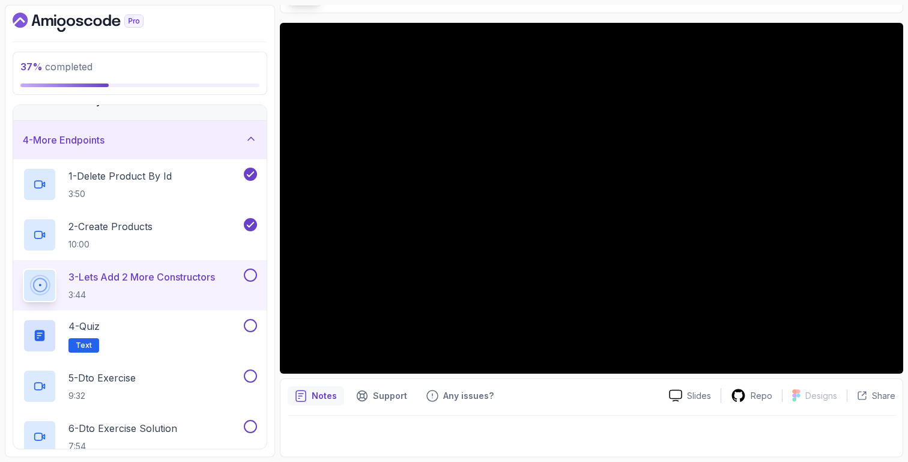
scroll to position [127, 0]
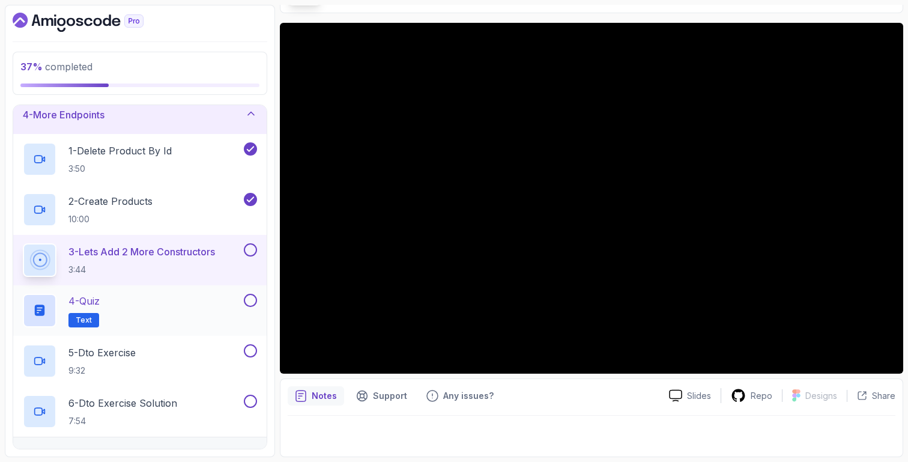
click at [162, 320] on div "4 - Quiz Text" at bounding box center [132, 311] width 219 height 34
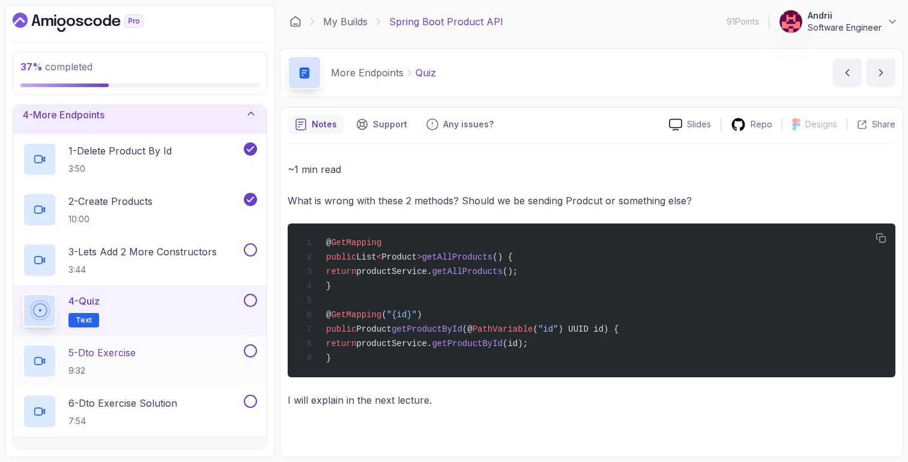
click at [213, 357] on div "5 - Dto Exercise 9:32" at bounding box center [132, 361] width 219 height 34
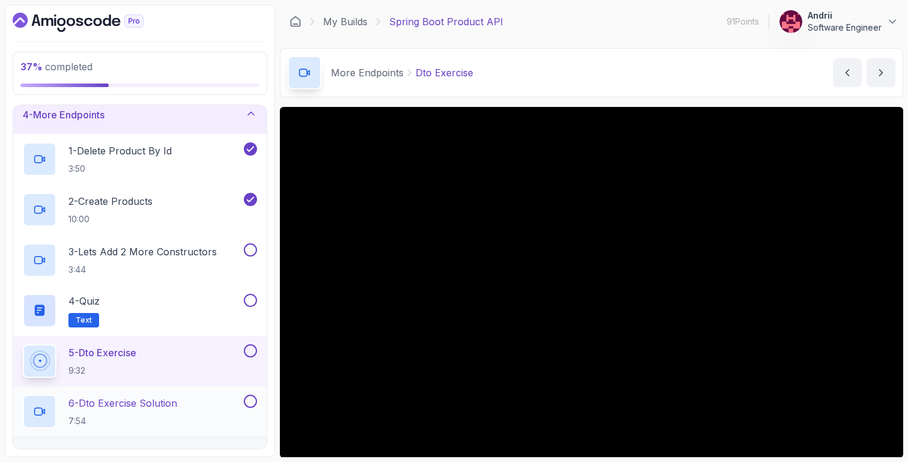
click at [176, 406] on p "6 - Dto Exercise Solution" at bounding box center [122, 403] width 109 height 14
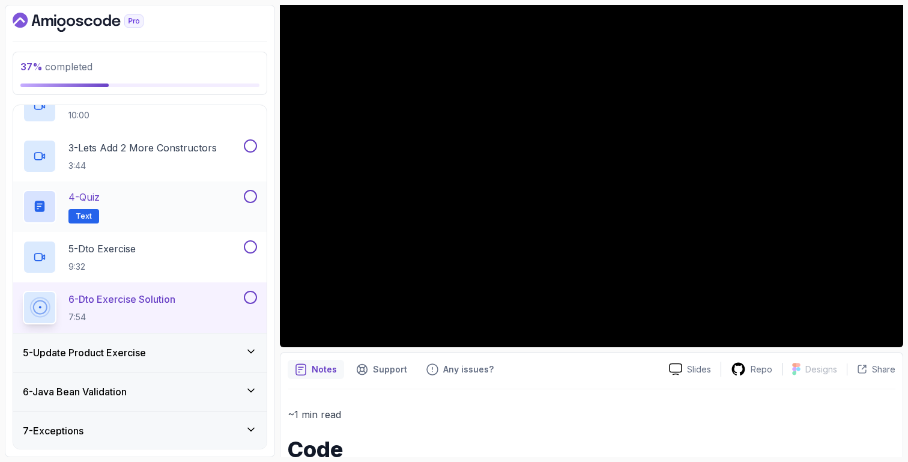
scroll to position [240, 0]
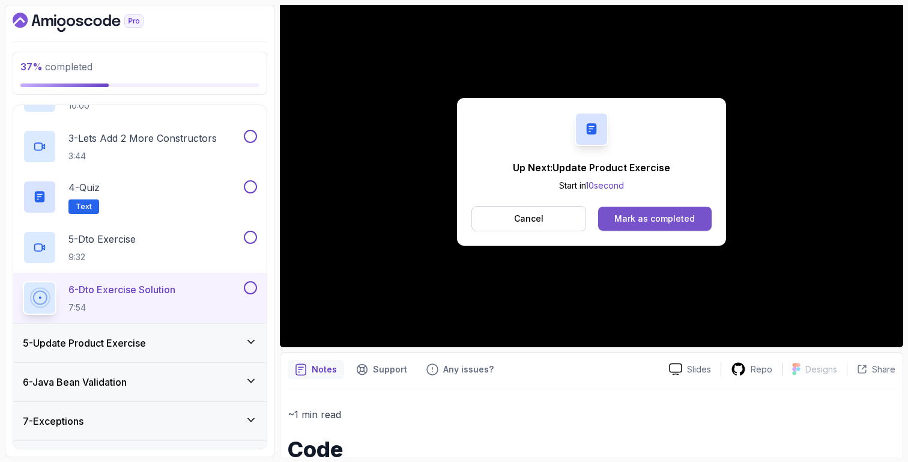
click at [648, 223] on div "Mark as completed" at bounding box center [655, 219] width 80 height 12
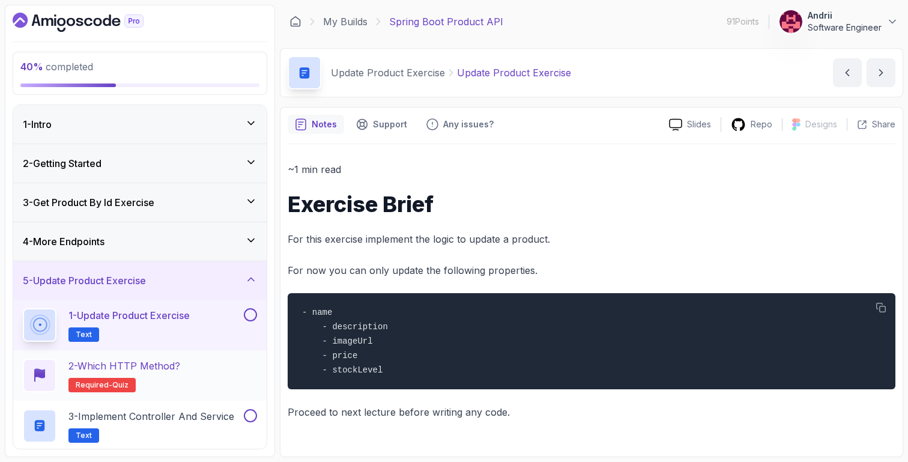
click at [225, 374] on div "2 - Which HTTP Method? Required- quiz" at bounding box center [140, 376] width 234 height 34
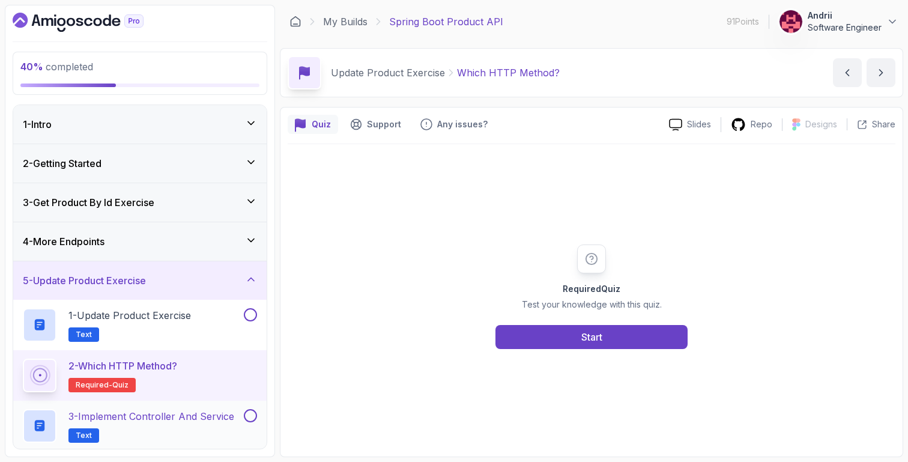
click at [201, 419] on p "3 - Implement Controller and Service" at bounding box center [151, 416] width 166 height 14
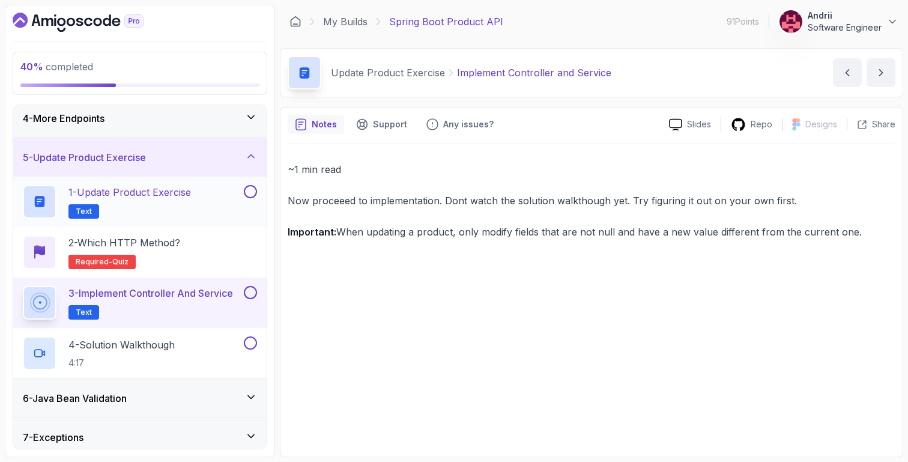
scroll to position [124, 0]
click at [208, 349] on div "4 - Solution Walkthough 4:17" at bounding box center [132, 353] width 219 height 34
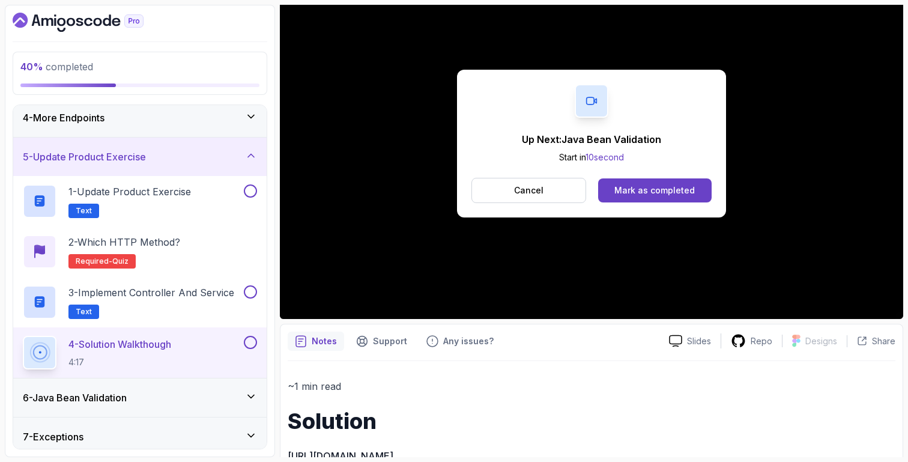
scroll to position [130, 0]
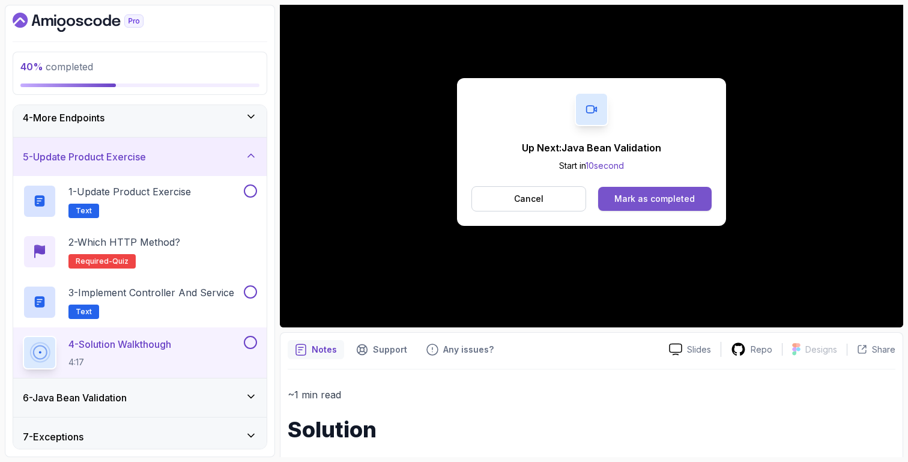
click at [651, 198] on div "Mark as completed" at bounding box center [655, 199] width 80 height 12
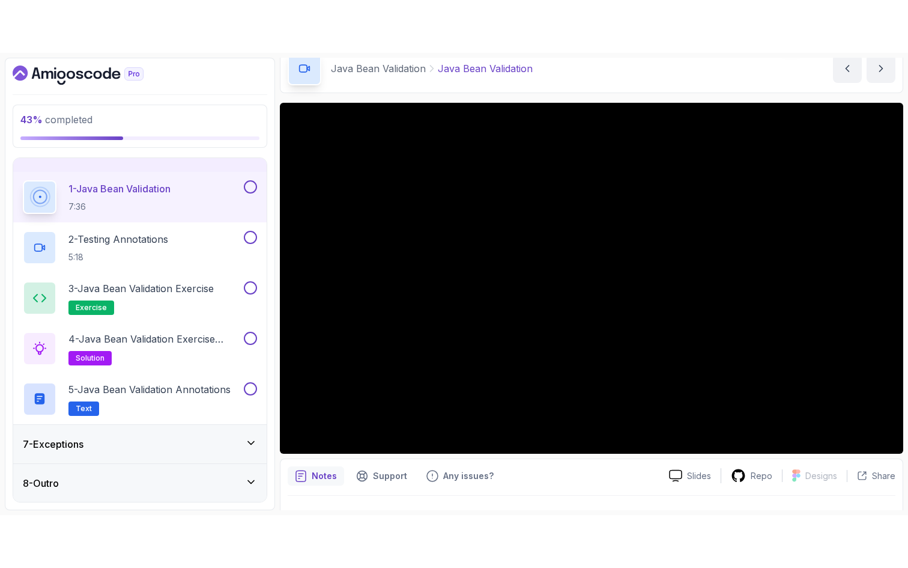
scroll to position [66, 0]
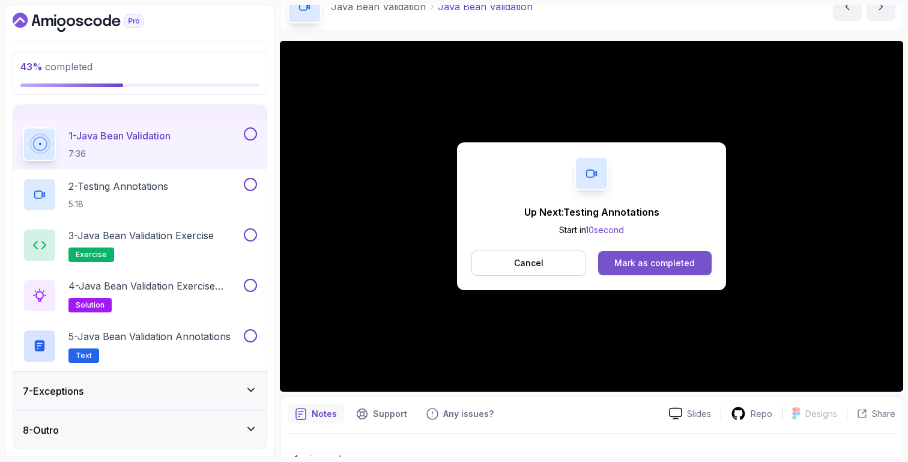
click at [674, 272] on button "Mark as completed" at bounding box center [655, 263] width 114 height 24
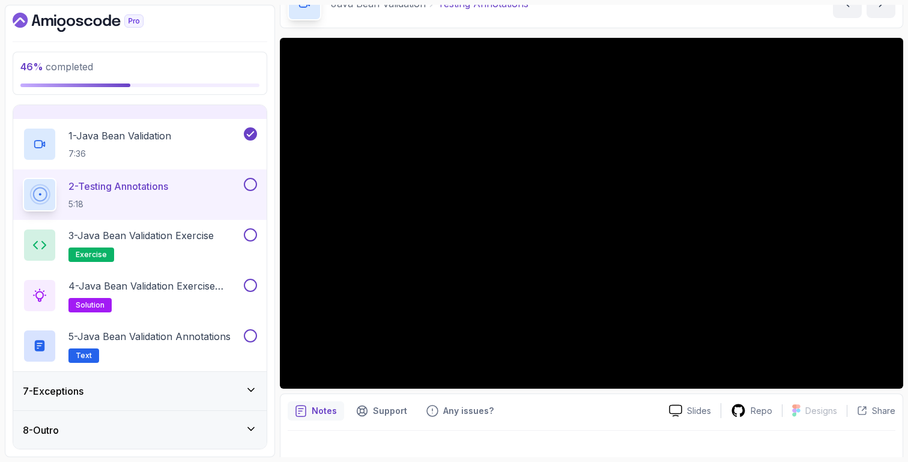
scroll to position [84, 0]
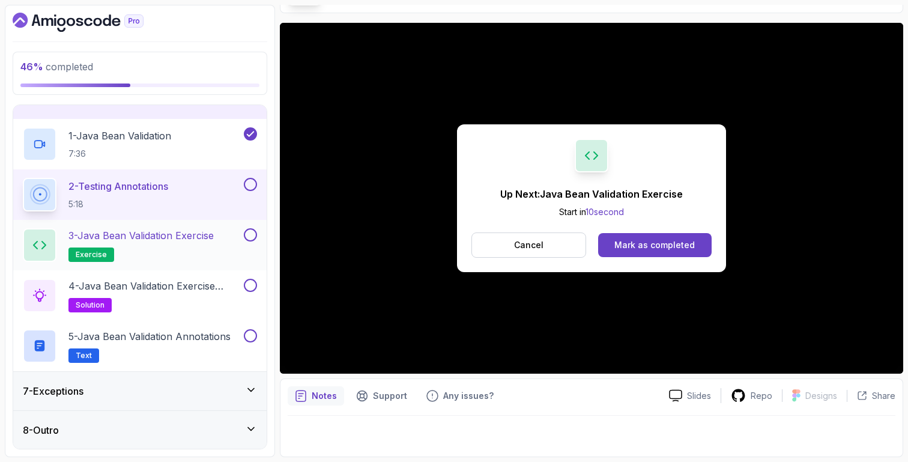
click at [196, 244] on h2 "3 - Java Bean Validation Exercise exercise" at bounding box center [140, 245] width 145 height 34
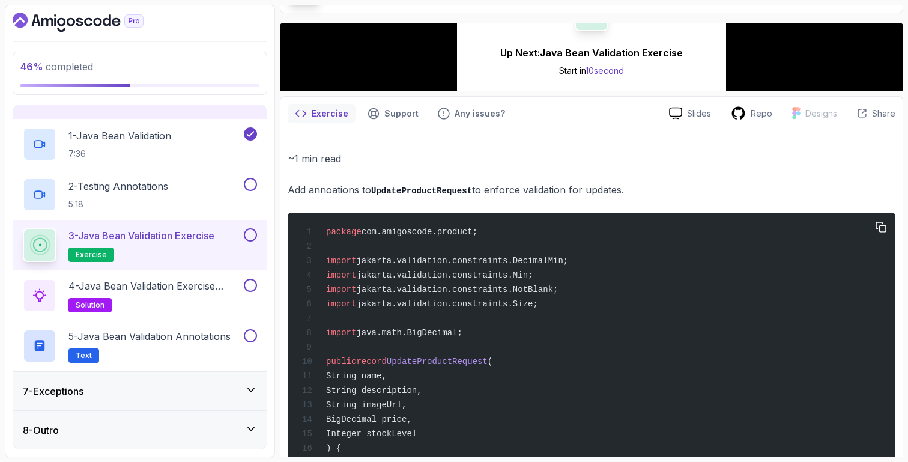
scroll to position [70, 0]
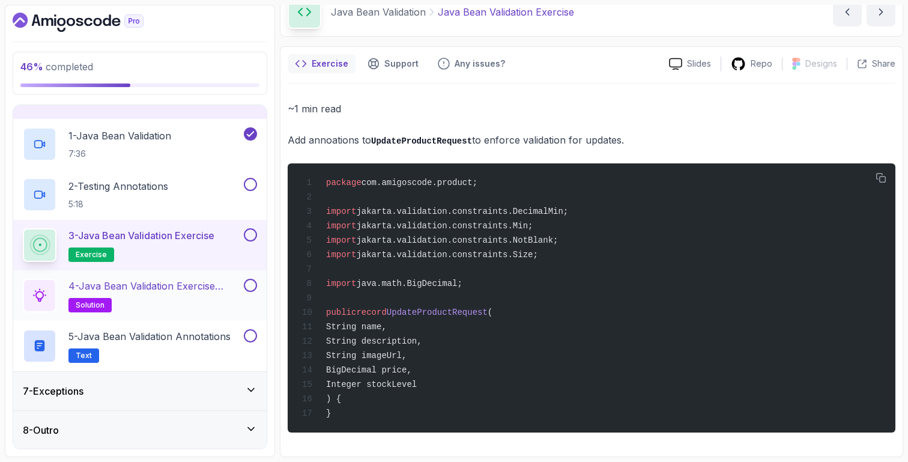
click at [219, 279] on p "4 - Java Bean Validation Exercise Solution" at bounding box center [154, 286] width 173 height 14
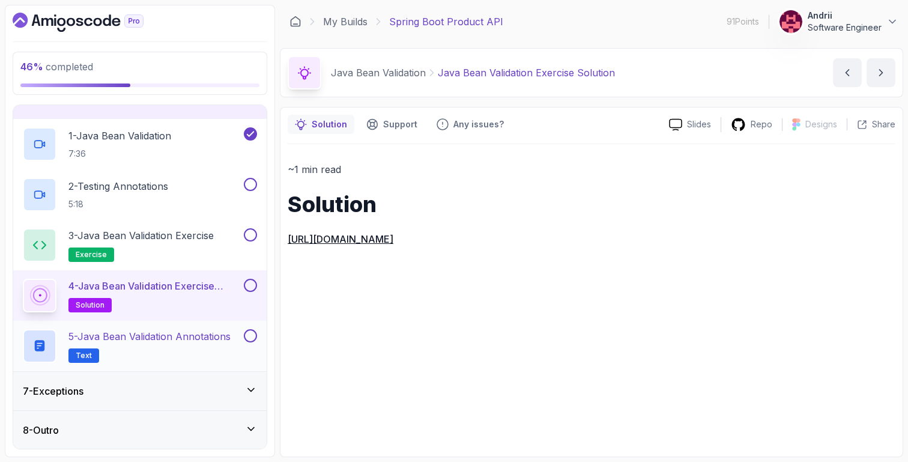
click at [193, 325] on div "5 - Java Bean Validation Annotations Text" at bounding box center [140, 346] width 254 height 50
click at [204, 336] on p "5 - Java Bean Validation Annotations" at bounding box center [149, 336] width 162 height 14
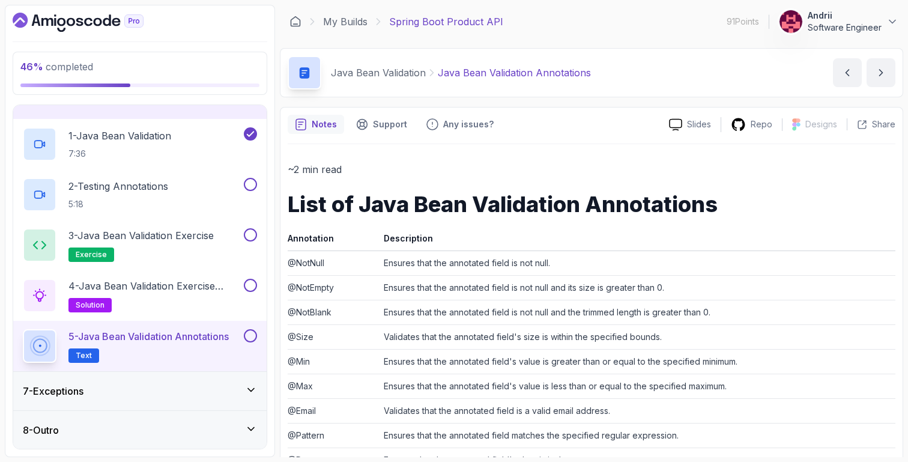
scroll to position [311, 0]
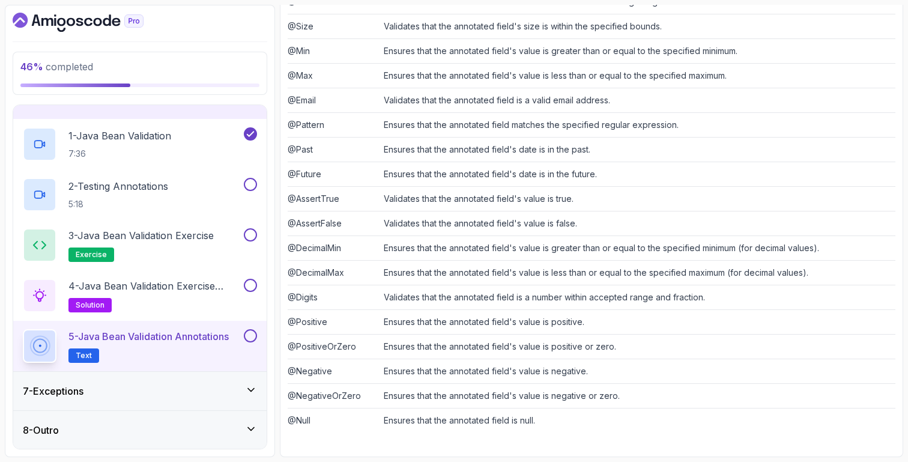
click at [165, 398] on div "7 - Exceptions" at bounding box center [140, 391] width 254 height 38
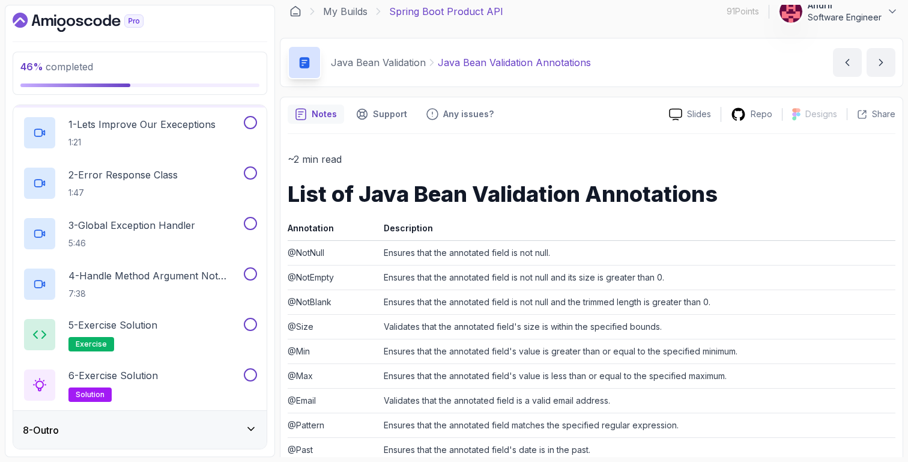
scroll to position [0, 0]
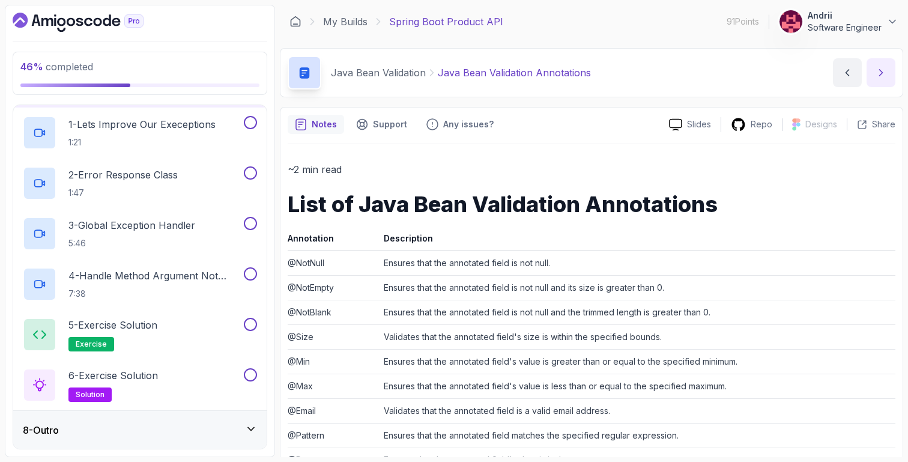
click at [876, 74] on icon "next content" at bounding box center [881, 73] width 12 height 12
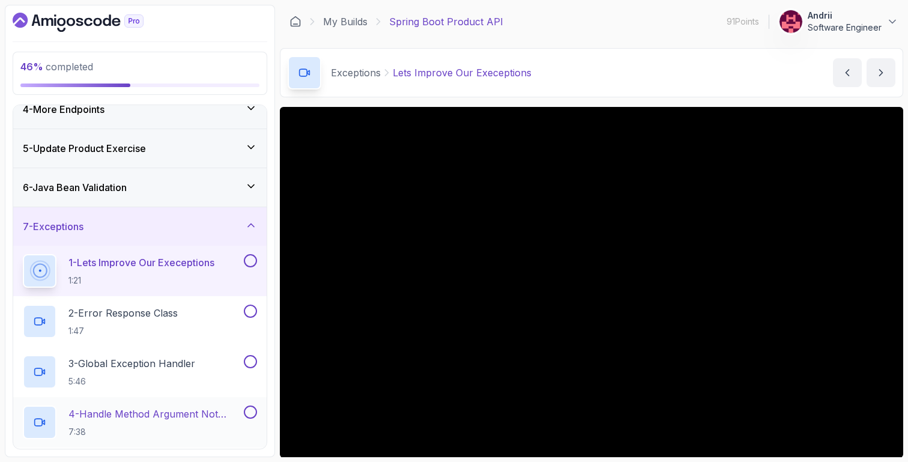
scroll to position [70, 0]
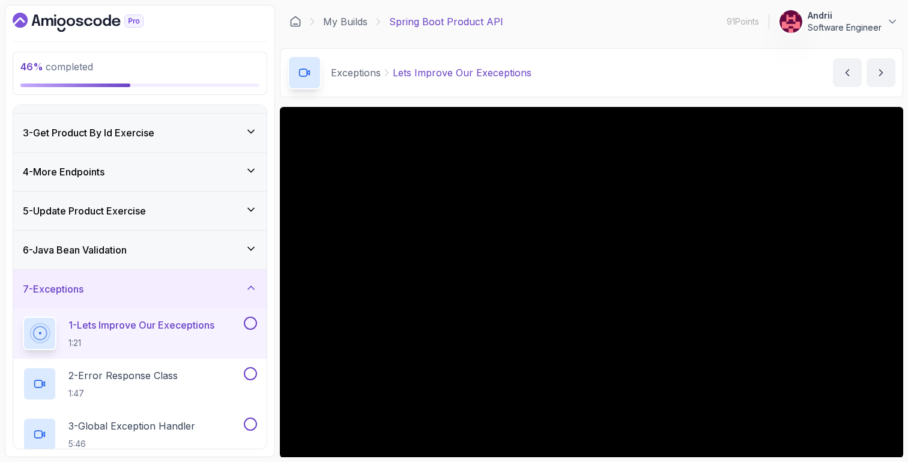
click at [174, 259] on div "6 - Java Bean Validation" at bounding box center [140, 250] width 254 height 38
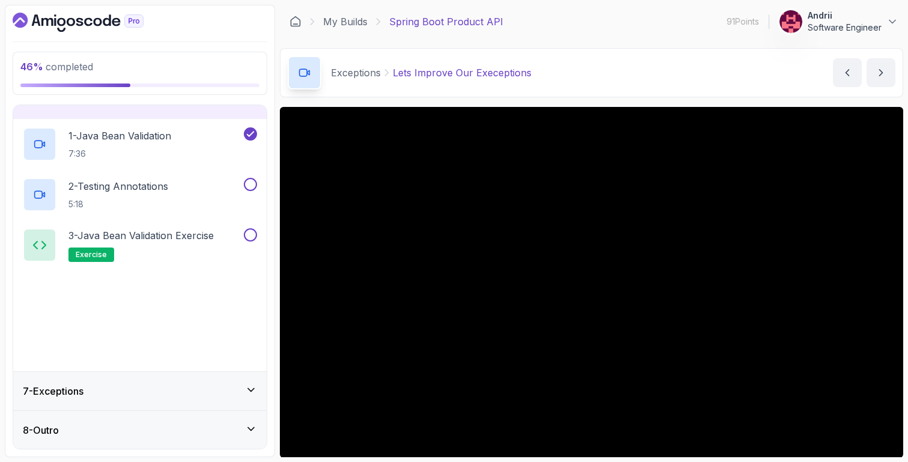
scroll to position [219, 0]
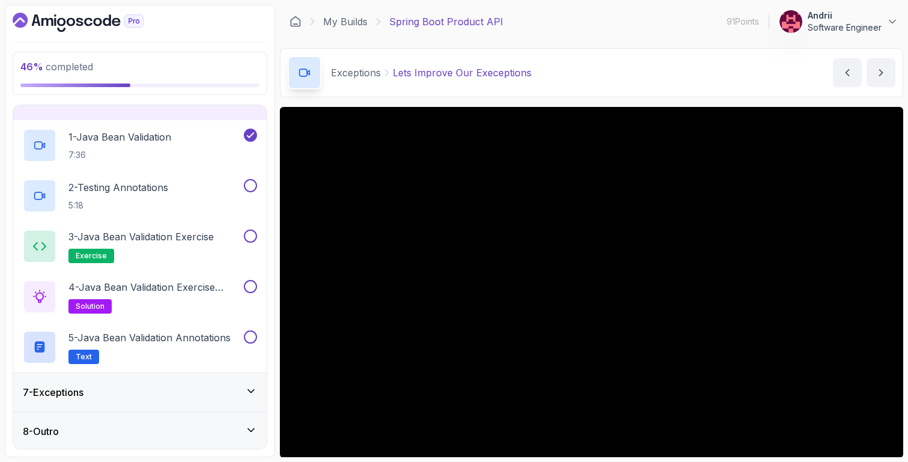
click at [213, 377] on div "7 - Exceptions" at bounding box center [140, 392] width 254 height 38
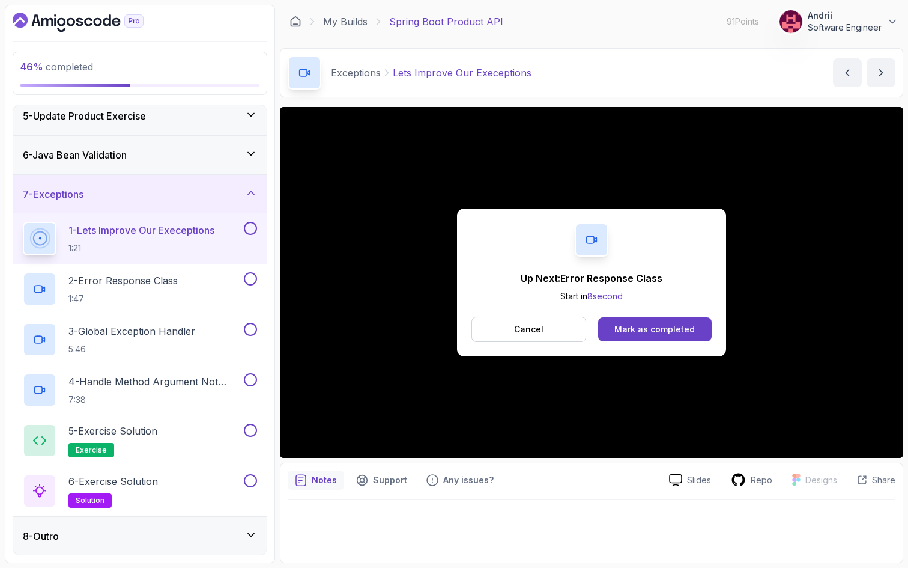
scroll to position [270, 0]
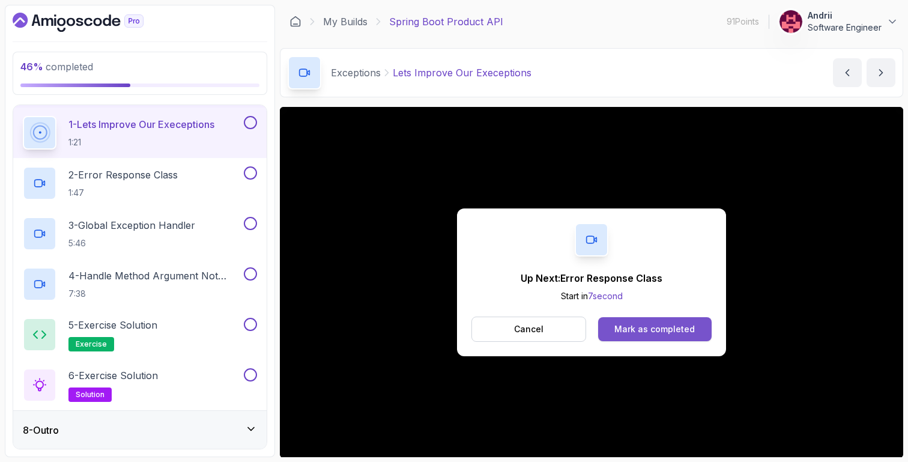
click at [690, 319] on button "Mark as completed" at bounding box center [655, 329] width 114 height 24
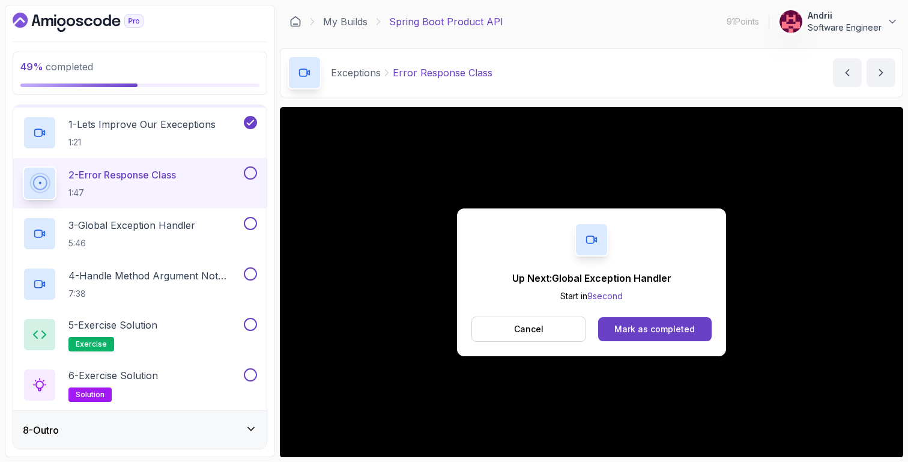
click at [690, 319] on button "Mark as completed" at bounding box center [655, 329] width 114 height 24
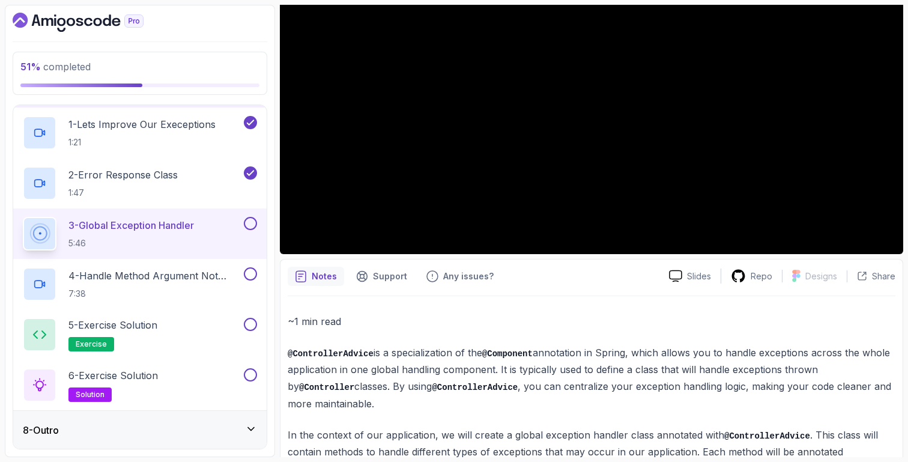
scroll to position [312, 0]
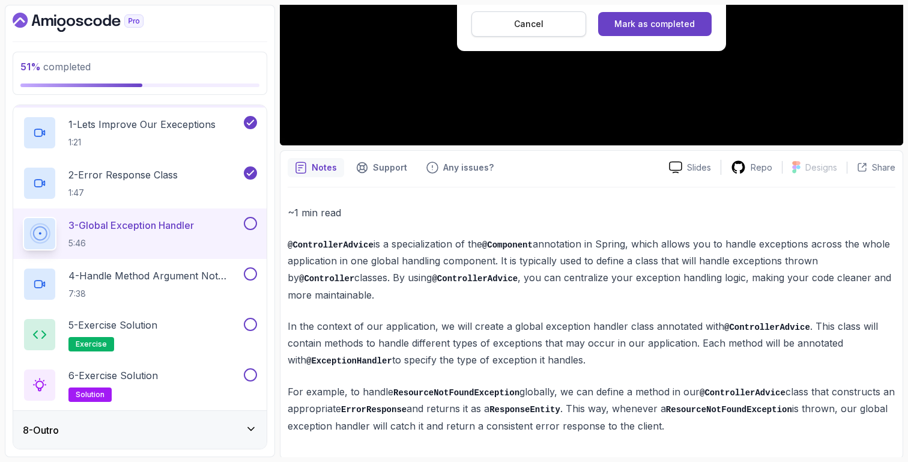
click at [559, 26] on button "Cancel" at bounding box center [529, 23] width 115 height 25
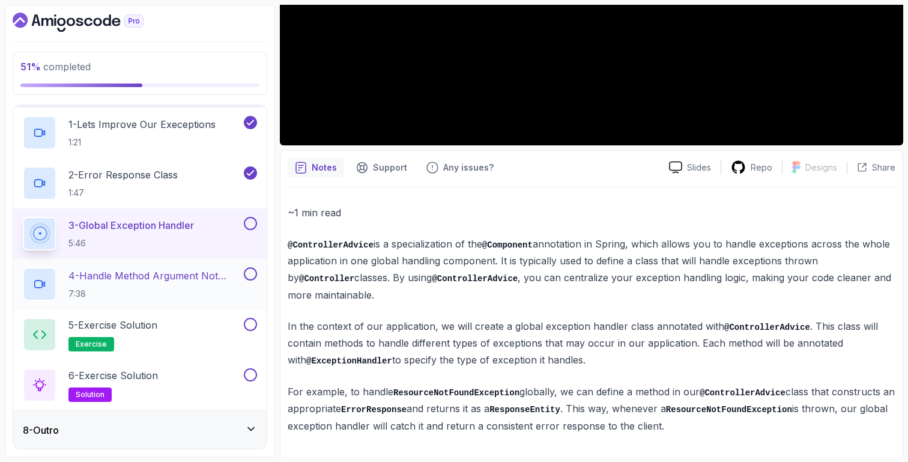
click at [204, 306] on div "4 - Handle Method Argument Not Valid Exception 7:38" at bounding box center [140, 284] width 254 height 50
click at [210, 270] on p "4 - Handle Method Argument Not Valid Exception" at bounding box center [154, 276] width 173 height 14
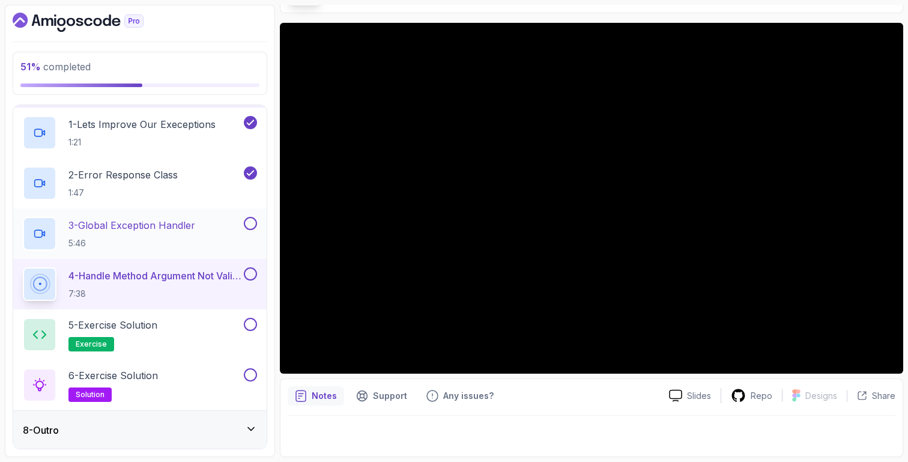
click at [153, 238] on p "5:46" at bounding box center [131, 243] width 127 height 12
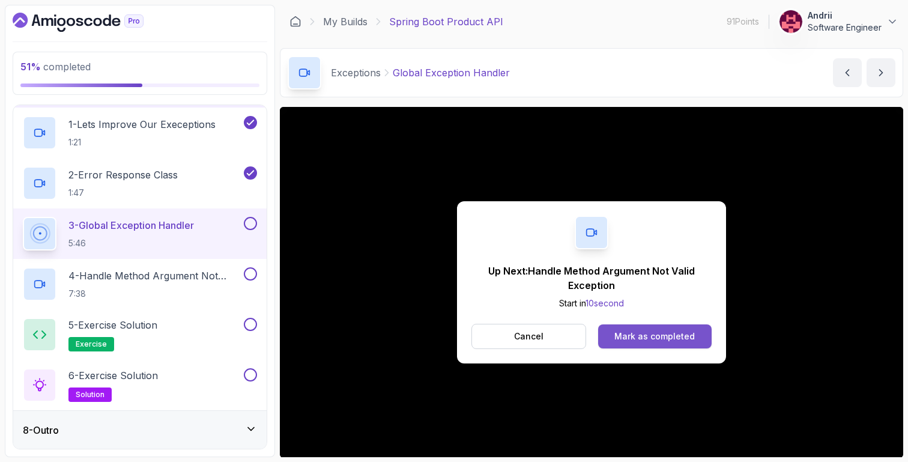
click at [672, 327] on button "Mark as completed" at bounding box center [655, 336] width 114 height 24
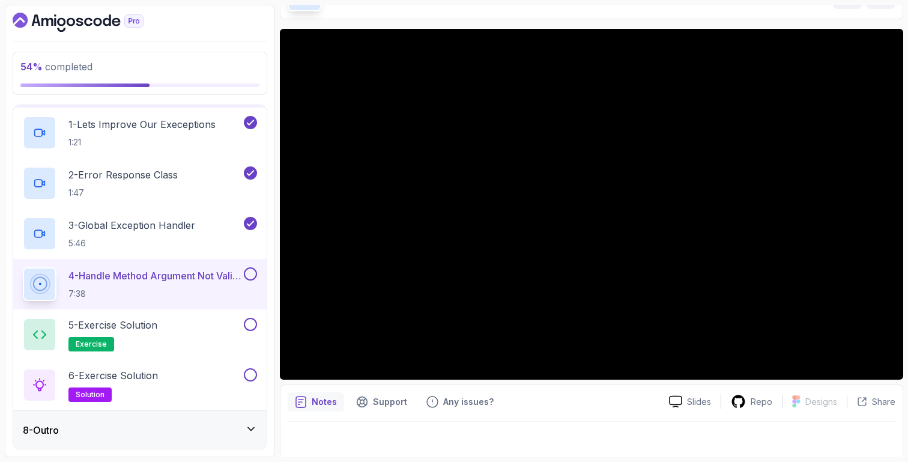
scroll to position [84, 0]
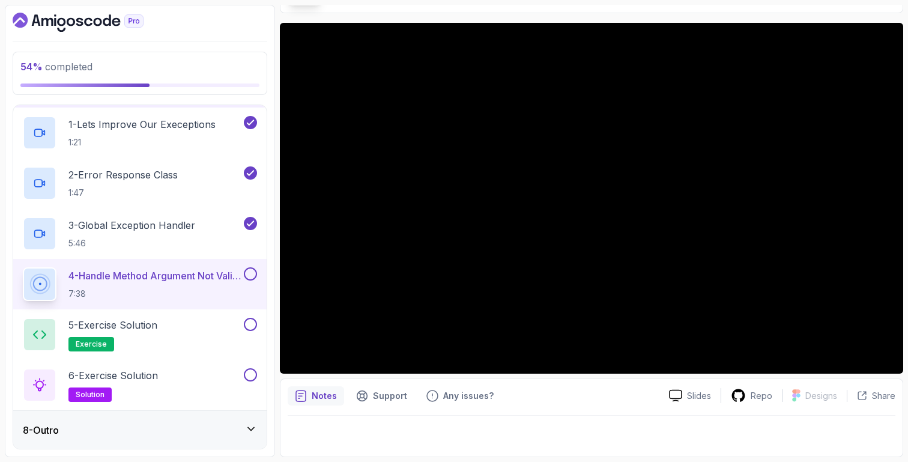
click at [154, 416] on div "8 - Outro" at bounding box center [140, 430] width 254 height 38
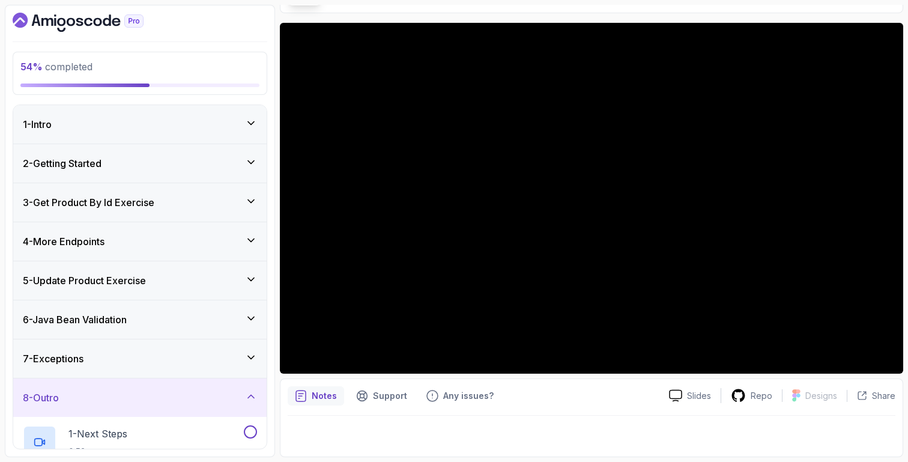
scroll to position [119, 0]
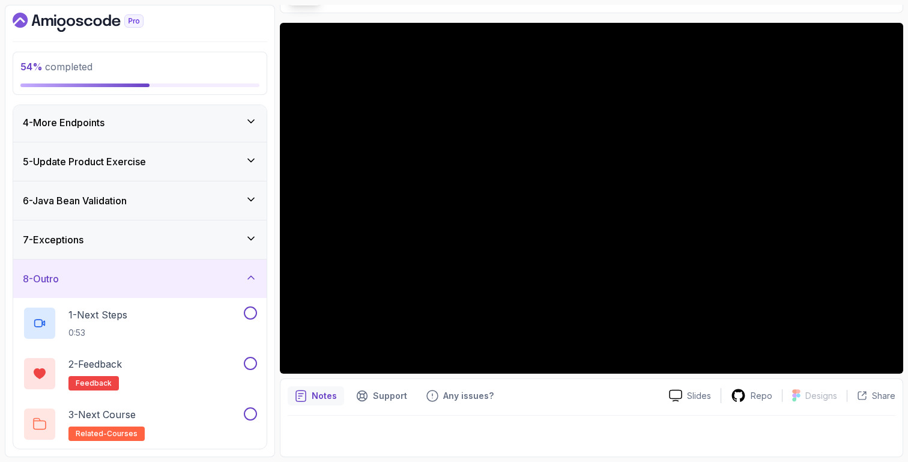
click at [74, 229] on div "7 - Exceptions" at bounding box center [140, 239] width 254 height 38
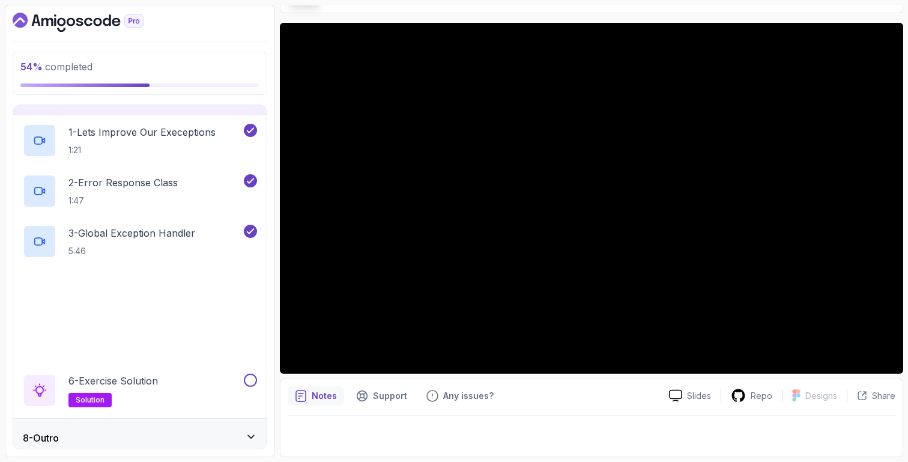
scroll to position [270, 0]
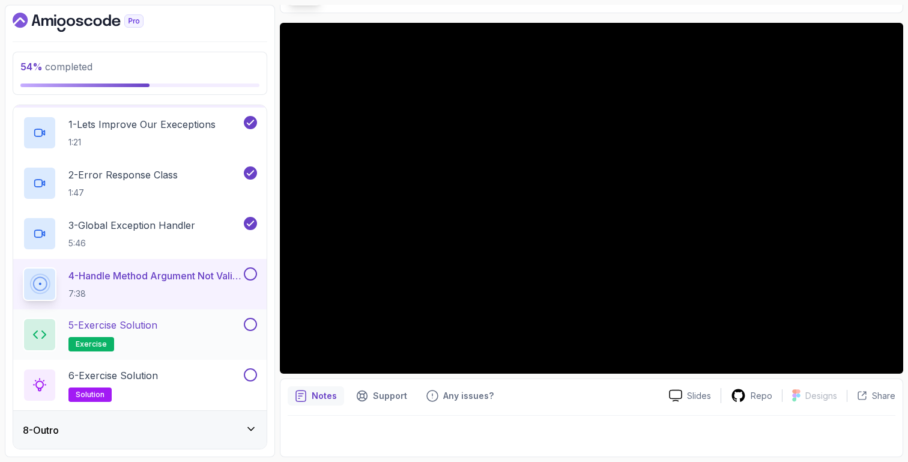
click at [185, 334] on div "5 - Exercise Solution exercise" at bounding box center [132, 335] width 219 height 34
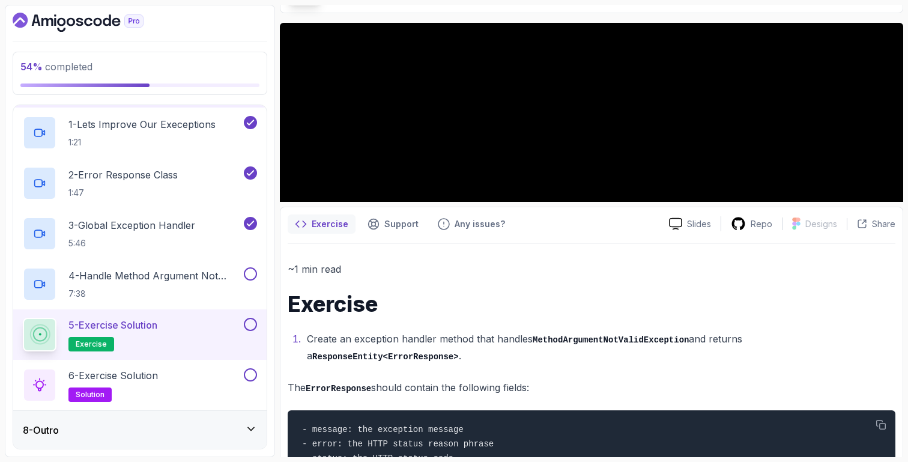
scroll to position [64, 0]
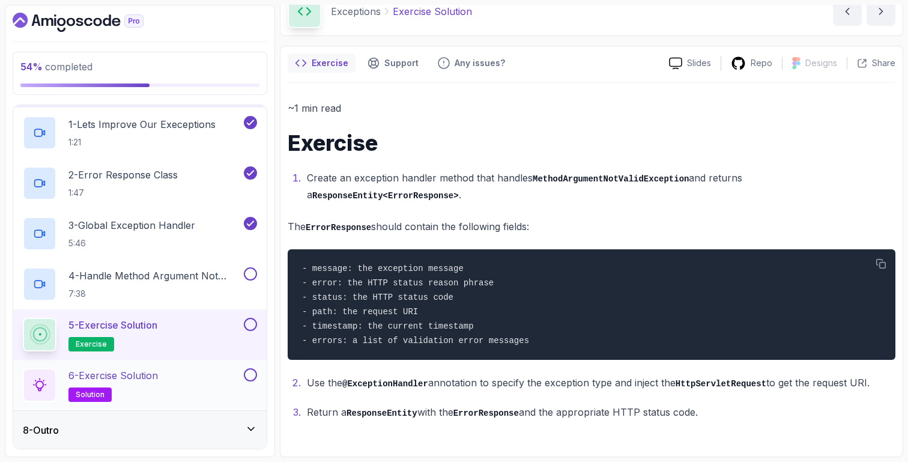
click at [170, 382] on div "6 - Exercise Solution solution" at bounding box center [132, 385] width 219 height 34
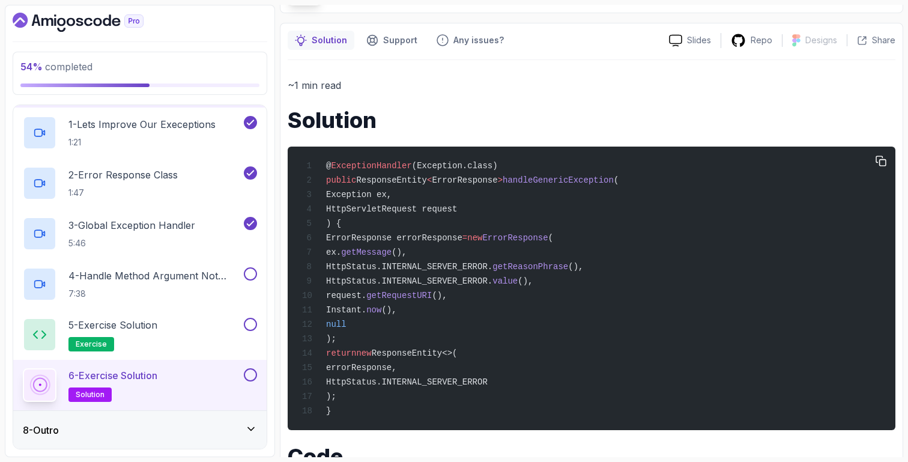
scroll to position [162, 0]
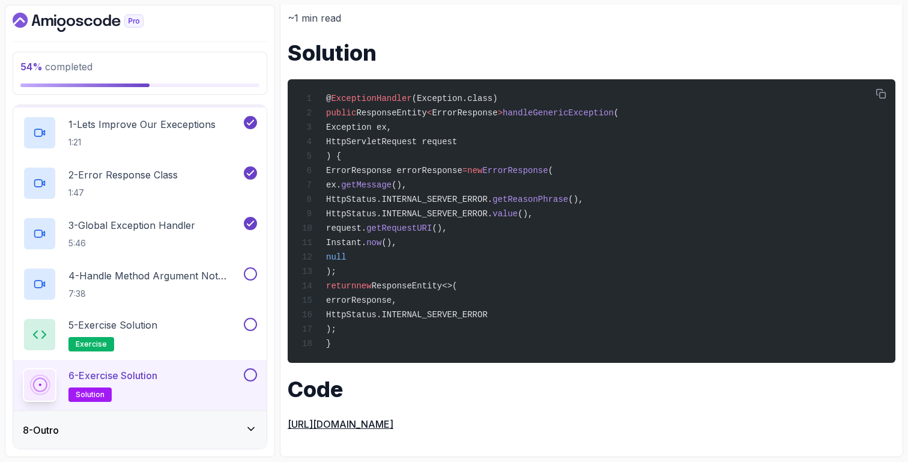
click at [154, 428] on div "8 - Outro" at bounding box center [140, 430] width 234 height 14
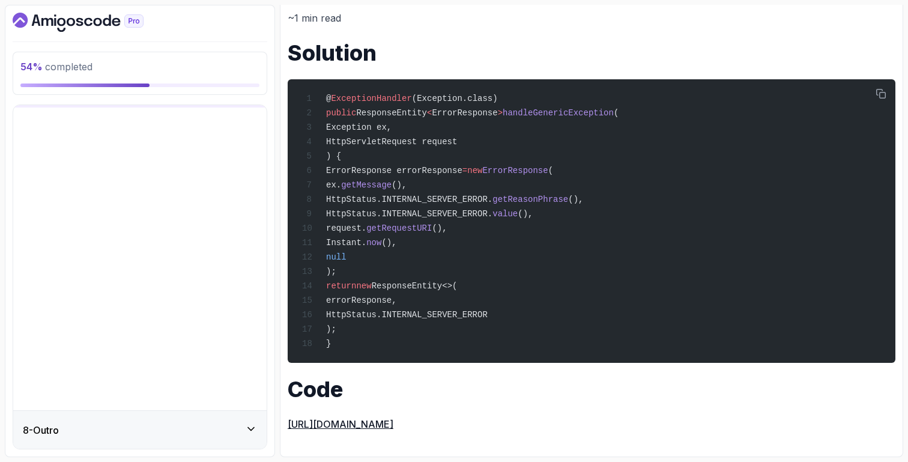
scroll to position [0, 0]
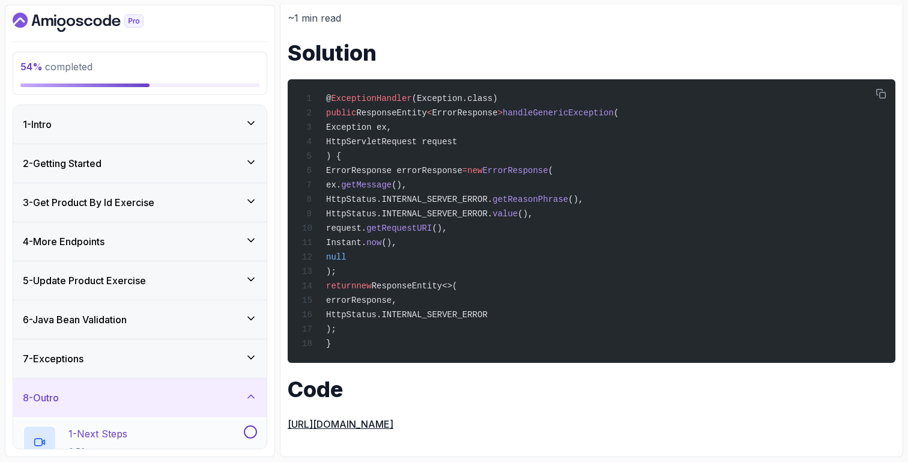
click at [161, 441] on div "1 - Next Steps 0:53" at bounding box center [132, 442] width 219 height 34
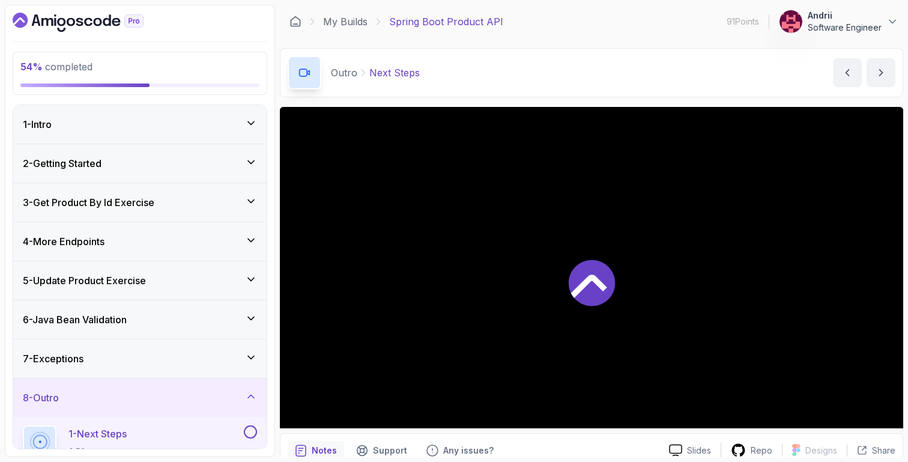
scroll to position [119, 0]
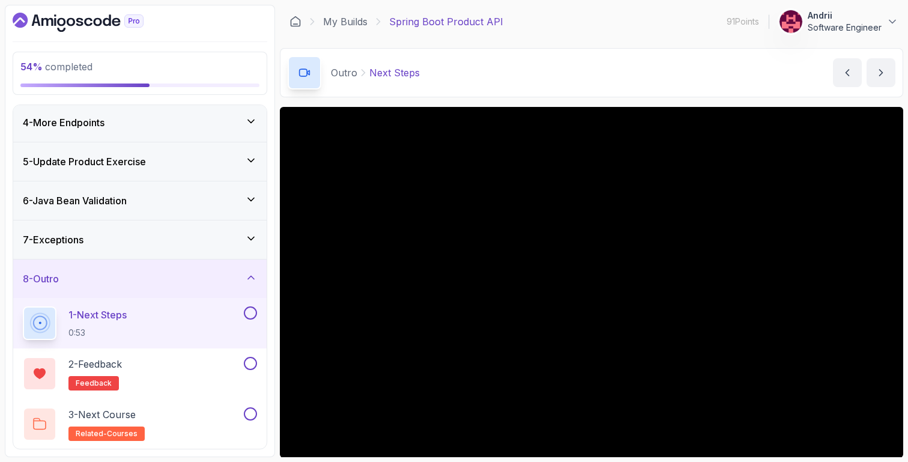
click at [160, 237] on div "7 - Exceptions" at bounding box center [140, 239] width 234 height 14
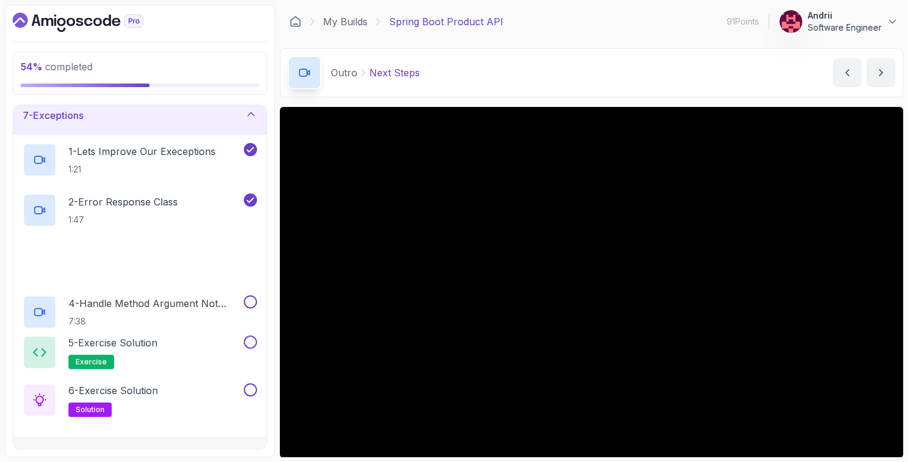
scroll to position [270, 0]
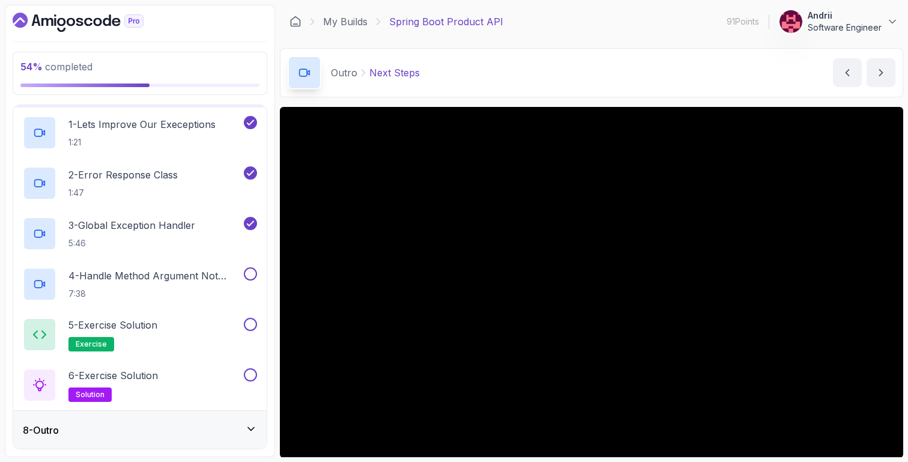
click at [177, 428] on div "8 - Outro" at bounding box center [140, 430] width 234 height 14
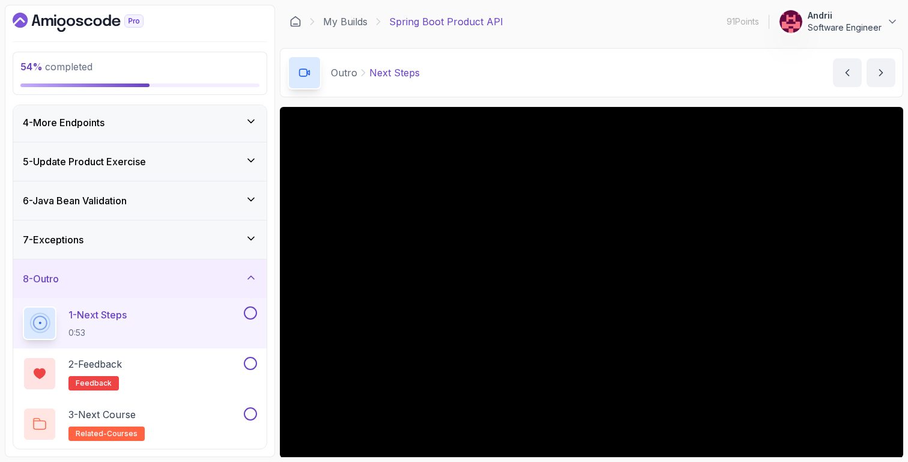
scroll to position [0, 0]
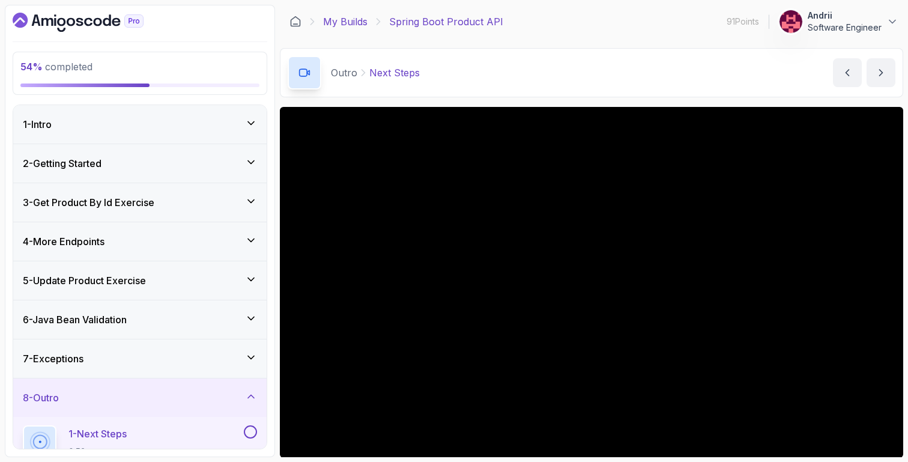
click at [357, 17] on link "My Builds" at bounding box center [345, 21] width 44 height 14
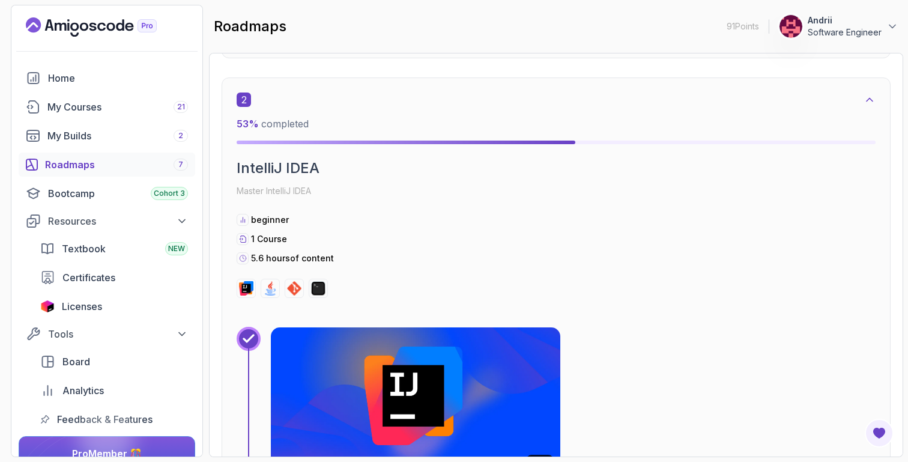
scroll to position [869, 0]
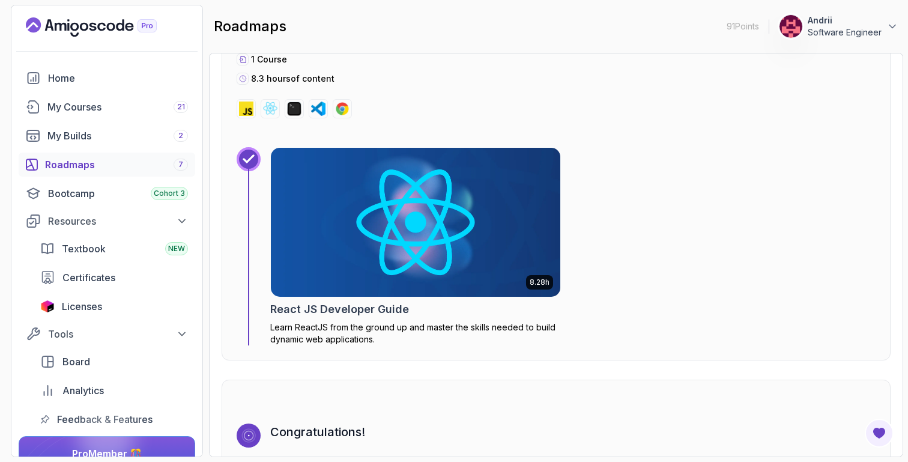
scroll to position [8770, 0]
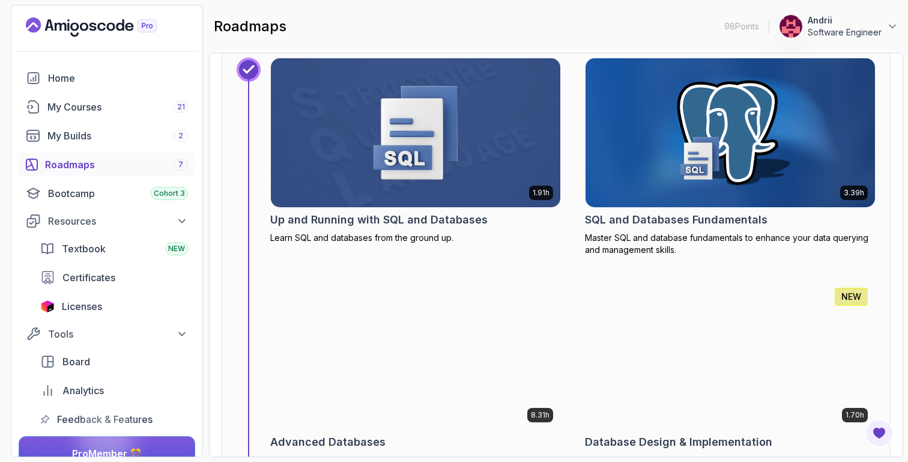
scroll to position [5292, 0]
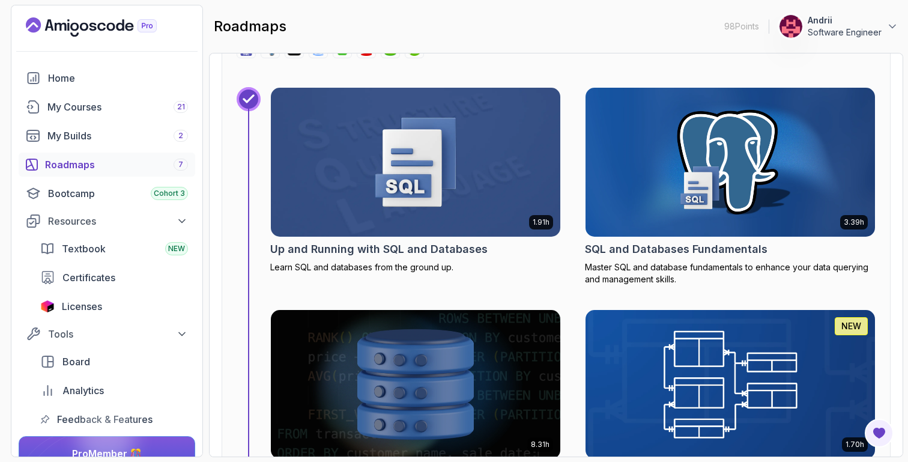
click at [157, 160] on div "Roadmaps 7" at bounding box center [116, 164] width 143 height 14
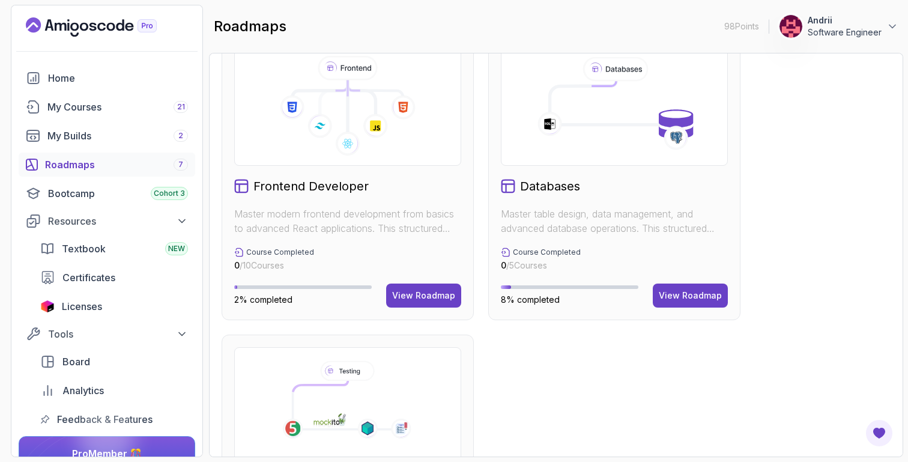
scroll to position [612, 0]
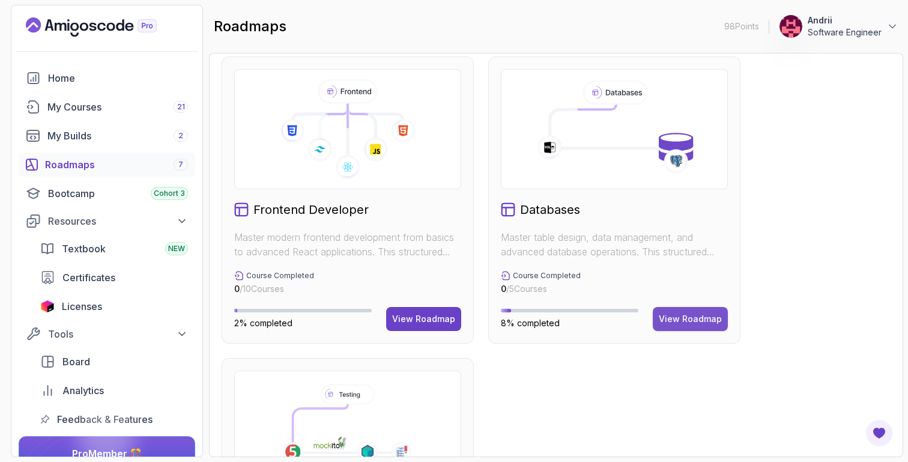
click at [691, 318] on div "View Roadmap" at bounding box center [690, 319] width 63 height 12
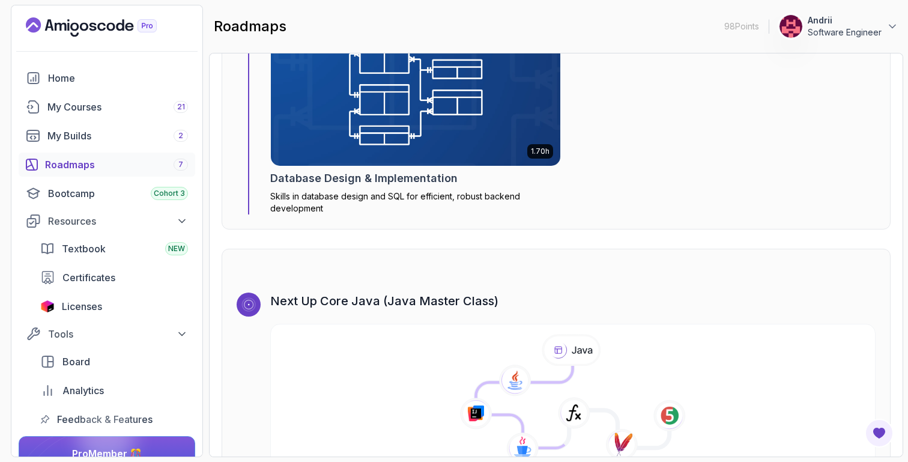
scroll to position [2405, 0]
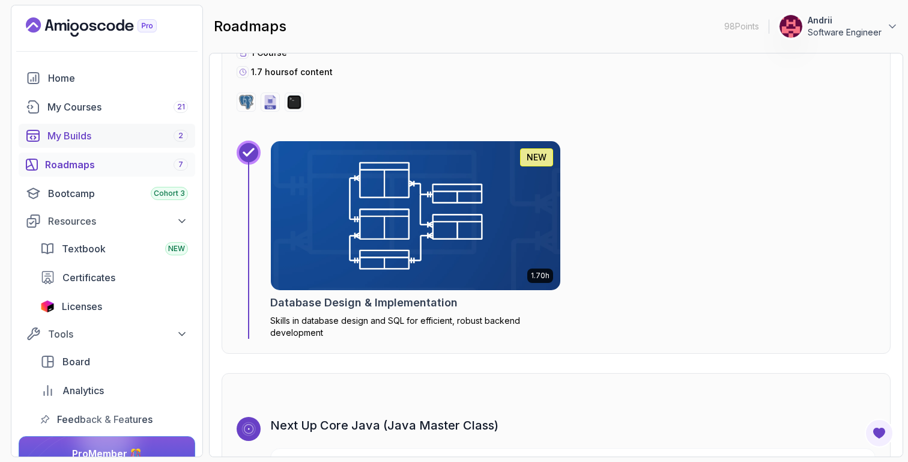
click at [154, 143] on link "My Builds 2" at bounding box center [107, 136] width 177 height 24
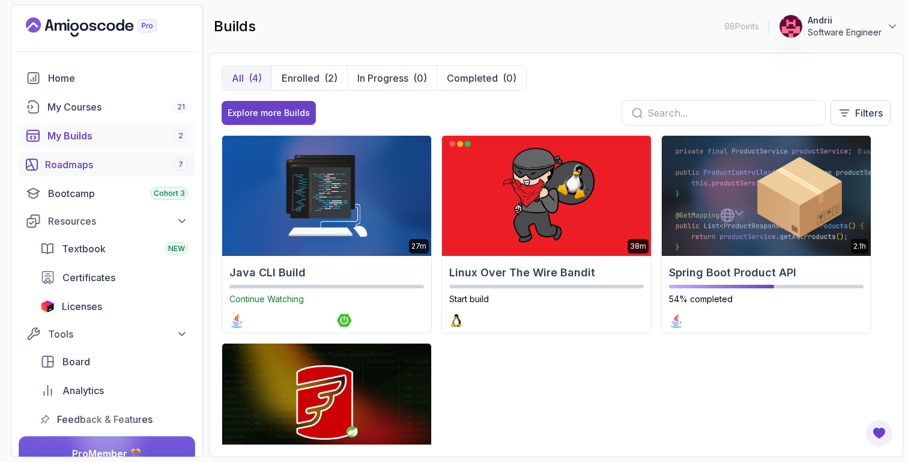
click at [148, 175] on link "Roadmaps 7" at bounding box center [107, 165] width 177 height 24
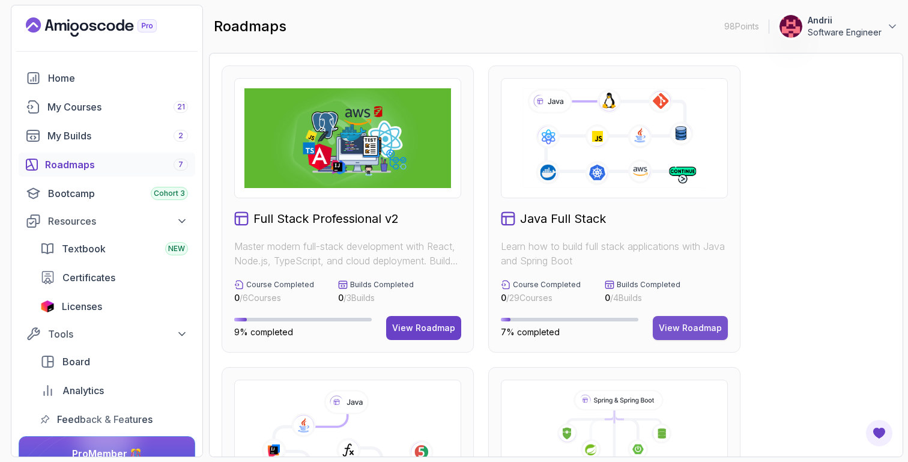
click at [690, 329] on div "View Roadmap" at bounding box center [690, 328] width 63 height 12
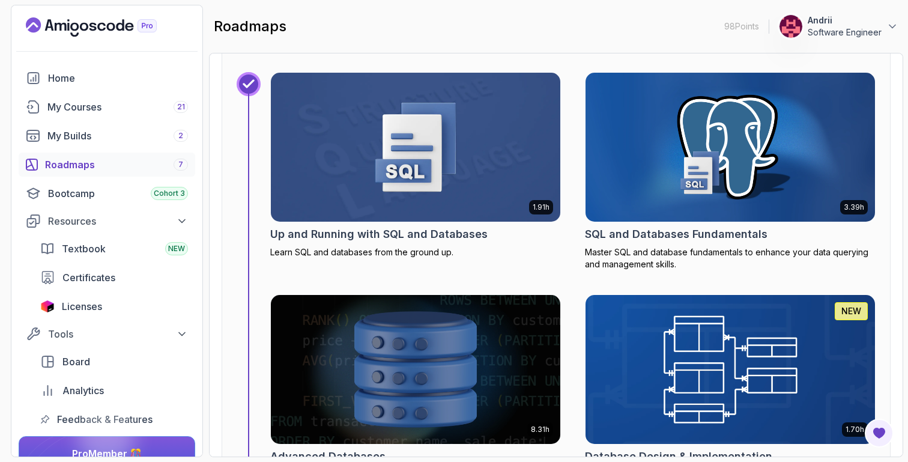
scroll to position [5222, 0]
